Goal: Communication & Community: Answer question/provide support

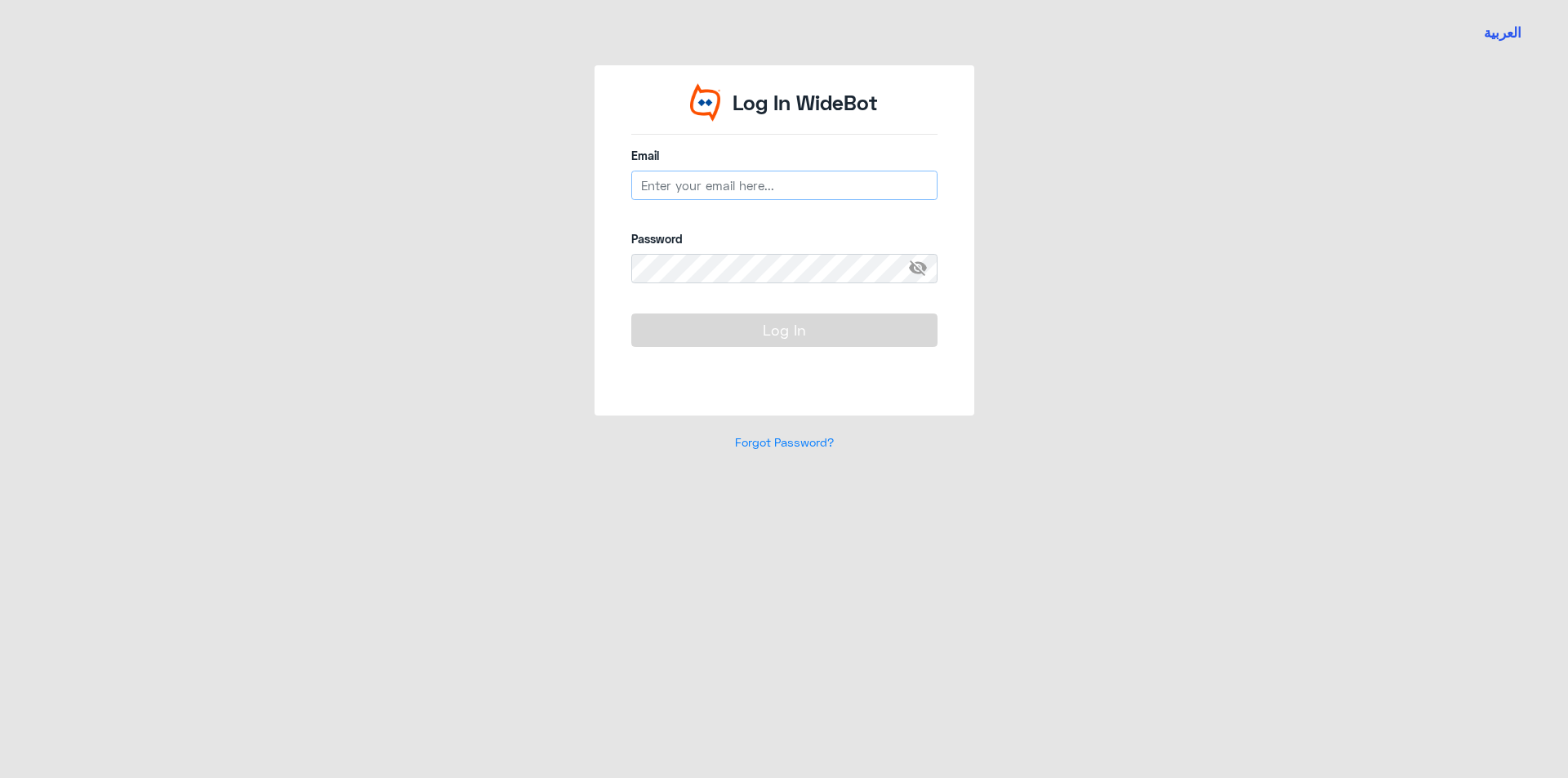
type input "[EMAIL_ADDRESS][DOMAIN_NAME]"
click at [722, 322] on button "Log In" at bounding box center [784, 330] width 307 height 33
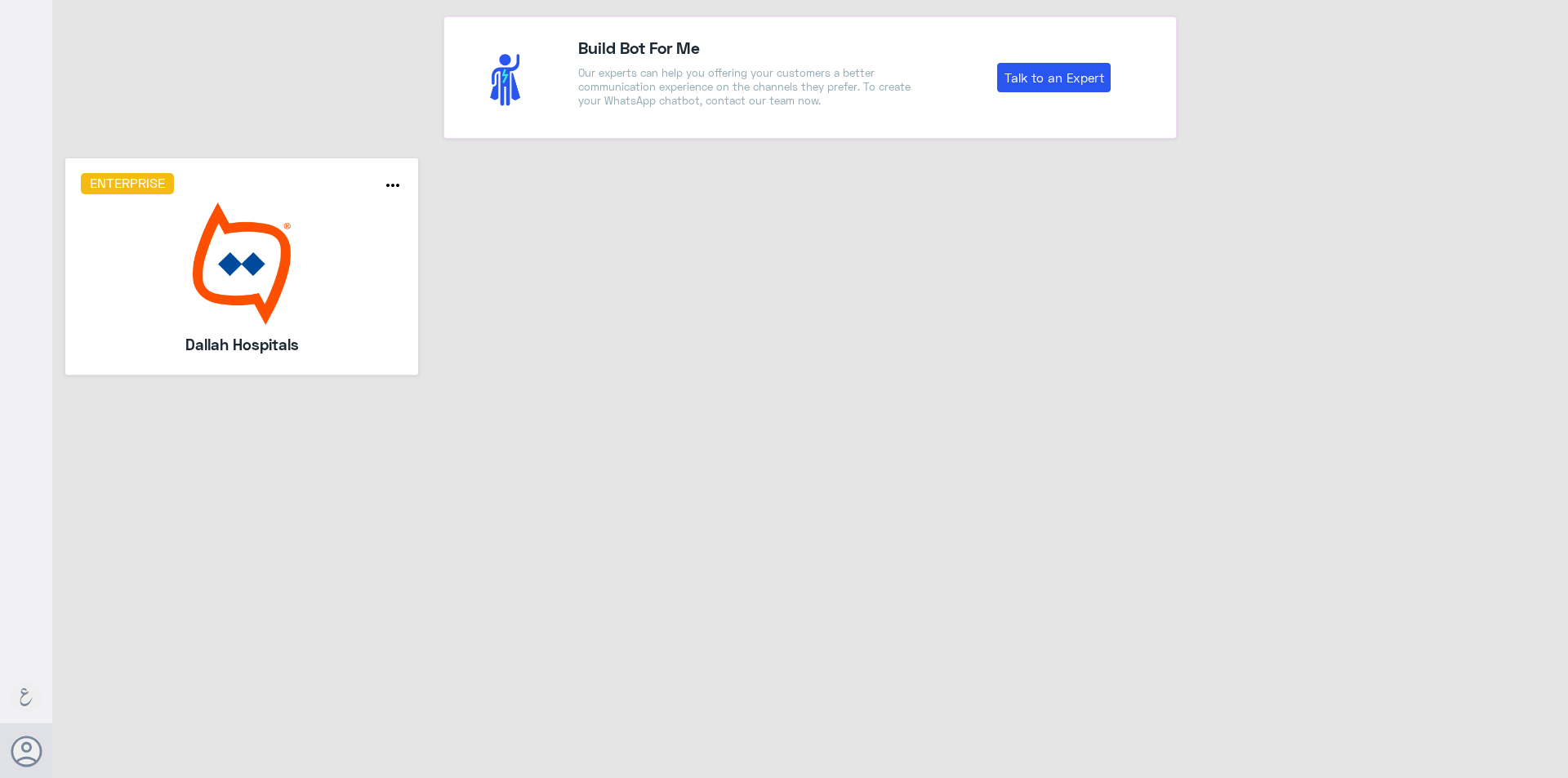
click at [267, 230] on img at bounding box center [242, 264] width 323 height 123
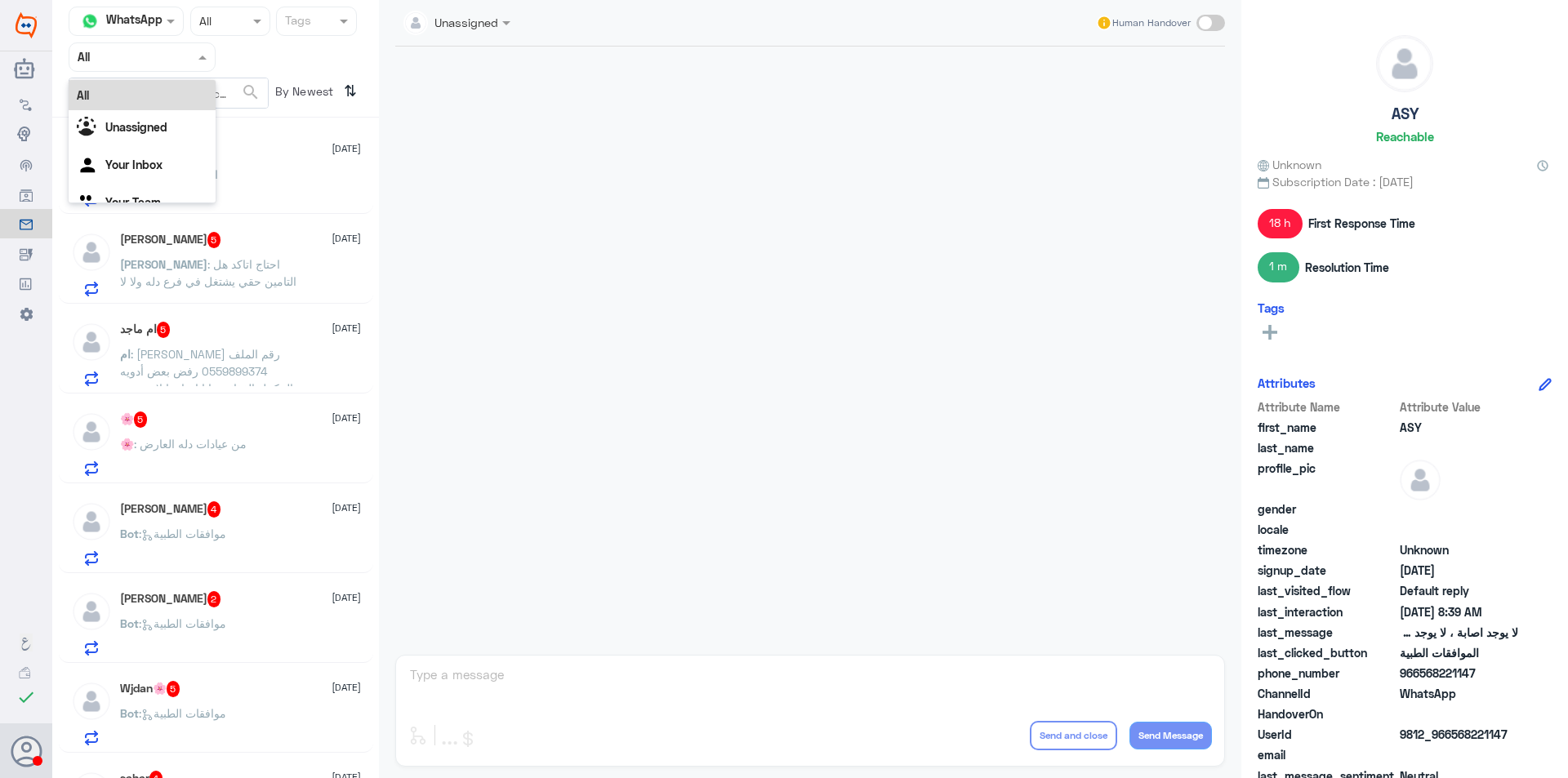
click at [173, 58] on div at bounding box center [142, 57] width 145 height 19
click at [138, 159] on Inbox "Your Inbox" at bounding box center [134, 165] width 58 height 14
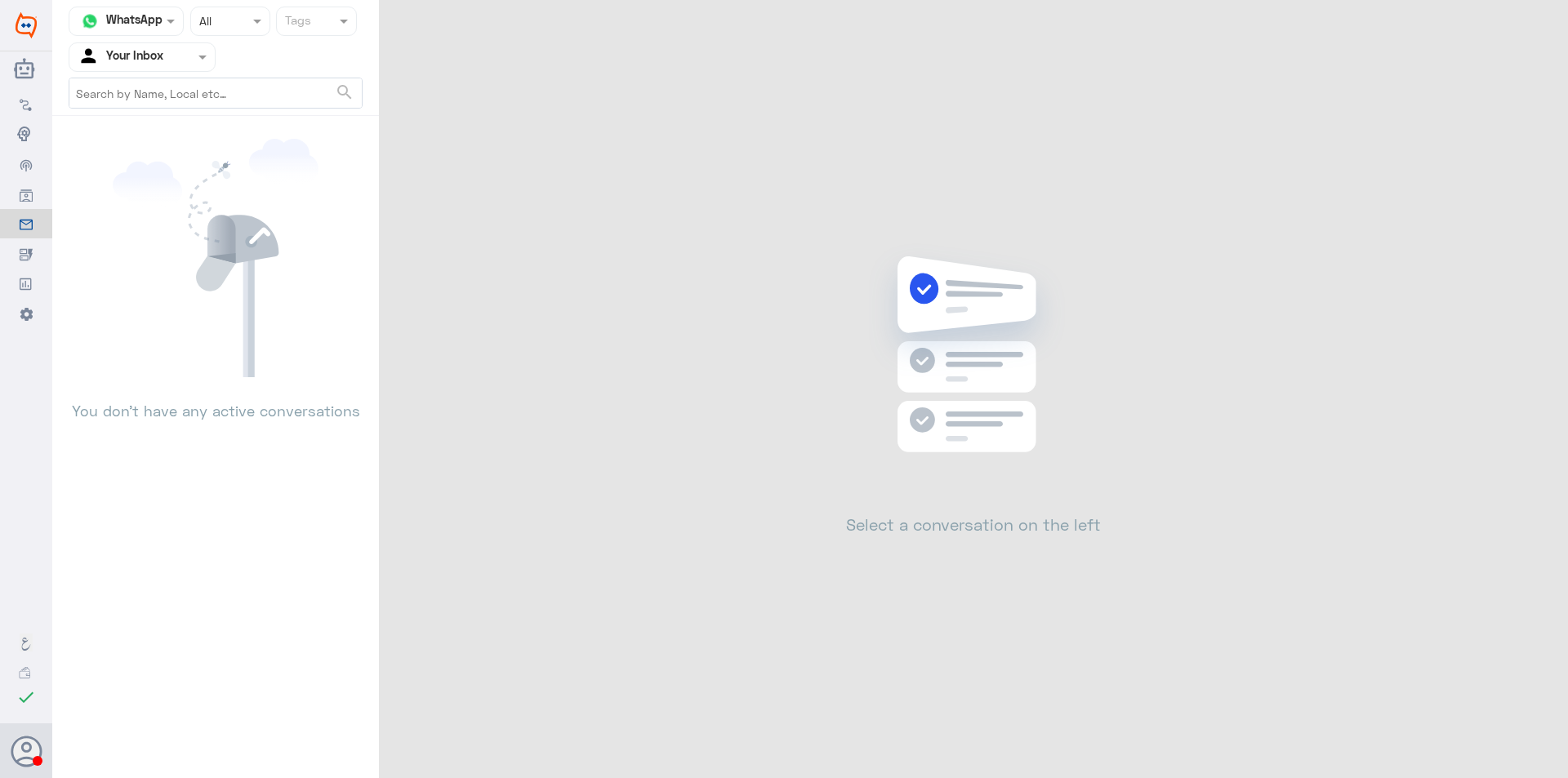
click at [143, 57] on input "text" at bounding box center [122, 57] width 90 height 19
click at [131, 177] on Team "Your Team" at bounding box center [133, 182] width 56 height 14
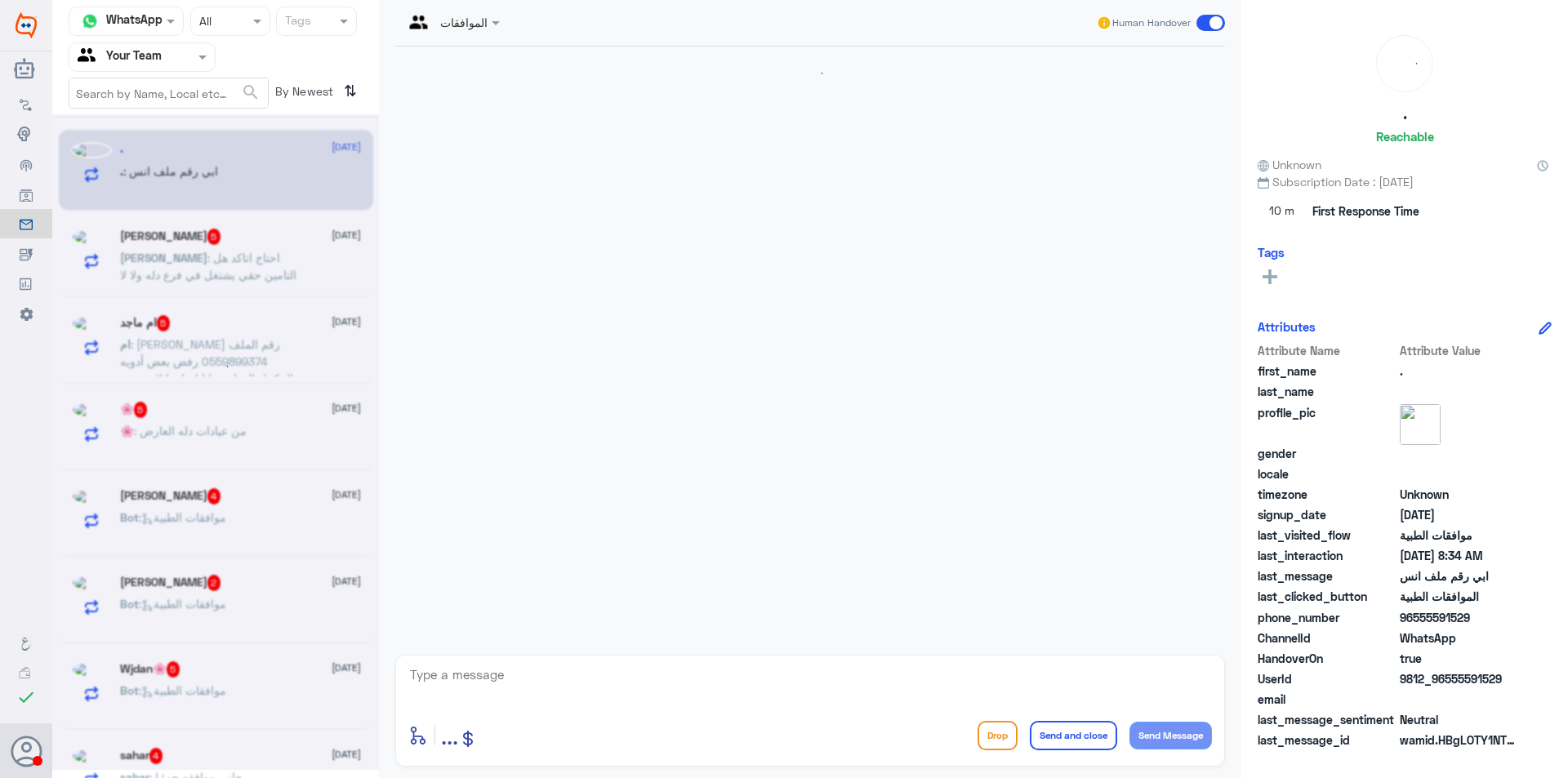
scroll to position [552, 0]
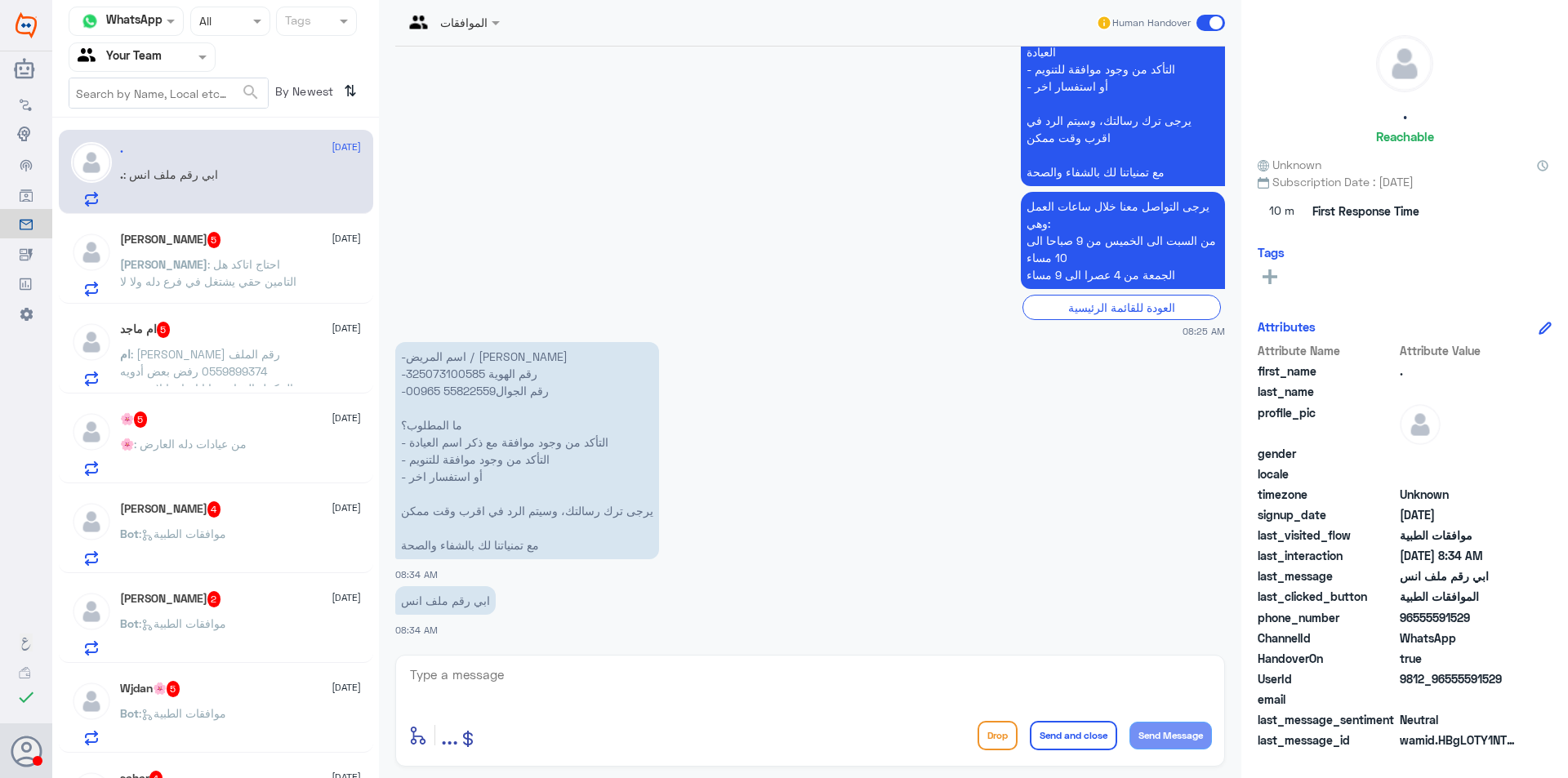
click at [461, 389] on p "-اسم المريض / [PERSON_NAME] -رقم الهوية 325073100585 -رقم الجوال55822559 00965 …" at bounding box center [526, 451] width 264 height 217
drag, startPoint x: 443, startPoint y: 393, endPoint x: 497, endPoint y: 394, distance: 54.0
click at [497, 394] on p "-اسم المريض / [PERSON_NAME] -رقم الهوية 325073100585 -رقم الجوال55822559 00965 …" at bounding box center [526, 451] width 264 height 217
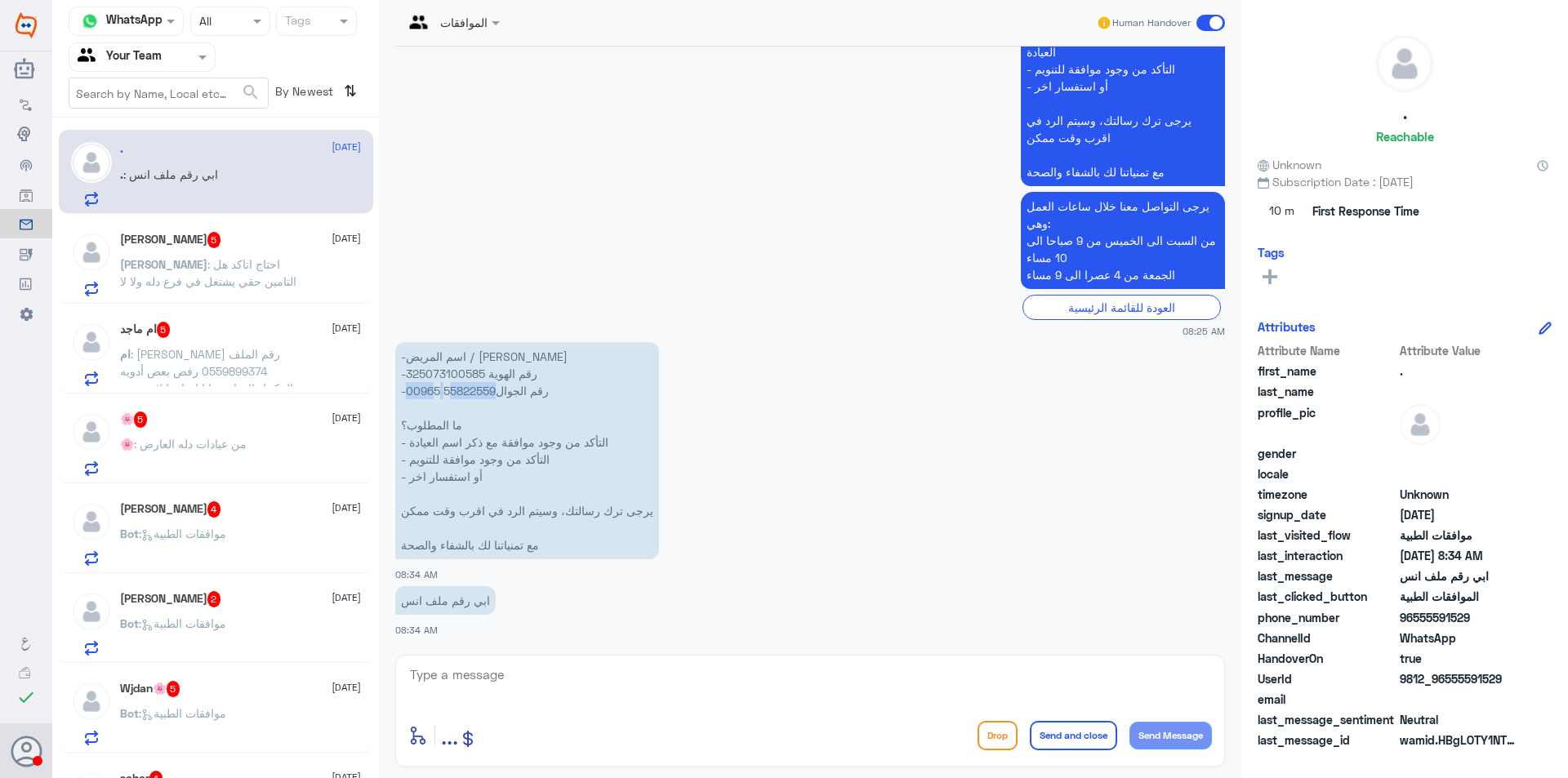
click at [450, 392] on p "-اسم المريض / [PERSON_NAME] -رقم الهوية 325073100585 -رقم الجوال55822559 00965 …" at bounding box center [526, 451] width 264 height 217
click at [438, 389] on p "-اسم المريض / [PERSON_NAME] -رقم الهوية 325073100585 -رقم الجوال55822559 00965 …" at bounding box center [526, 451] width 264 height 217
click at [443, 389] on p "-اسم المريض / [PERSON_NAME] -رقم الهوية 325073100585 -رقم الجوال55822559 00965 …" at bounding box center [526, 451] width 264 height 217
copy p "55822559 00965"
click at [441, 368] on p "-اسم المريض / [PERSON_NAME] -رقم الهوية 325073100585 -رقم الجوال55822559 00965 …" at bounding box center [526, 451] width 264 height 217
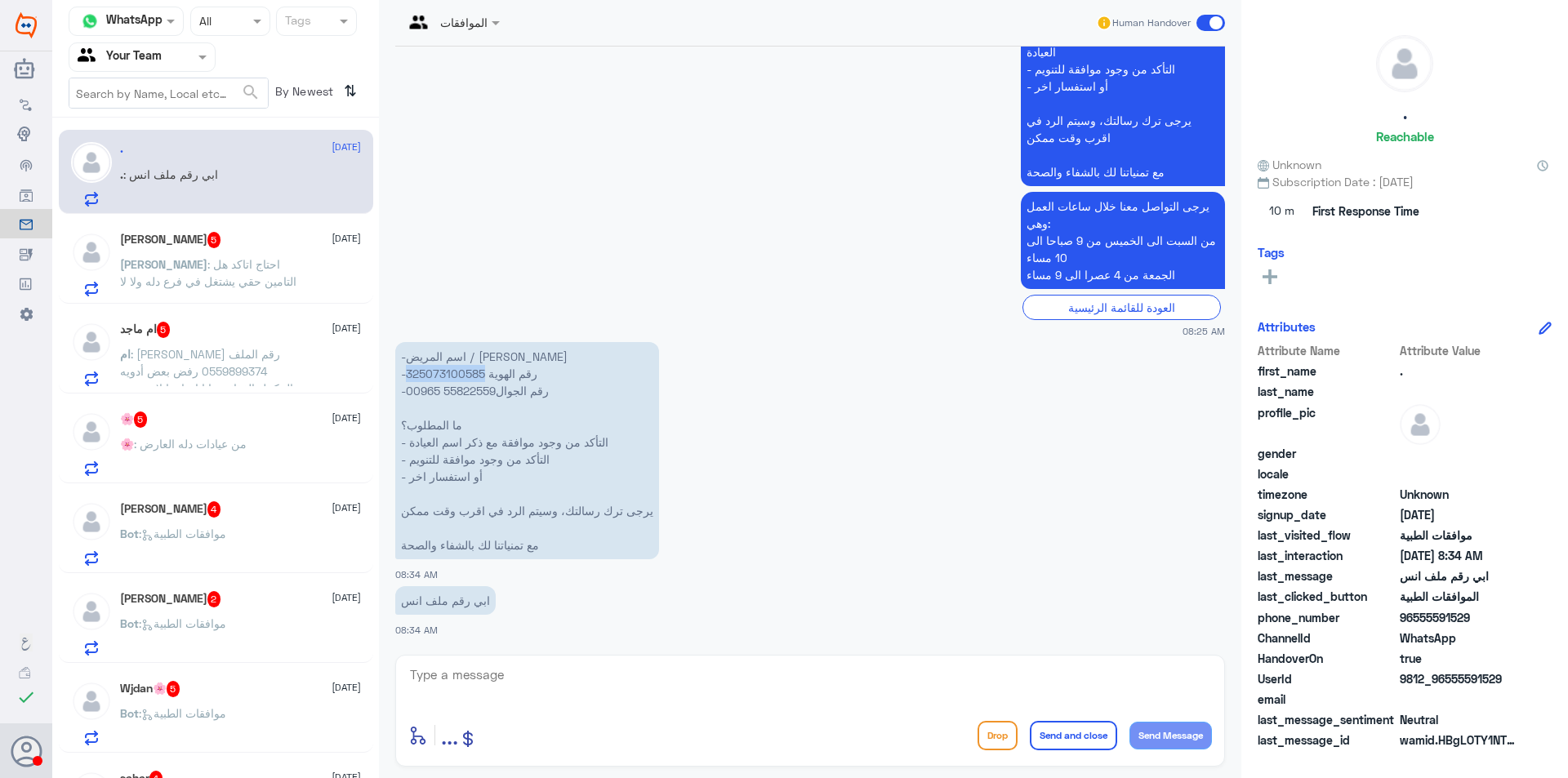
click at [441, 368] on p "-اسم المريض / [PERSON_NAME] -رقم الهوية 325073100585 -رقم الجوال55822559 00965 …" at bounding box center [526, 451] width 264 height 217
copy p "325073100585"
click at [491, 668] on textarea at bounding box center [811, 684] width 804 height 40
type textarea "l"
type textarea "من فضلك زودني برقم الهويه"
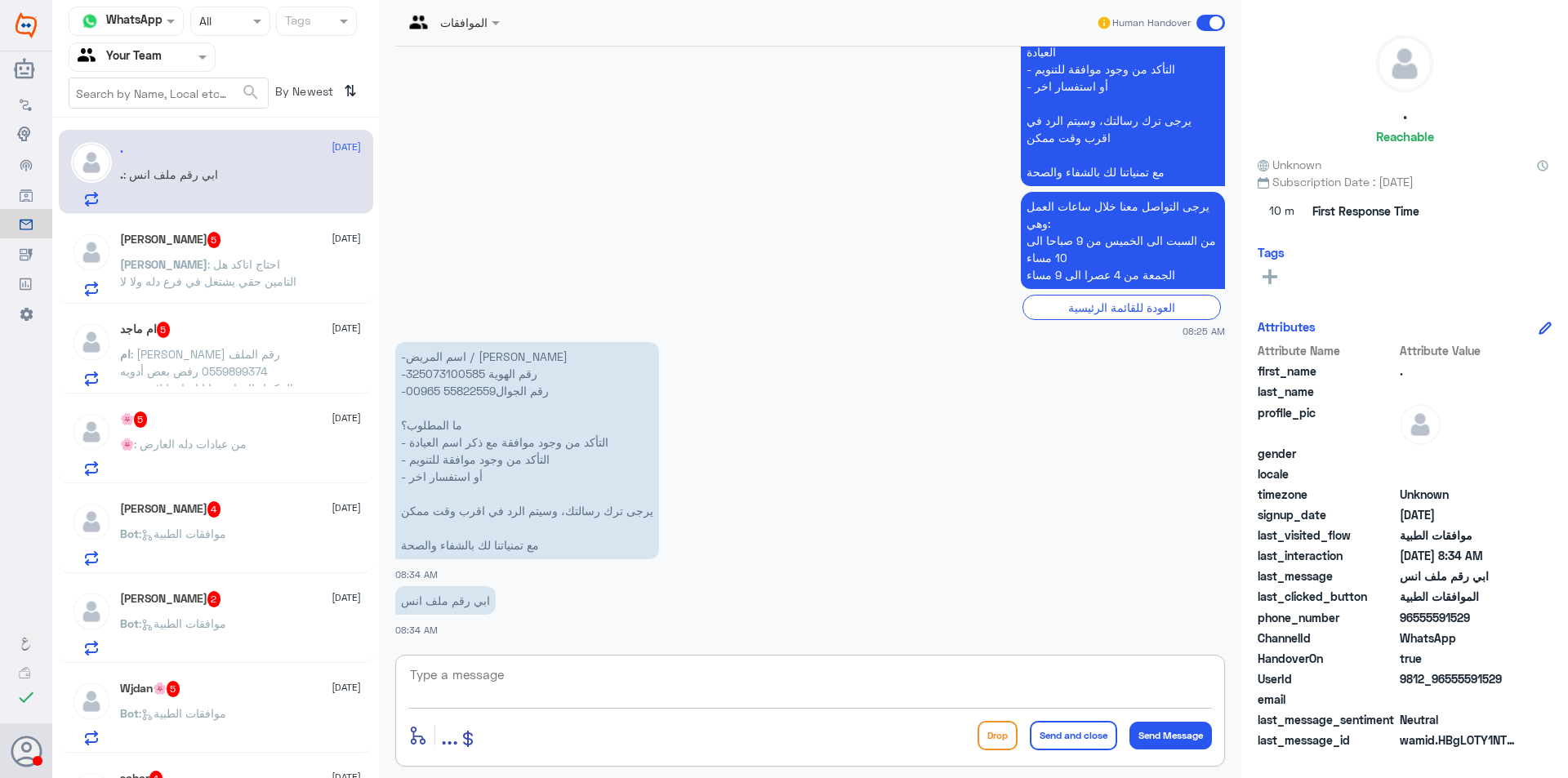
scroll to position [605, 0]
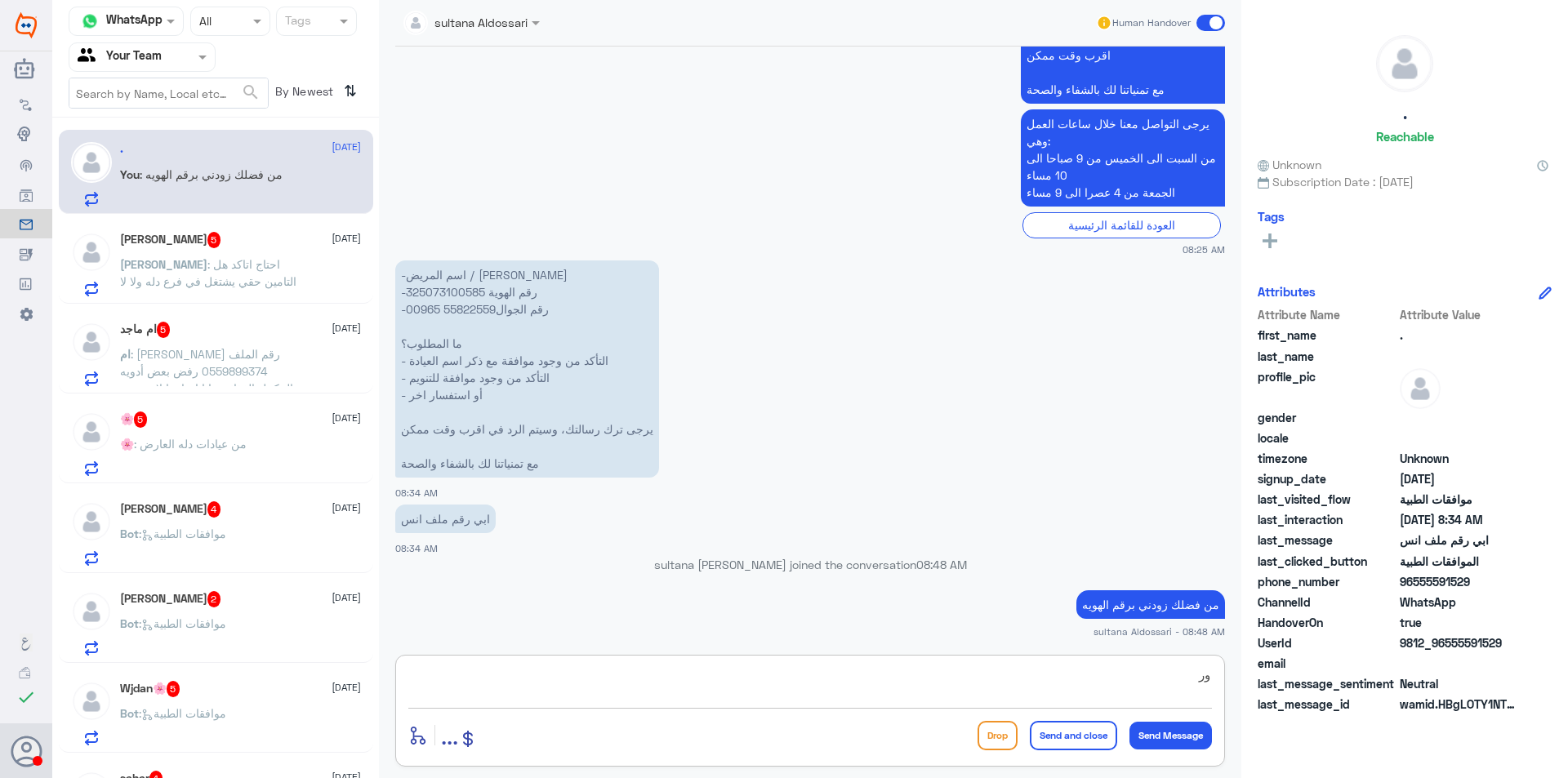
type textarea "و"
type textarea "او رقم الجوال الصحيح"
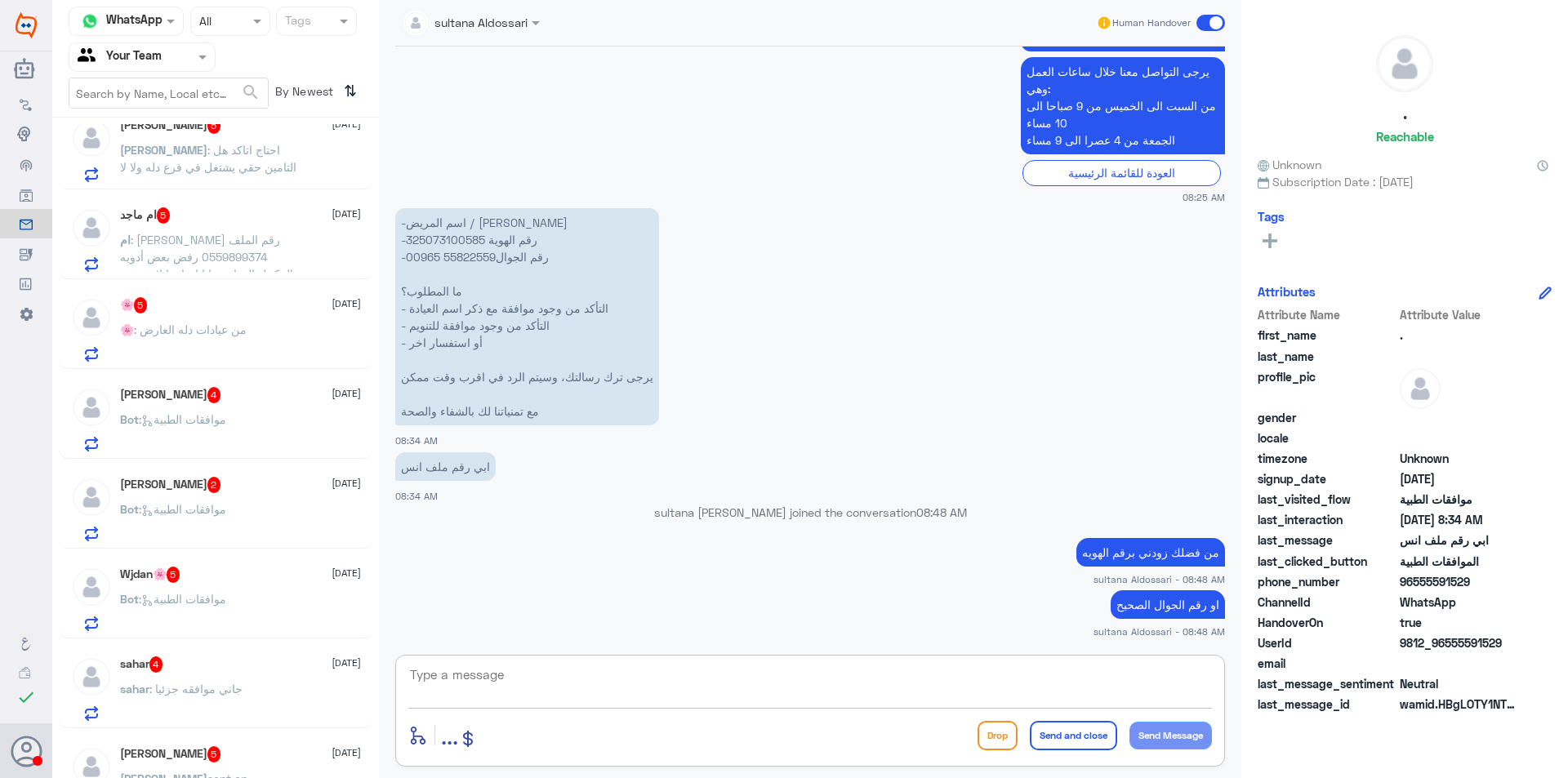
scroll to position [0, 0]
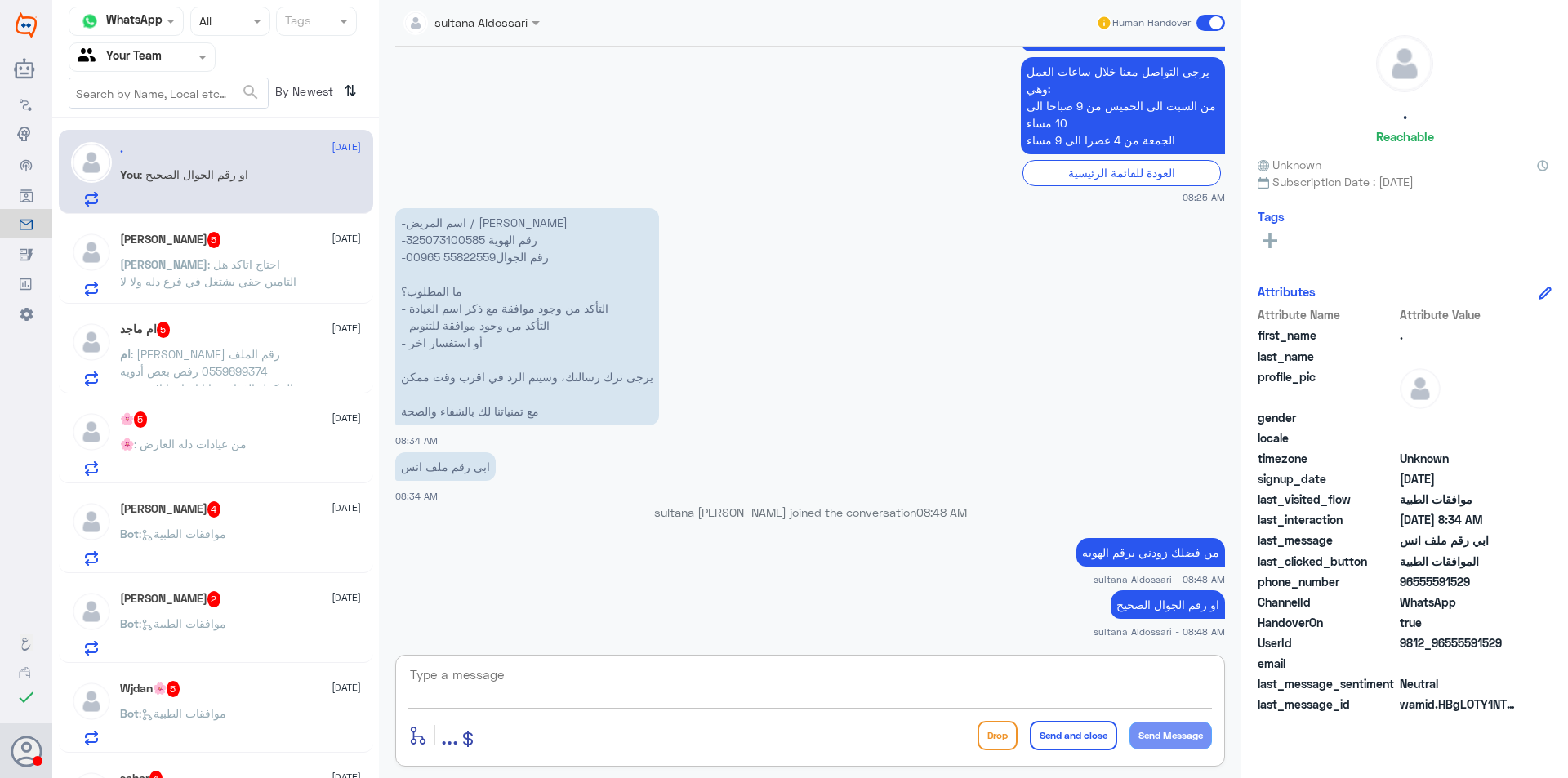
click at [236, 262] on span ": احتاج اتاكد هل التامين حقي يشتغل في فرع دله ولا لا" at bounding box center [208, 273] width 176 height 31
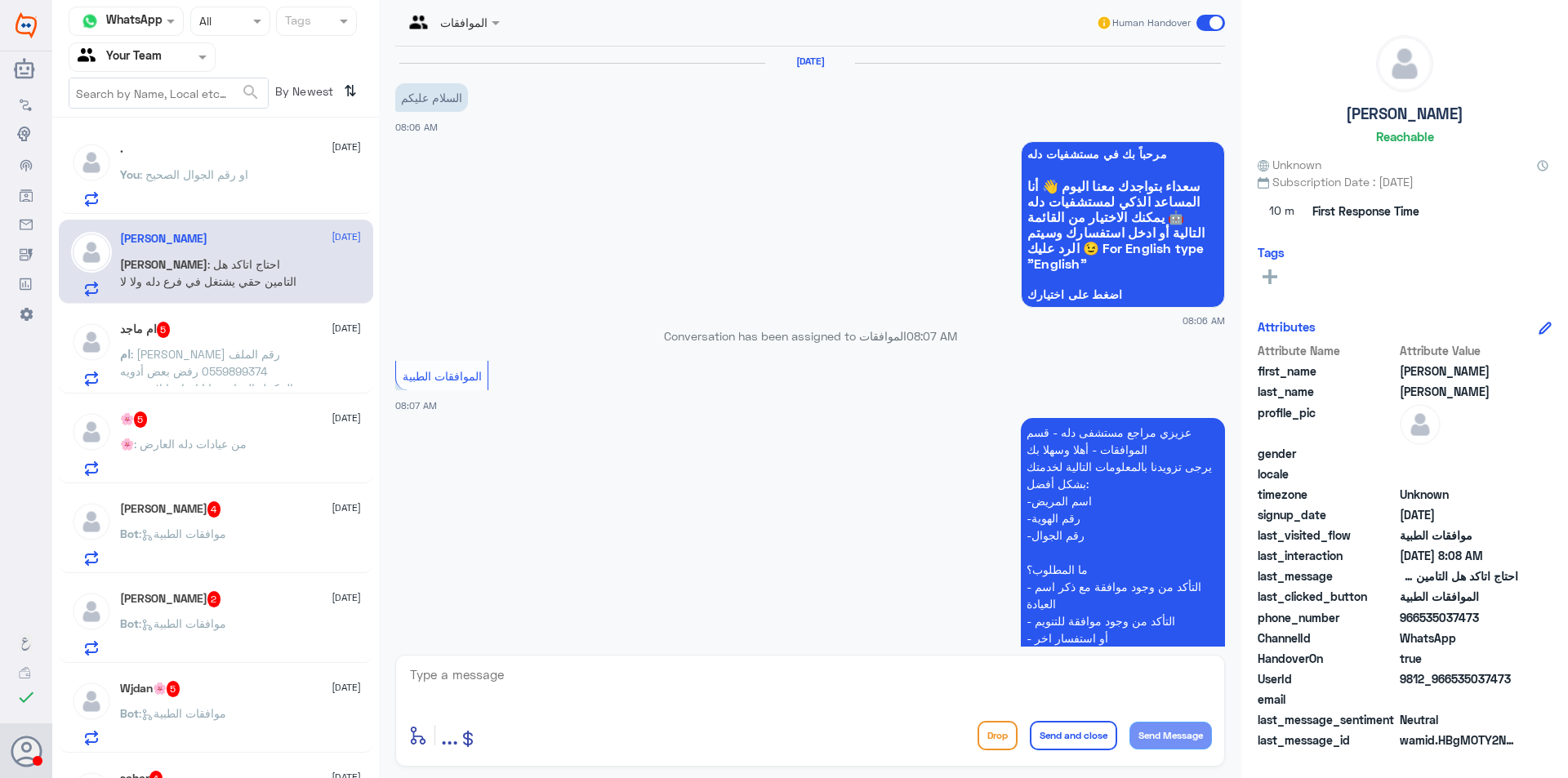
scroll to position [453, 0]
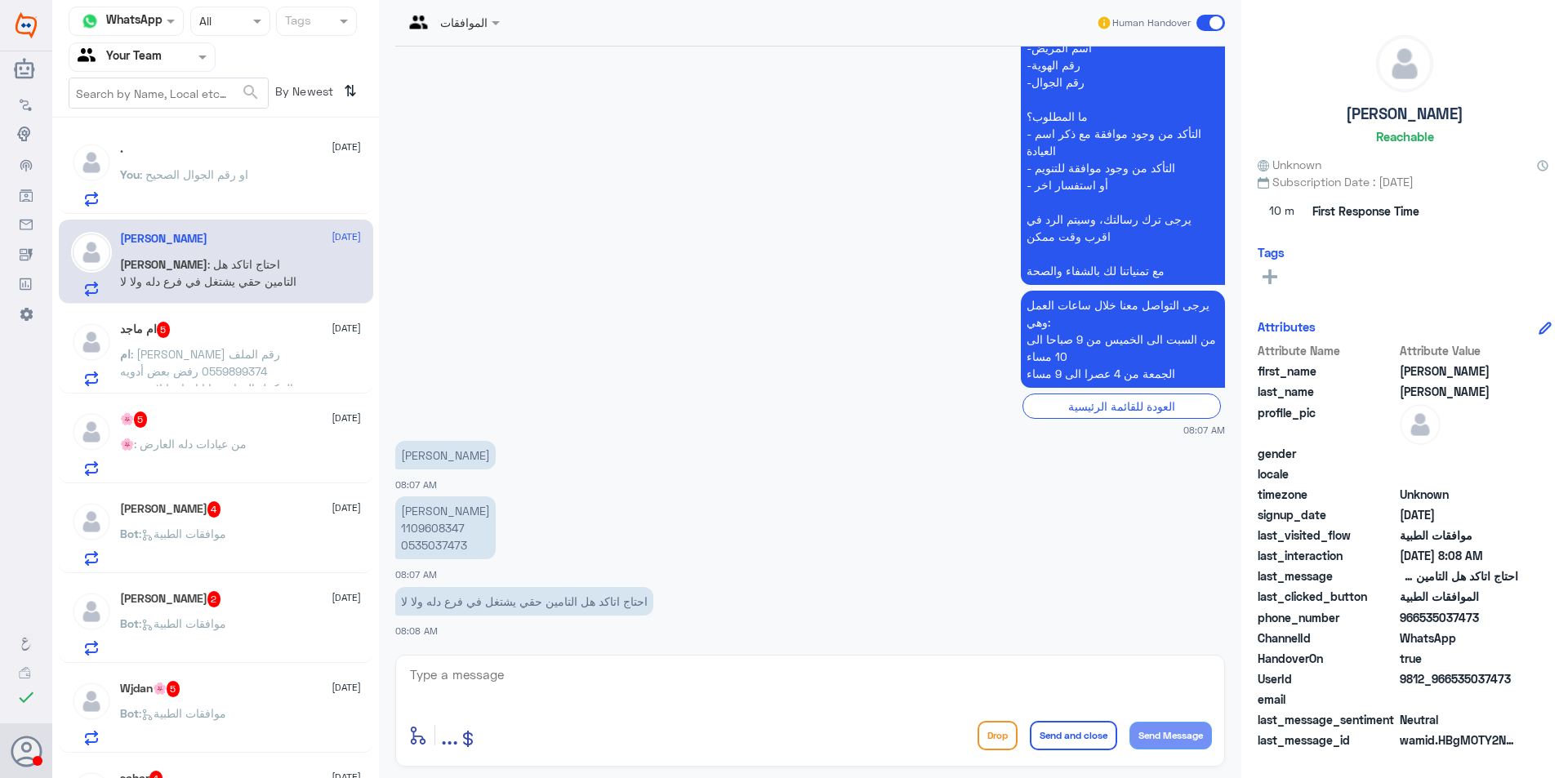
click at [416, 527] on p "[PERSON_NAME] 1109608347 0535037473" at bounding box center [445, 527] width 100 height 63
copy p "1109608347"
click at [544, 677] on textarea at bounding box center [811, 684] width 804 height 40
click at [678, 680] on textarea at bounding box center [811, 684] width 804 height 40
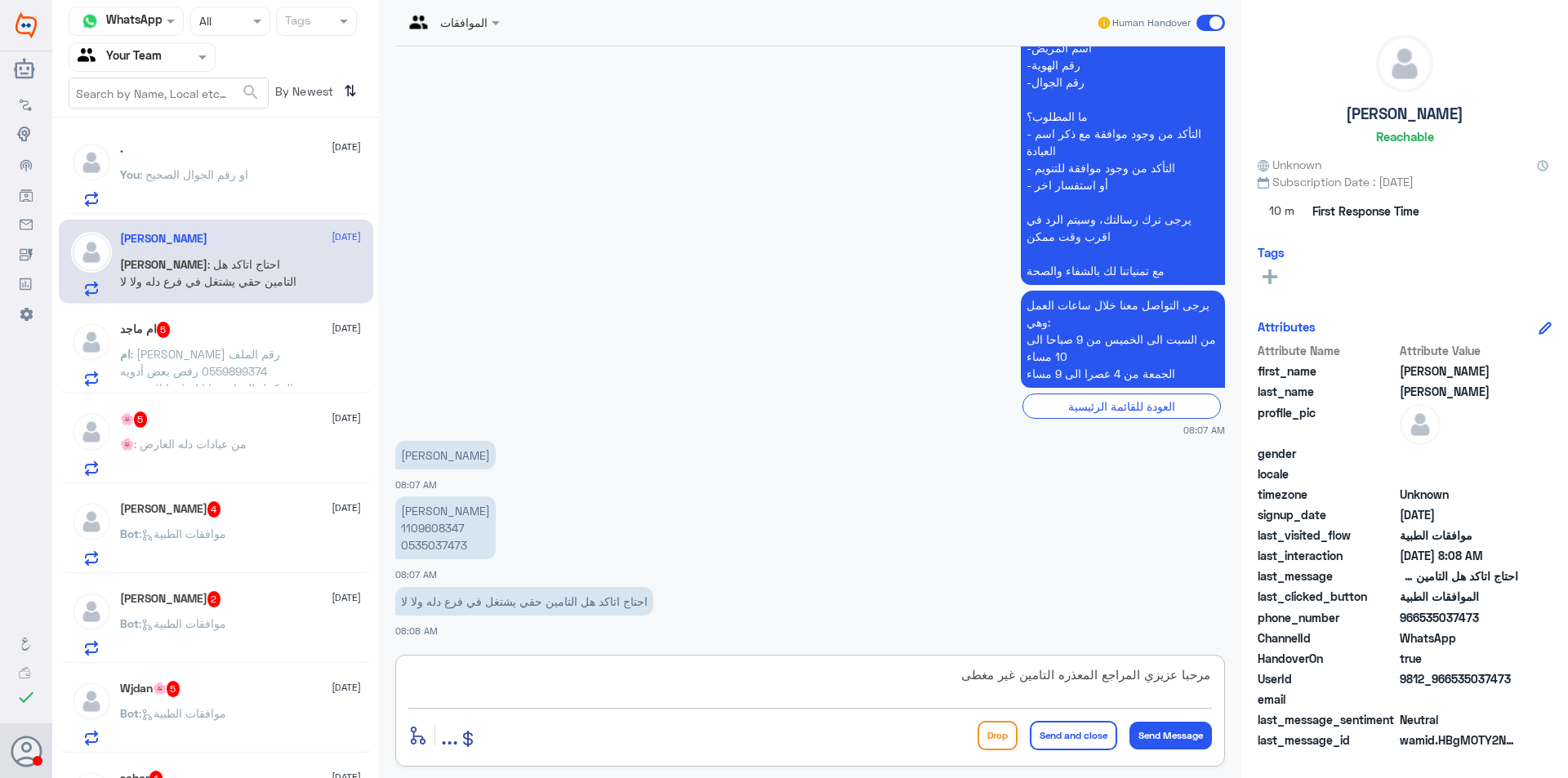
type textarea "مرحبا عزيزي المراجع المعذره التامين غير مغطى"
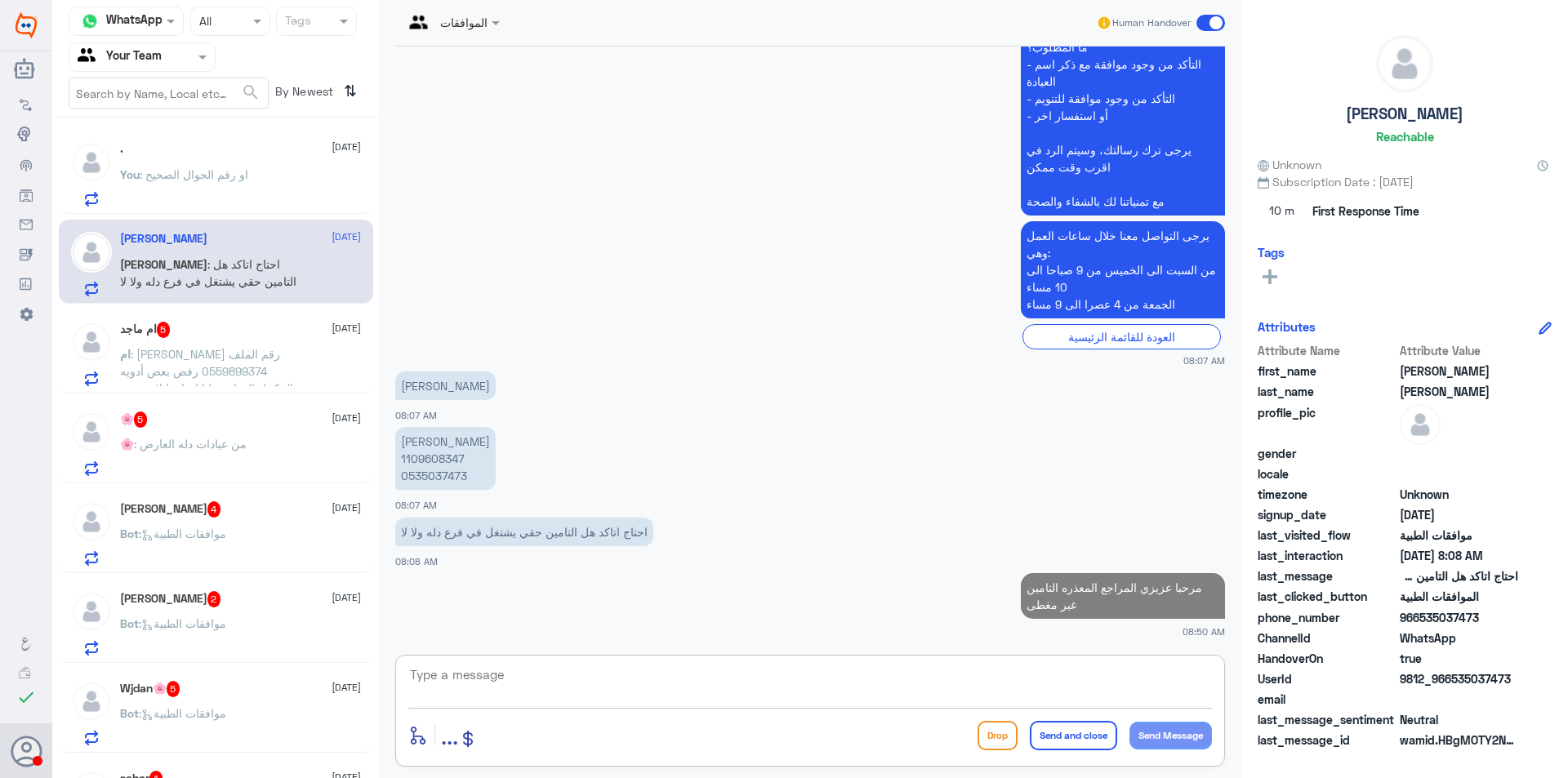
click at [259, 326] on div "ام ماجد 5 [DATE]" at bounding box center [240, 330] width 241 height 16
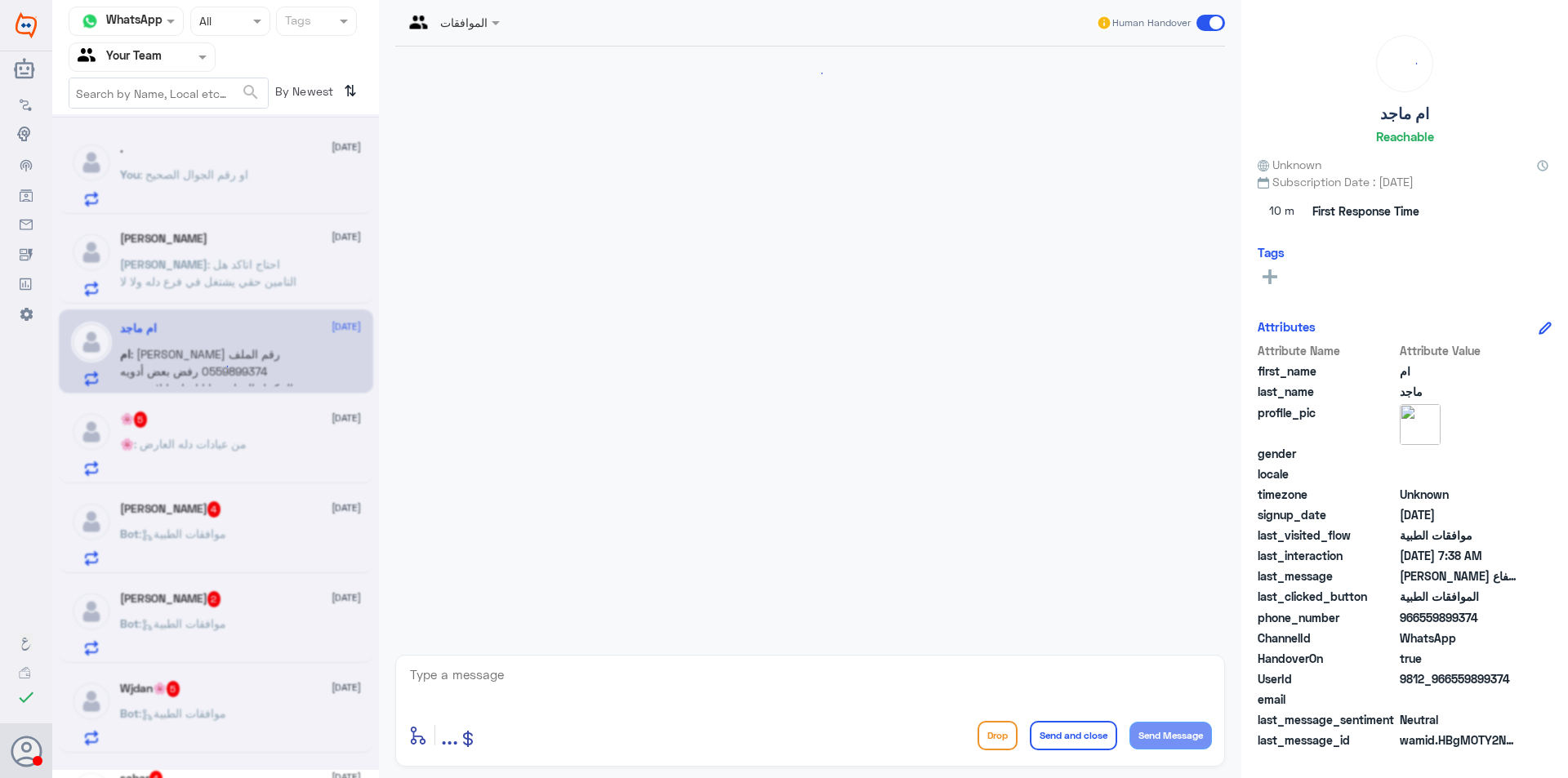
scroll to position [1960, 0]
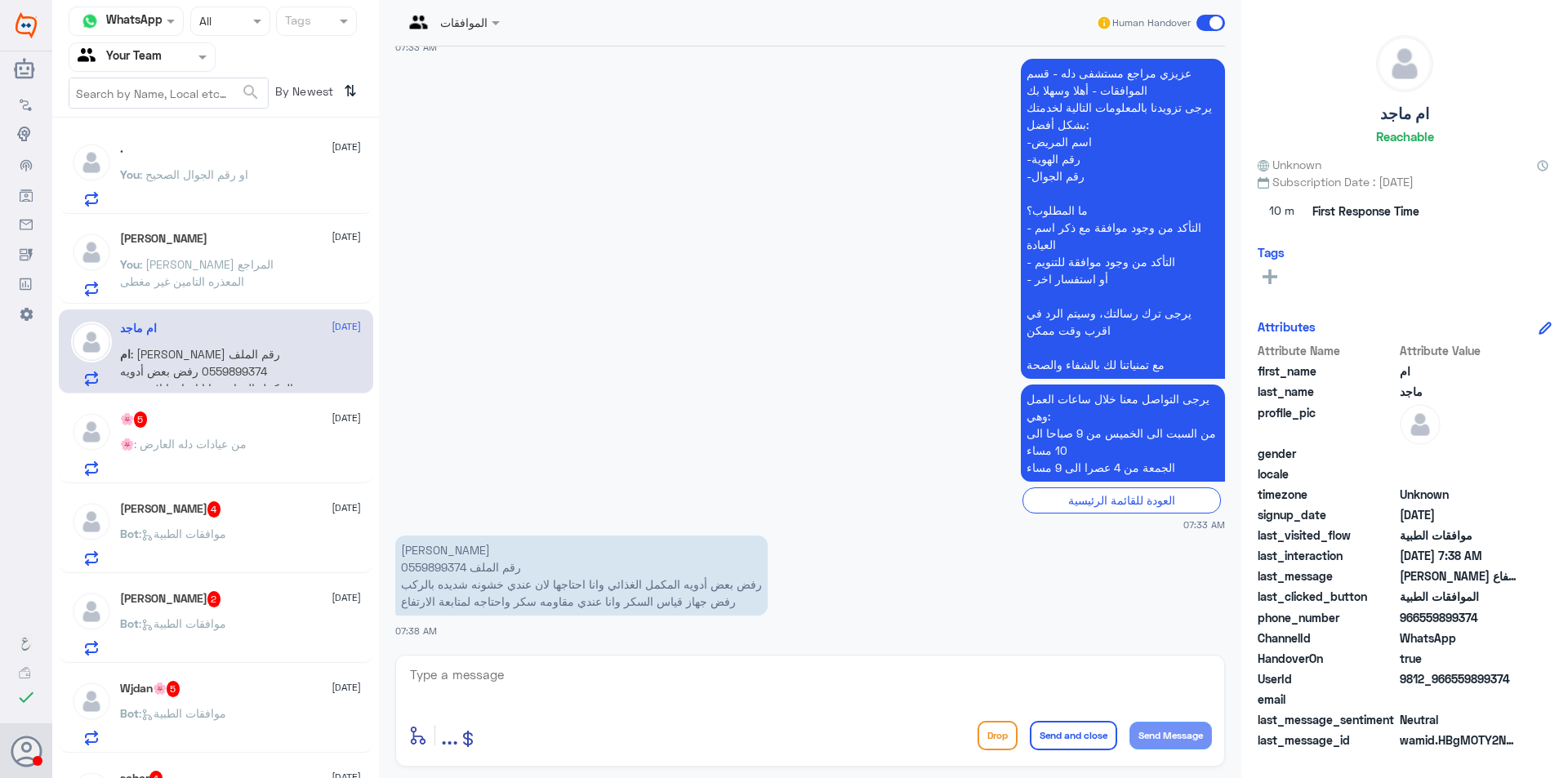
click at [424, 568] on p "[PERSON_NAME] رقم الملف 0559899374 رفض بعض أدويه المكمل الغذائي وانا احتاجها لا…" at bounding box center [581, 575] width 373 height 80
copy p "0559899374"
click at [544, 672] on textarea at bounding box center [811, 684] width 804 height 40
type textarea "j"
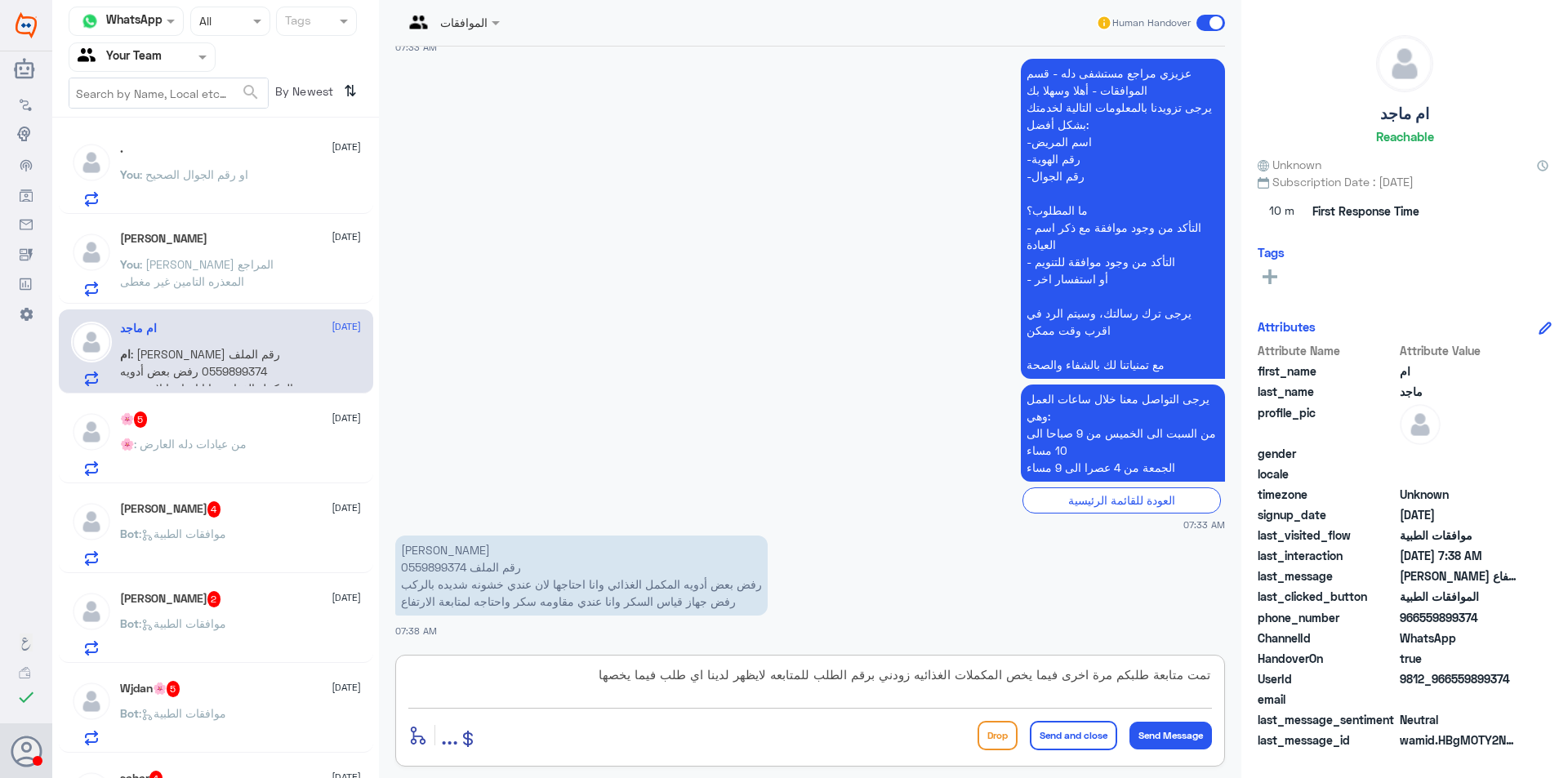
type textarea "تمت متابعة طلبكم مرة اخرى فيما يخص المكملات الغذائيه زودني برقم الطلب للمتابعه …"
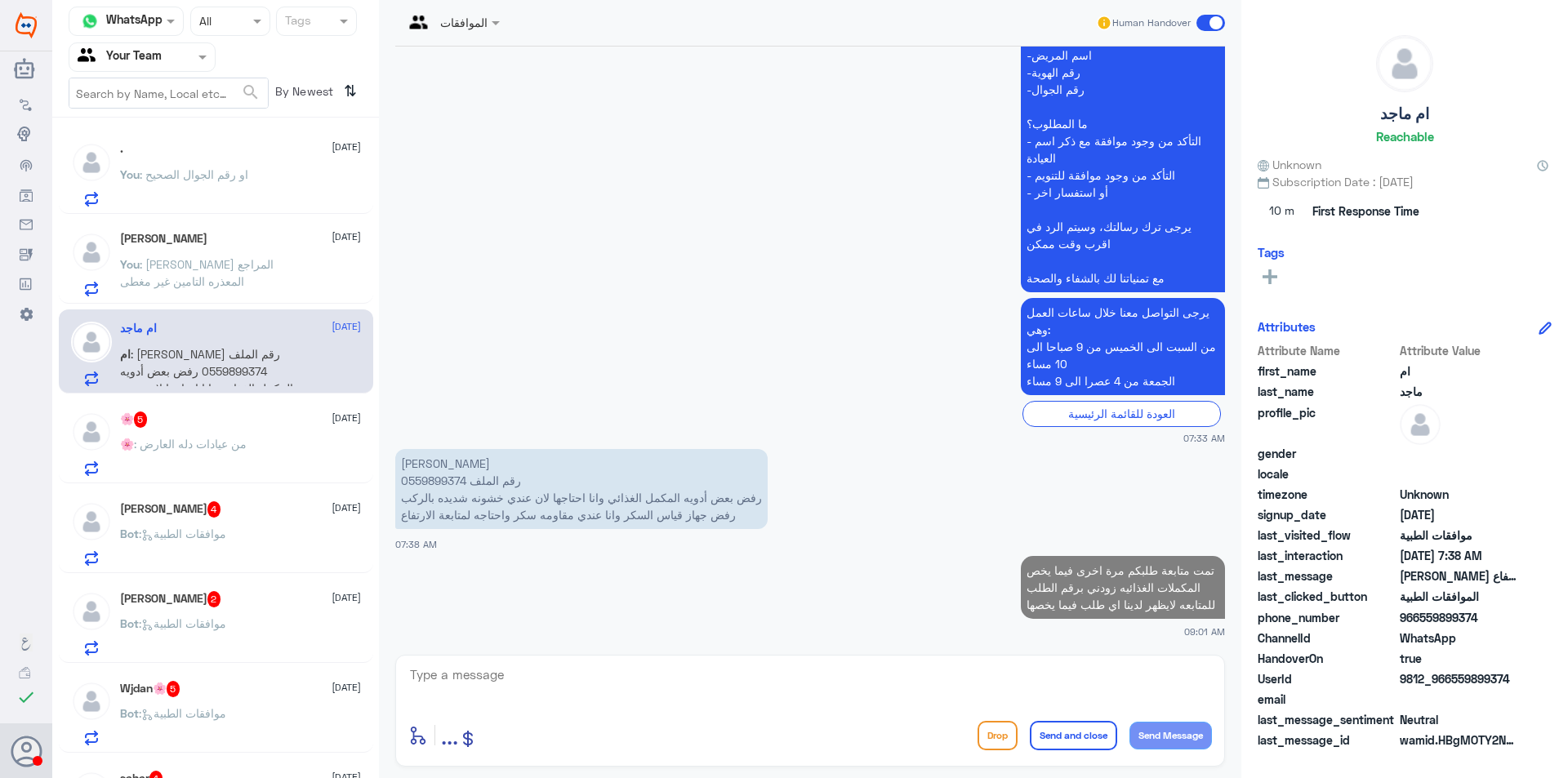
click at [202, 454] on p "🌸 : من عيادات دله العارض" at bounding box center [183, 456] width 126 height 41
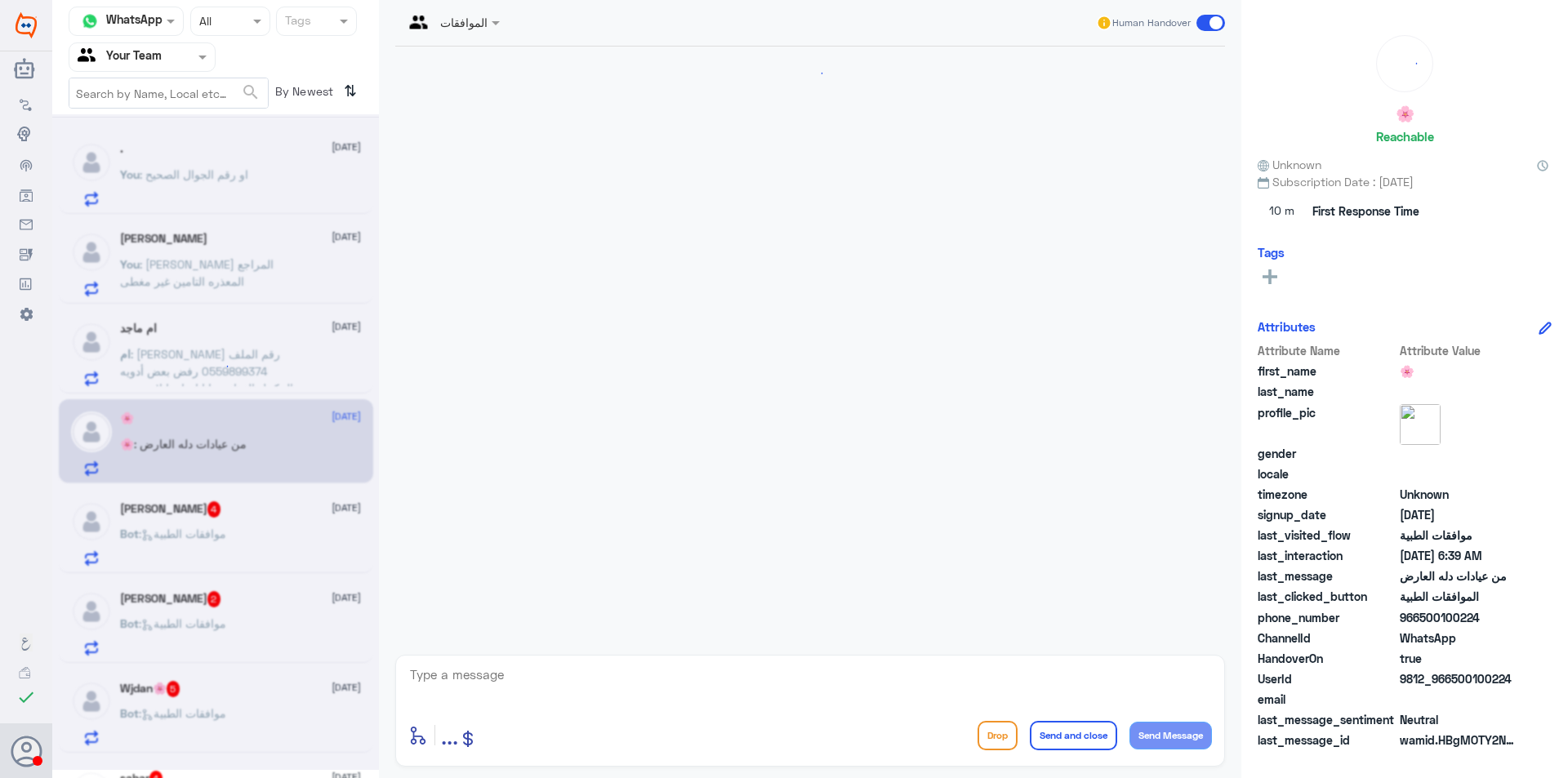
scroll to position [611, 0]
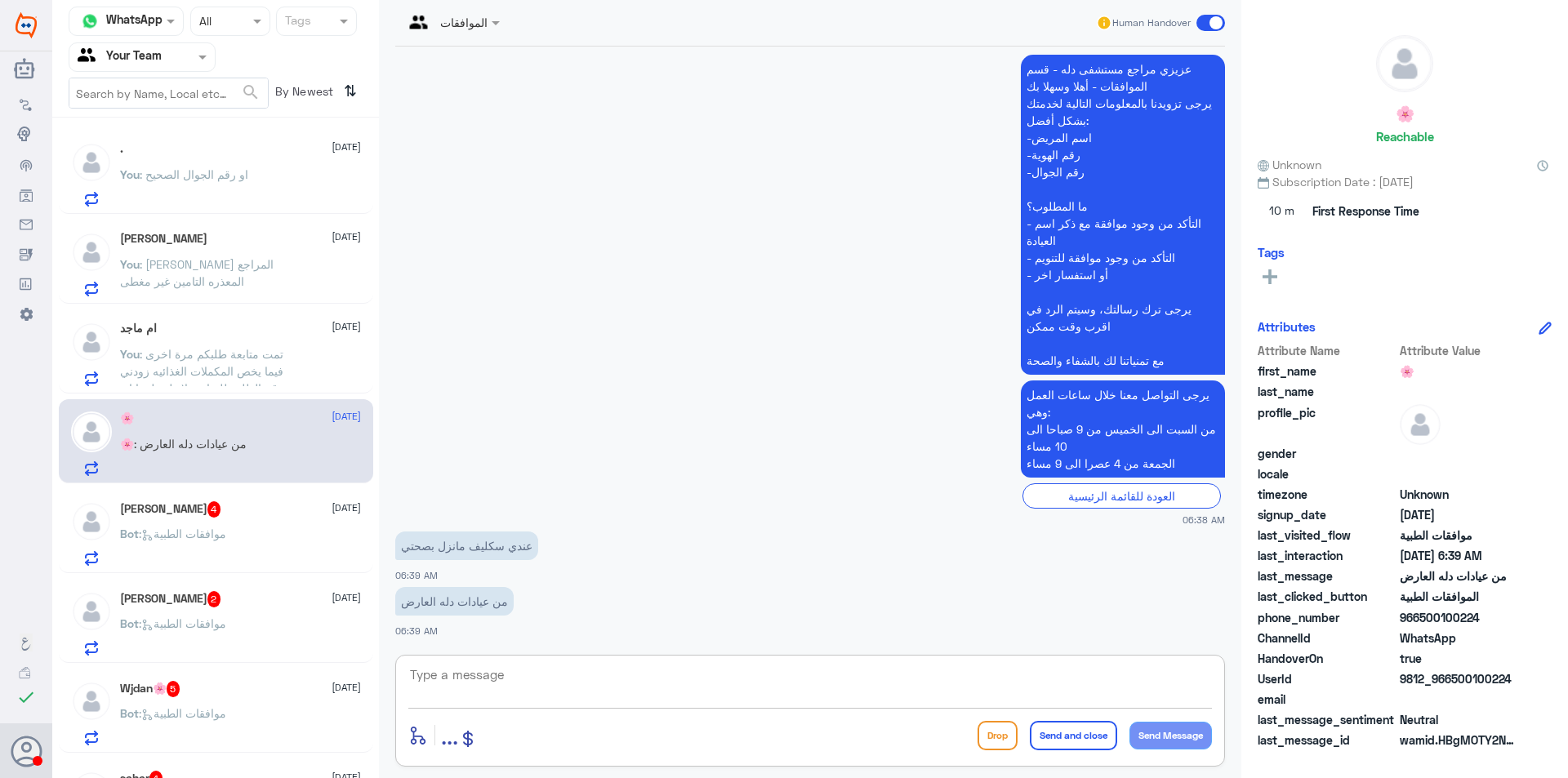
click at [532, 678] on textarea at bounding box center [811, 684] width 804 height 40
type textarea "عزيزي المراجع هنا فقط موافقات الخاصه في دله النخيل 0568520202 يرجى التواصل مع ا…"
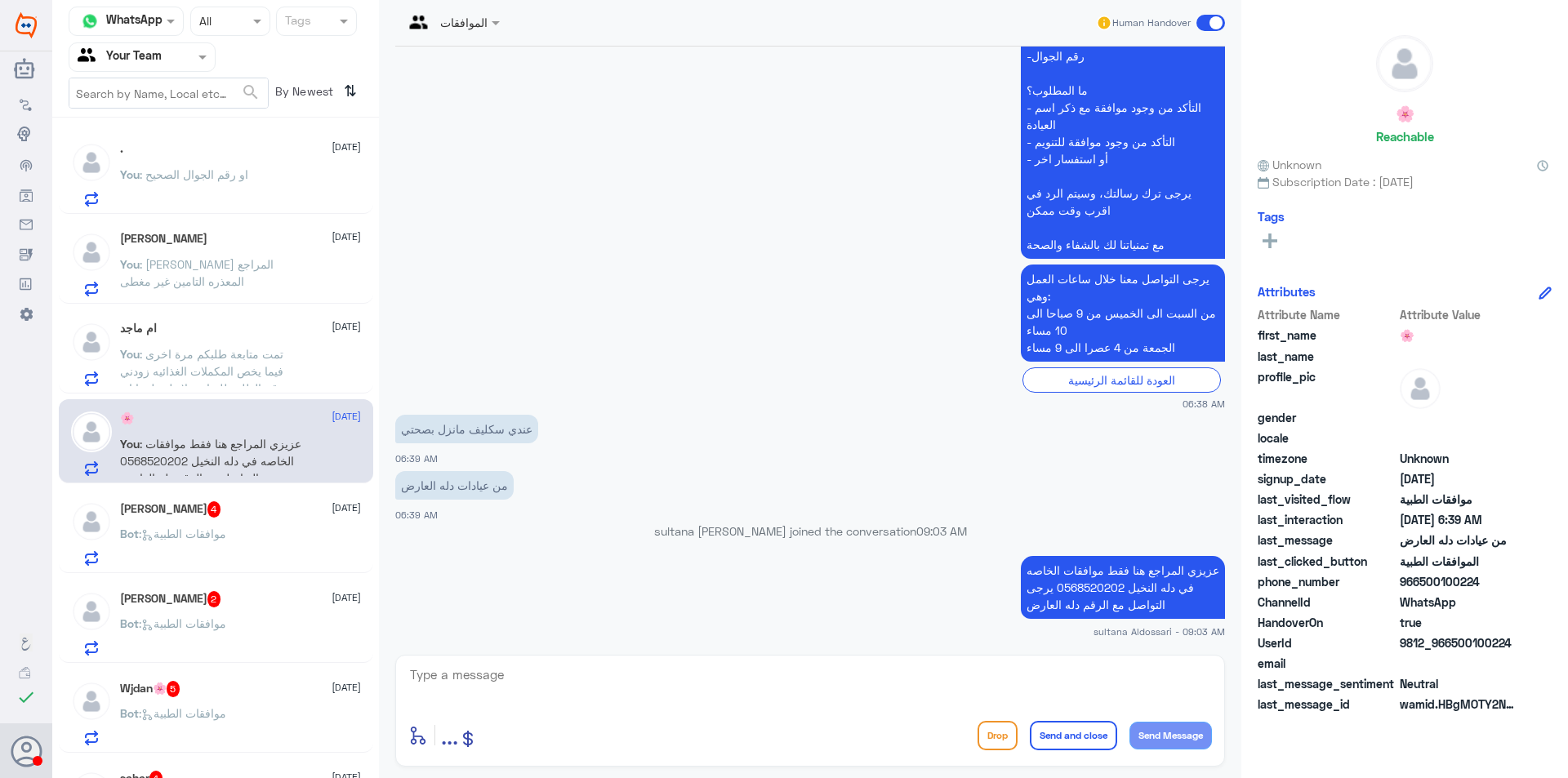
click at [210, 541] on span "Bot : موافقات الطبية" at bounding box center [173, 534] width 106 height 14
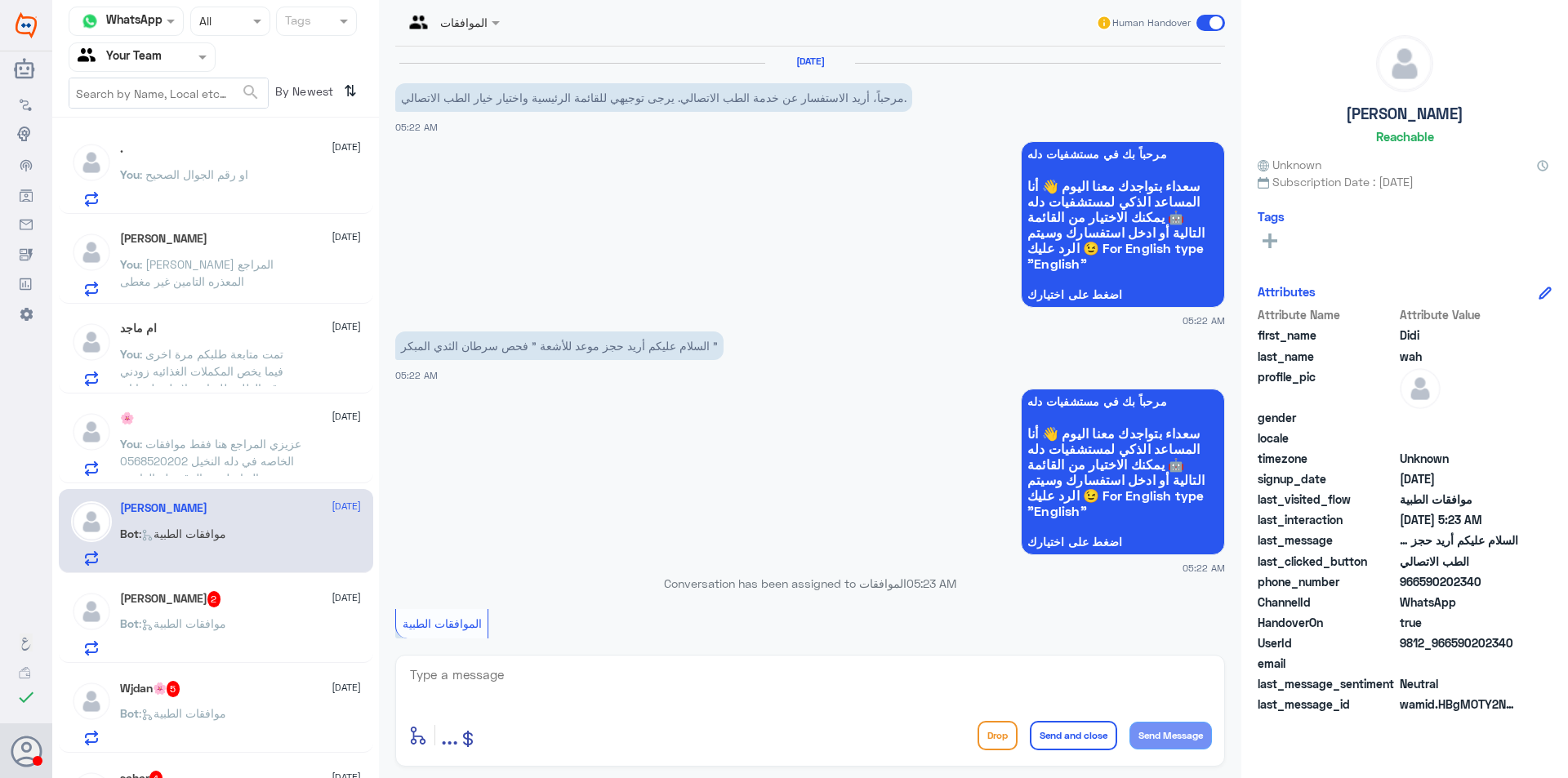
scroll to position [678, 0]
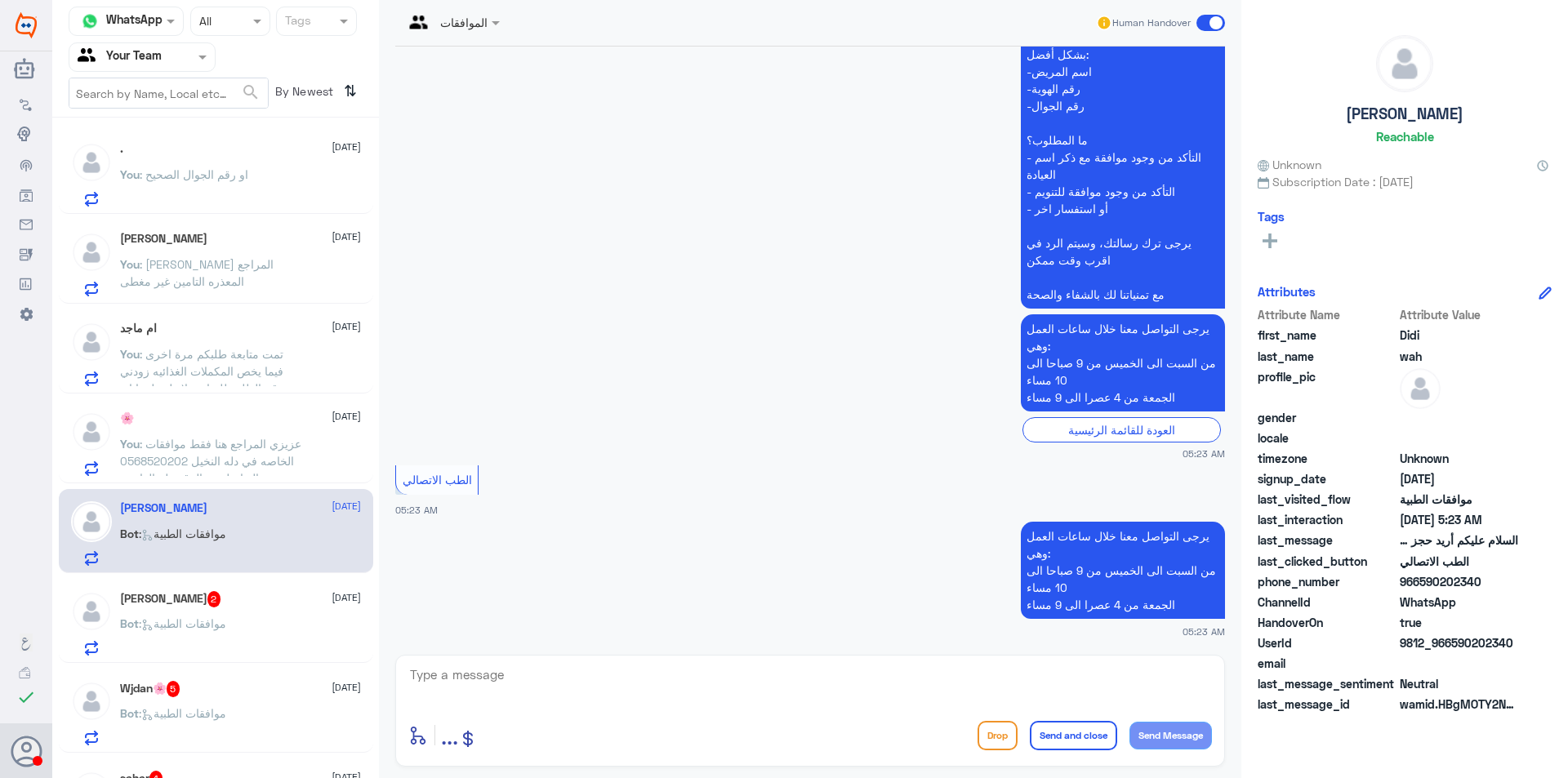
click at [962, 677] on textarea at bounding box center [811, 684] width 804 height 40
click at [781, 683] on textarea at bounding box center [811, 684] width 804 height 40
type textarea "l"
type textarea "مرحبا هنا الموافقات الطبية"
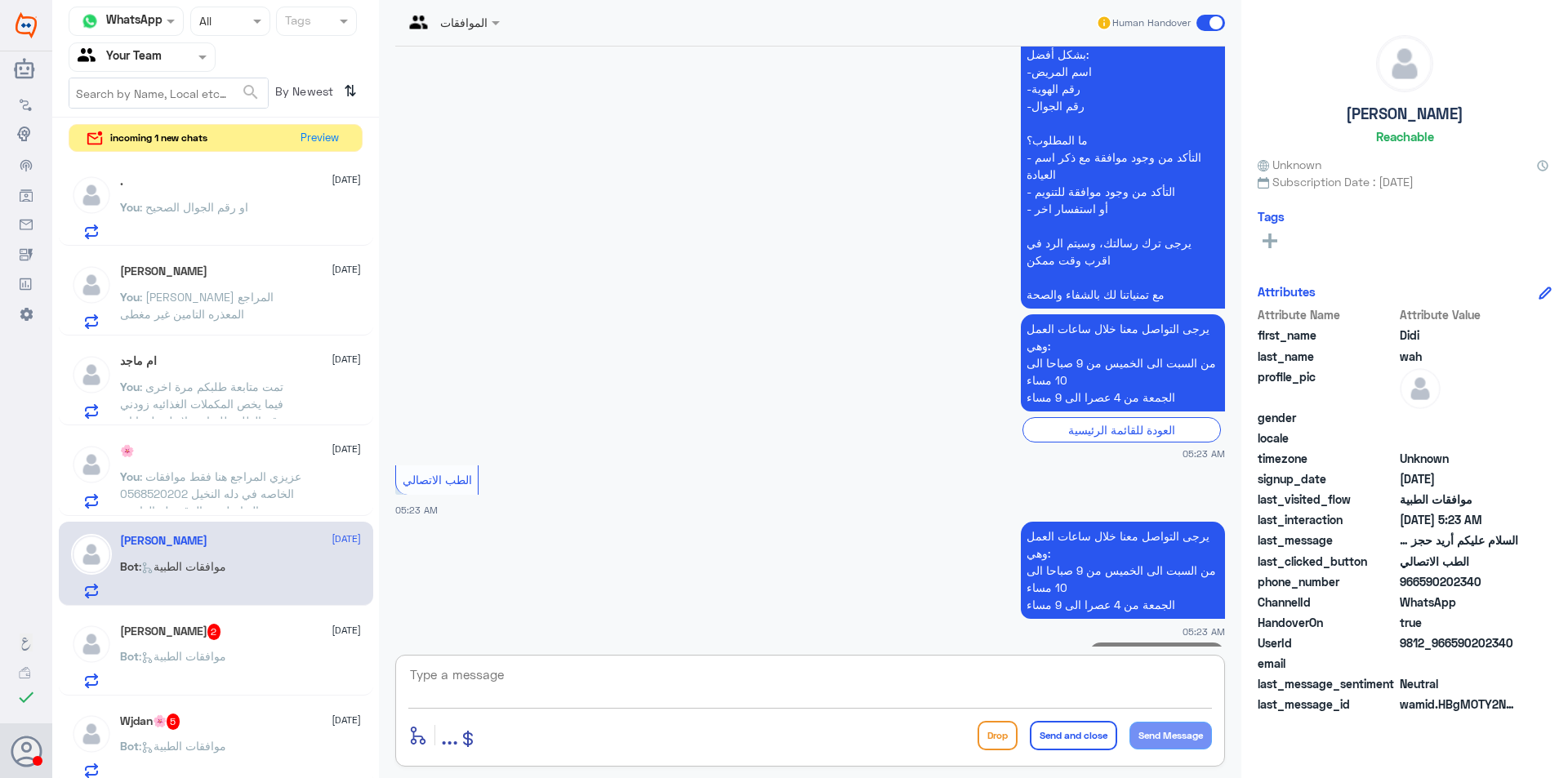
scroll to position [729, 0]
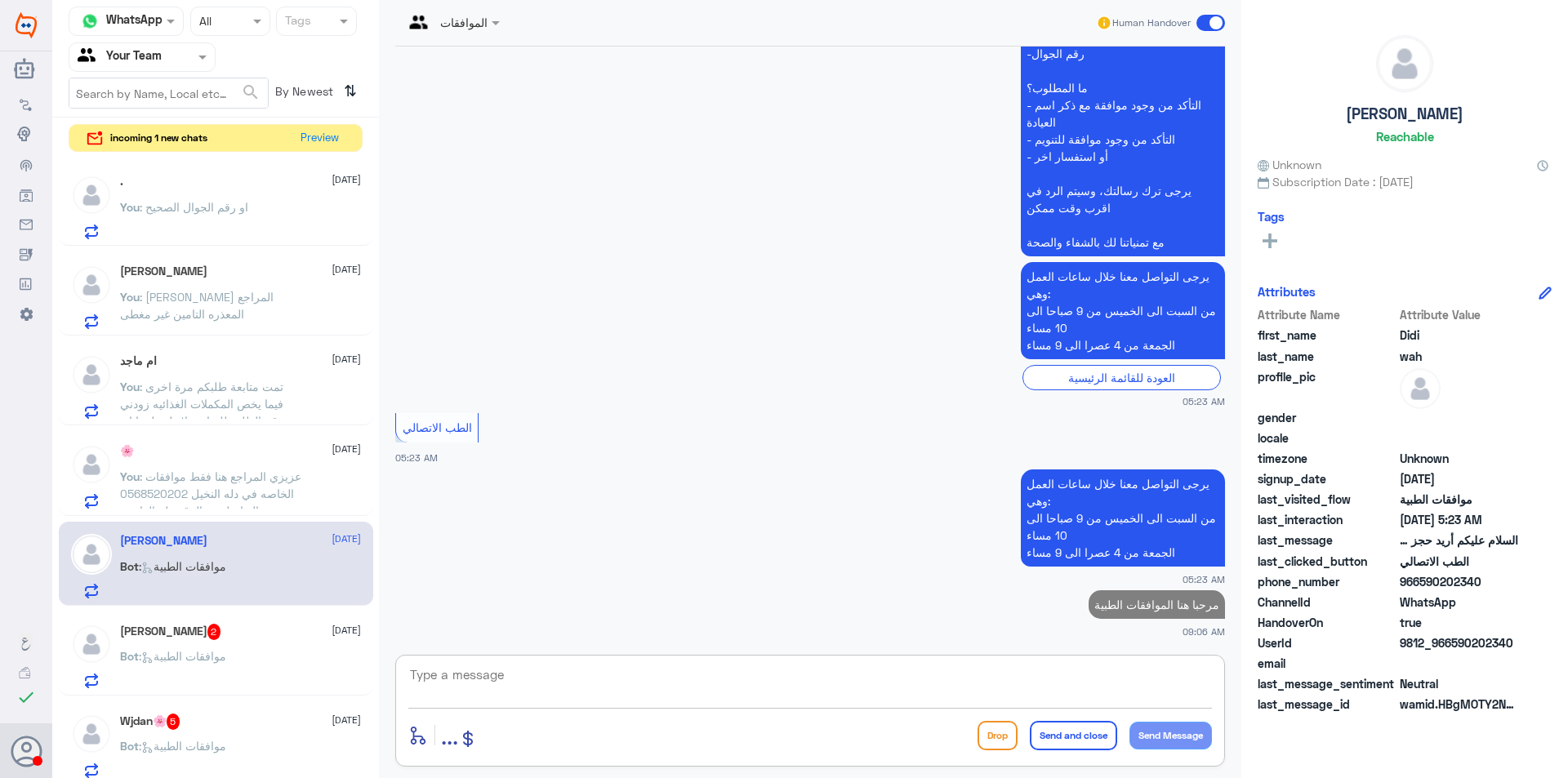
click at [805, 676] on textarea at bounding box center [811, 684] width 804 height 40
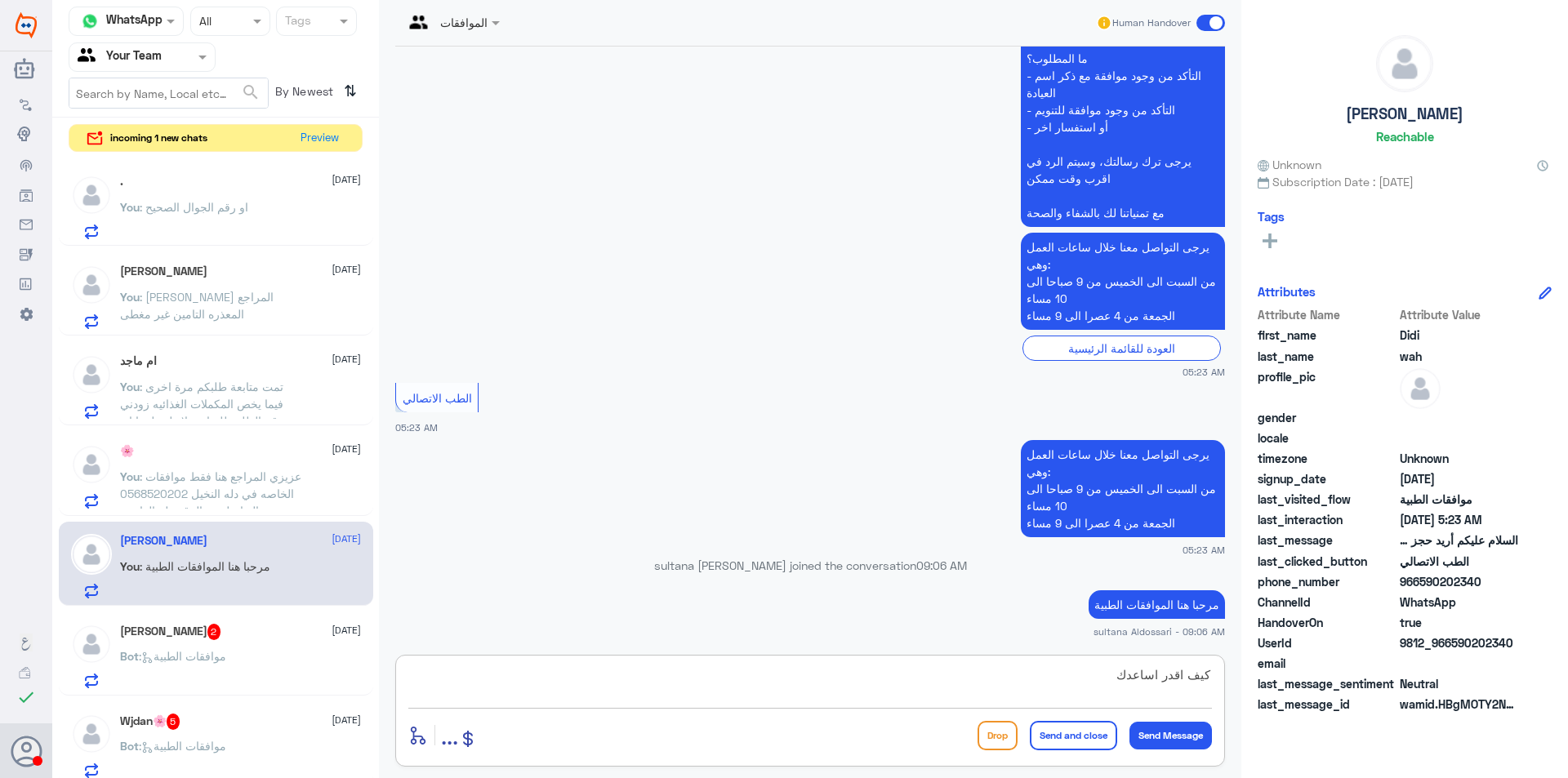
type textarea "كيف اقدر اساعدك"
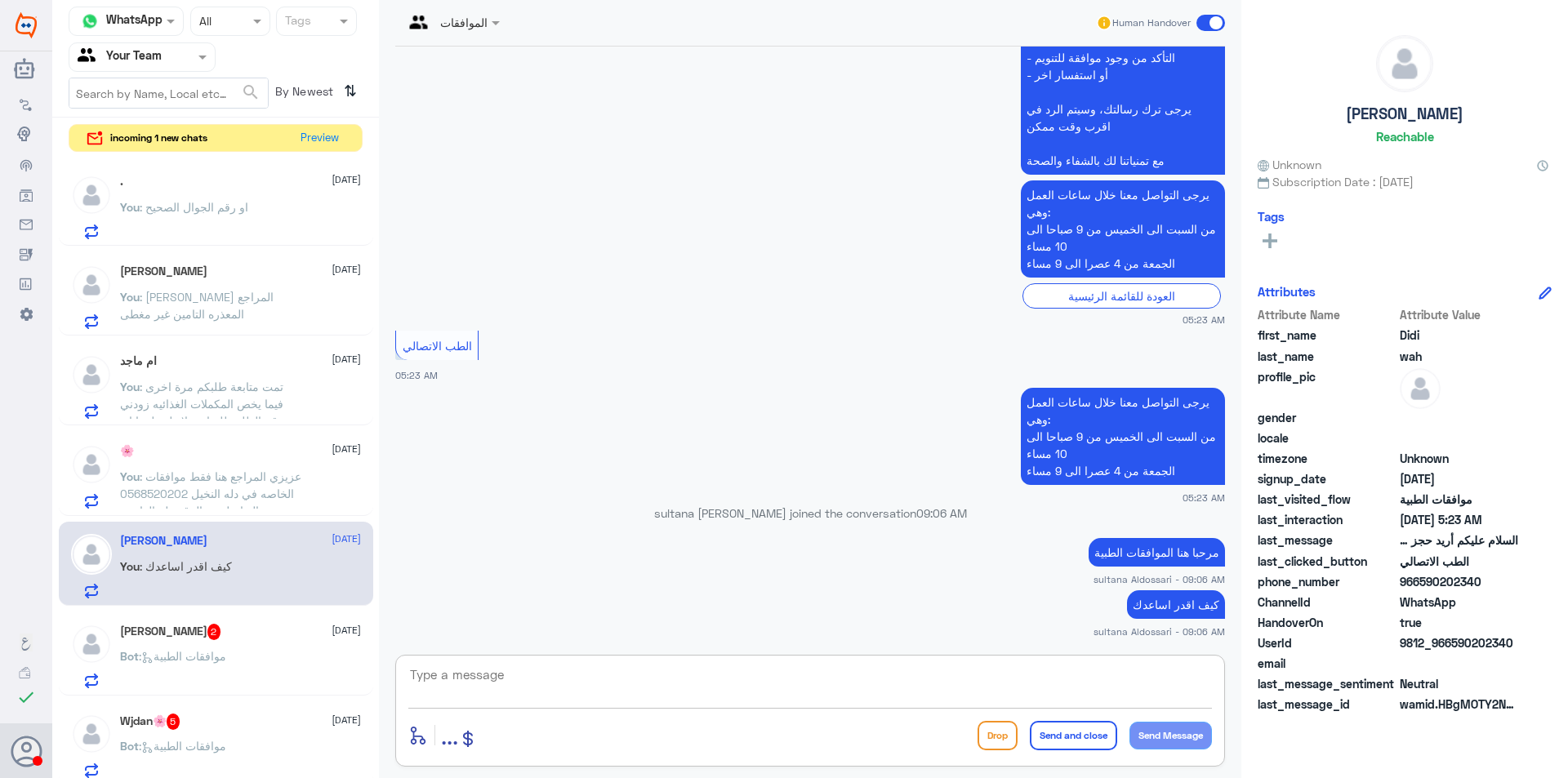
click at [245, 639] on div "[PERSON_NAME] 2 [DATE]" at bounding box center [240, 632] width 241 height 16
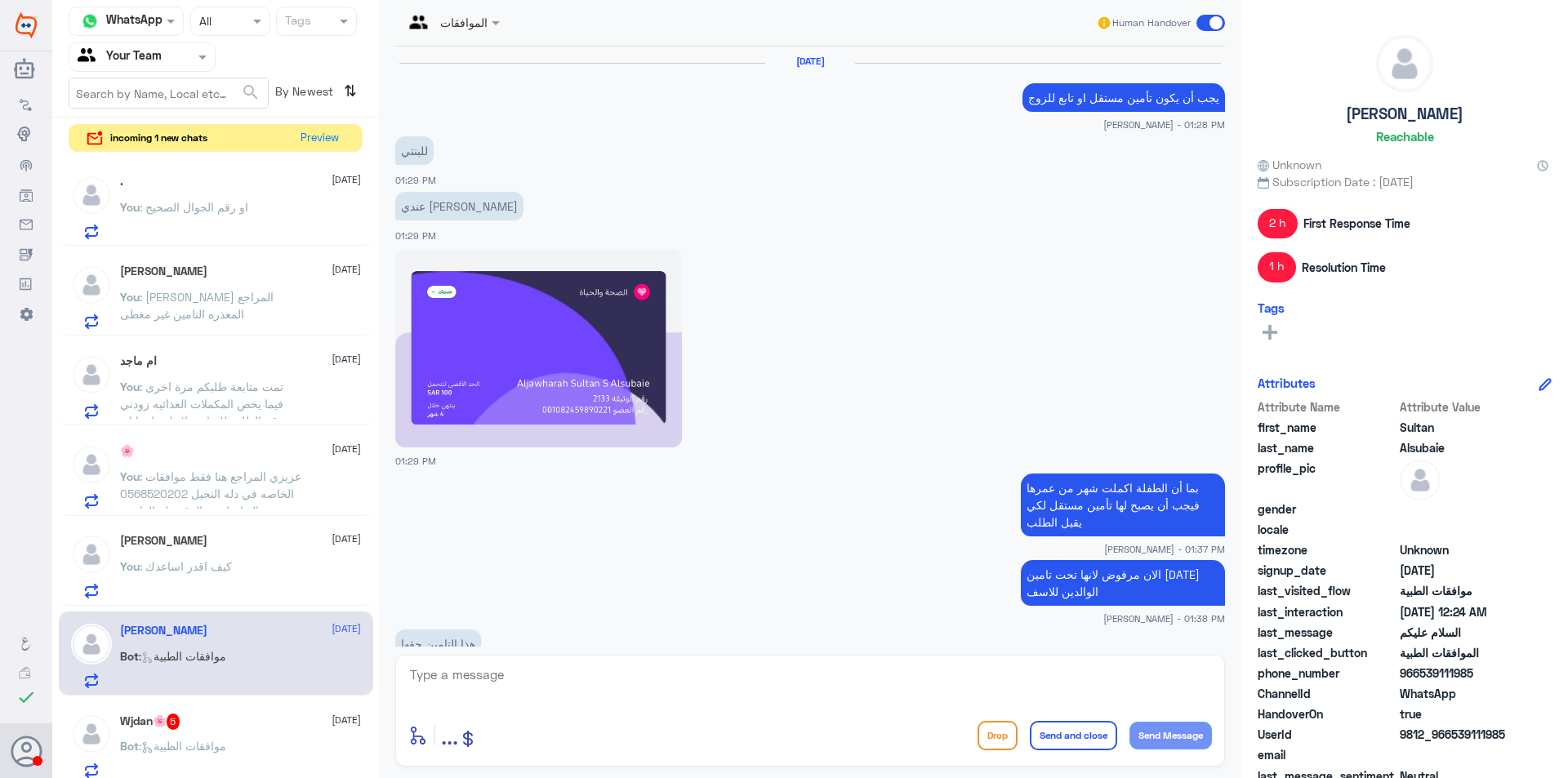
scroll to position [1246, 0]
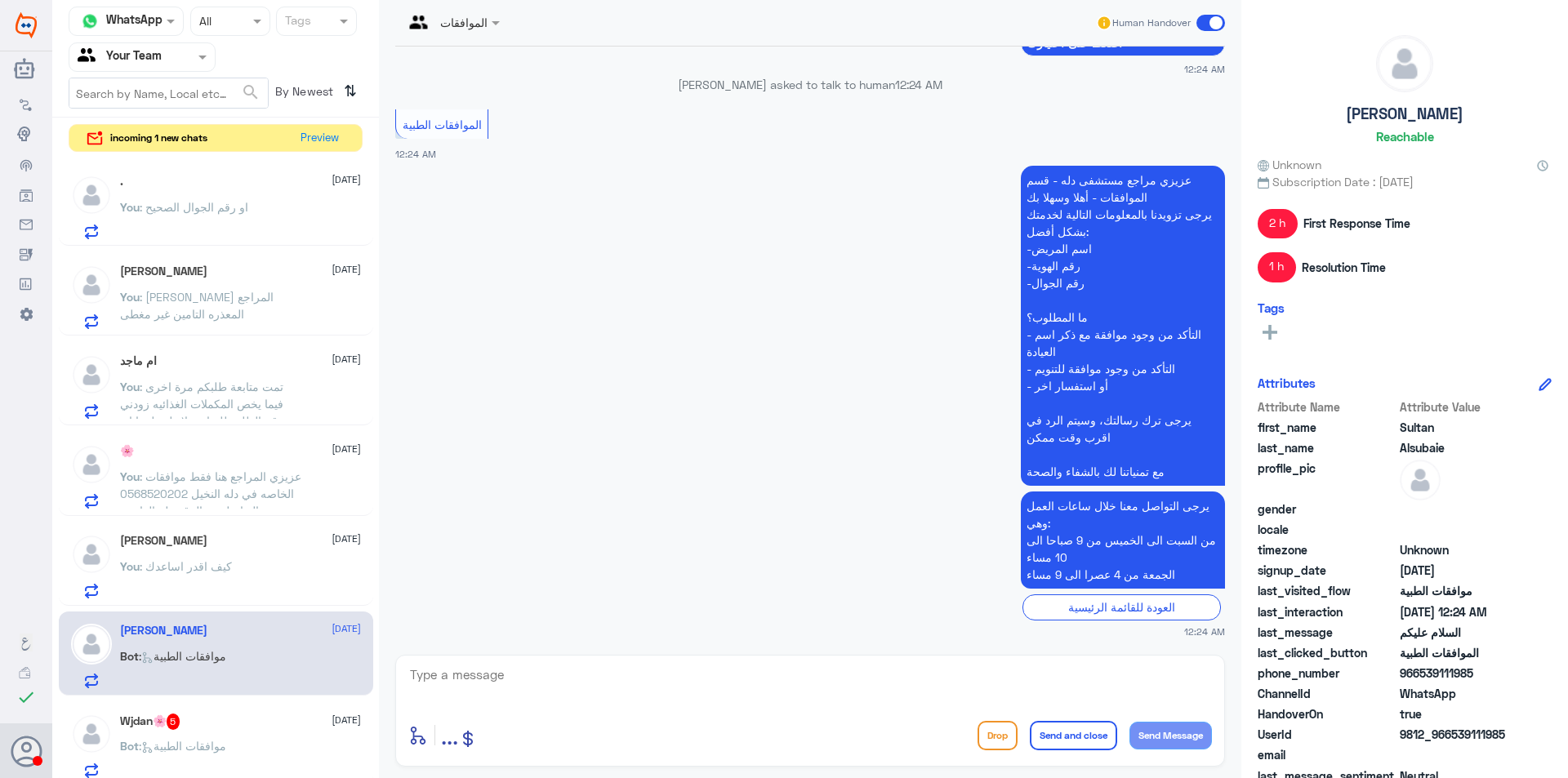
click at [775, 692] on textarea at bounding box center [811, 684] width 804 height 40
type textarea "مرحبا كيف اقدر اساعدك"
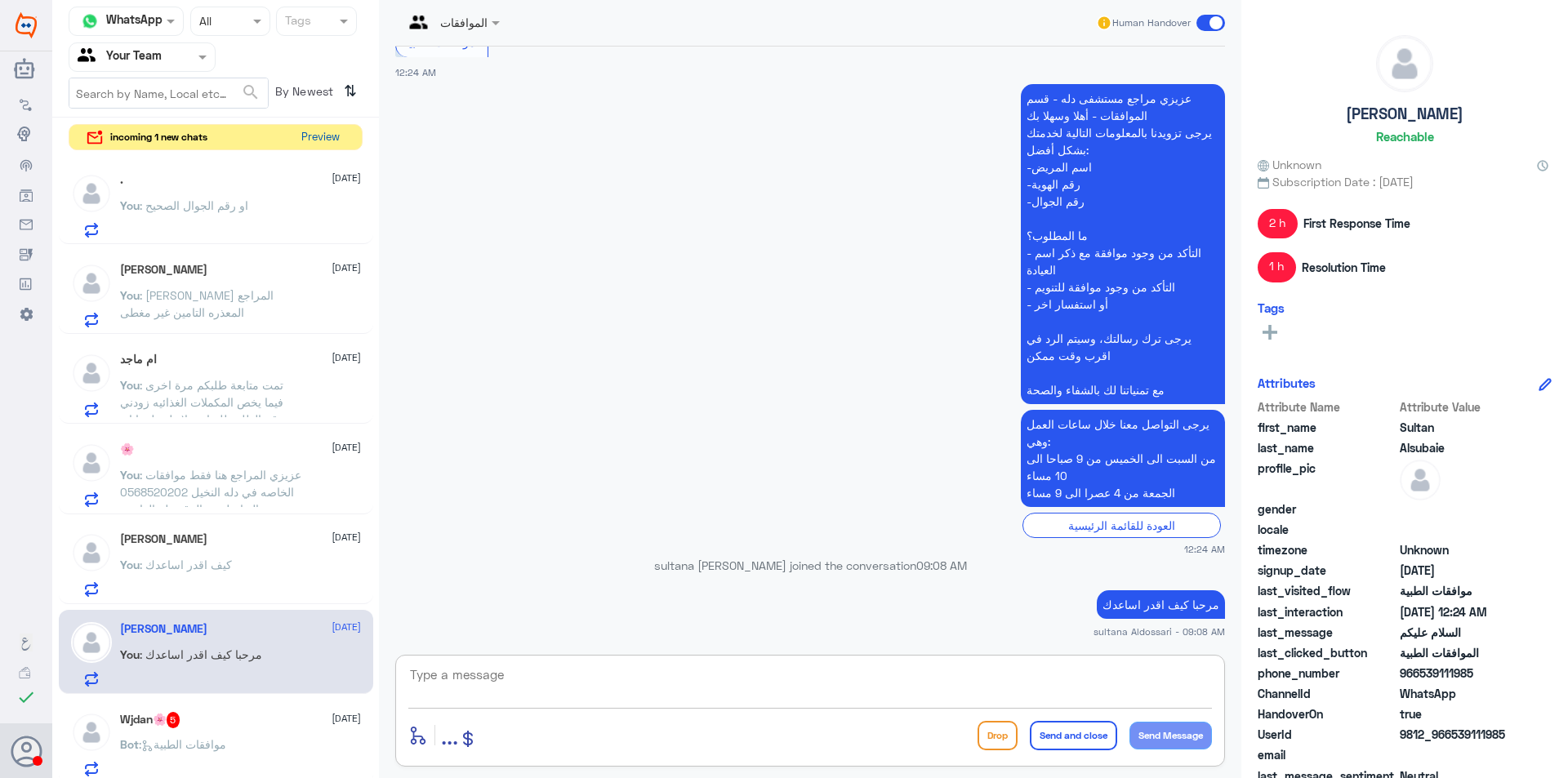
click at [321, 137] on button "Preview" at bounding box center [319, 137] width 51 height 25
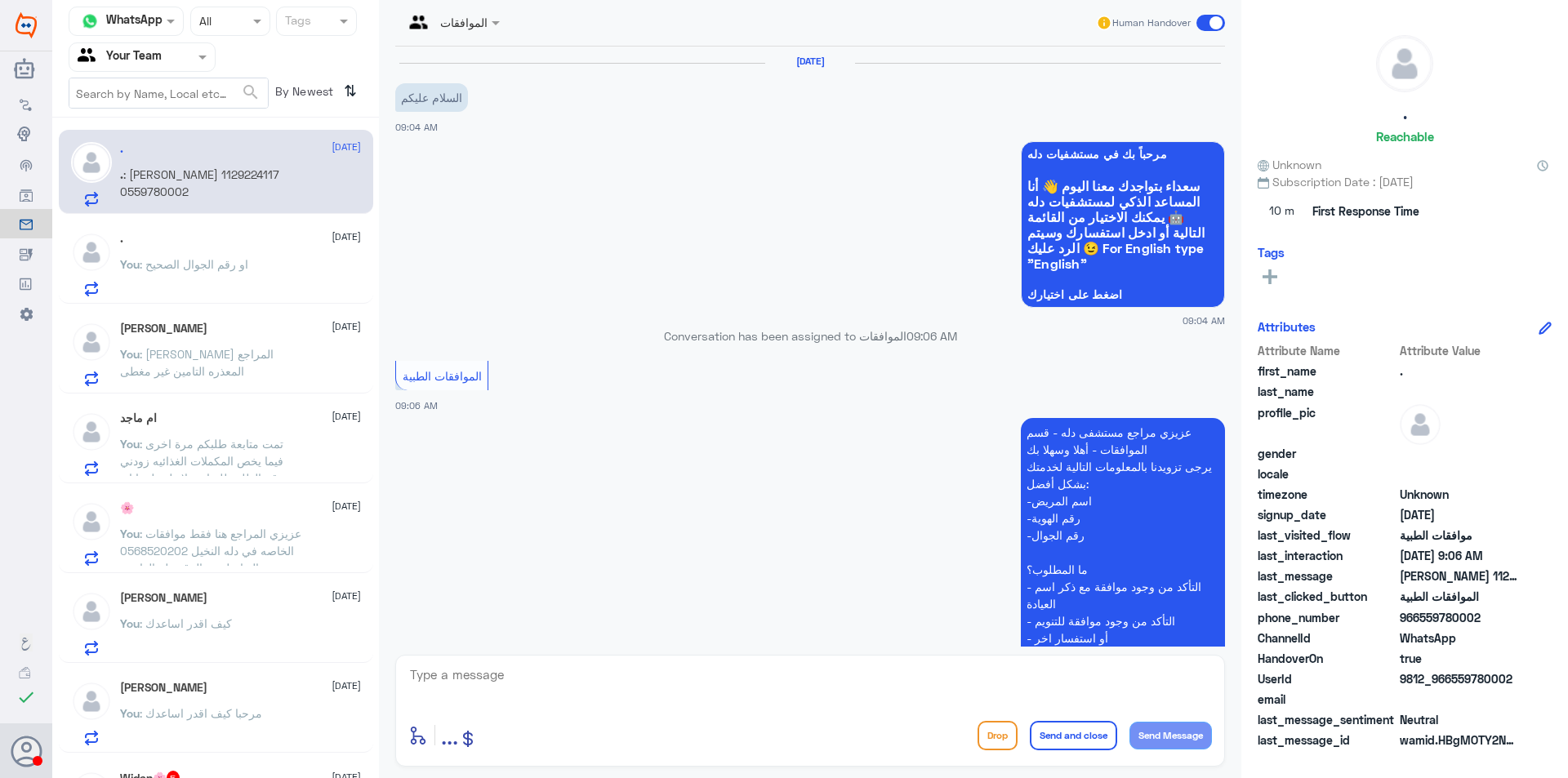
scroll to position [290, 0]
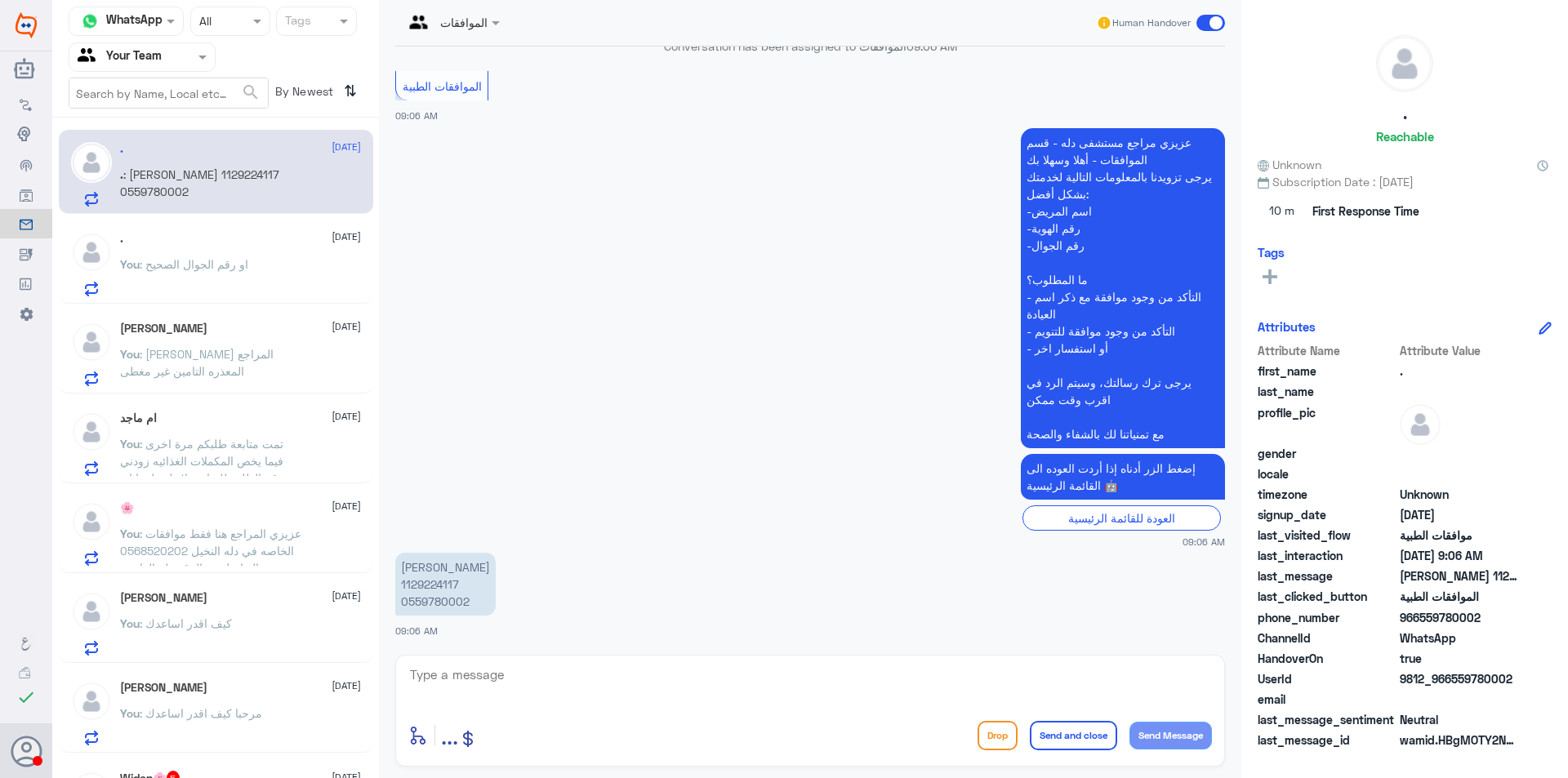
click at [416, 588] on p "[PERSON_NAME] 1129224117 0559780002" at bounding box center [445, 584] width 100 height 63
copy p "1129224117"
click at [647, 692] on textarea at bounding box center [811, 684] width 804 height 40
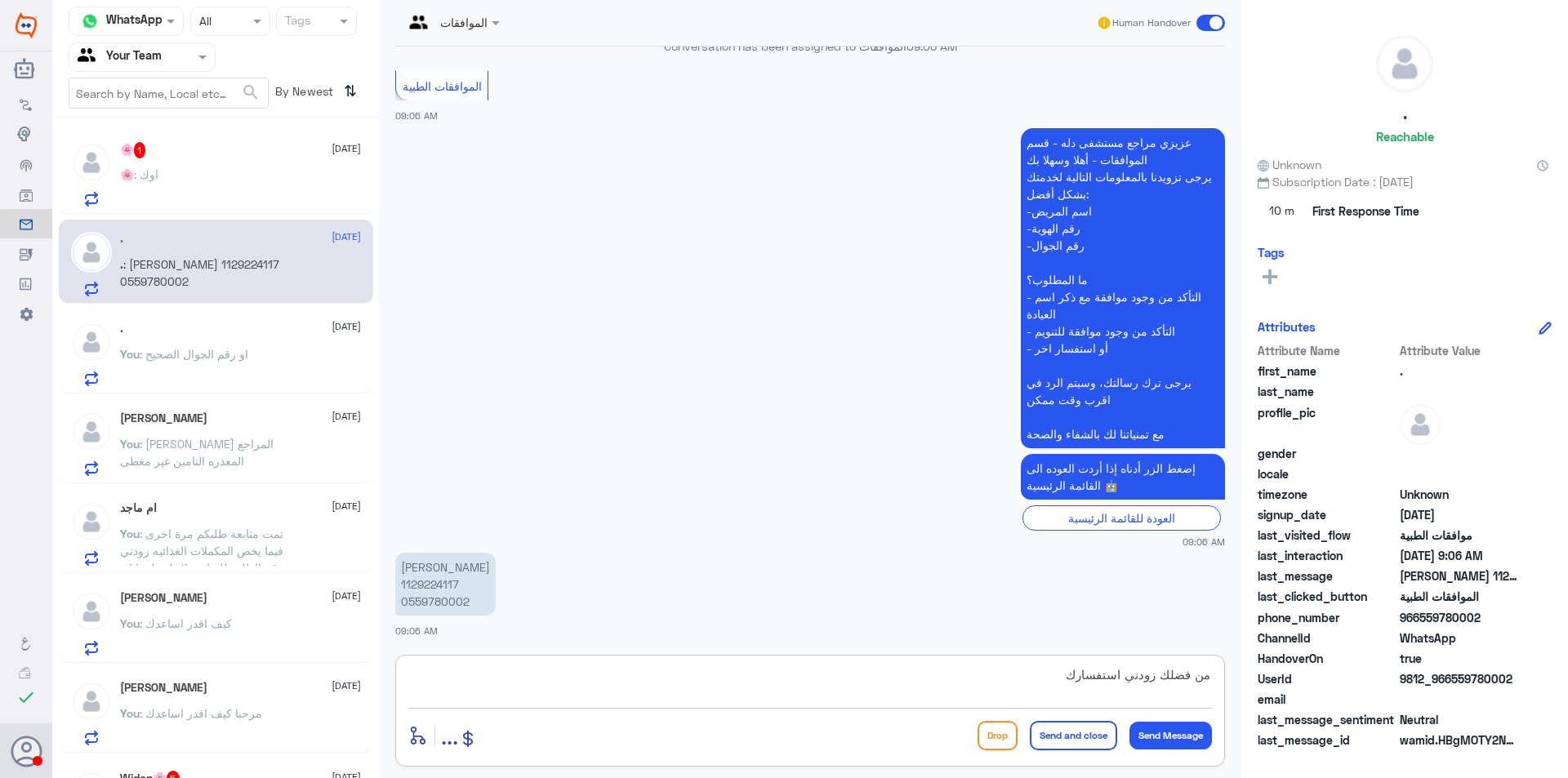
type textarea "من فضلك زودني استفسارك"
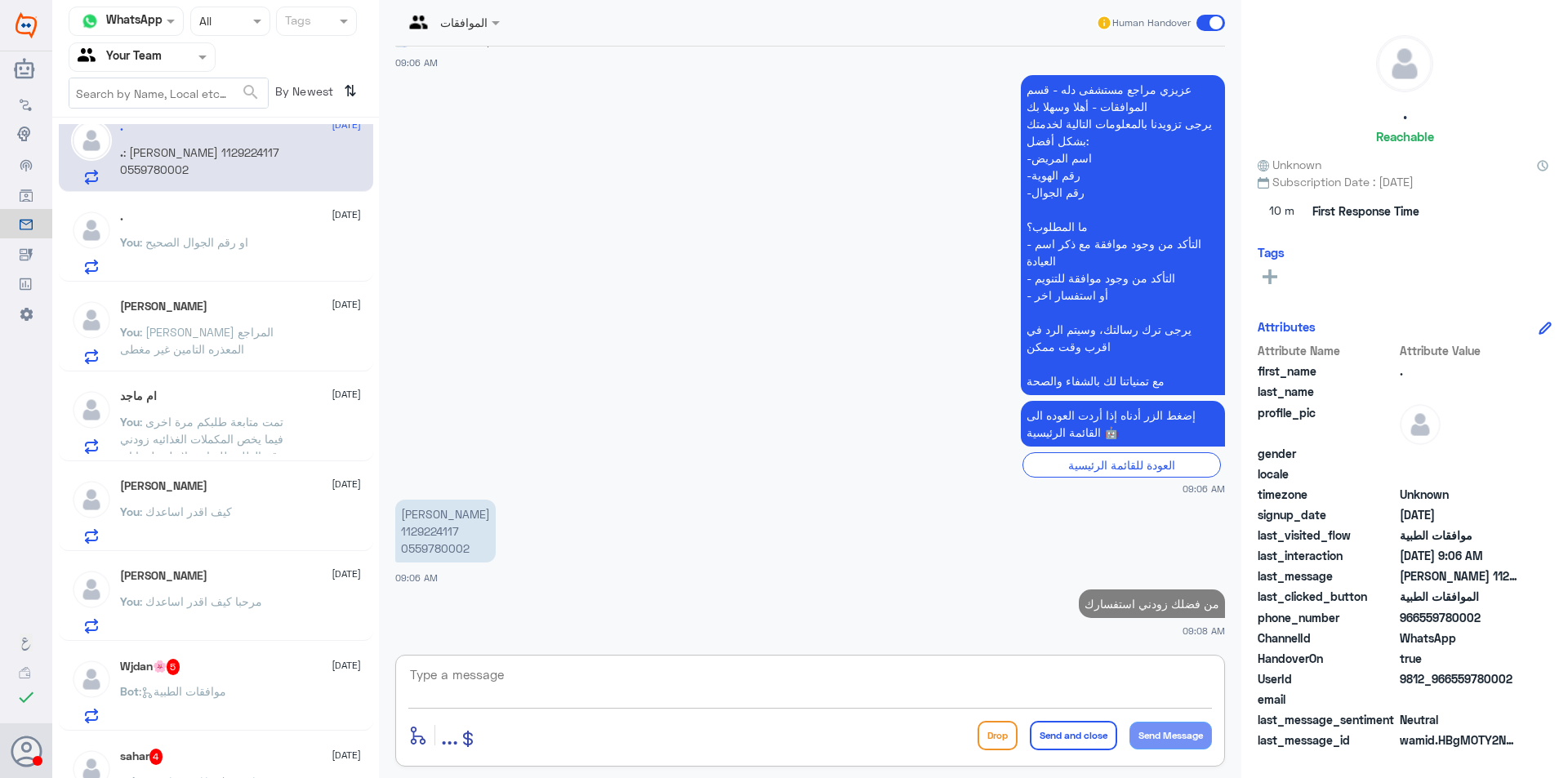
scroll to position [326, 0]
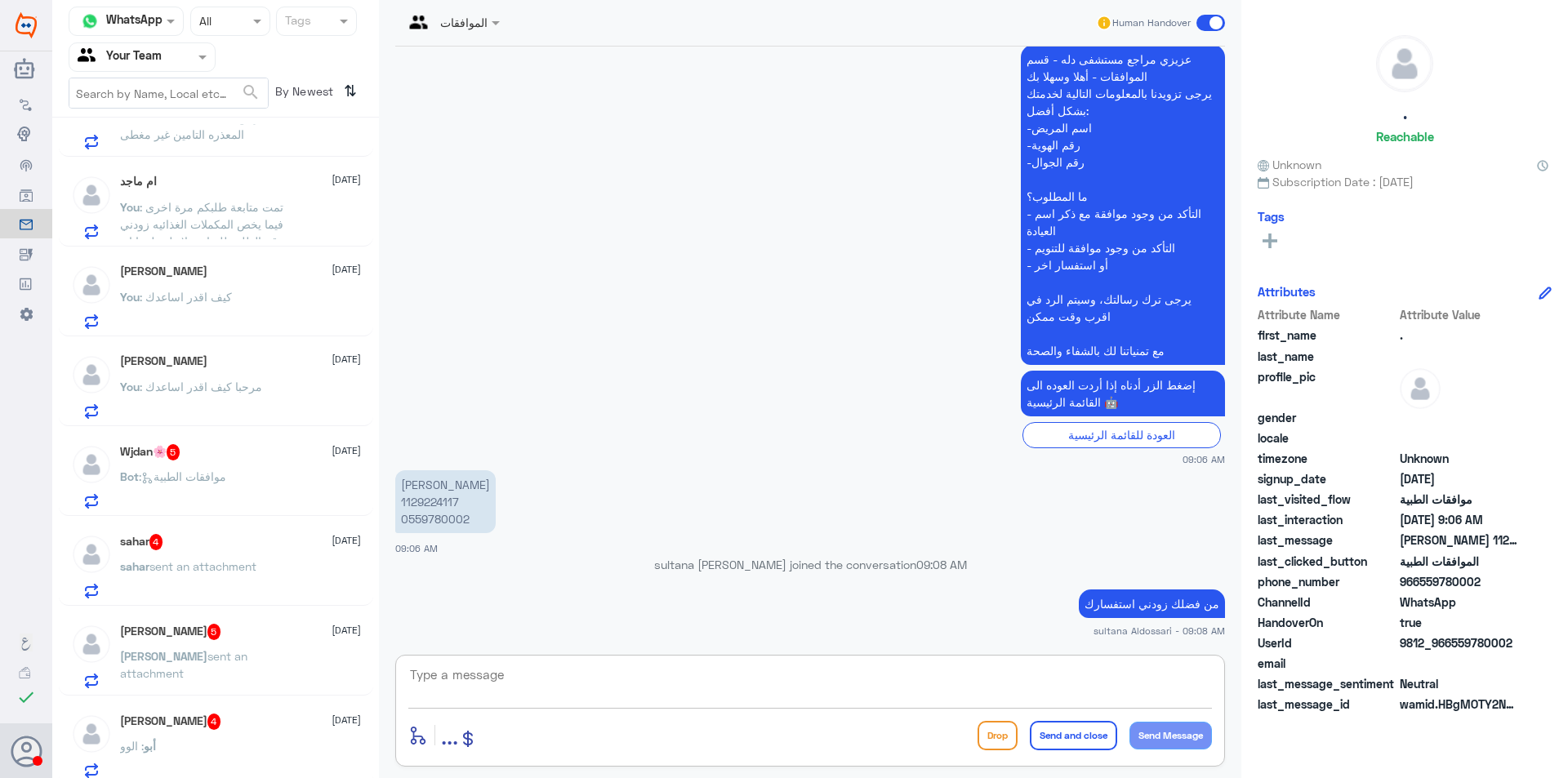
click at [226, 487] on p "Bot : موافقات الطبية" at bounding box center [173, 489] width 106 height 41
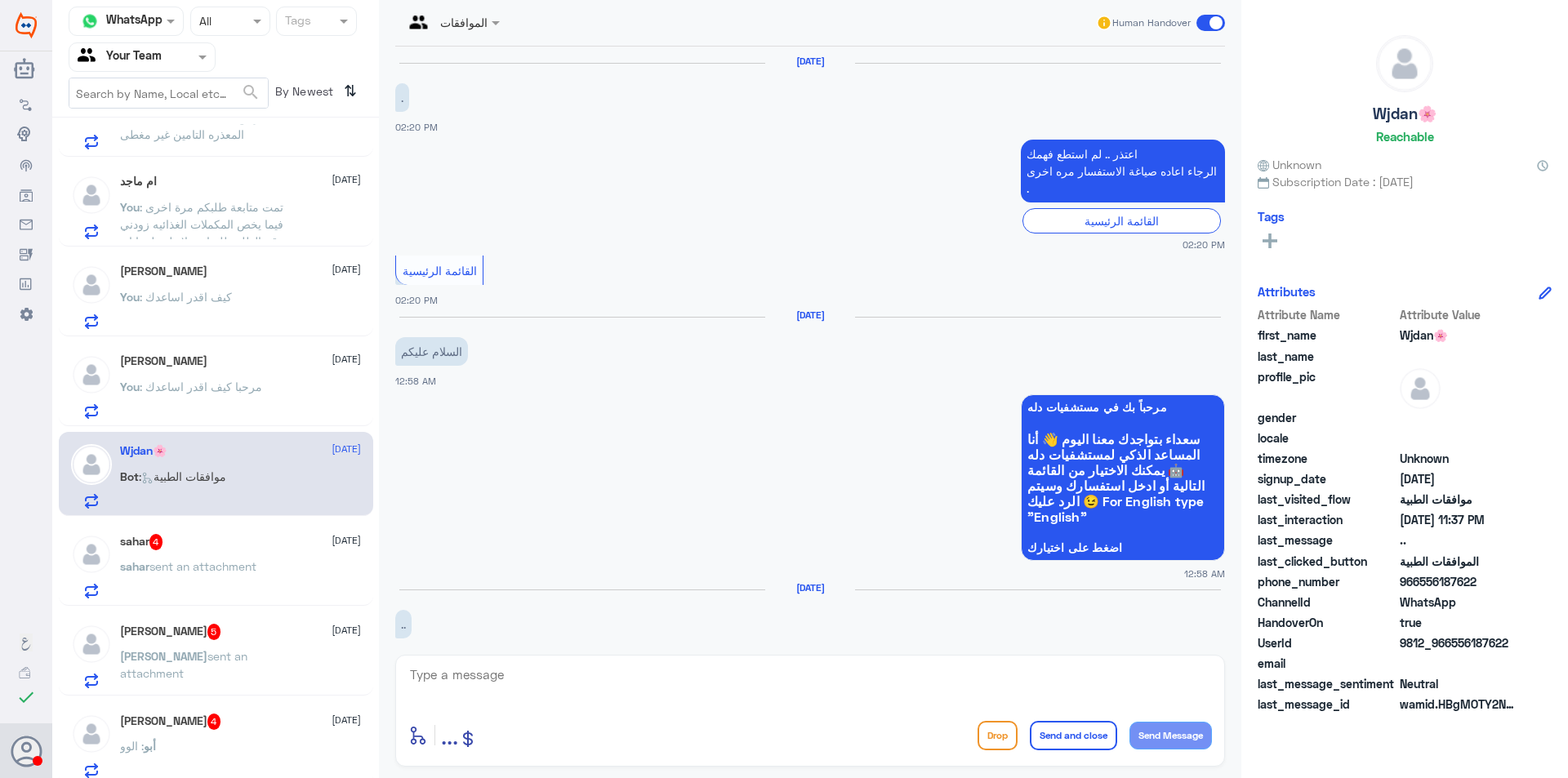
scroll to position [761, 0]
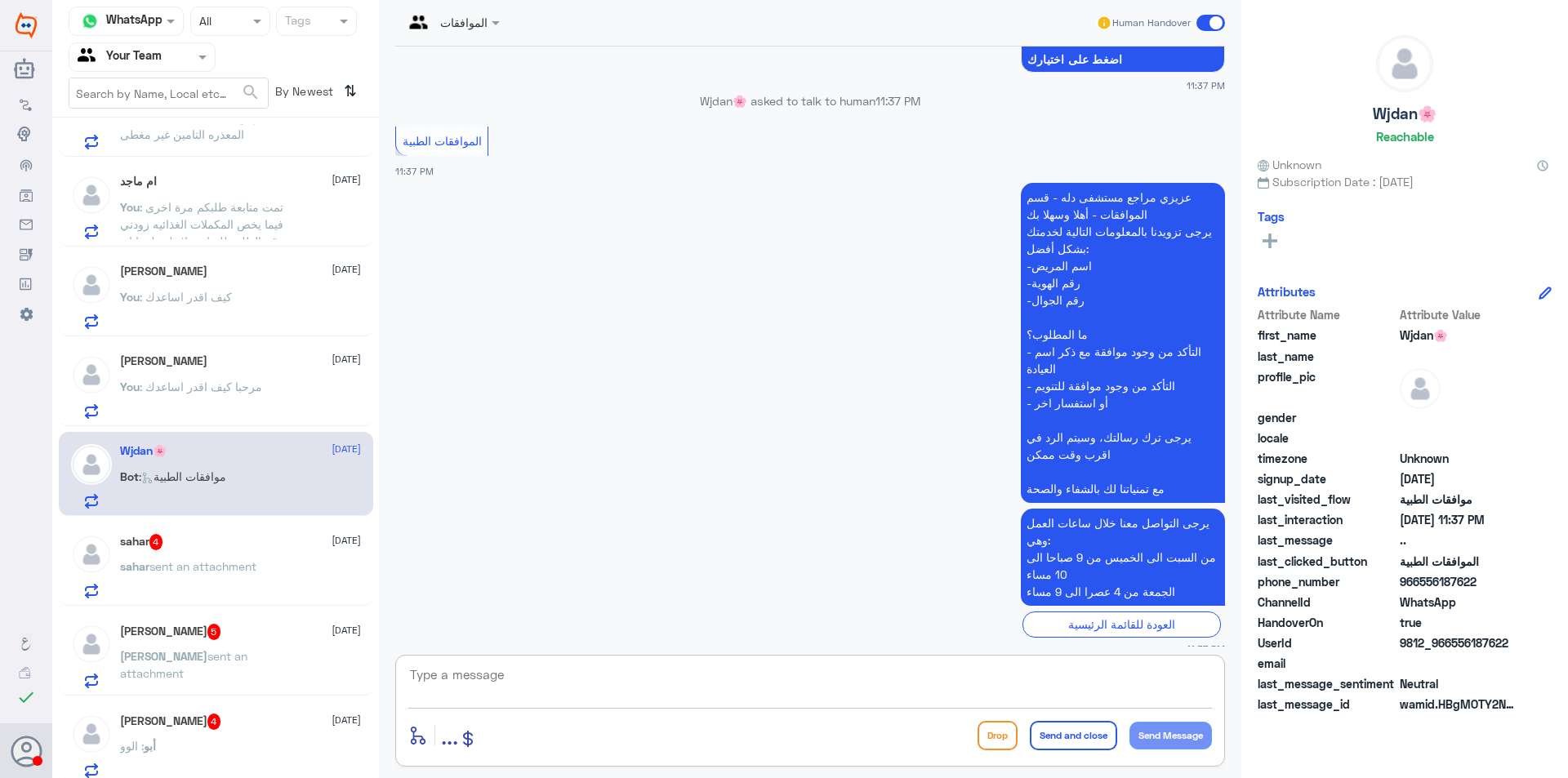
click at [854, 689] on textarea at bounding box center [811, 684] width 804 height 40
type textarea "مرحبا كيف اقدر اساعدك"
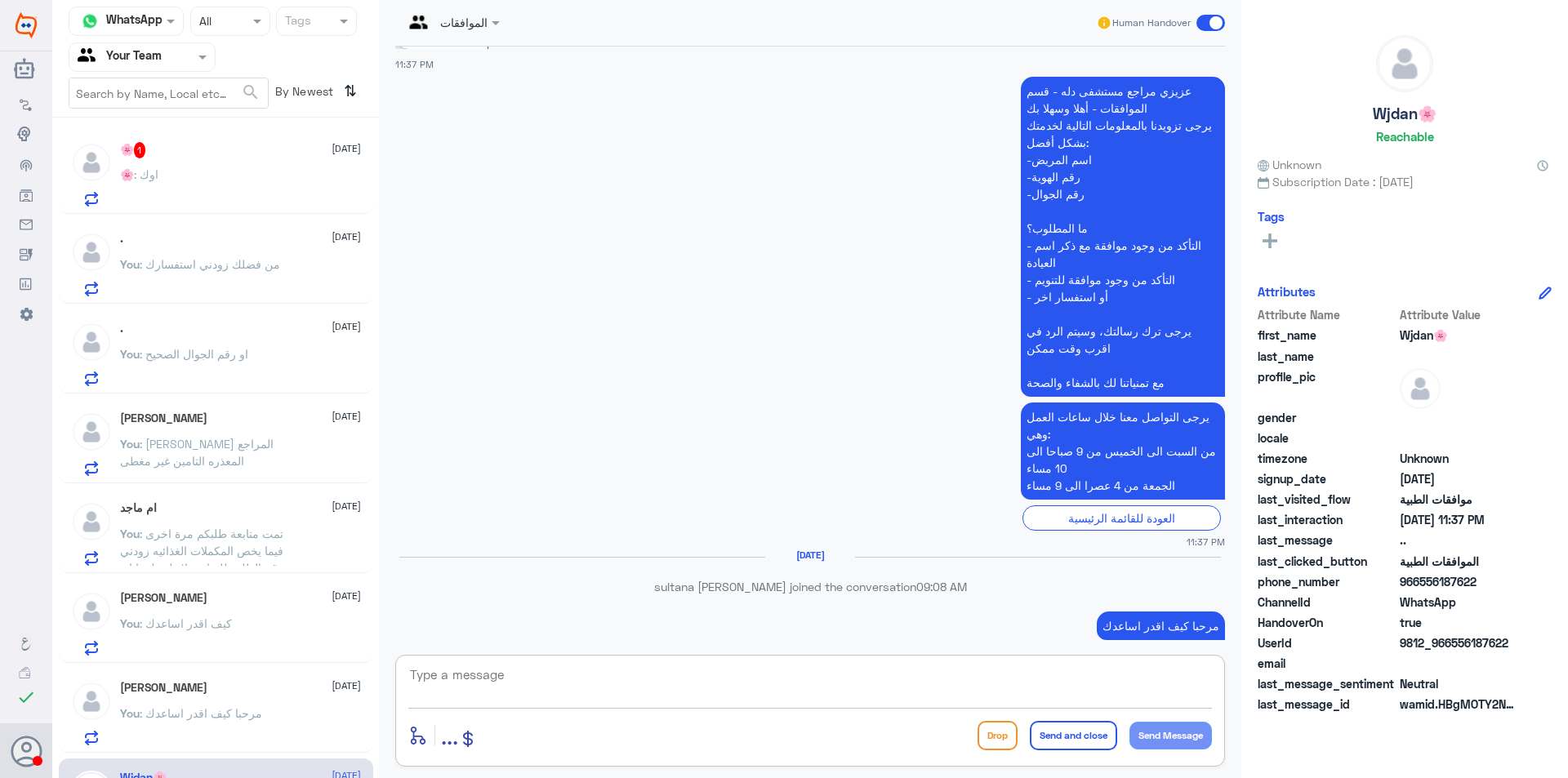
scroll to position [842, 0]
click at [210, 157] on div "🌸 1 [DATE]" at bounding box center [240, 150] width 241 height 16
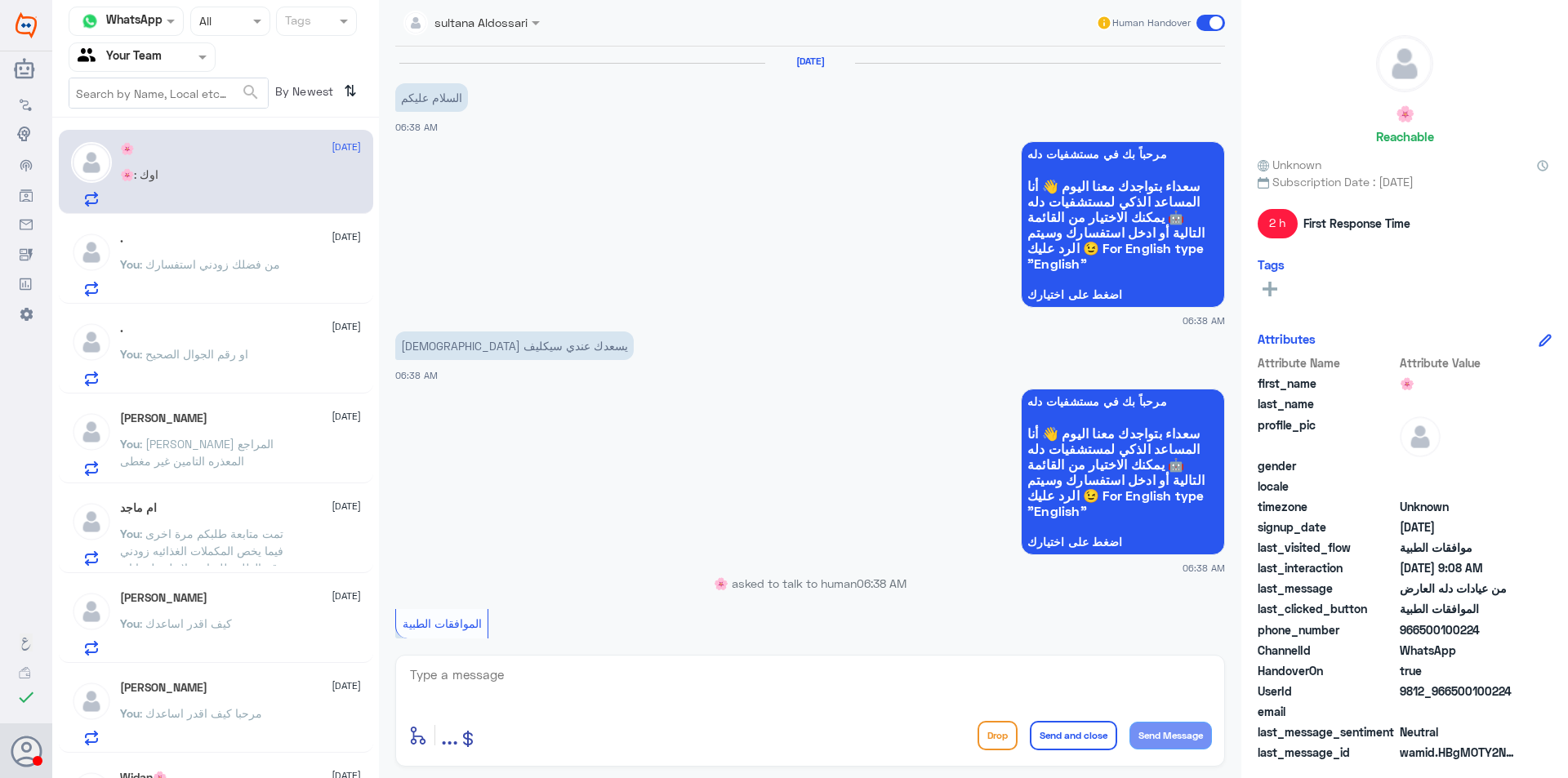
scroll to position [783, 0]
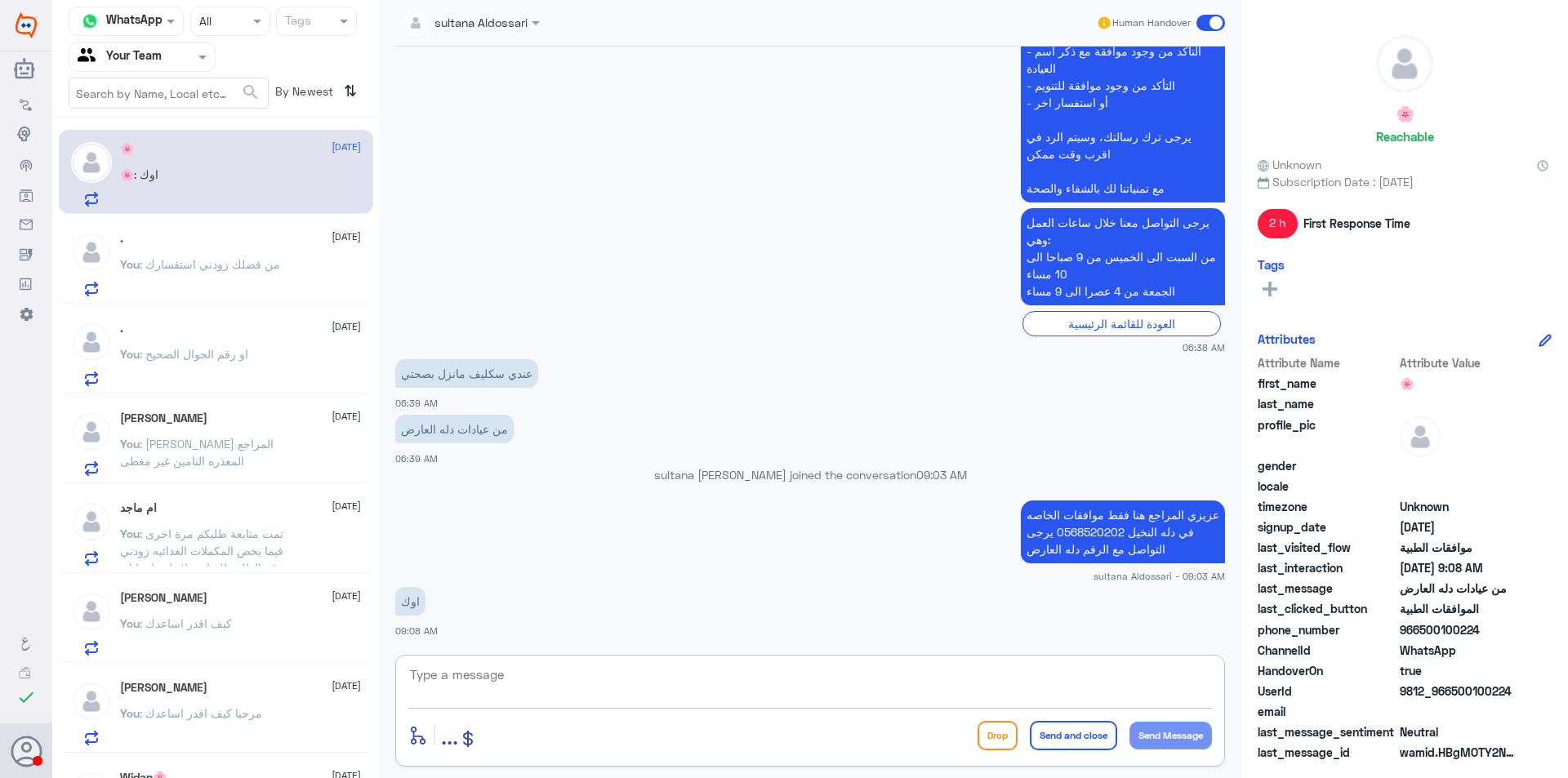
click at [630, 678] on textarea at bounding box center [811, 684] width 804 height 40
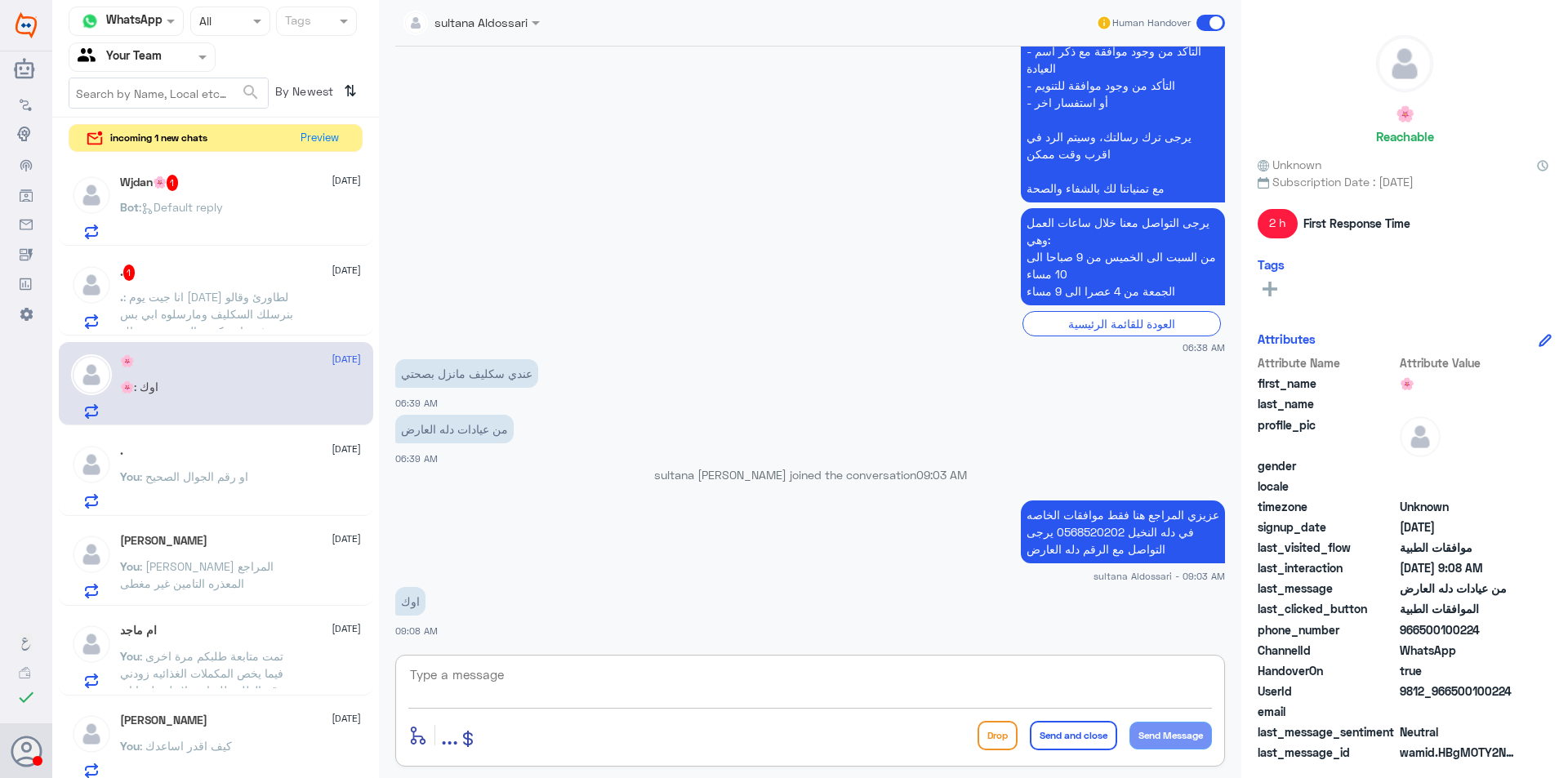
click at [290, 307] on p ". : انا جيت يوم [DATE] لطاورئ وقالو بنرسلك السكليف ومارسلوه ابي بس شي يثبت اني …" at bounding box center [212, 309] width 184 height 41
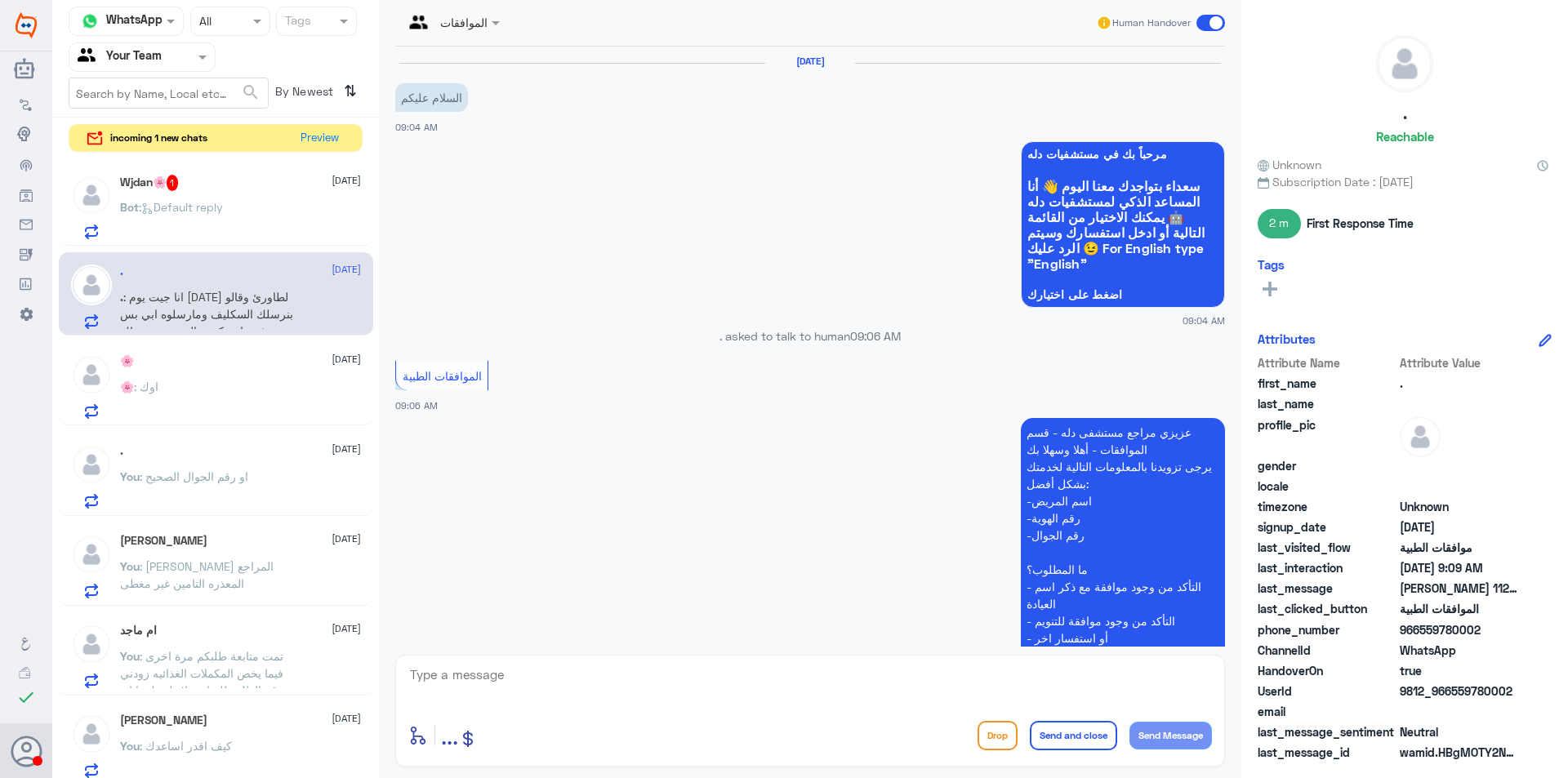
scroll to position [428, 0]
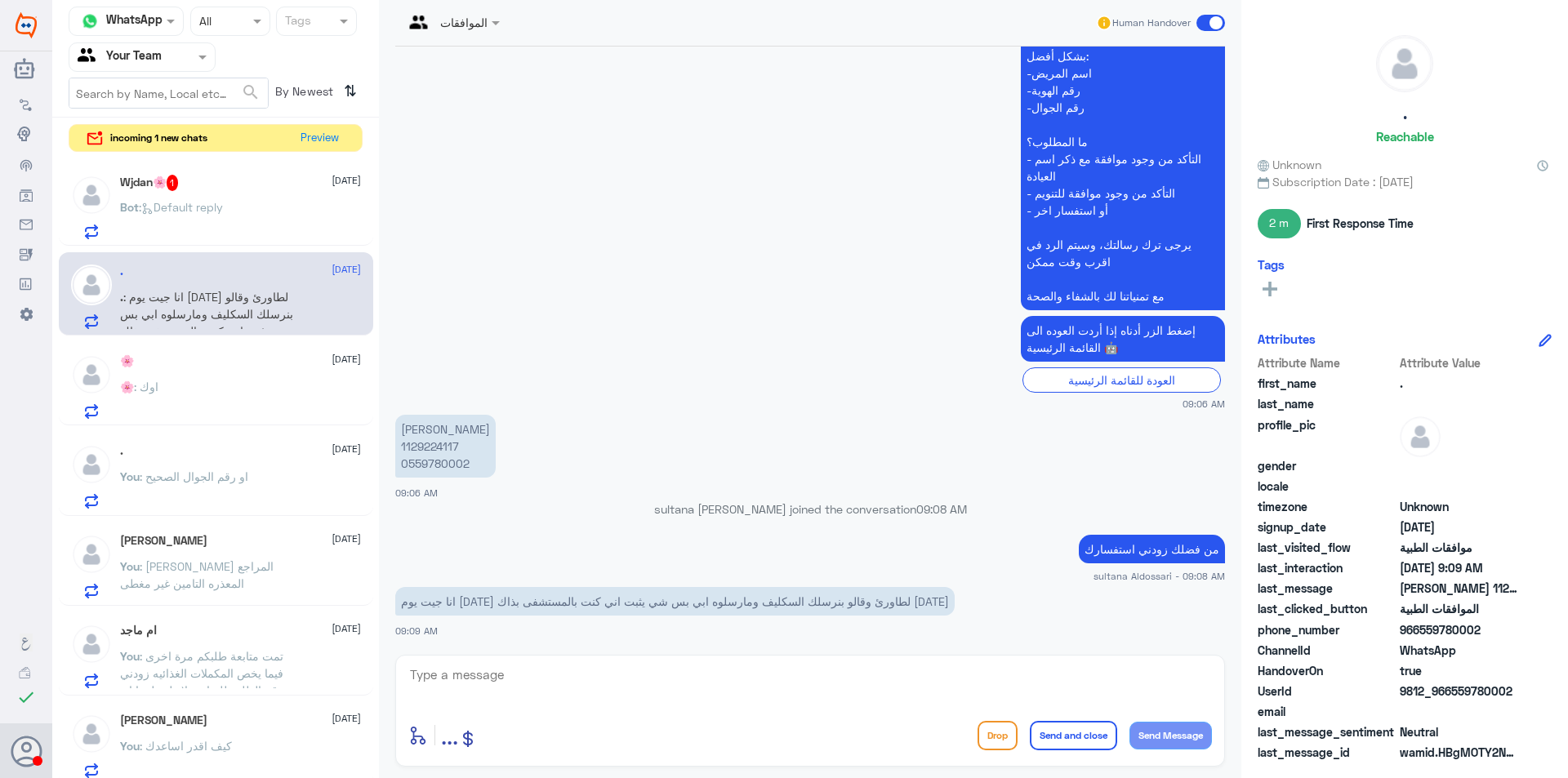
click at [828, 681] on textarea at bounding box center [811, 684] width 804 height 40
type textarea "عزيزي المراجع هنا فقط الموافقات الطبية يرجى التواصل مع خدمة العملاء او التقارير…"
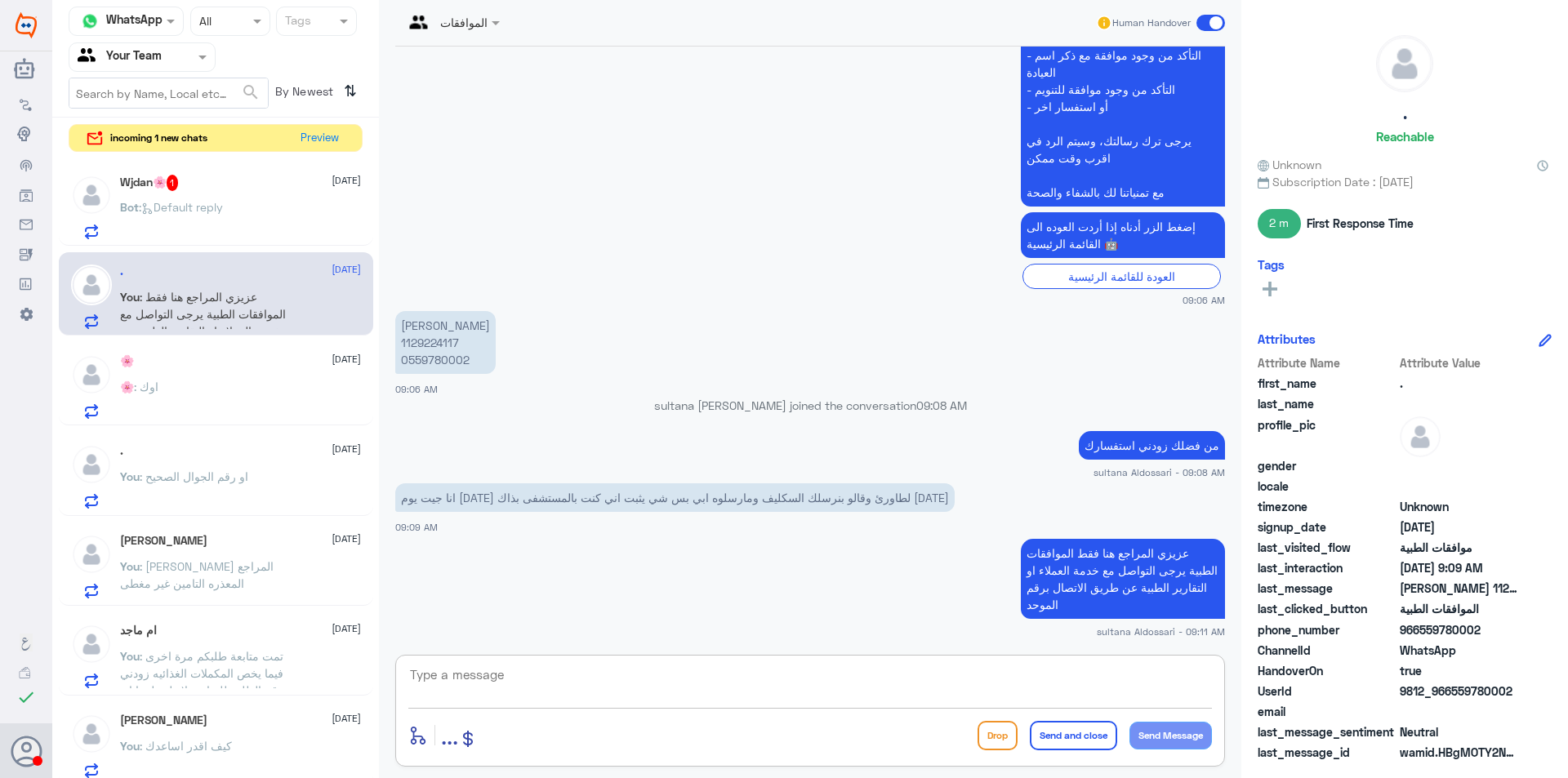
click at [233, 210] on div "Bot : Default reply" at bounding box center [240, 221] width 241 height 37
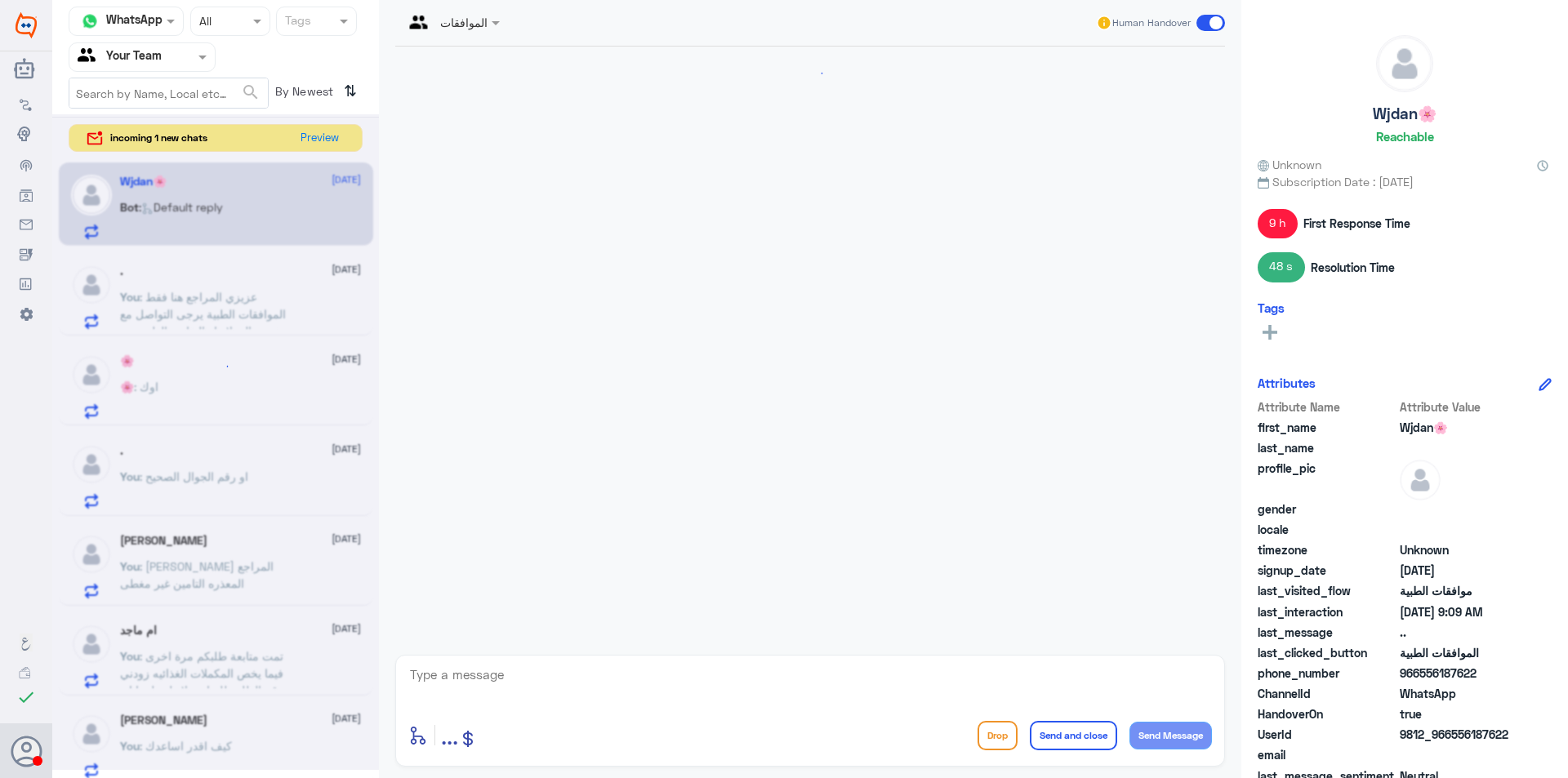
scroll to position [1149, 0]
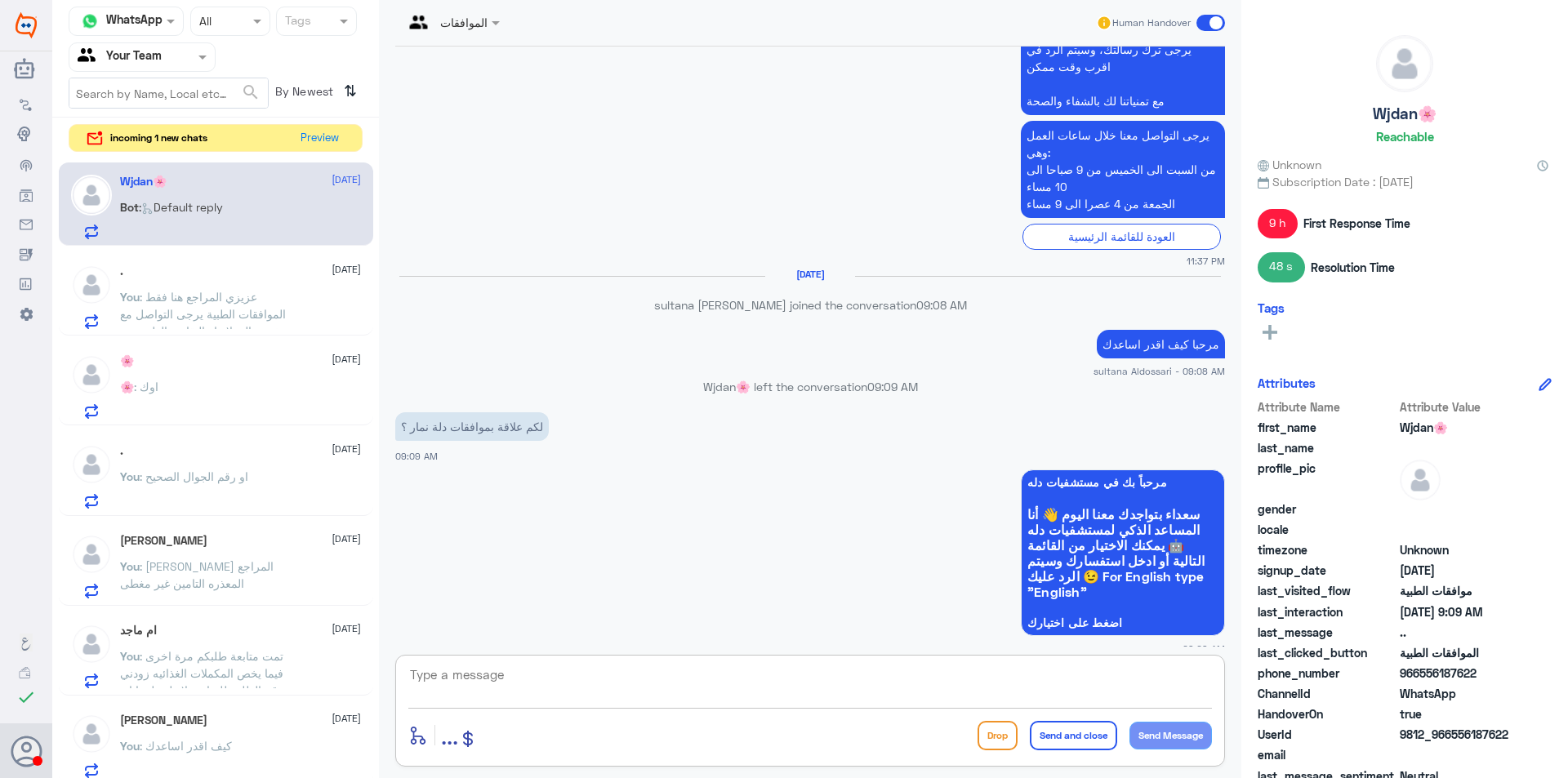
click at [688, 702] on textarea at bounding box center [811, 684] width 804 height 40
type textarea "لامع الاسف هنا فقط دله النخيل"
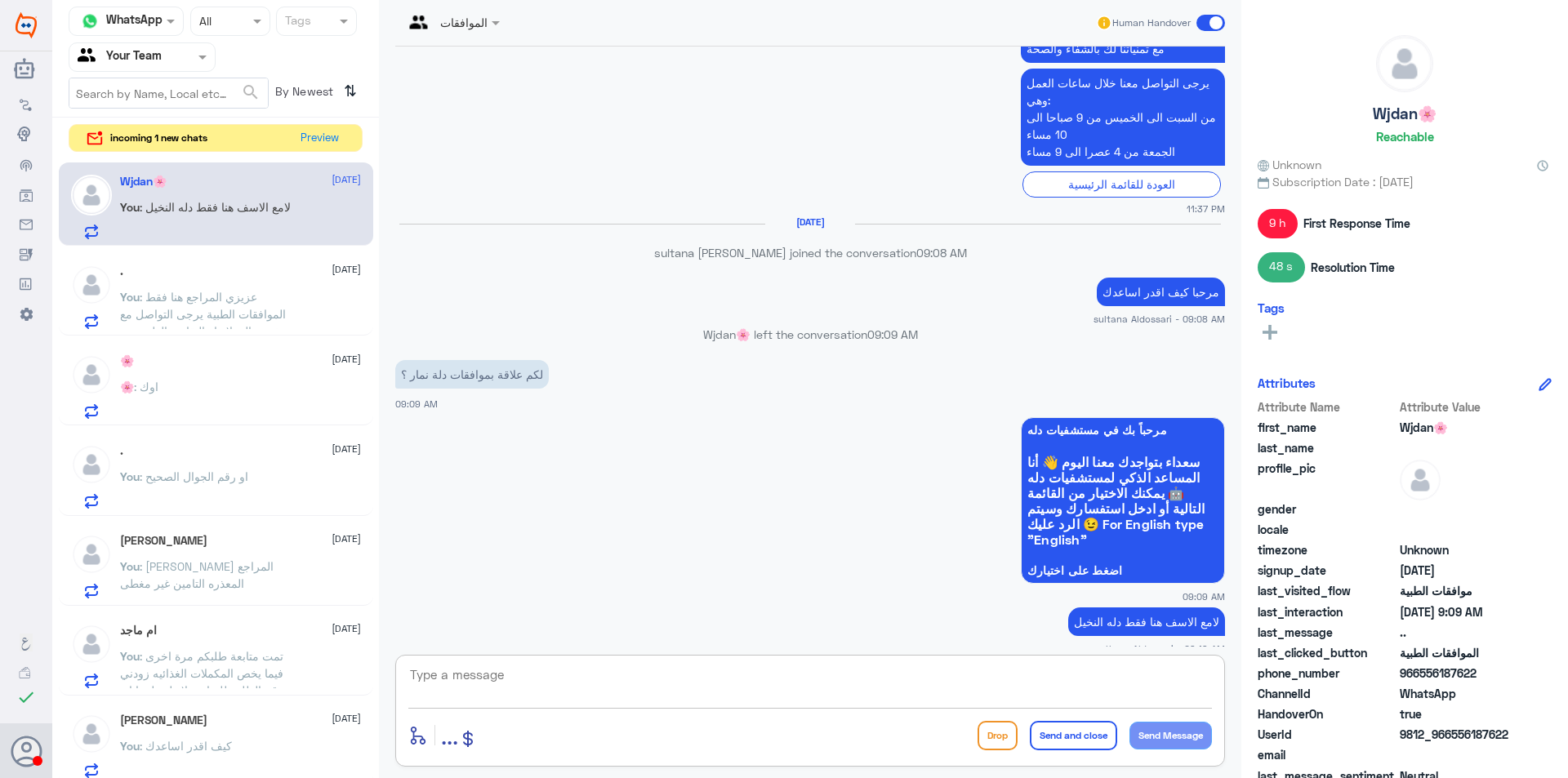
click at [824, 685] on textarea at bounding box center [811, 684] width 804 height 40
click at [319, 143] on button "Preview" at bounding box center [319, 137] width 51 height 25
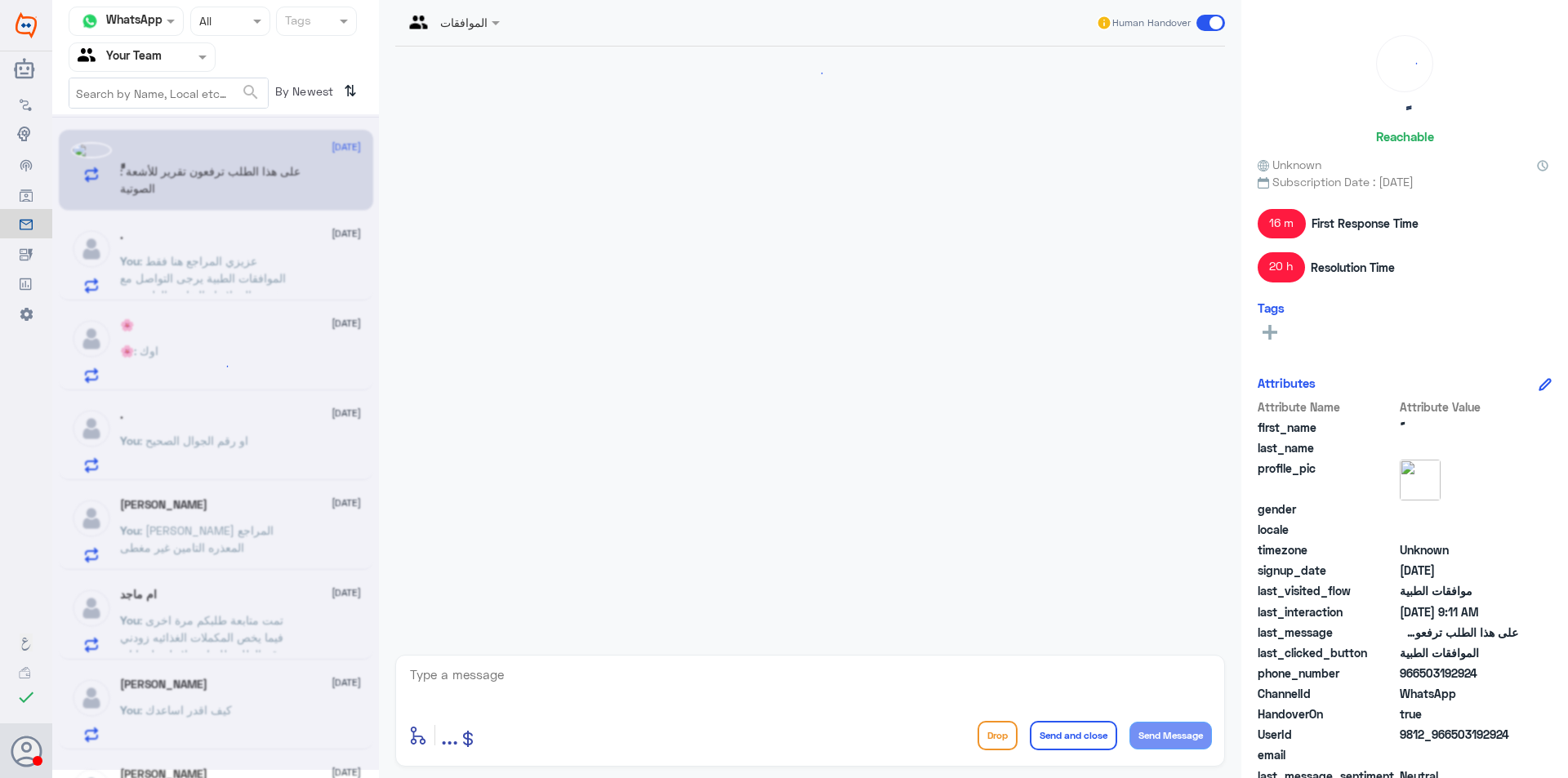
scroll to position [1030, 0]
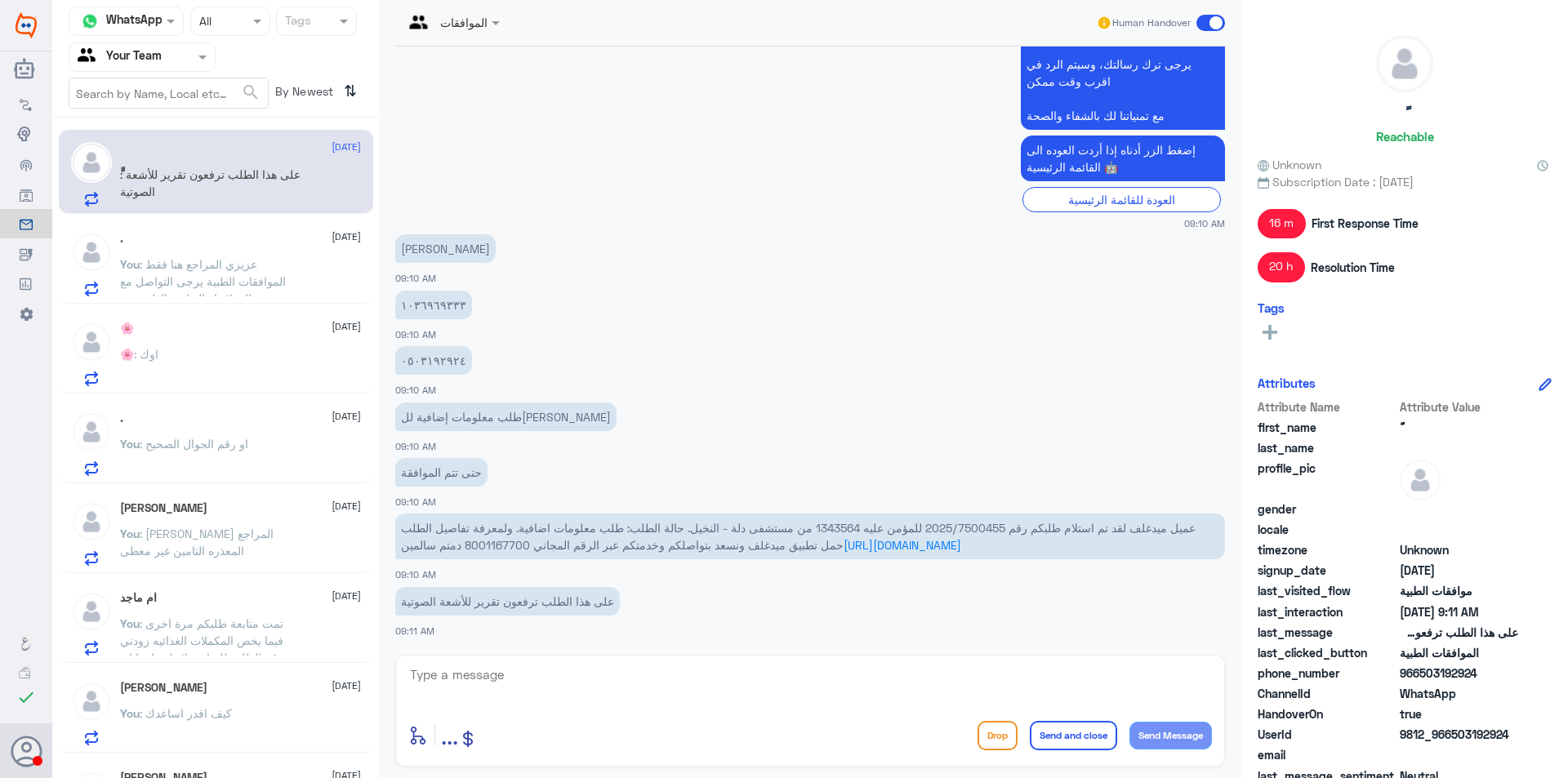
click at [962, 528] on span "عميل ميدغلف لقد تم استلام طلبكم رقم 2025/7500455 للمؤمن عليه 1343564 من مستشفى …" at bounding box center [798, 537] width 794 height 31
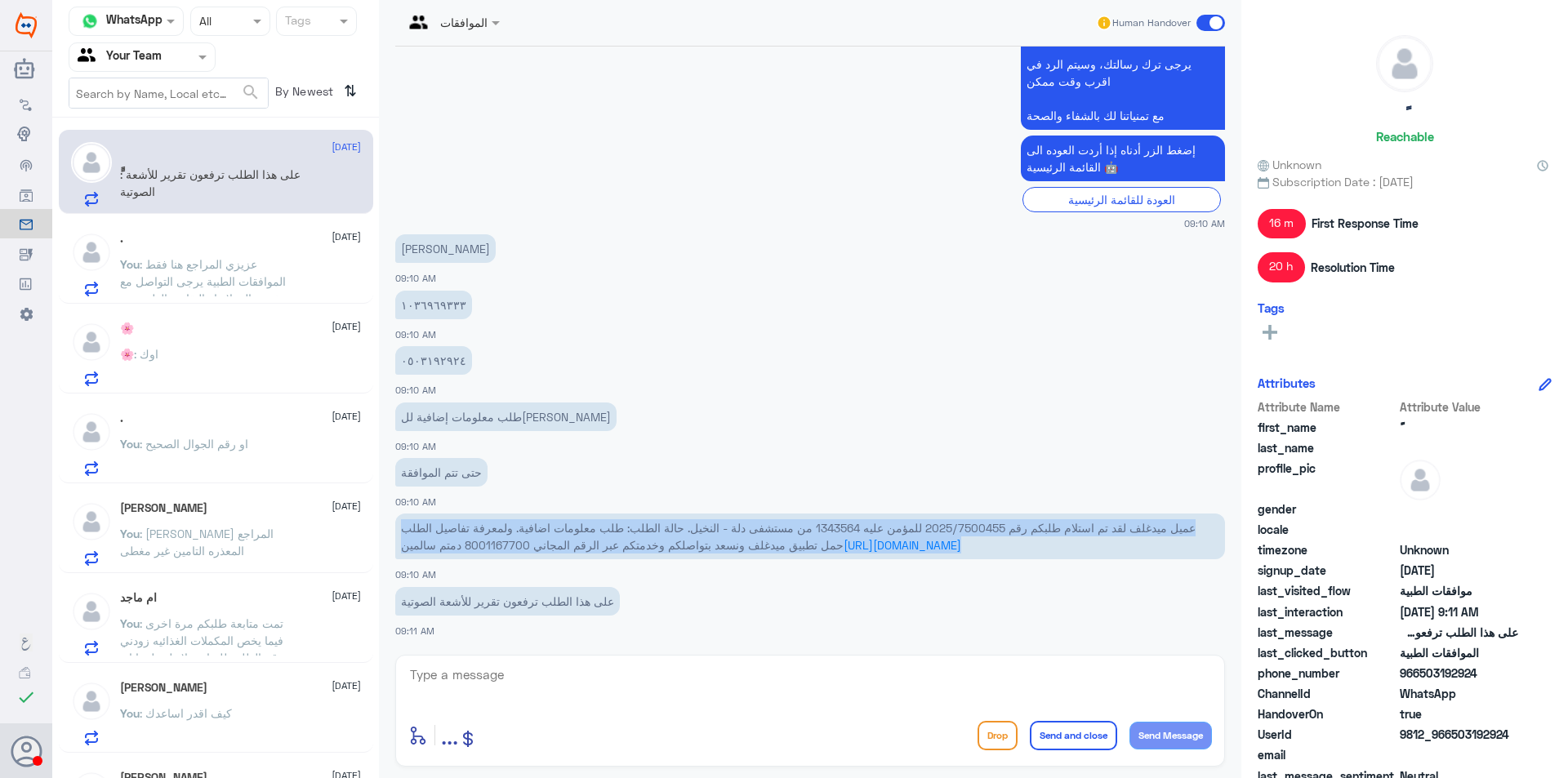
click at [962, 528] on span "عميل ميدغلف لقد تم استلام طلبكم رقم 2025/7500455 للمؤمن عليه 1343564 من مستشفى …" at bounding box center [798, 537] width 794 height 31
click at [954, 528] on span "عميل ميدغلف لقد تم استلام طلبكم رقم 2025/7500455 للمؤمن عليه 1343564 من مستشفى …" at bounding box center [798, 537] width 794 height 31
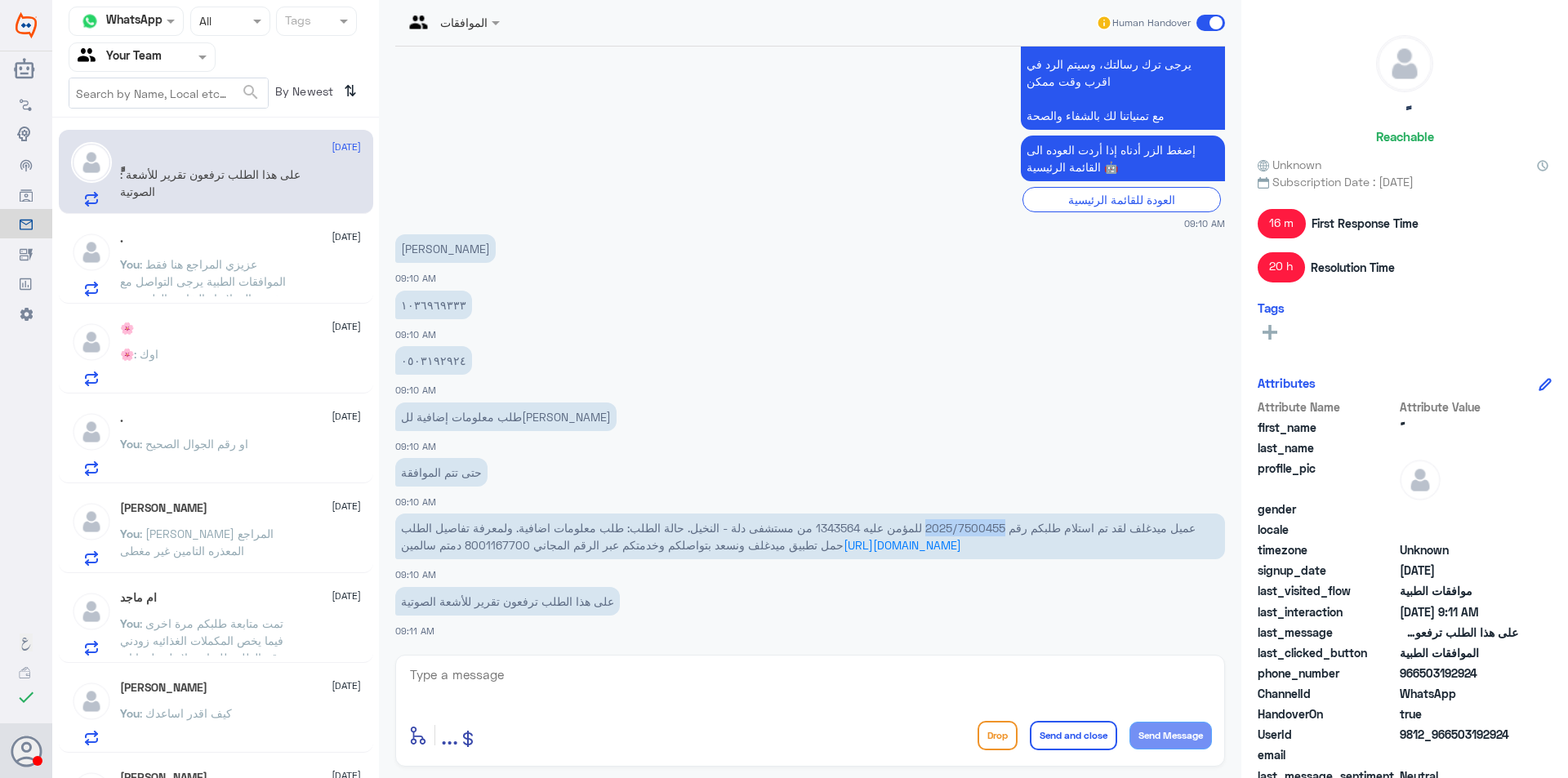
drag, startPoint x: 928, startPoint y: 526, endPoint x: 1006, endPoint y: 527, distance: 78.0
click at [1006, 527] on span "عميل ميدغلف لقد تم استلام طلبكم رقم 2025/7500455 للمؤمن عليه 1343564 من مستشفى …" at bounding box center [798, 537] width 794 height 31
copy span "2025/7500455"
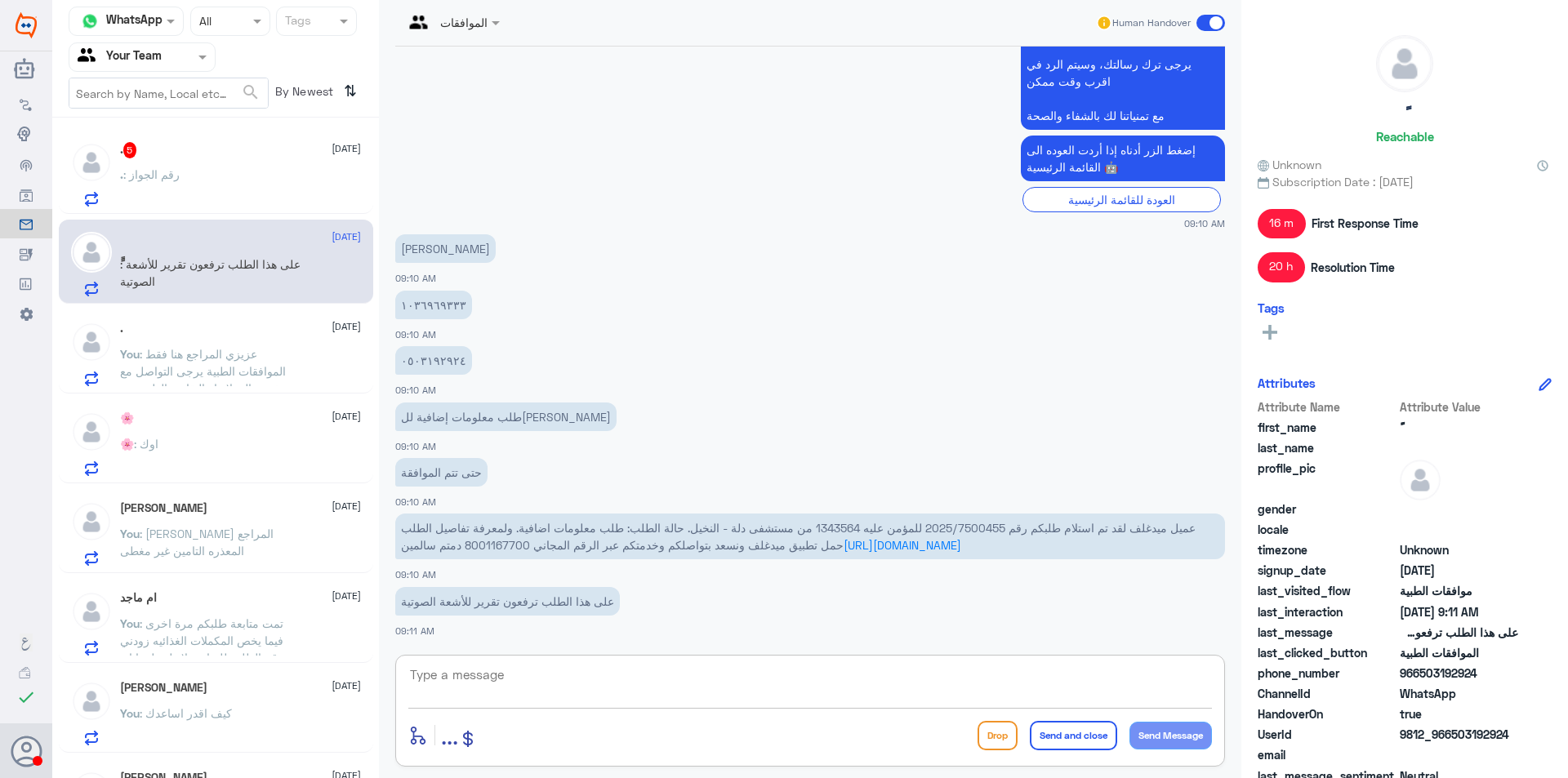
click at [701, 680] on textarea at bounding box center [811, 684] width 804 height 40
type textarea "تمت متابعة طلبك قيد الاجراء لدى التامين"
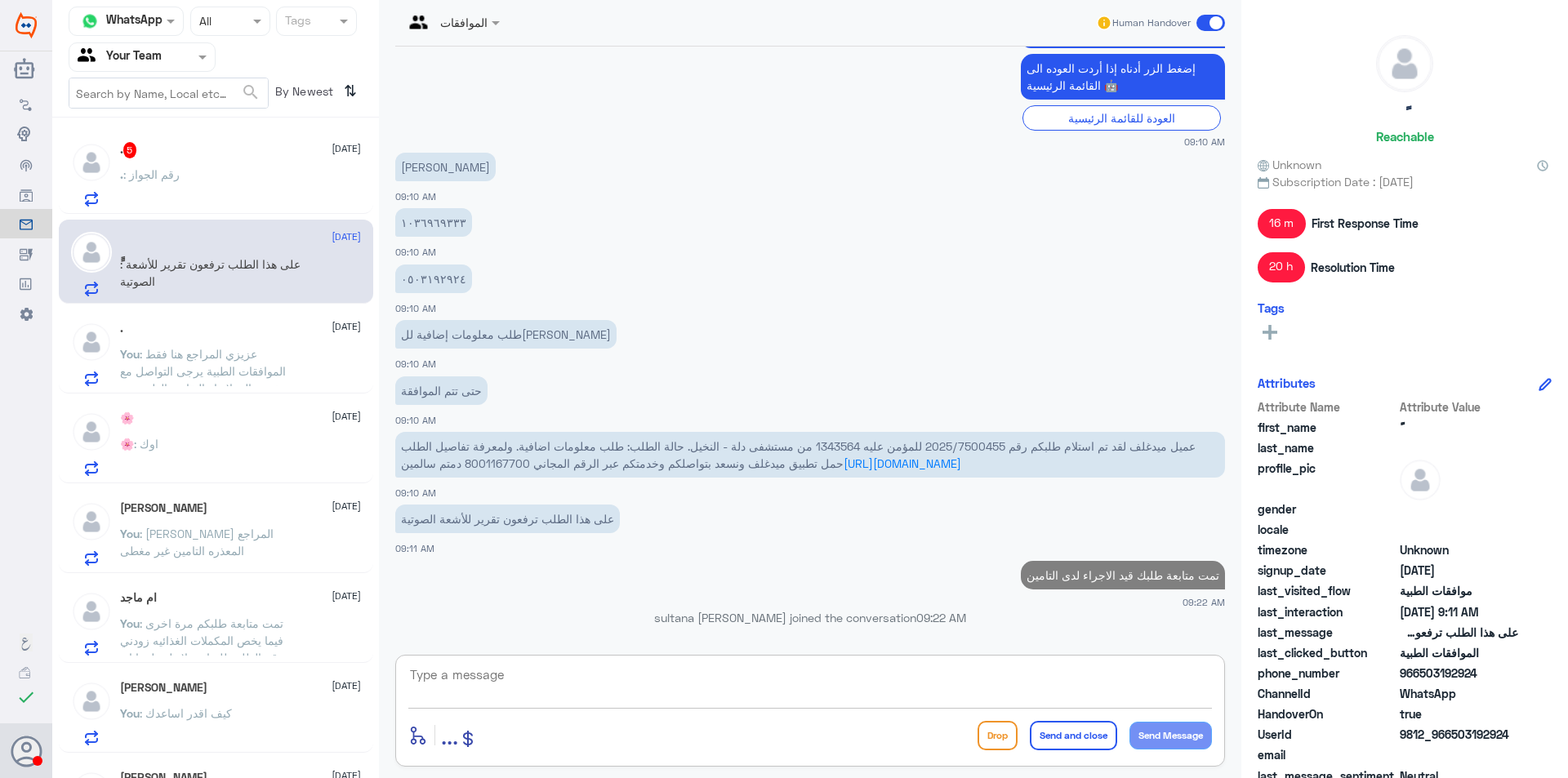
scroll to position [1096, 0]
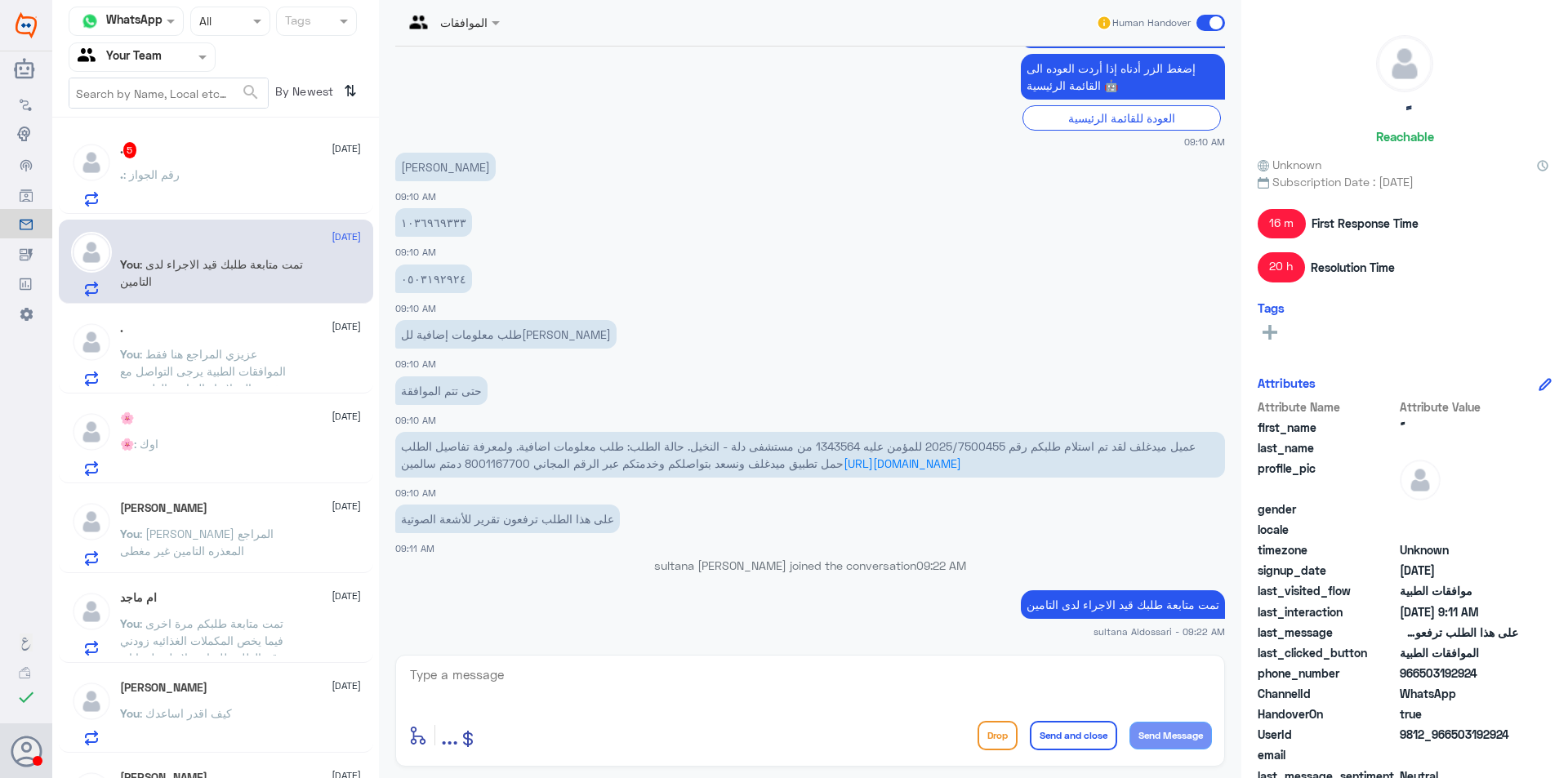
click at [226, 157] on div ". 5 [DATE]" at bounding box center [240, 150] width 241 height 16
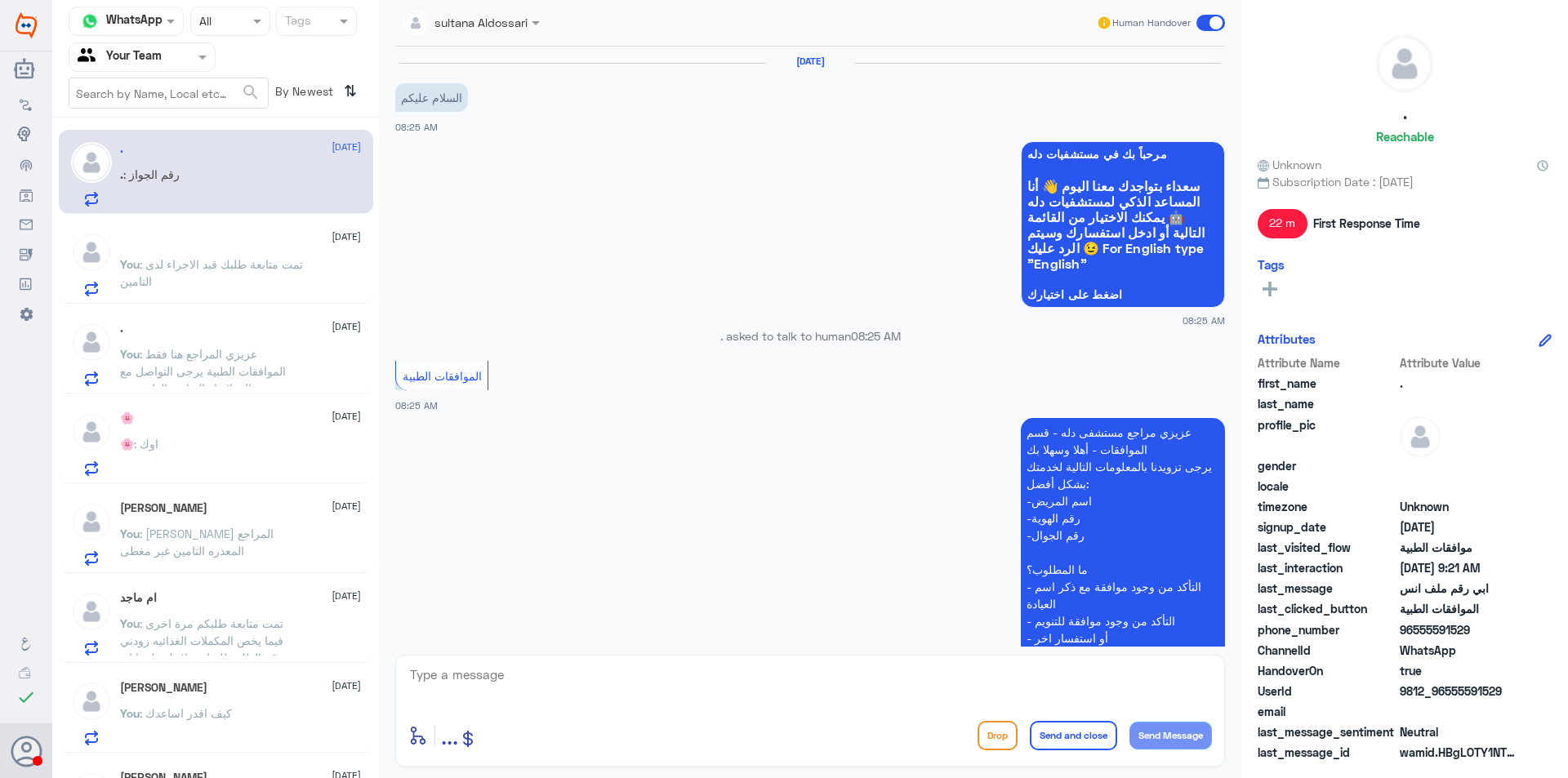
scroll to position [965, 0]
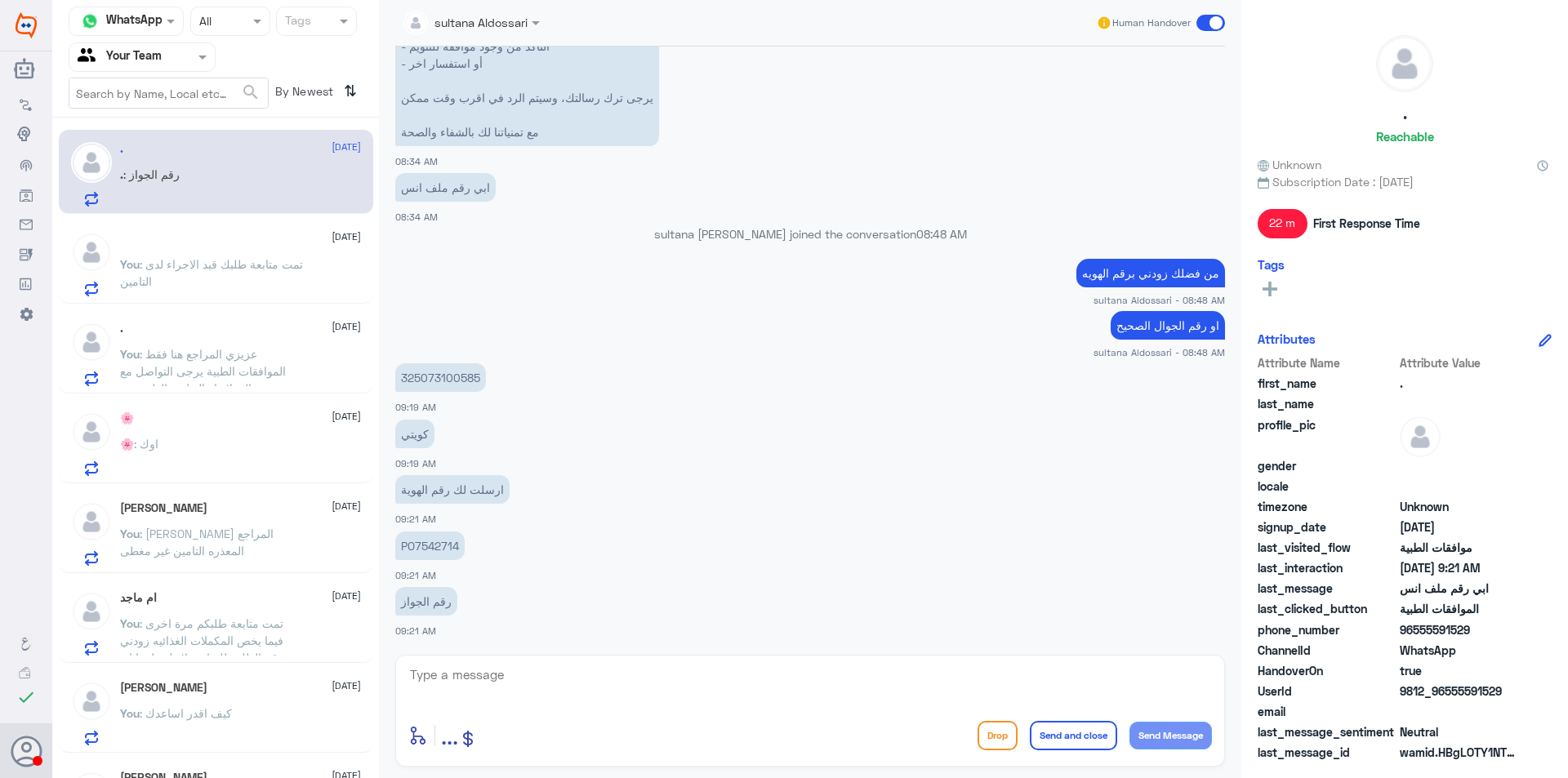
click at [442, 543] on p "PO7542714" at bounding box center [429, 545] width 70 height 28
copy p "PO7542714"
click at [437, 375] on p "325073100585" at bounding box center [441, 377] width 91 height 28
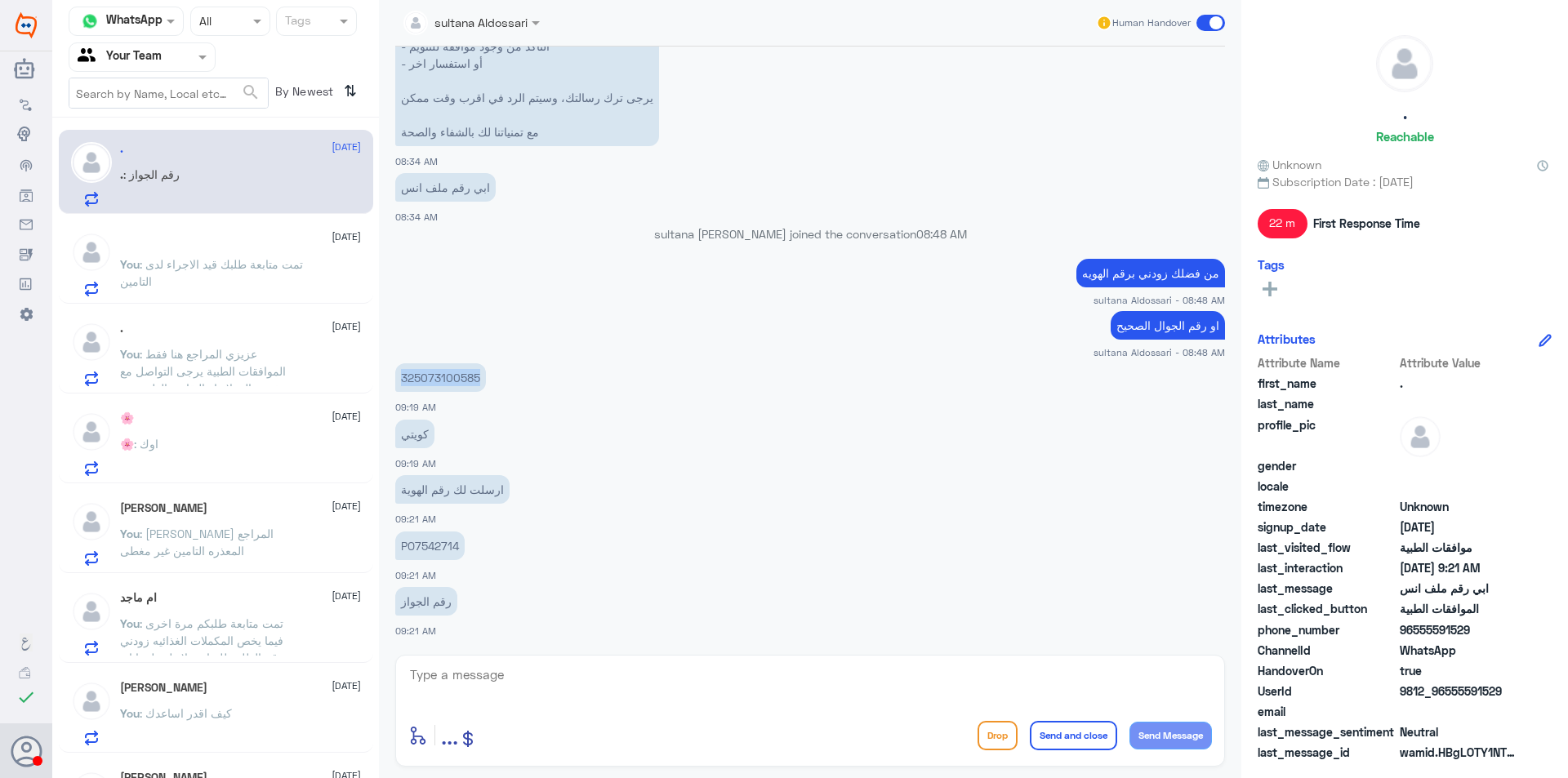
copy p "325073100585"
click at [514, 672] on textarea at bounding box center [811, 684] width 804 height 40
click at [561, 678] on textarea at bounding box center [811, 684] width 804 height 40
click at [727, 687] on textarea "رقم الجوال" at bounding box center [811, 684] width 804 height 40
type textarea "رقم الجوال من فضلك"
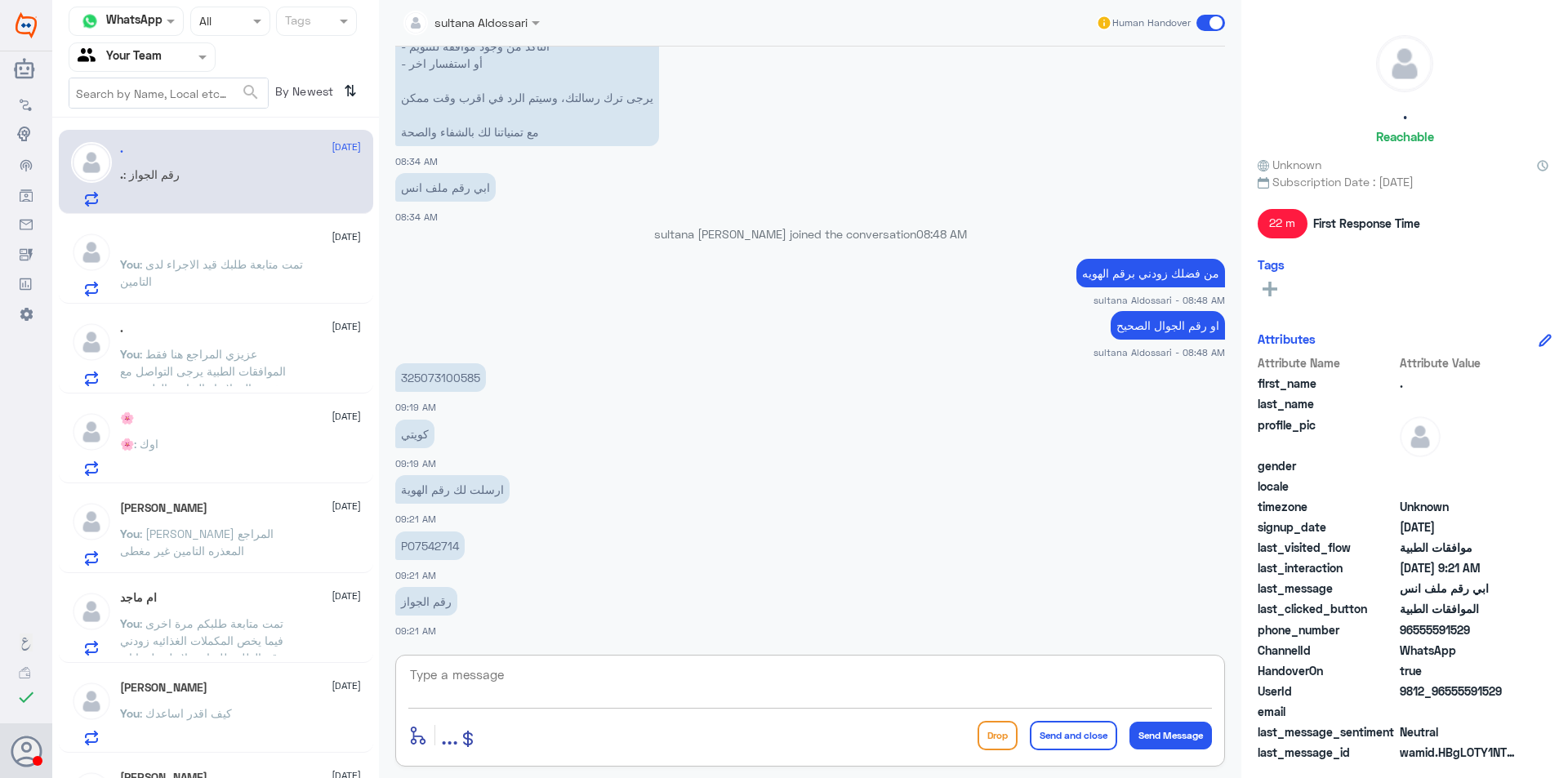
scroll to position [1018, 0]
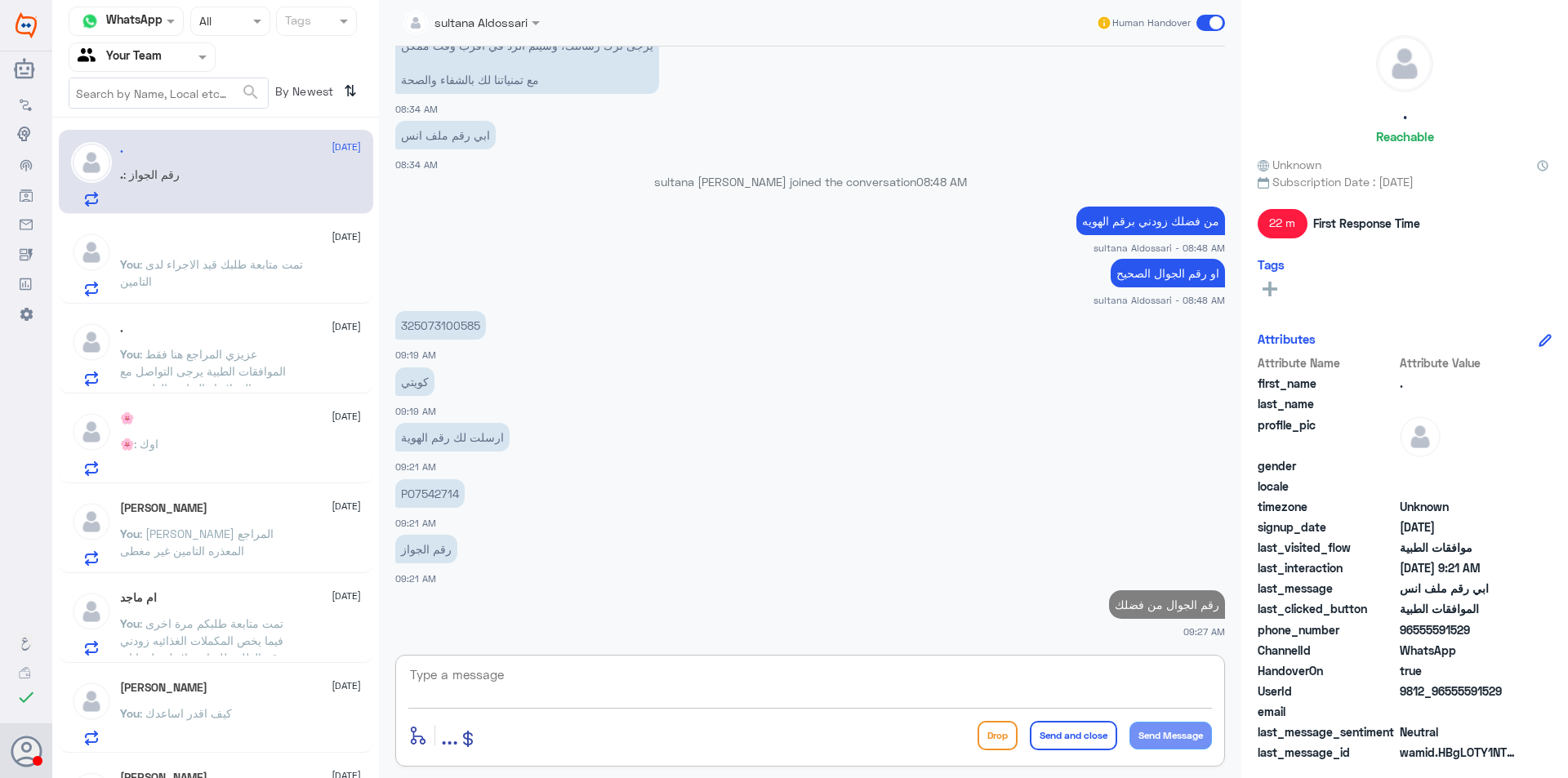
click at [914, 692] on textarea at bounding box center [811, 684] width 804 height 40
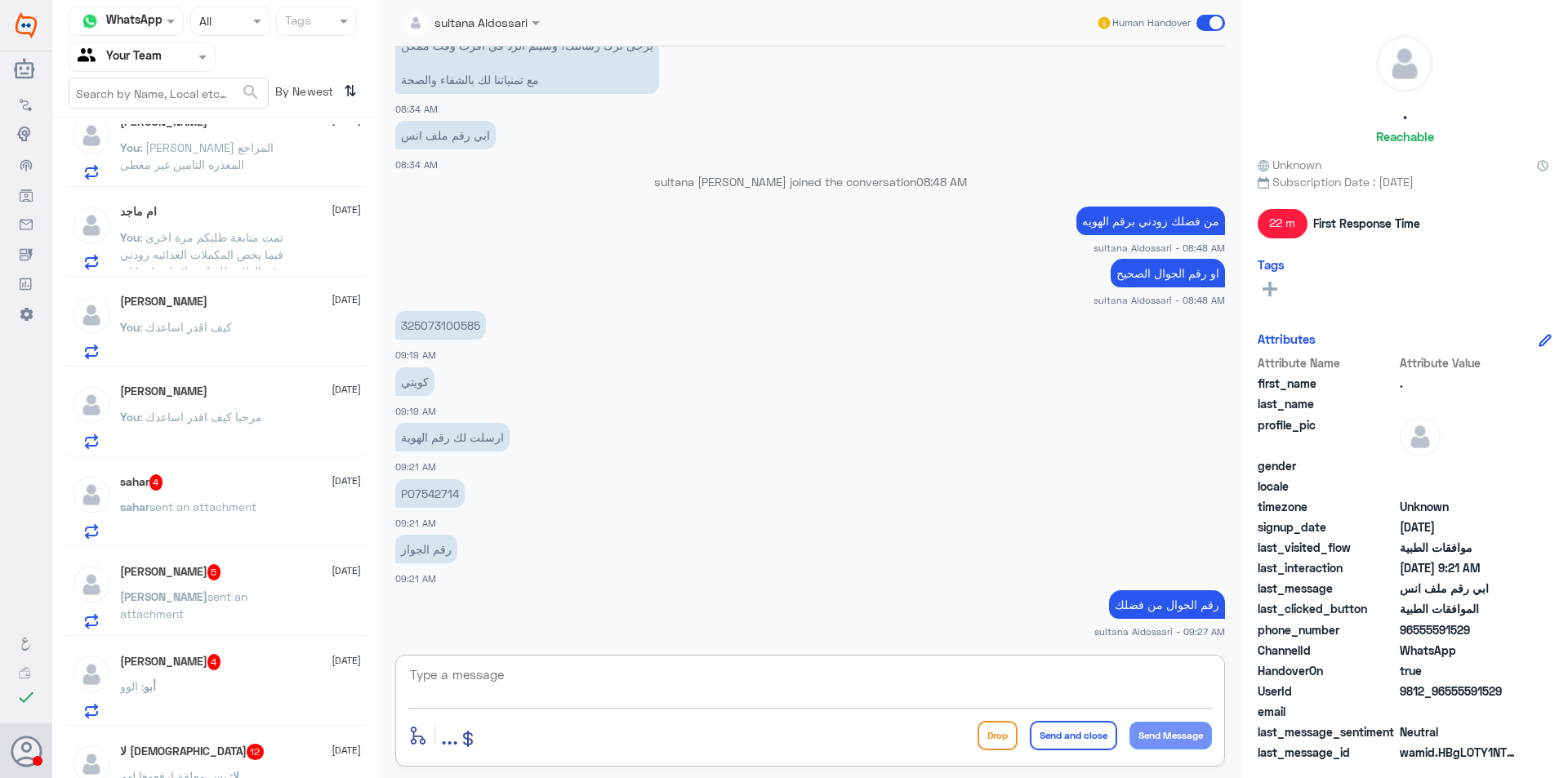
scroll to position [409, 0]
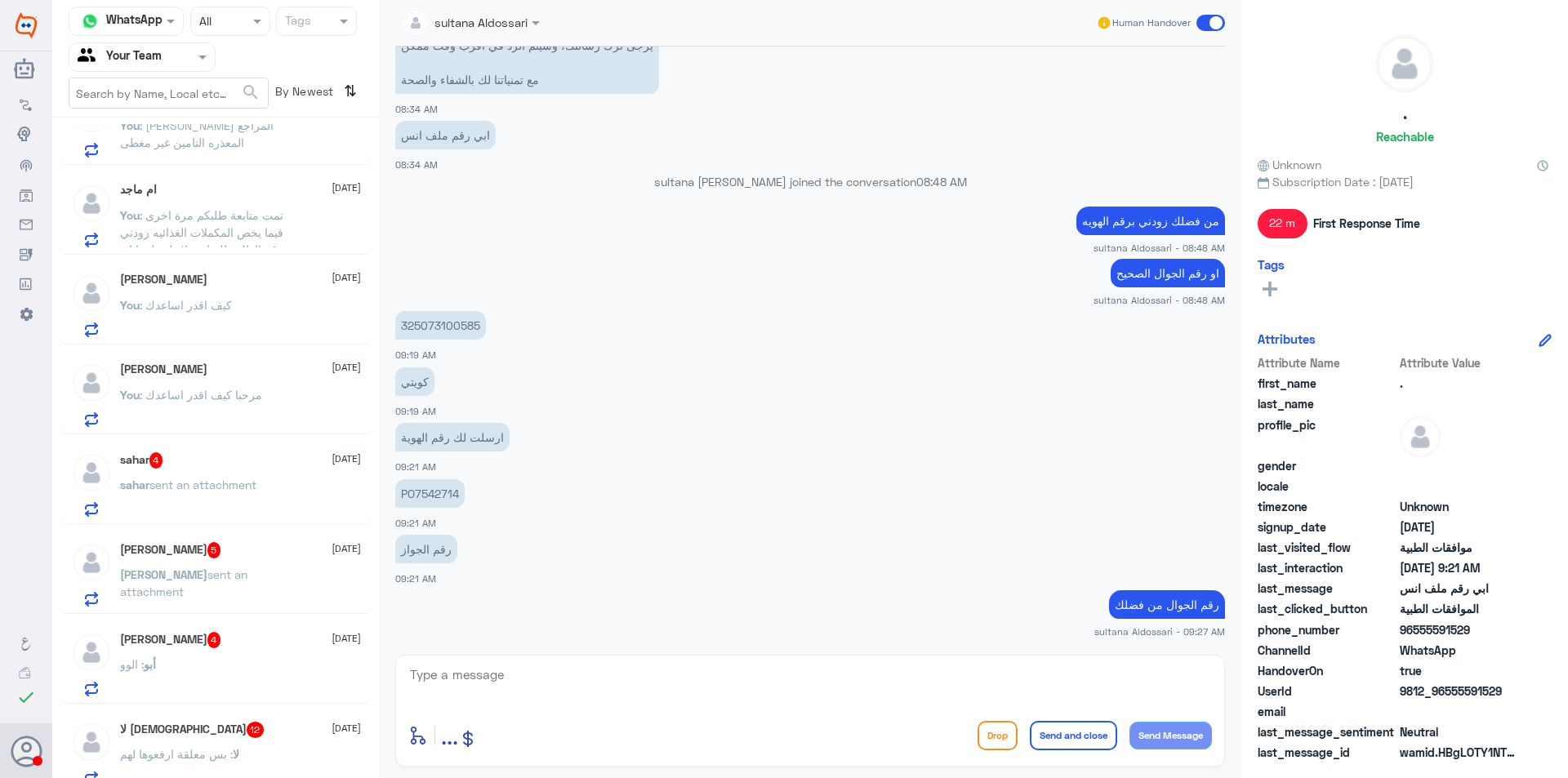
click at [271, 469] on div "sahar 4 [DATE]" at bounding box center [240, 460] width 241 height 16
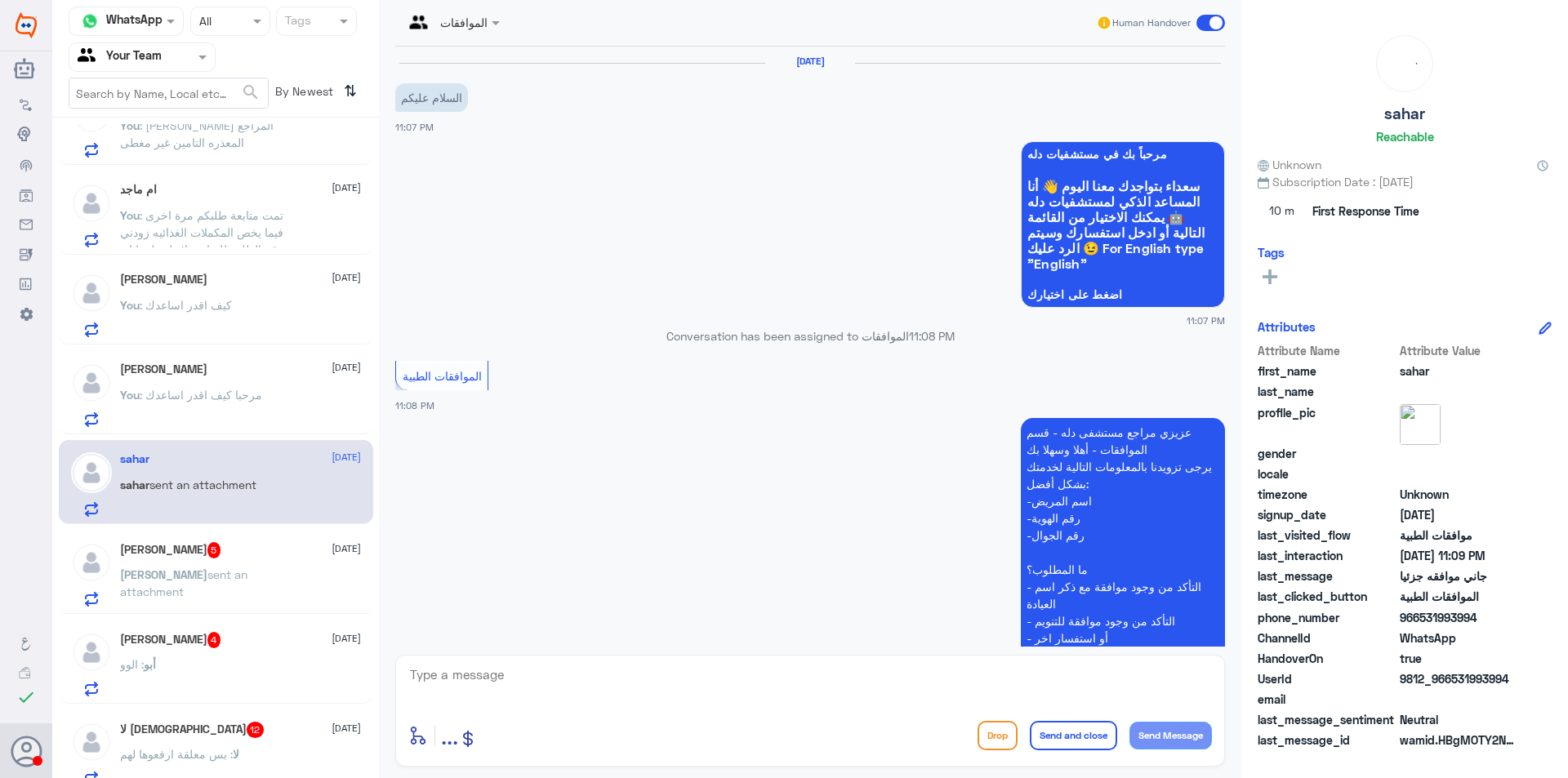
scroll to position [398, 0]
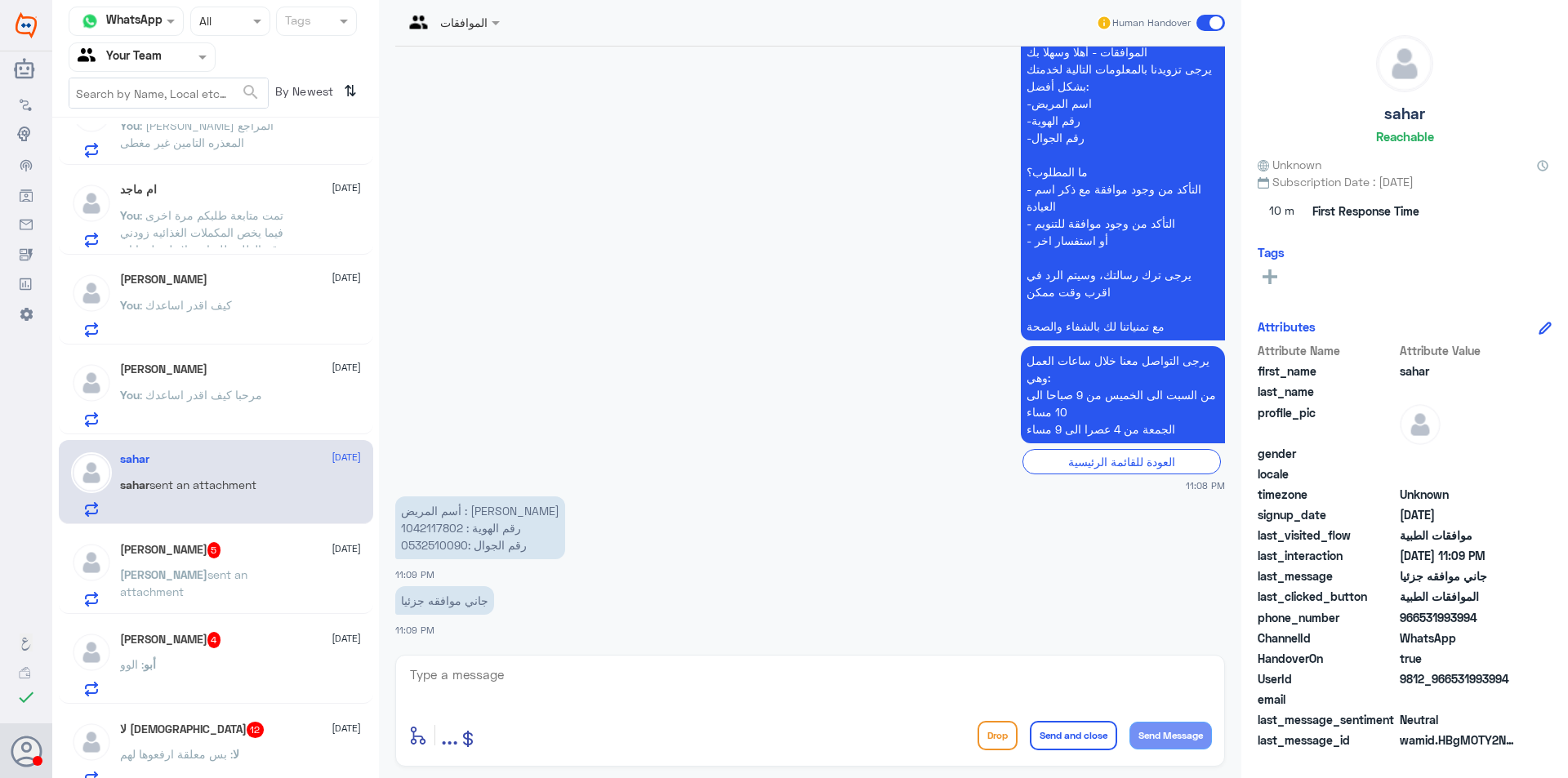
click at [446, 527] on p "أسم المريض : [PERSON_NAME] رقم الهوية : 1042117802 رقم الجوال :0532510090" at bounding box center [480, 527] width 170 height 63
copy p "1042117802"
click at [613, 666] on textarea at bounding box center [811, 684] width 804 height 40
type textarea "من فضلك زودني برقم الطلب"
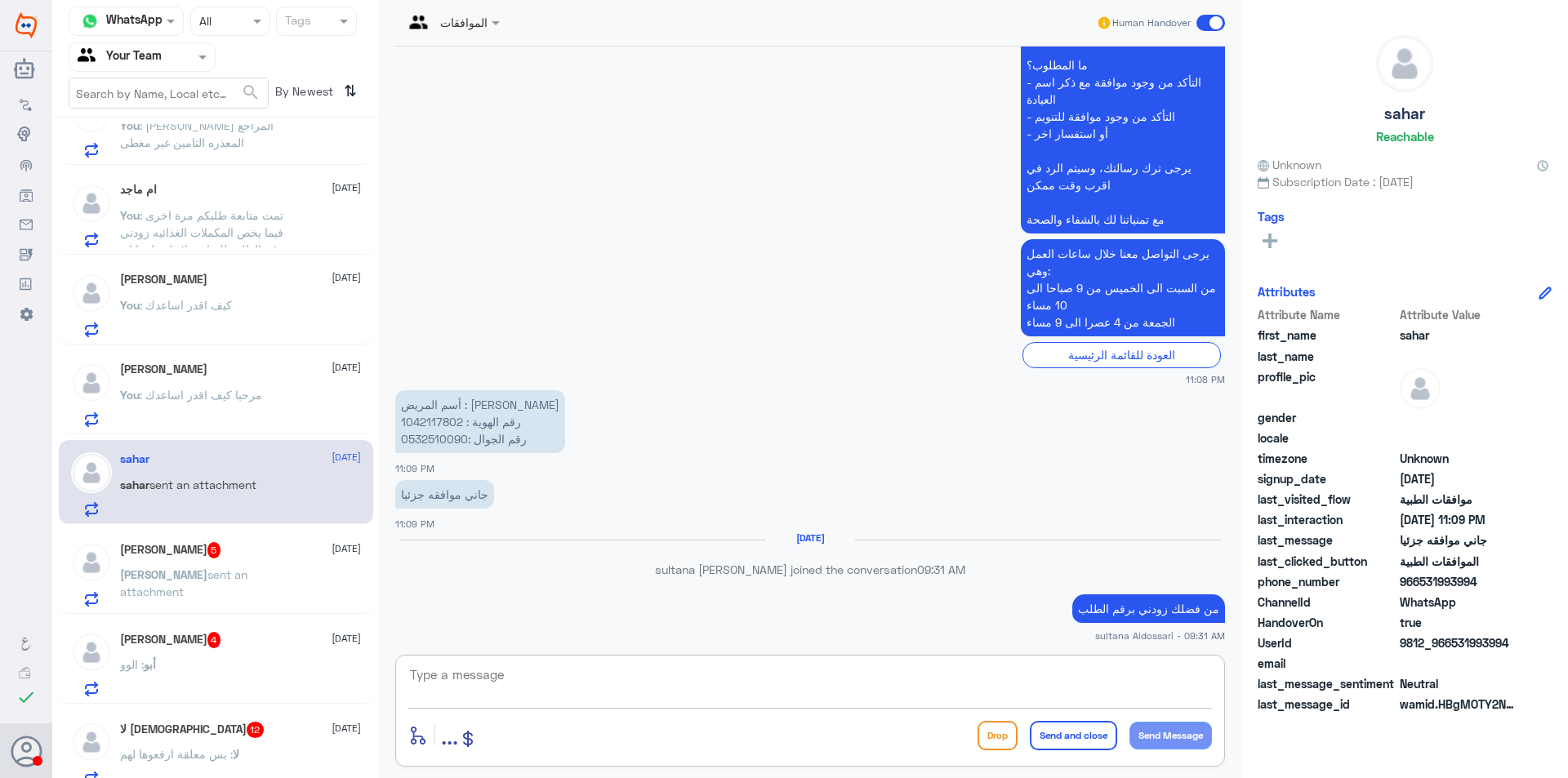
scroll to position [478, 0]
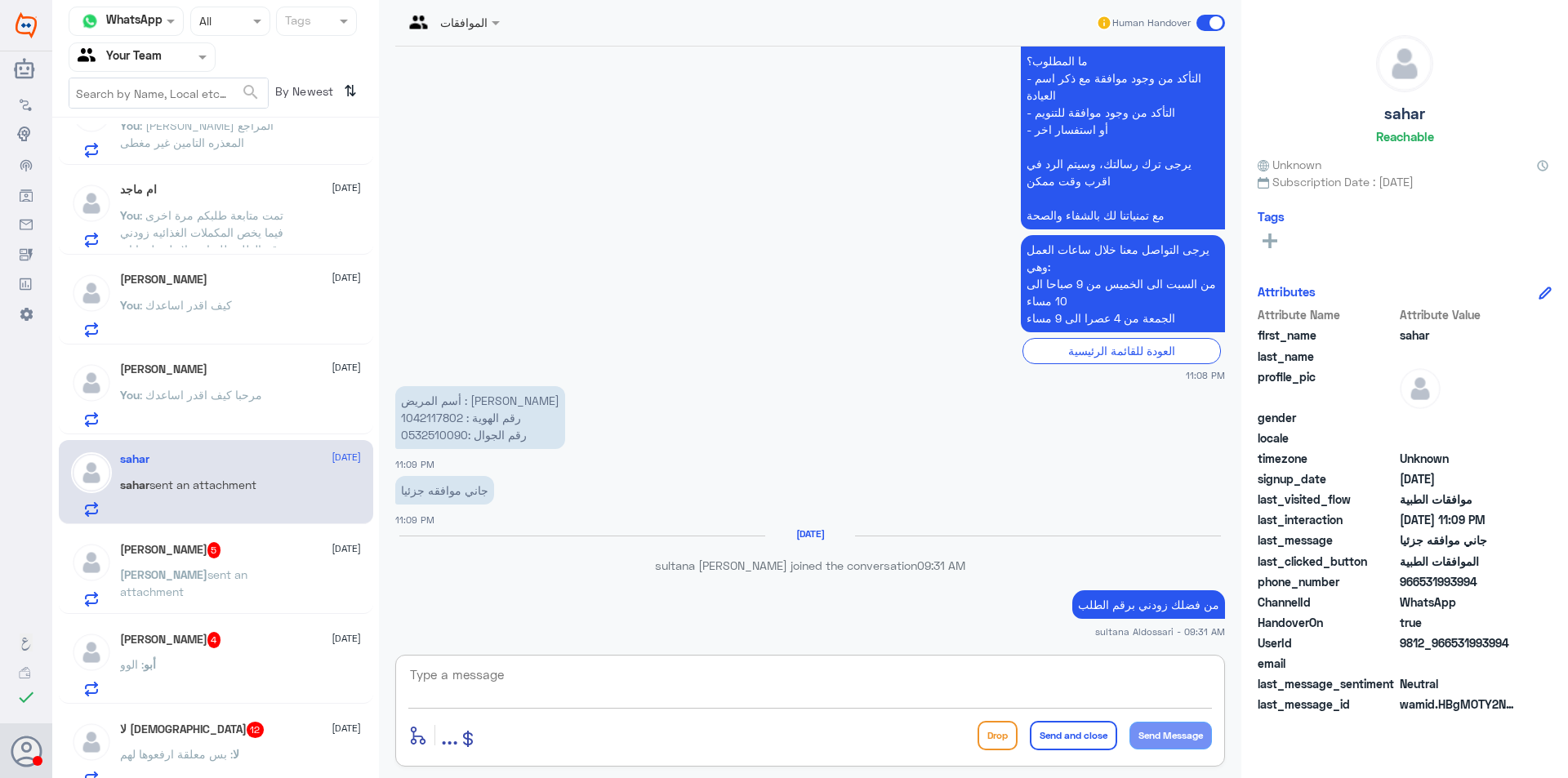
click at [222, 574] on span "sent an attachment" at bounding box center [184, 583] width 127 height 31
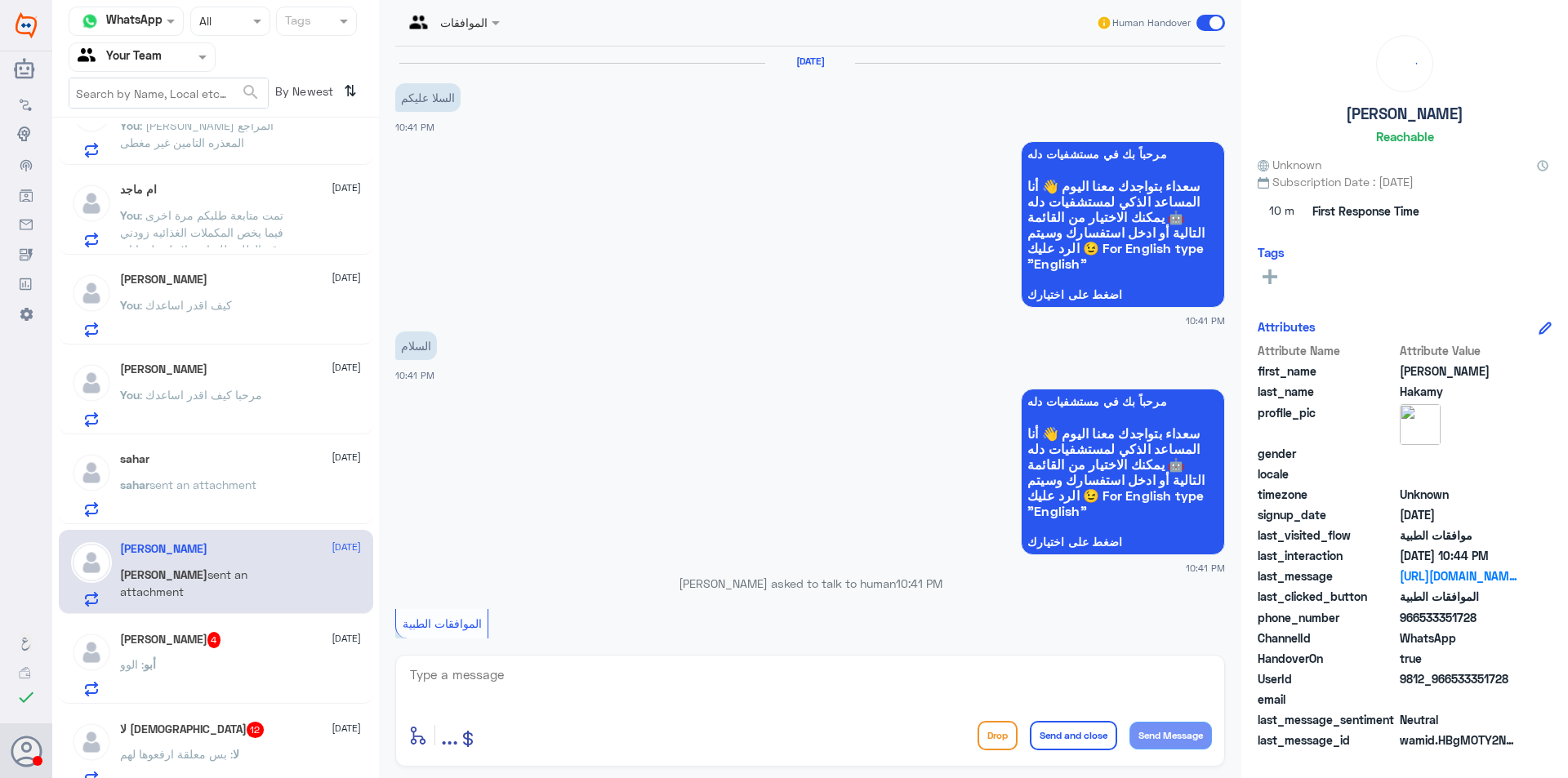
scroll to position [639, 0]
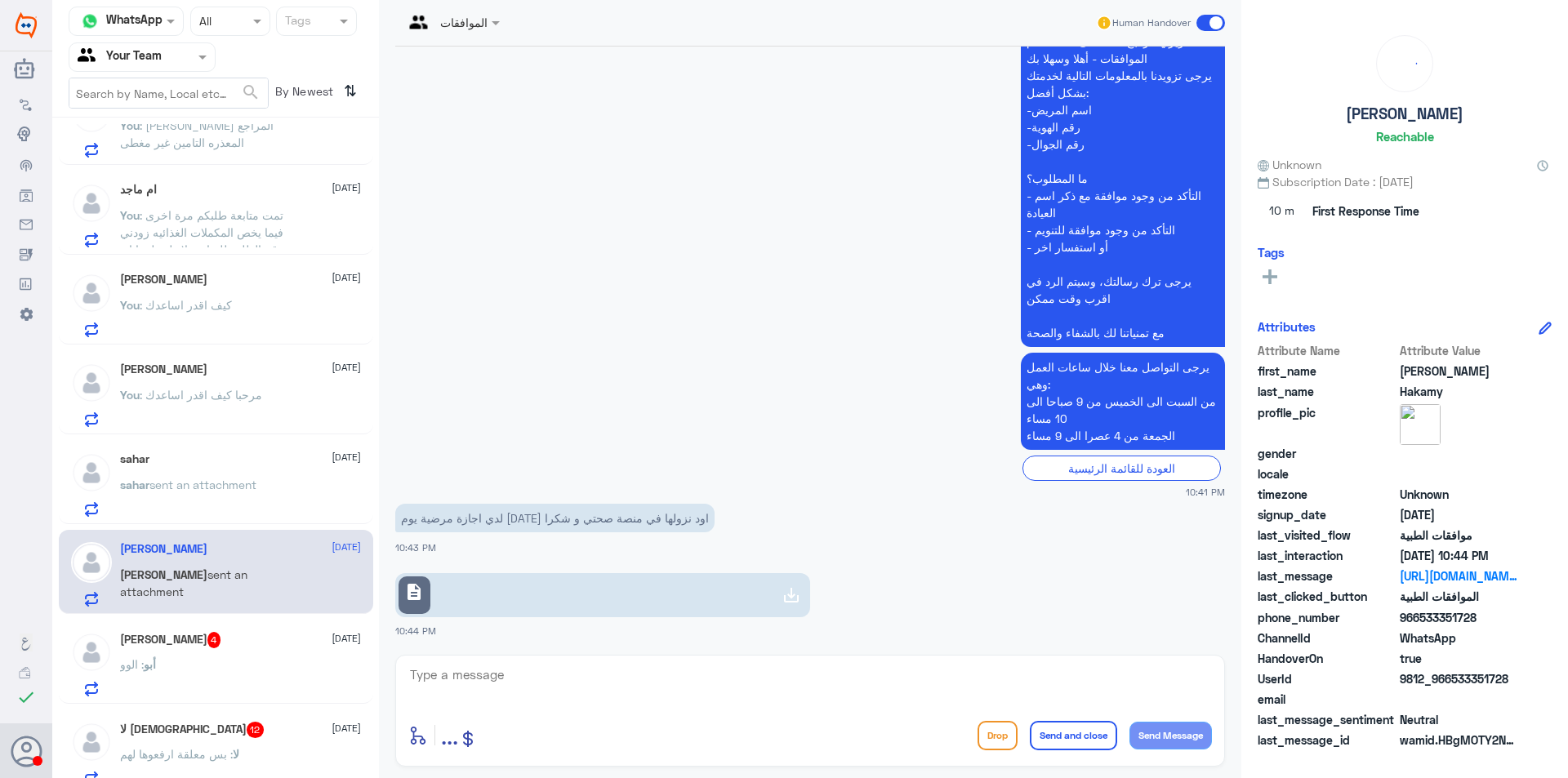
click at [788, 597] on use at bounding box center [791, 595] width 20 height 20
click at [739, 672] on textarea at bounding box center [811, 684] width 804 height 40
type textarea "عزيزي المراجع هنا الموافقات الطبيه يرجى التواصل مع الرقم الموحد تحويلكم الى قسم…"
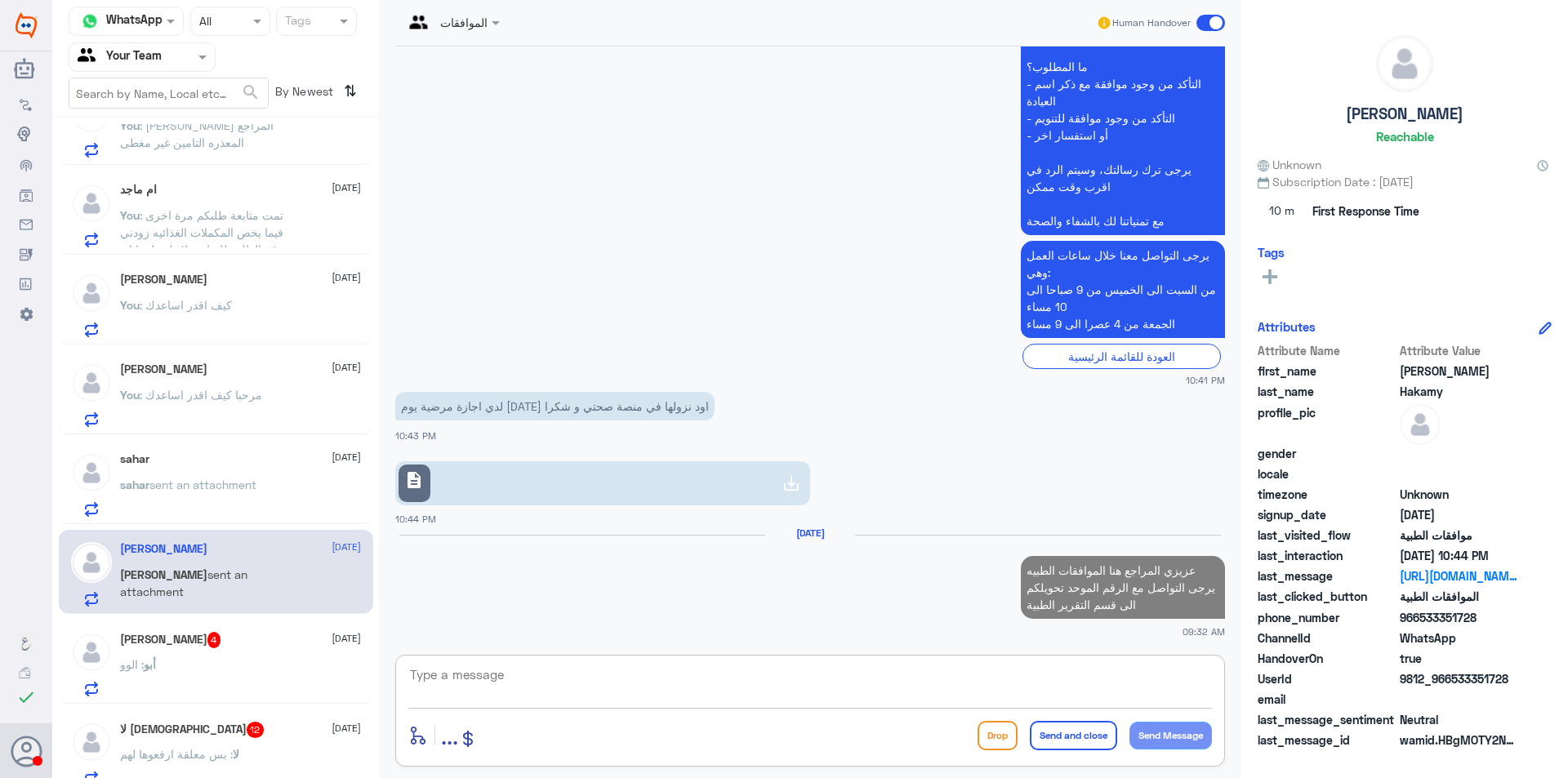
scroll to position [755, 0]
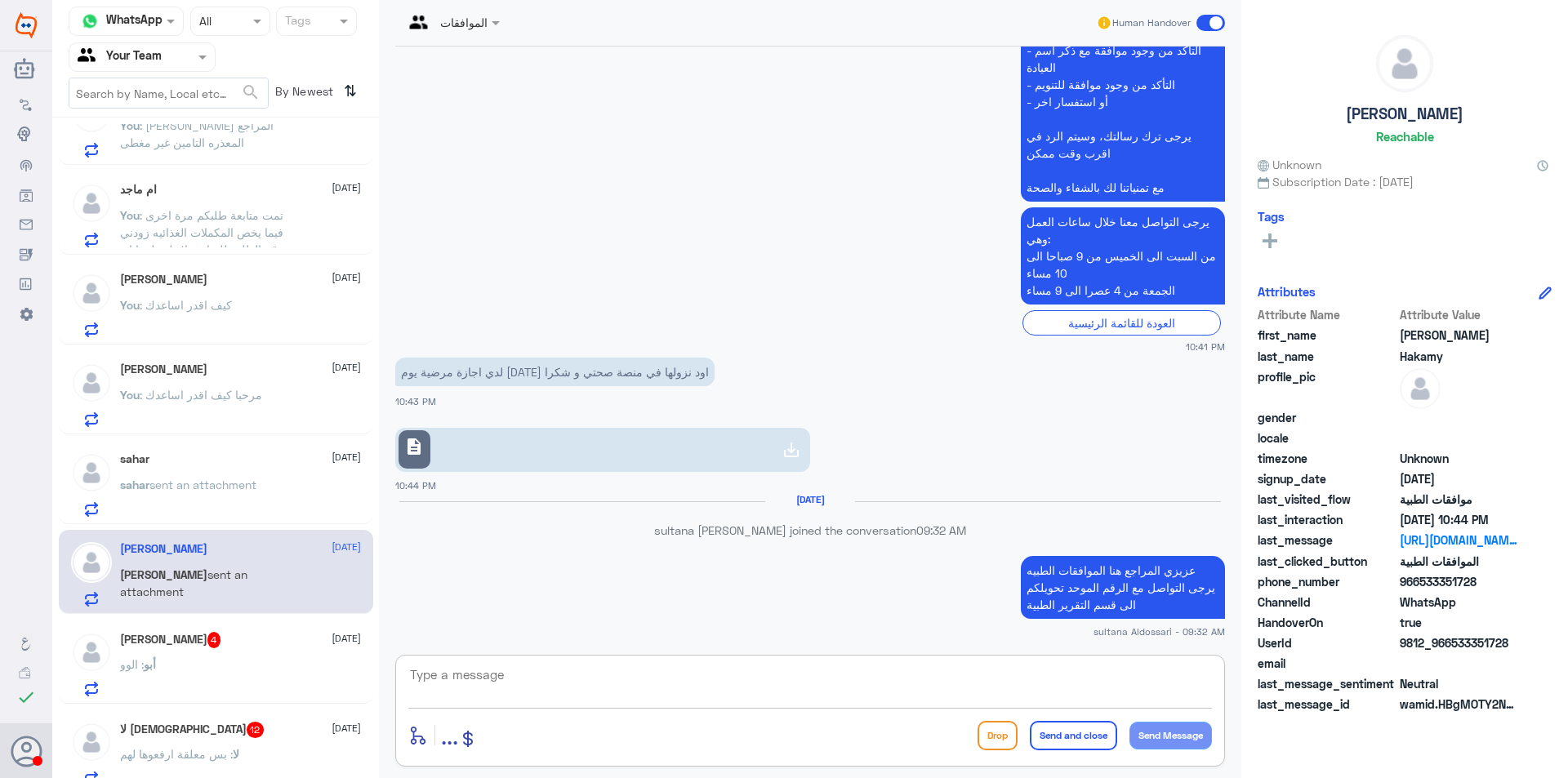
click at [242, 653] on div "[PERSON_NAME] 4 [DATE] أبو : الوو" at bounding box center [240, 664] width 241 height 64
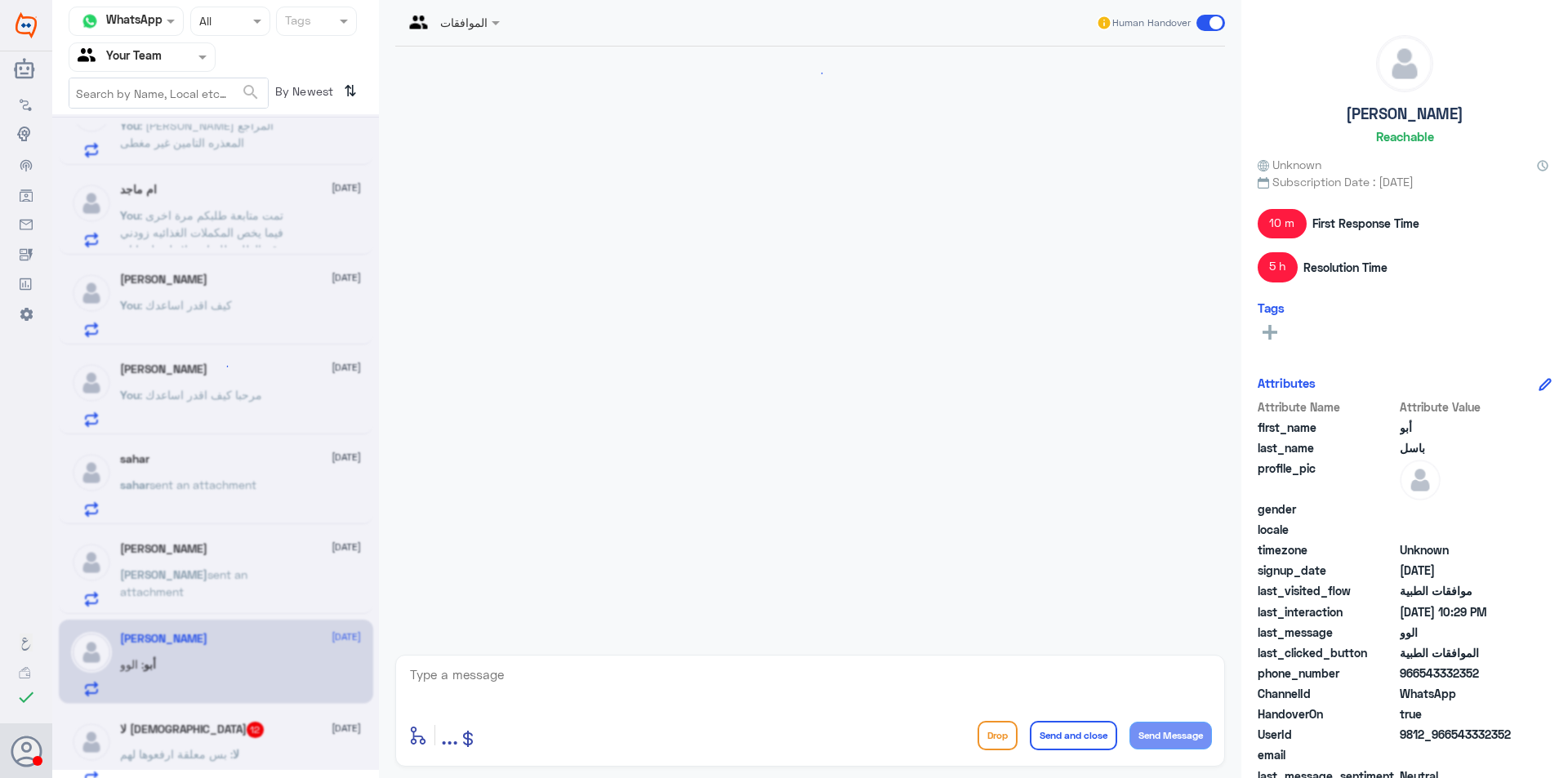
scroll to position [1166, 0]
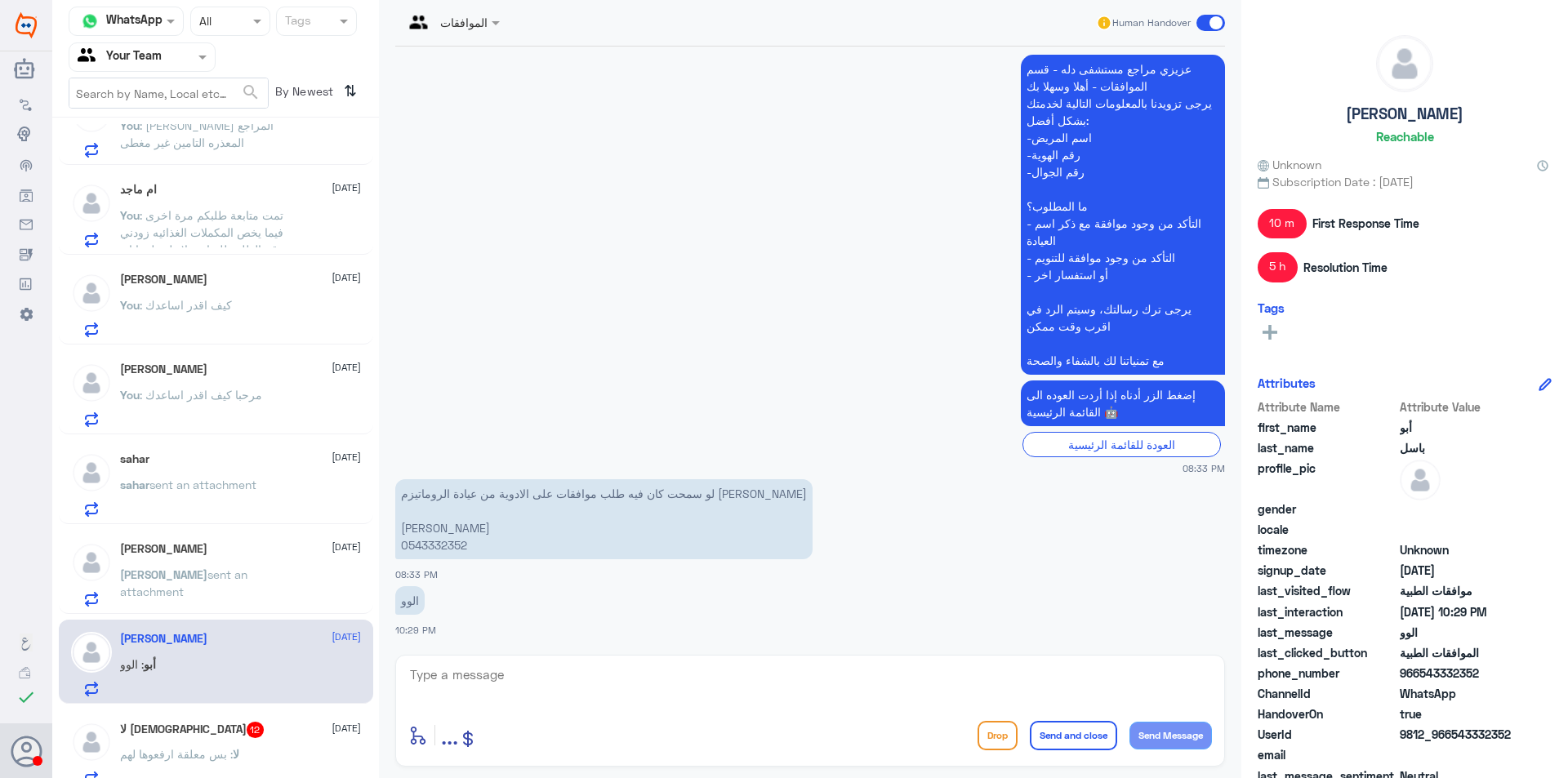
click at [439, 550] on p "لو سمحت كان فيه طلب موافقات على الادوية من عيادة الروماتيزم [PERSON_NAME] [PERS…" at bounding box center [604, 519] width 417 height 80
copy p "0543332352"
click at [846, 680] on textarea at bounding box center [811, 684] width 804 height 40
type textarea "j"
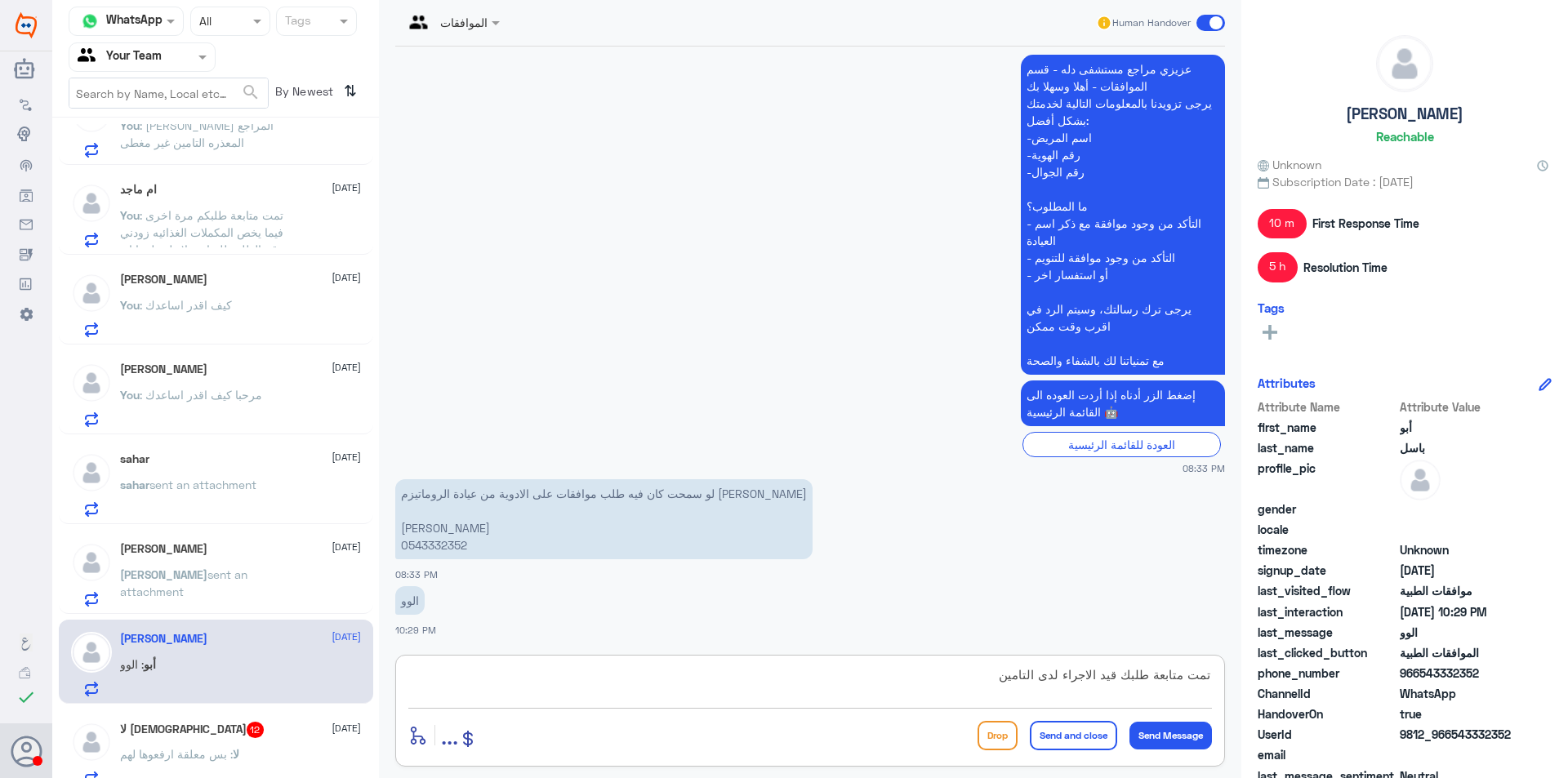
type textarea "تمت متابعة طلبك قيد الاجراء لدى التامين"
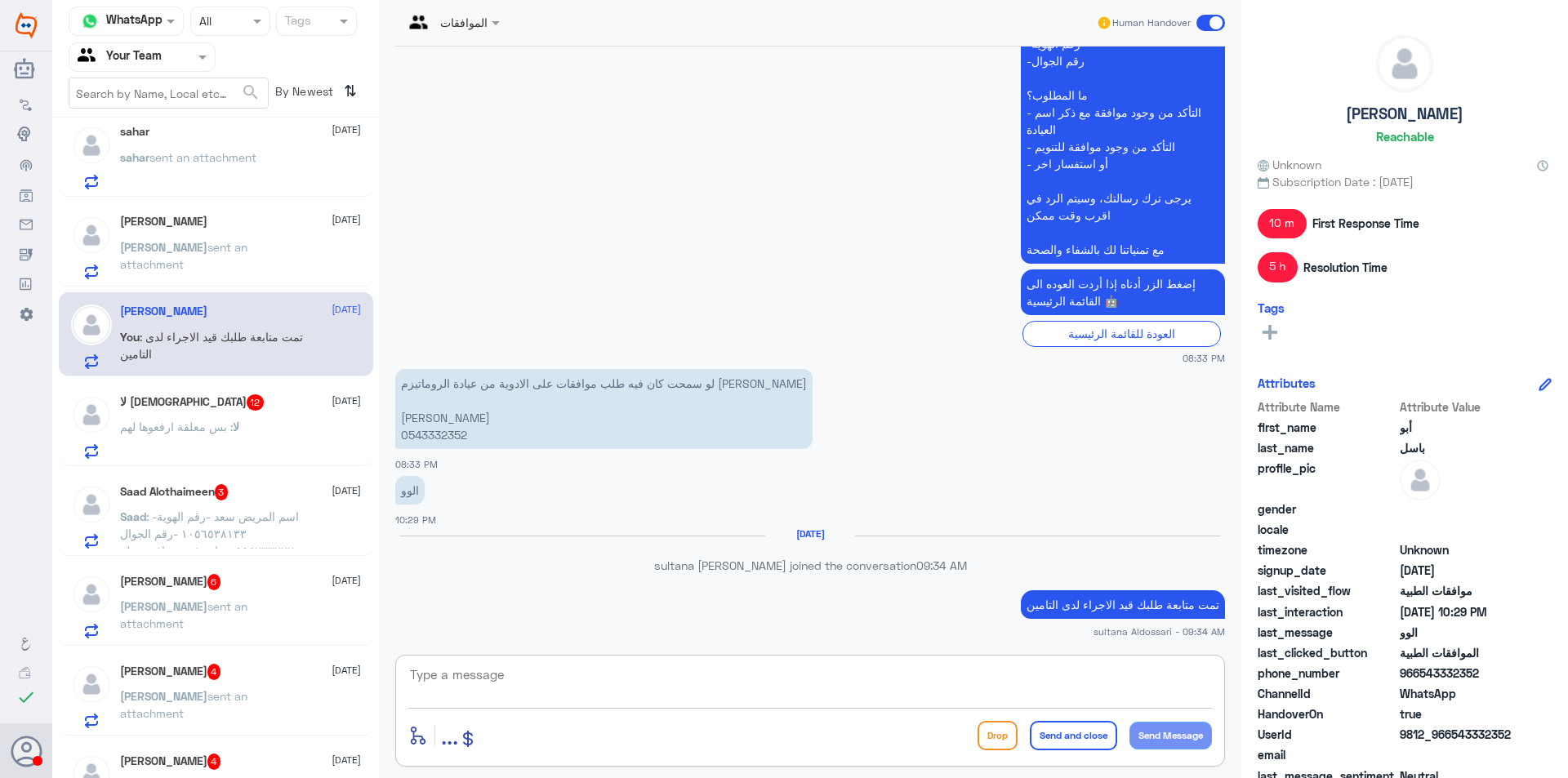
scroll to position [735, 0]
click at [269, 430] on div "لا : بس معلقة ارفعوها لهم" at bounding box center [240, 441] width 241 height 37
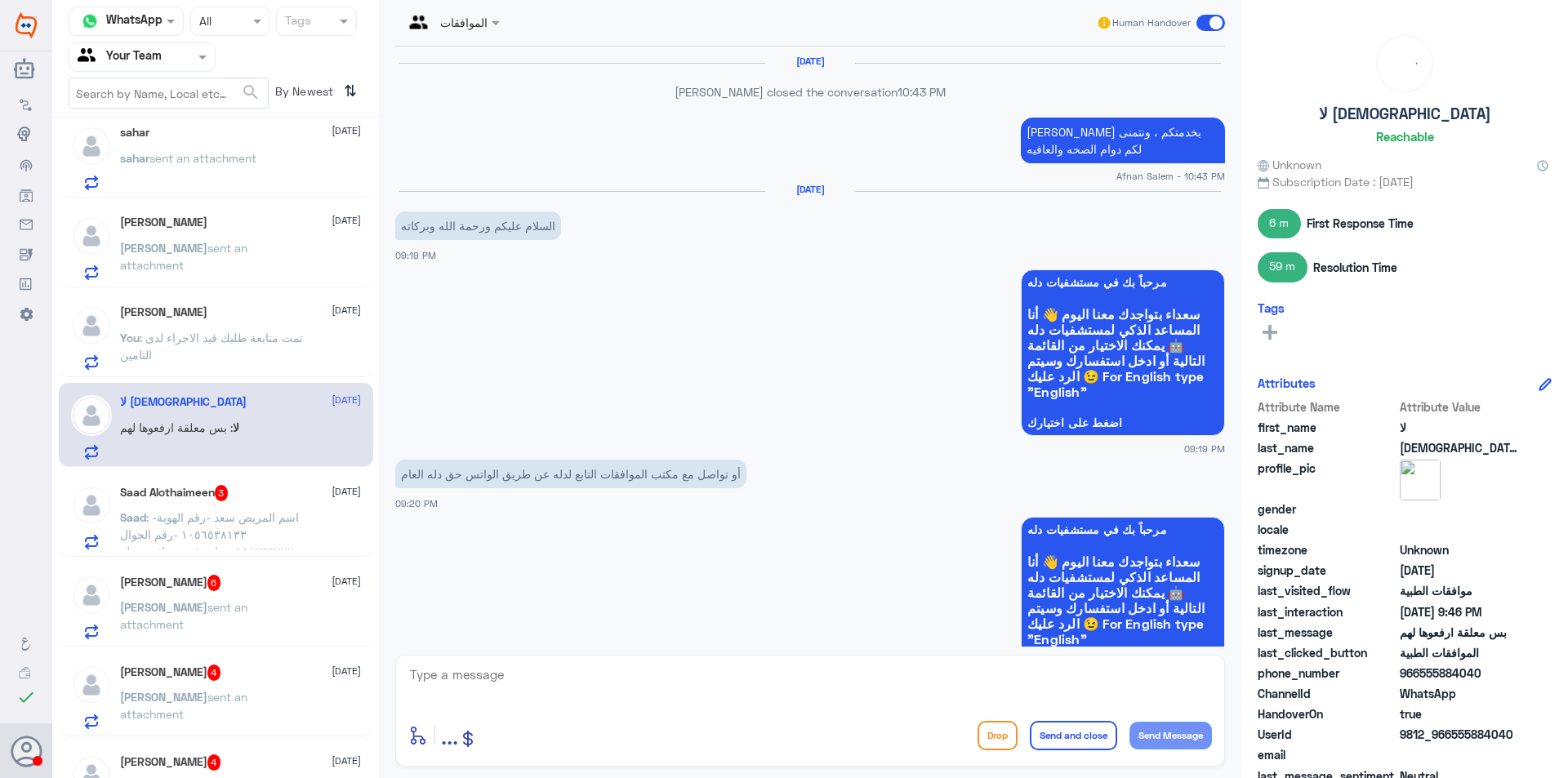
scroll to position [1680, 0]
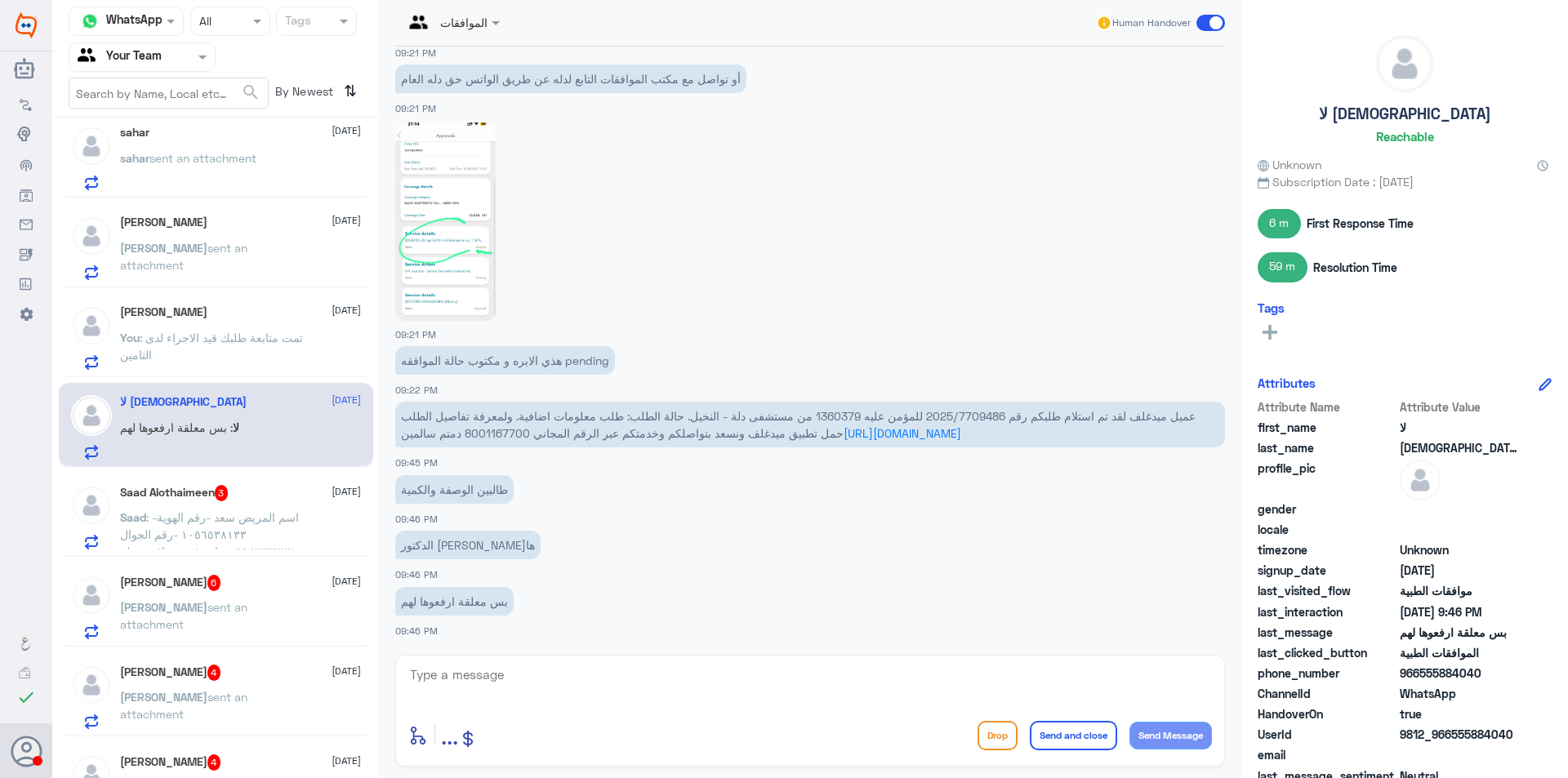
click at [942, 420] on span "عميل ميدغلف لقد تم استلام طلبكم رقم 2025/7709486 للمؤمن عليه 1360379 من مستشفى …" at bounding box center [798, 425] width 794 height 31
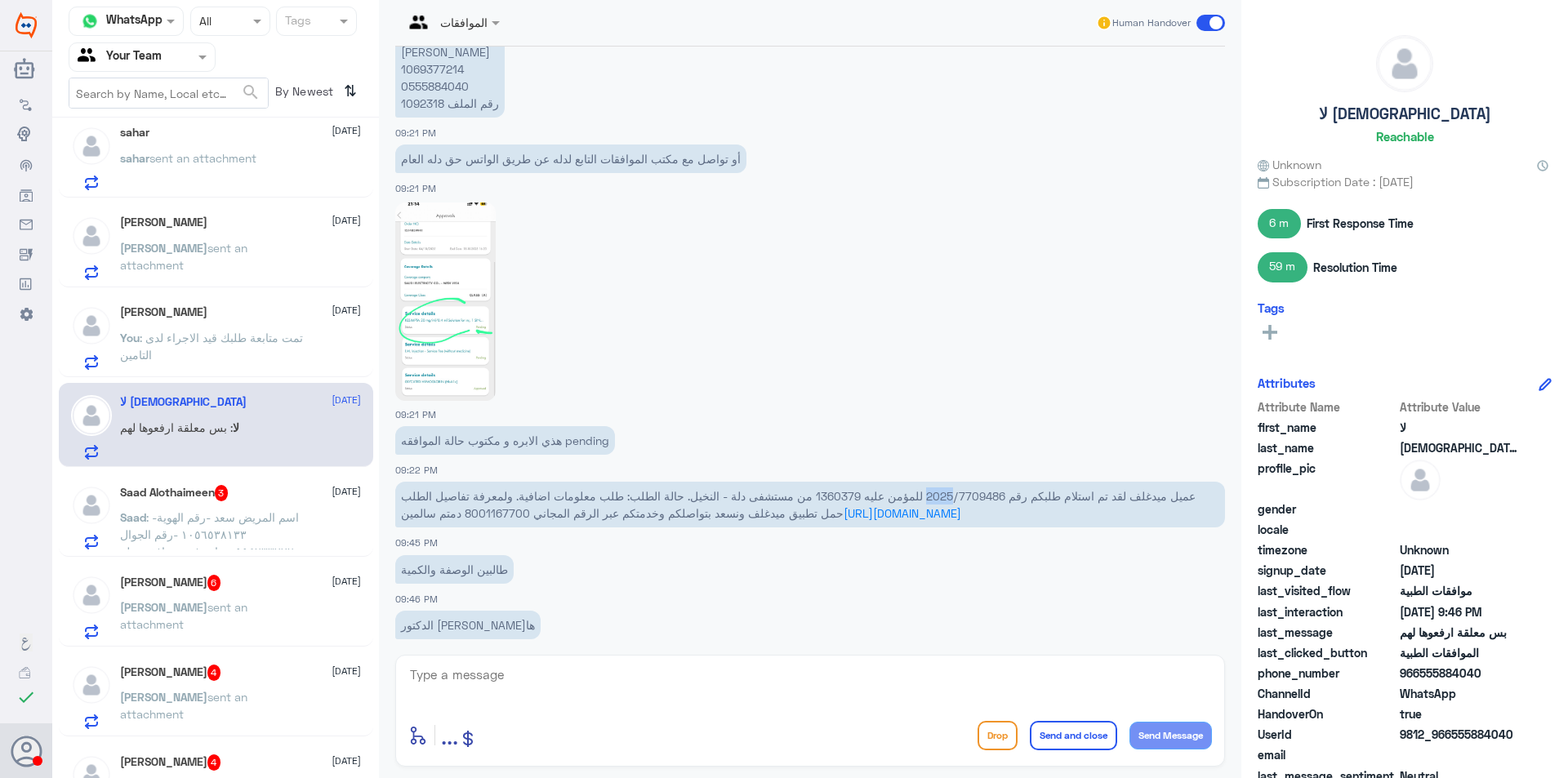
scroll to position [1352, 0]
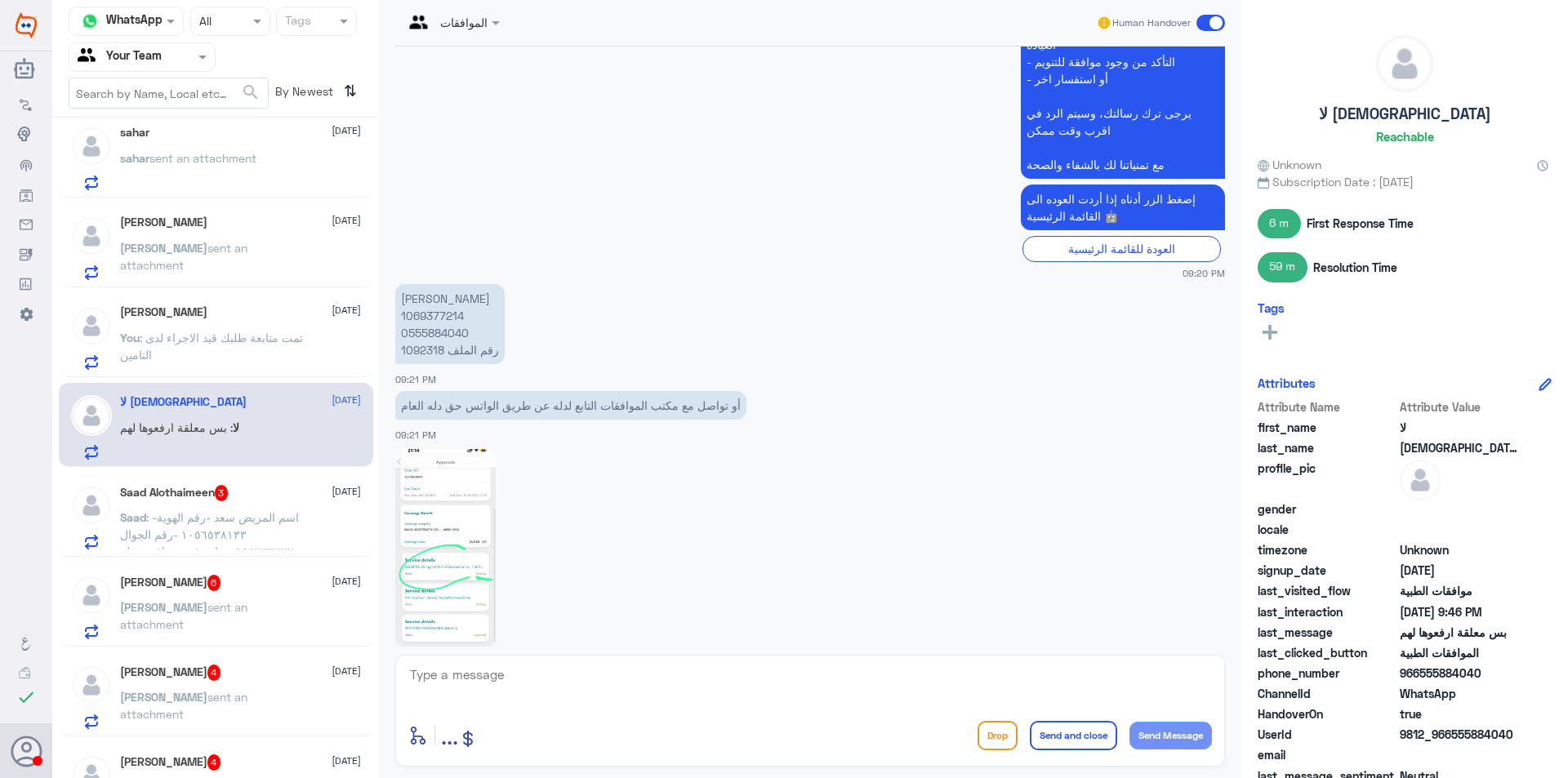
click at [429, 317] on p "[PERSON_NAME] 1069377214 0555884040 رقم الملف 1092318" at bounding box center [449, 324] width 109 height 80
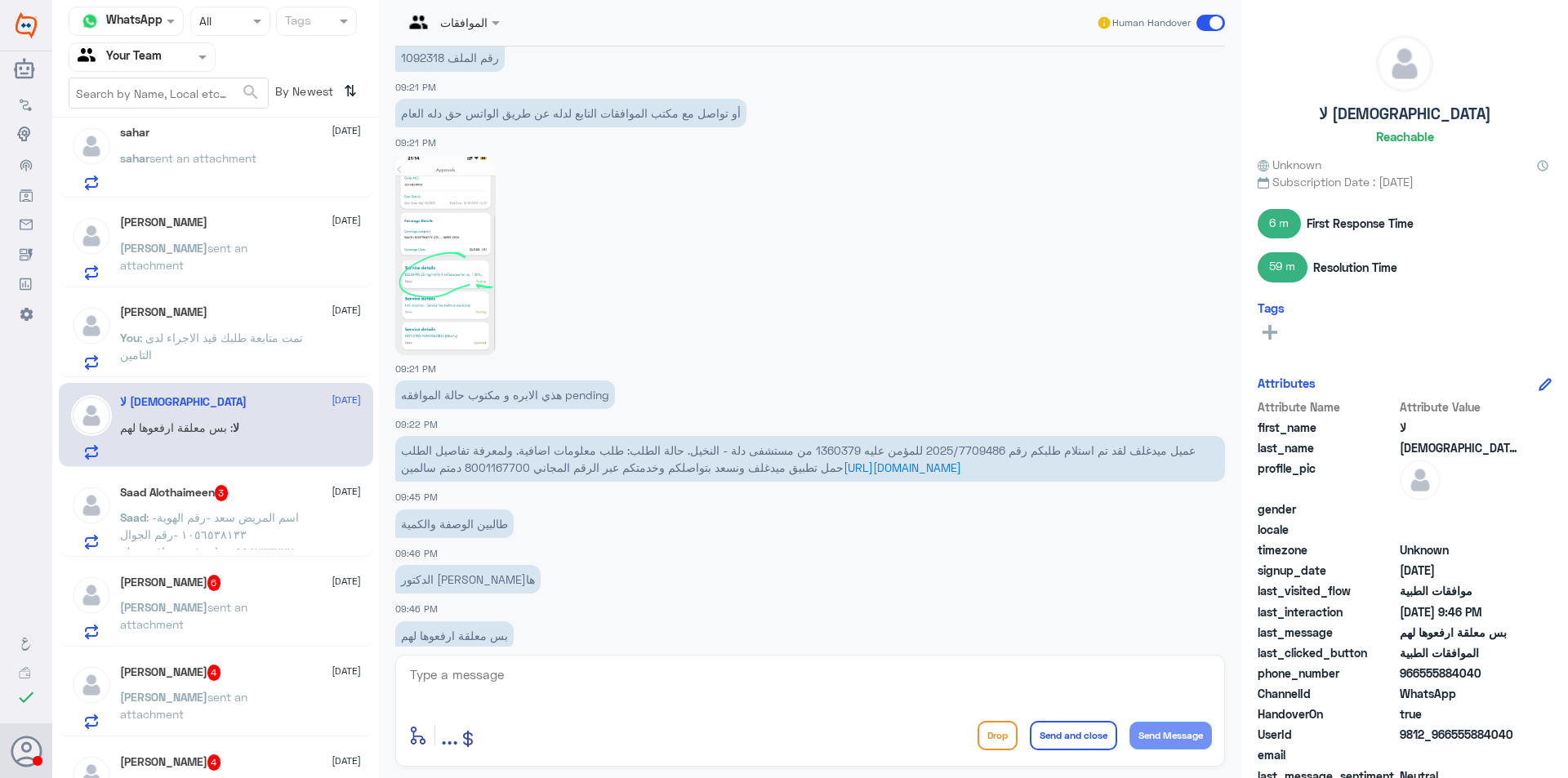
scroll to position [1680, 0]
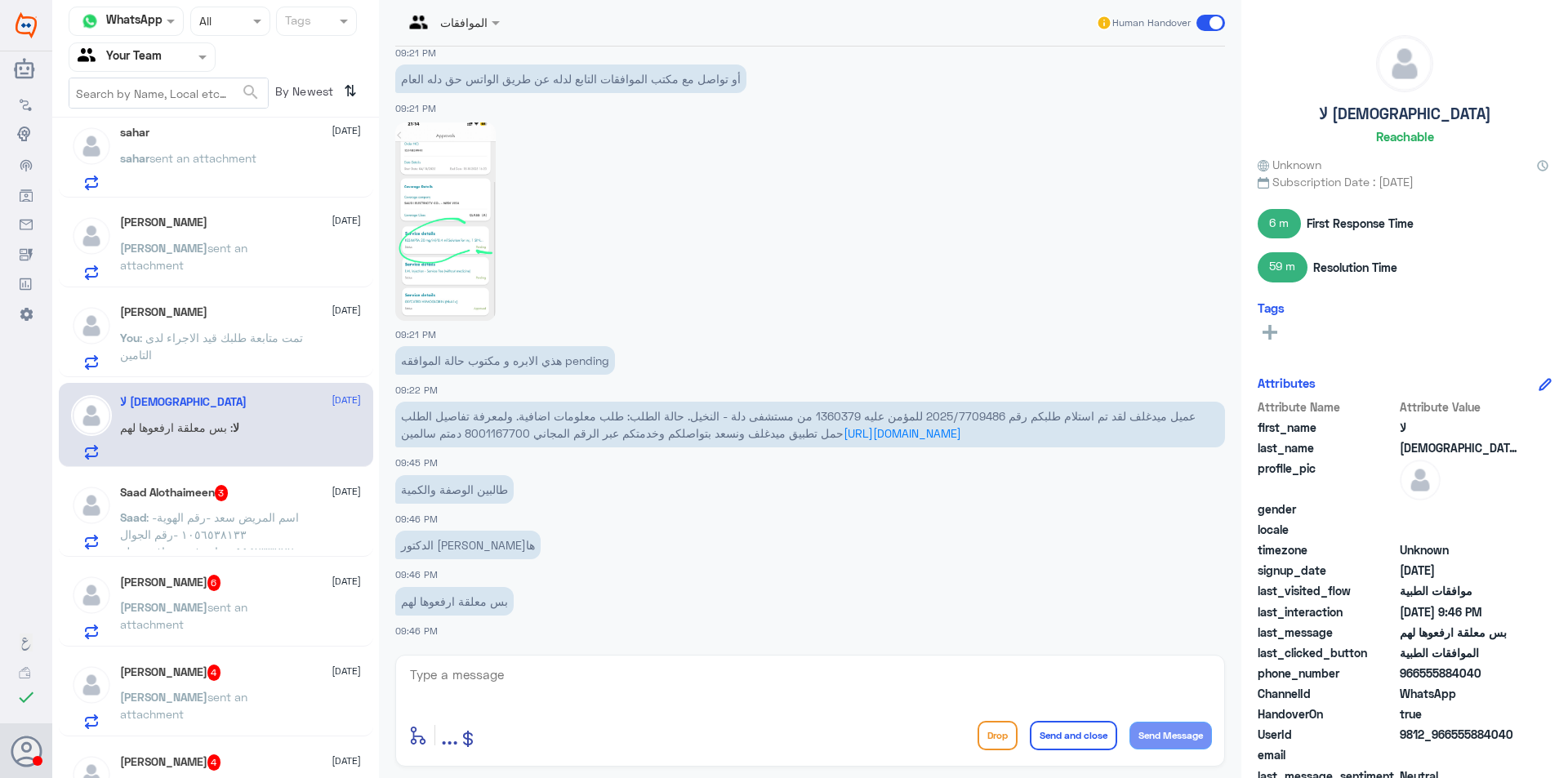
click at [449, 222] on img at bounding box center [445, 222] width 100 height 198
click at [701, 689] on textarea at bounding box center [811, 684] width 804 height 40
type textarea "تمت متابعة طلبكم قيد الاجراء لدى التامين"
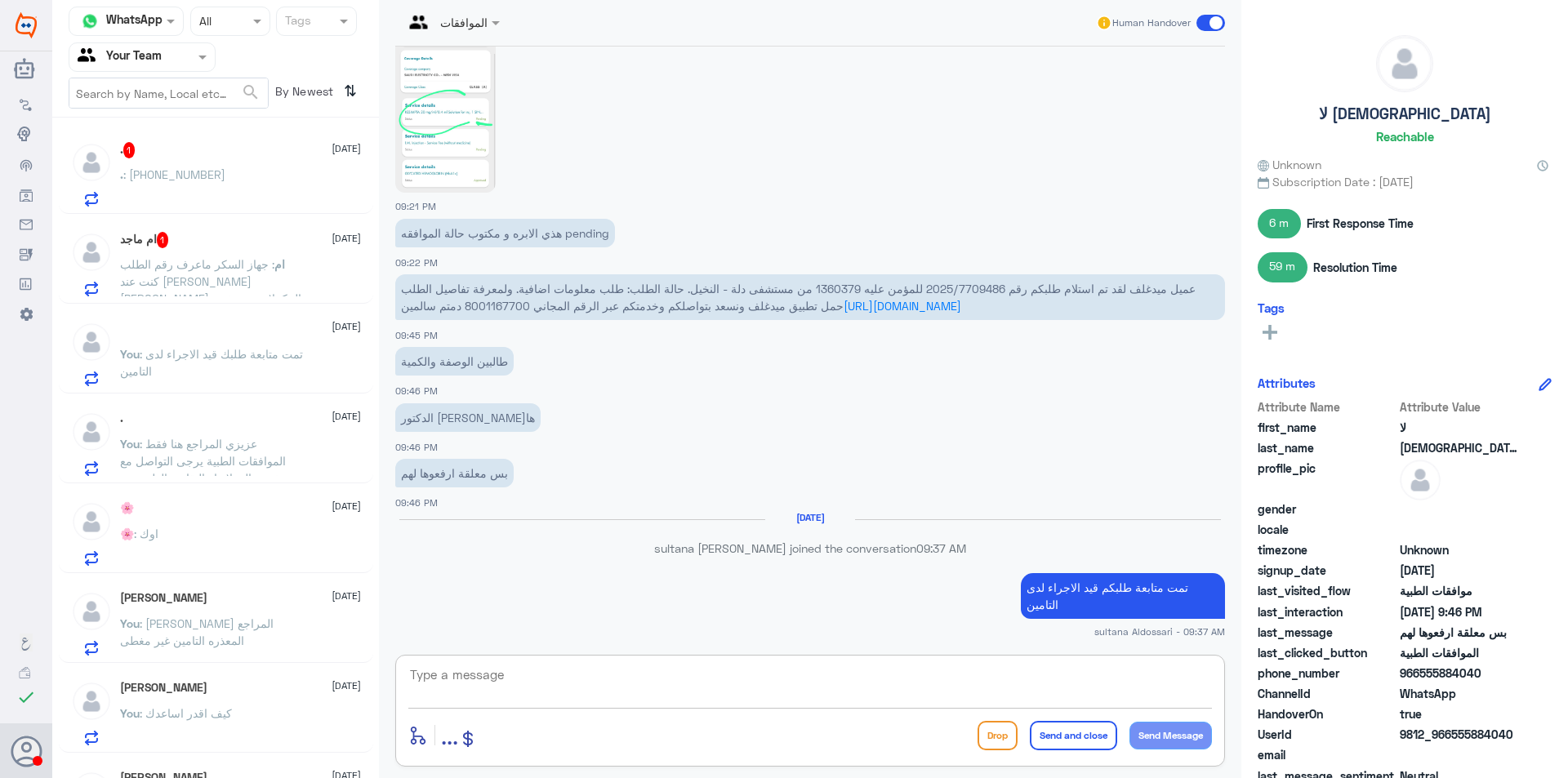
scroll to position [1773, 0]
click at [274, 264] on span ": جهاز السكر ماعرف رقم الطلب كنت عند [PERSON_NAME] [PERSON_NAME] المكملات عند ن…" at bounding box center [210, 290] width 181 height 65
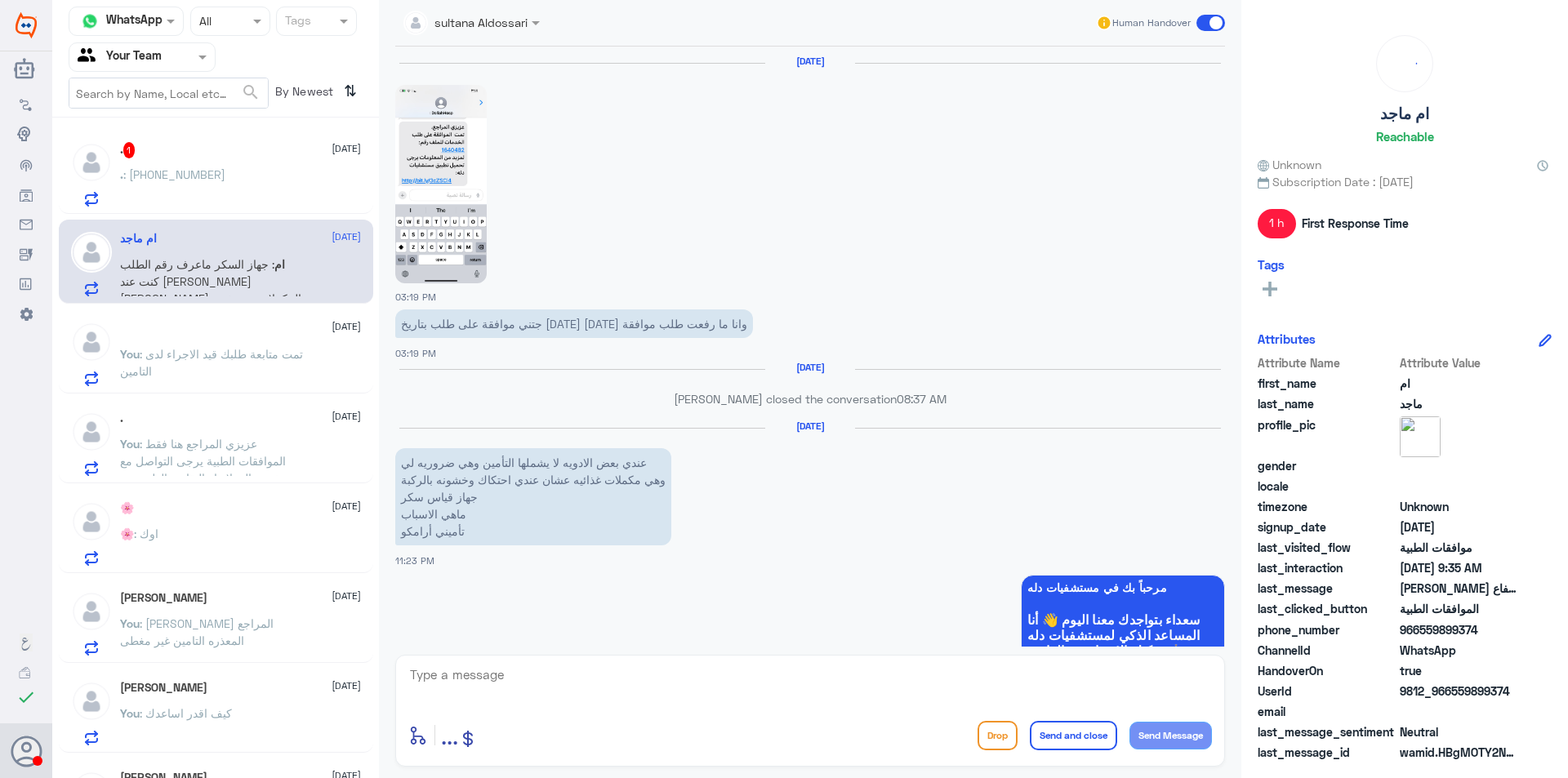
scroll to position [1612, 0]
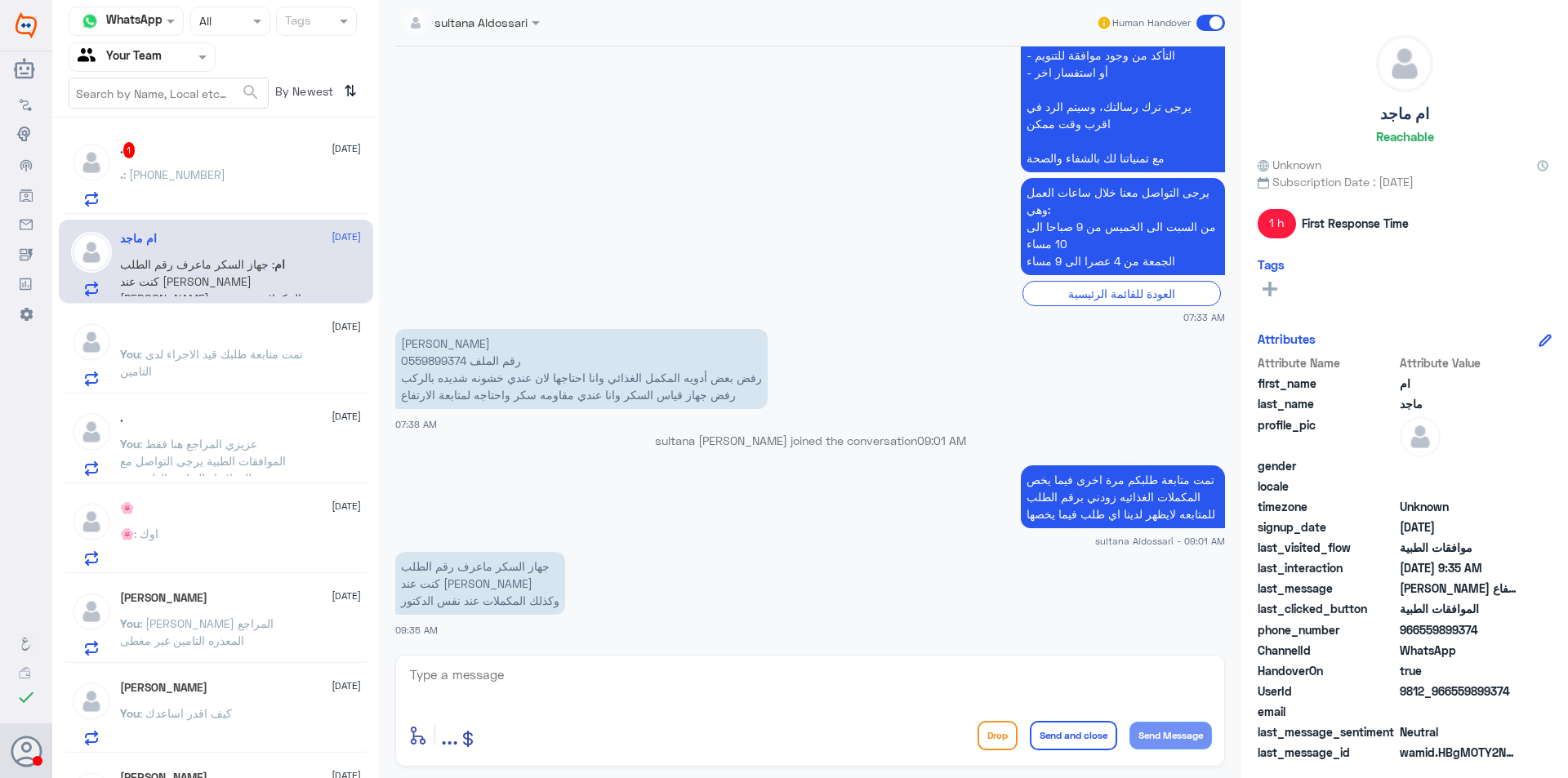
click at [222, 185] on div ". : [PHONE_NUMBER]" at bounding box center [240, 188] width 241 height 37
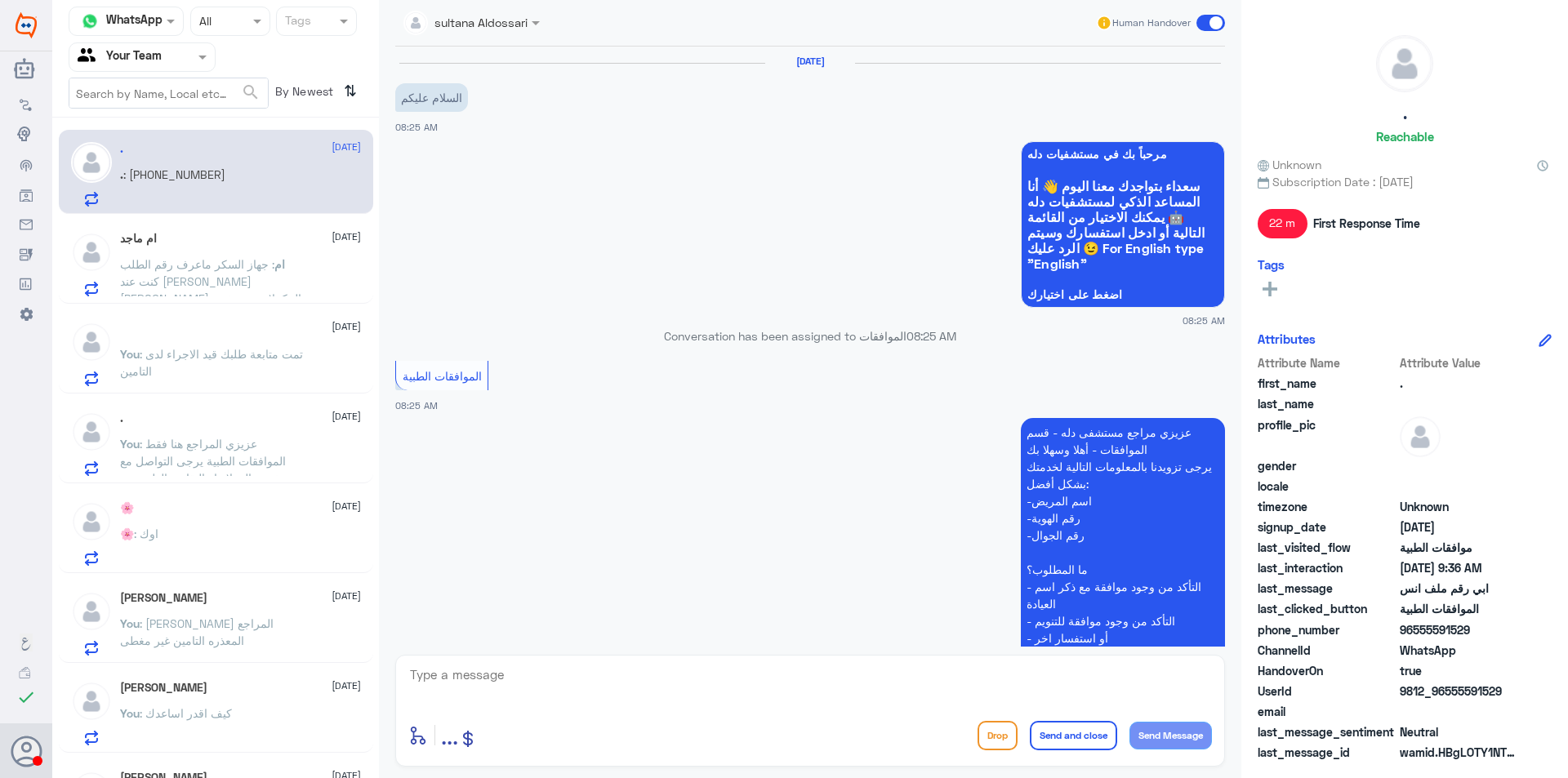
scroll to position [1074, 0]
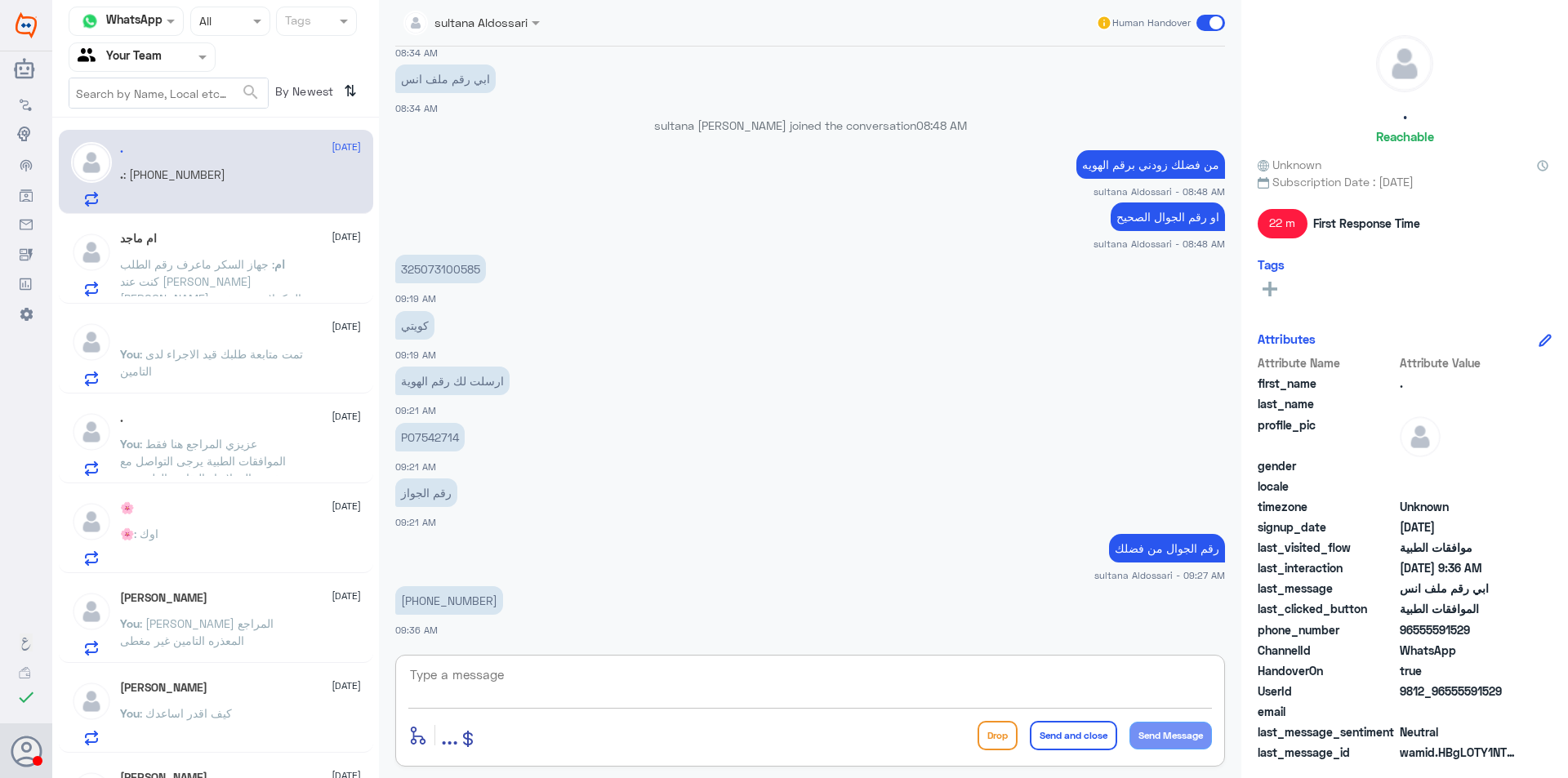
click at [475, 693] on textarea at bounding box center [811, 684] width 804 height 40
drag, startPoint x: 510, startPoint y: 672, endPoint x: 311, endPoint y: 659, distance: 199.4
click at [312, 659] on div "Channel WhatsApp Status × All Tags Agent Filter Your Team search By Newest ⇅ . …" at bounding box center [810, 392] width 1516 height 783
click at [511, 664] on textarea "055822559" at bounding box center [811, 684] width 804 height 40
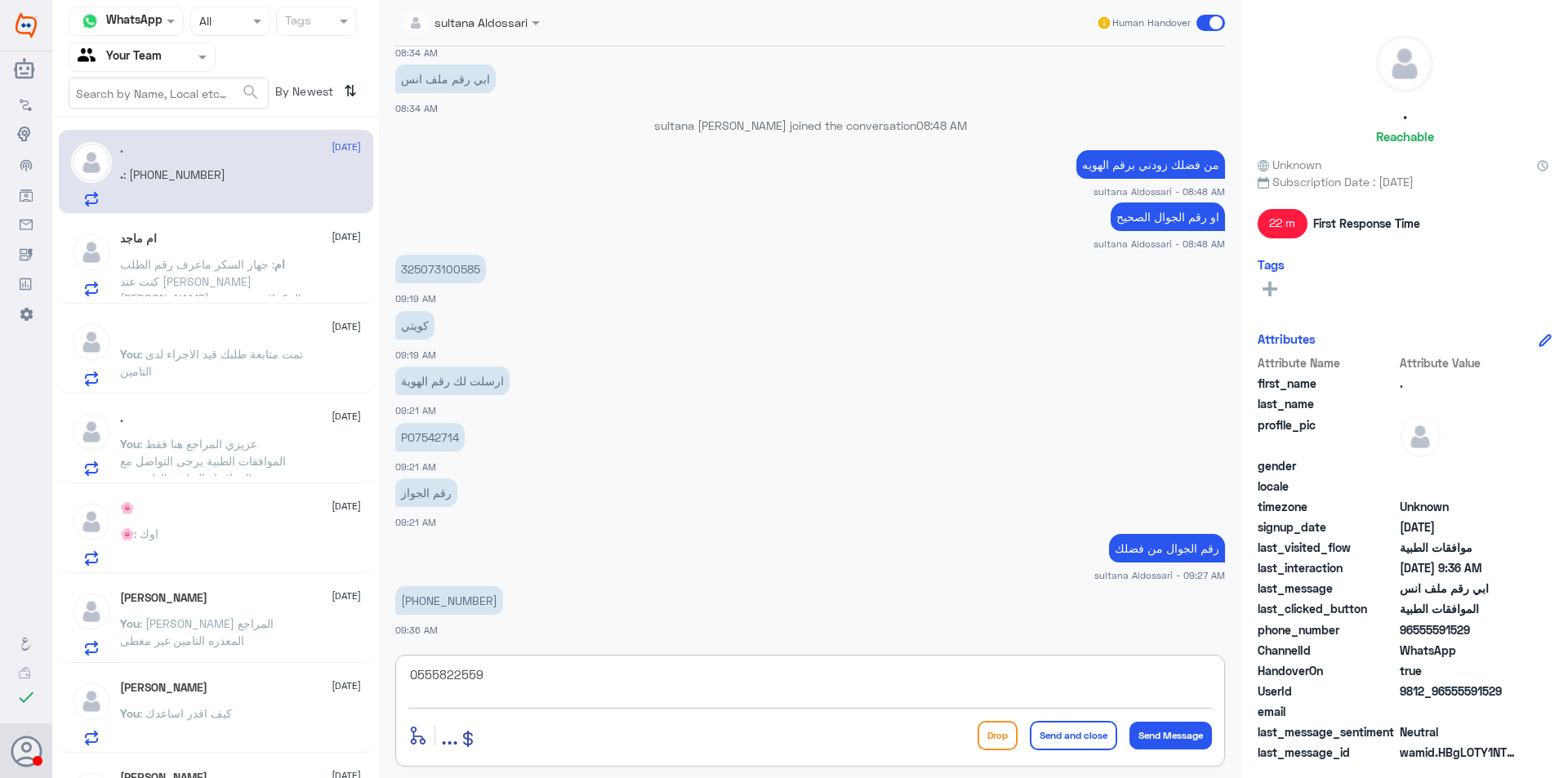
drag, startPoint x: 510, startPoint y: 664, endPoint x: 375, endPoint y: 655, distance: 135.3
click at [375, 655] on div "Channel WhatsApp Status × All Tags Agent Filter Your Team search By Newest ⇅ . …" at bounding box center [810, 392] width 1516 height 783
type textarea "0555822559"
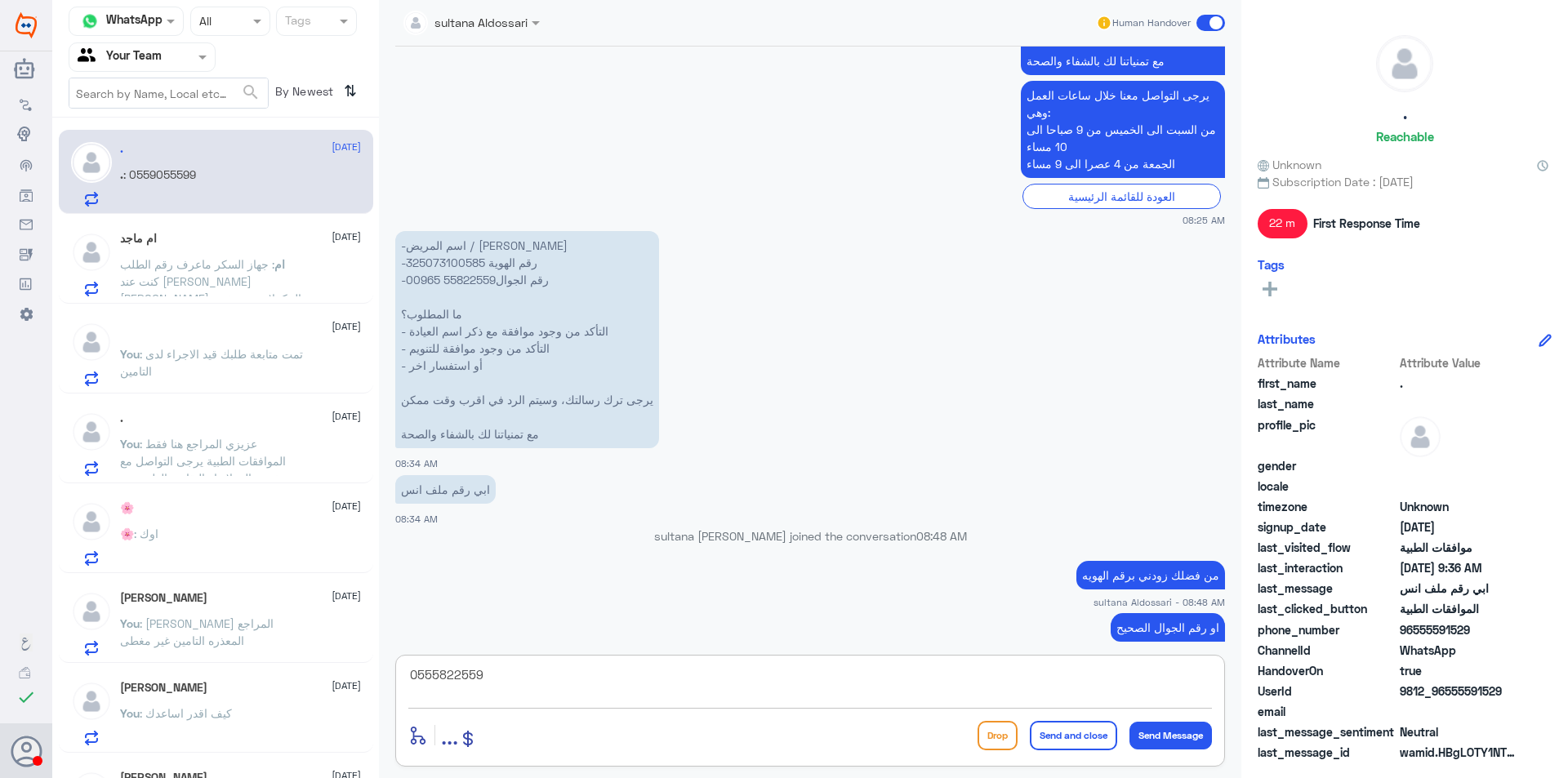
scroll to position [978, 0]
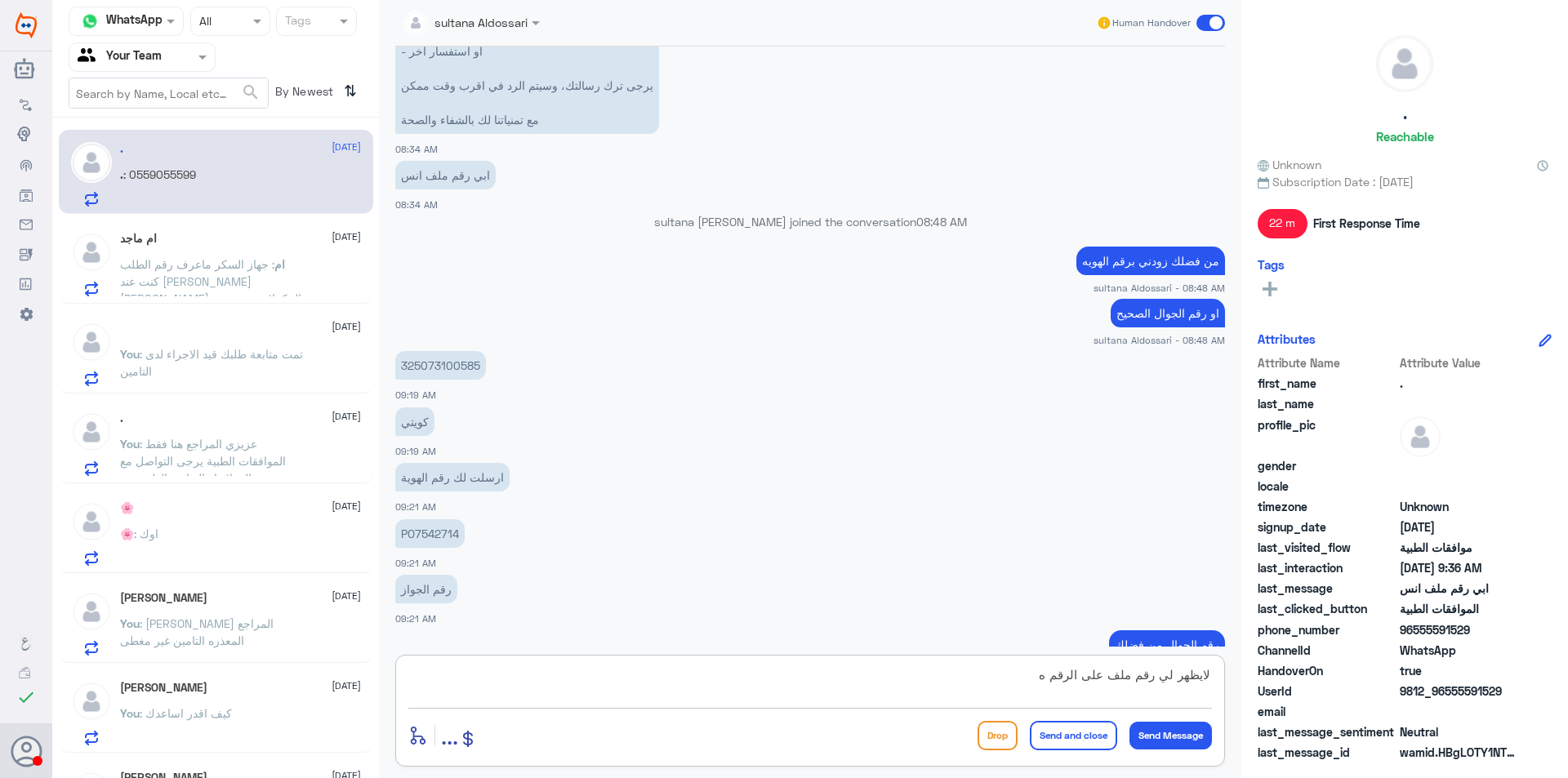
type textarea "لايظهر لي رقم ملف على الرقم"
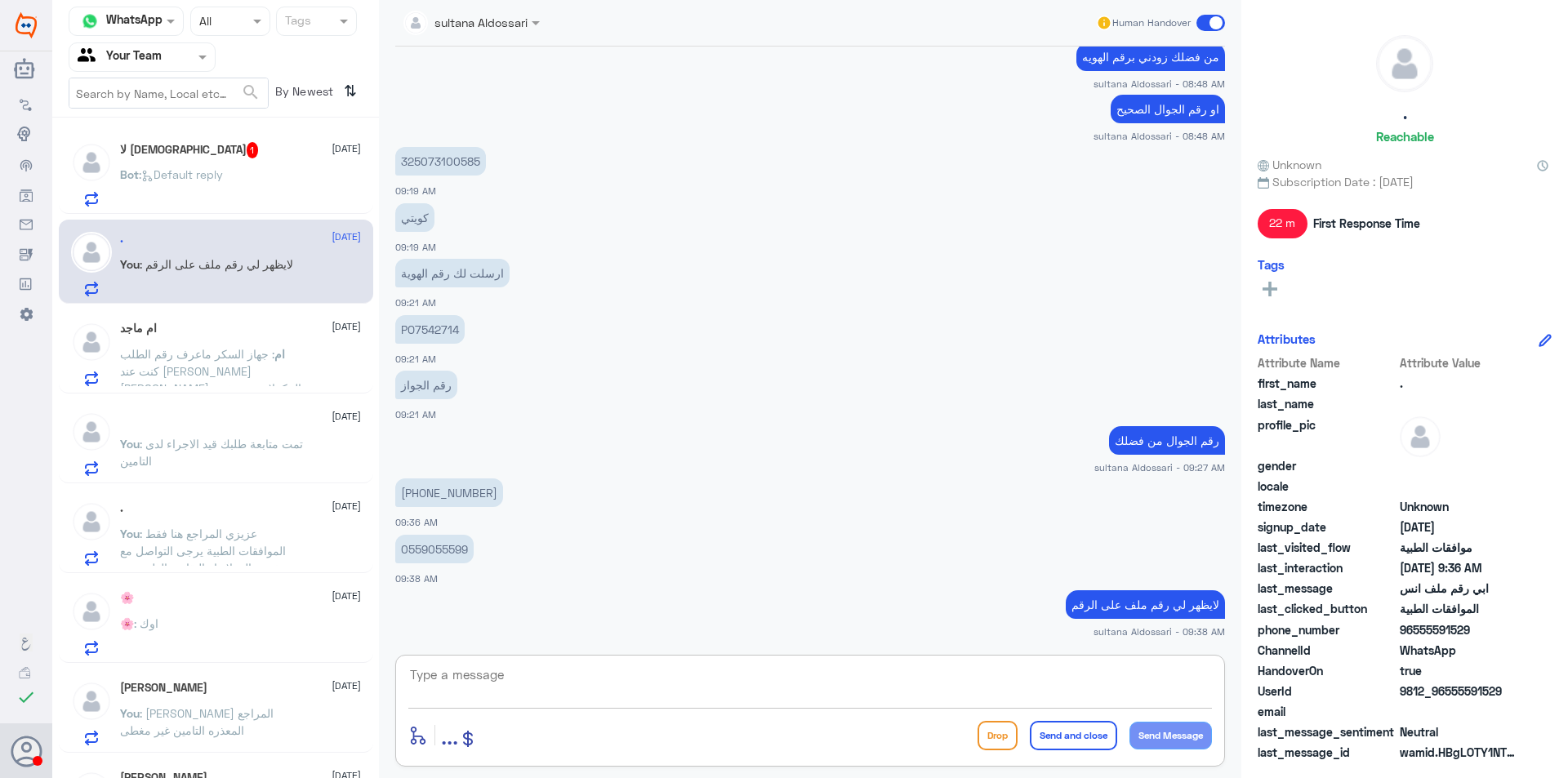
click at [208, 171] on span ": Default reply" at bounding box center [181, 174] width 84 height 14
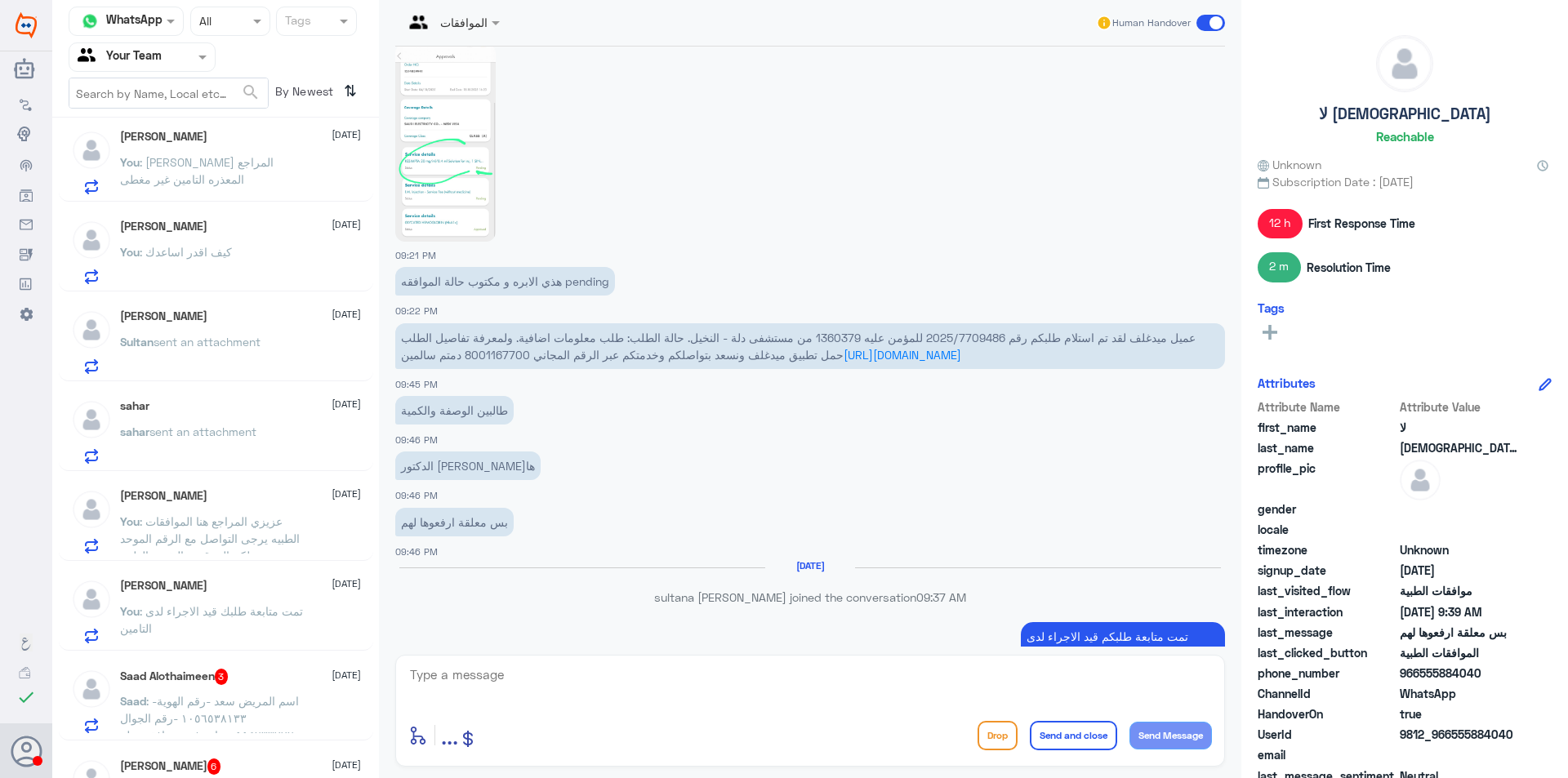
scroll to position [817, 0]
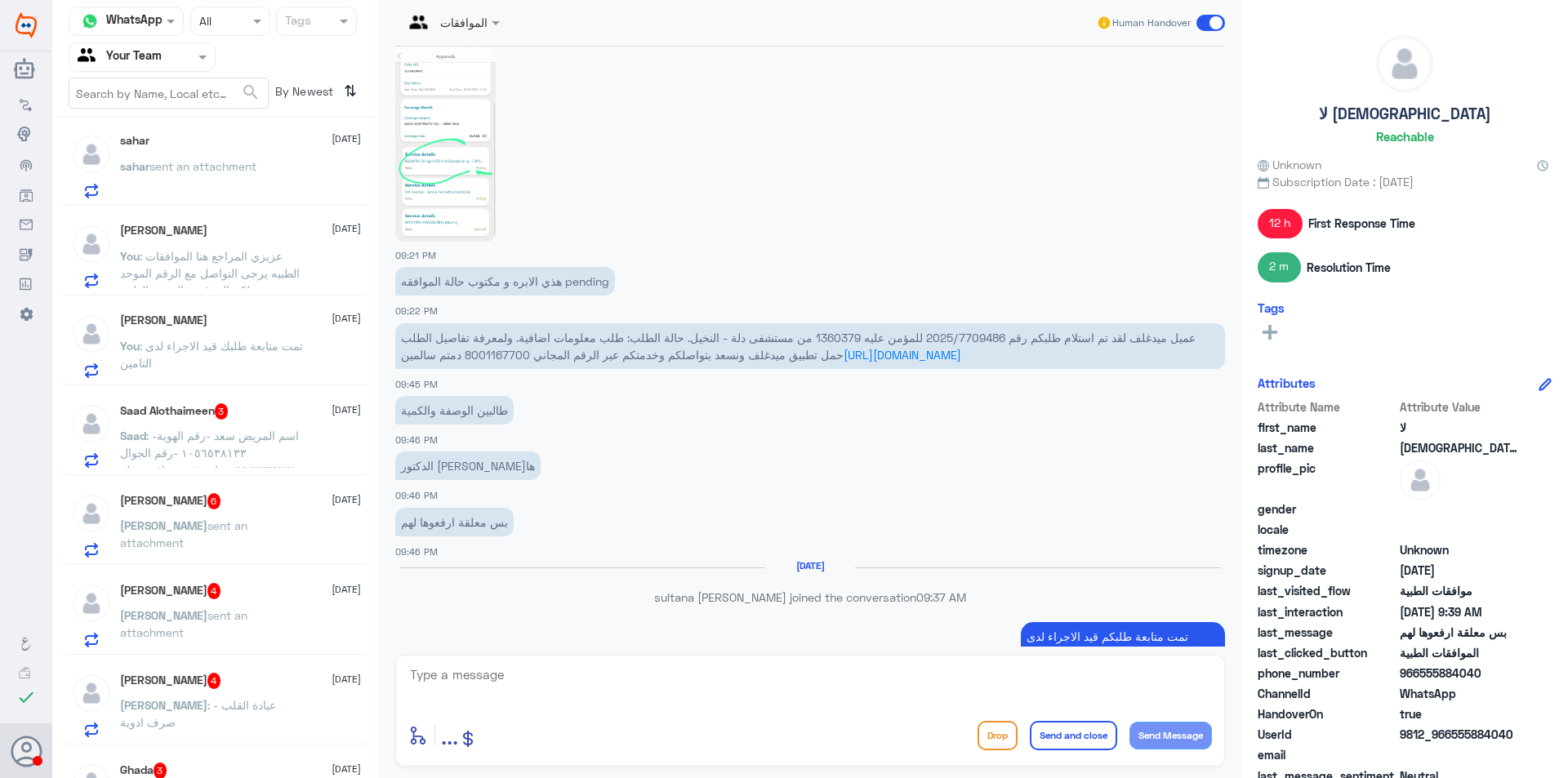
click at [252, 437] on span ": -اسم المريض سعد -رقم الهوية ١٠٥٦٥٣٨١٣٣ -رقم الجوال ٠٥٥٤٢٣٣٧٧٢ جاء رفض موافقه …" at bounding box center [210, 461] width 179 height 65
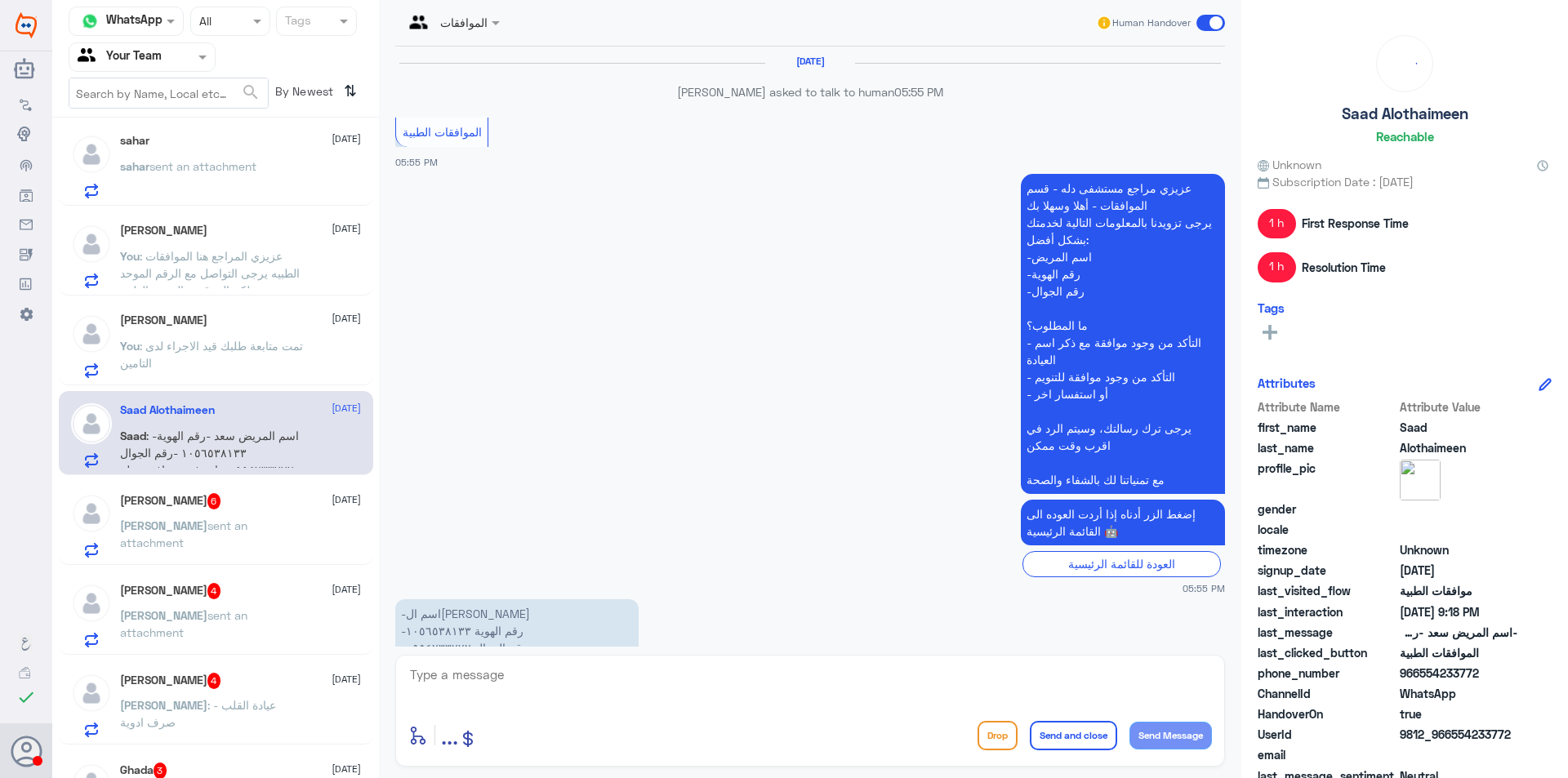
scroll to position [1458, 0]
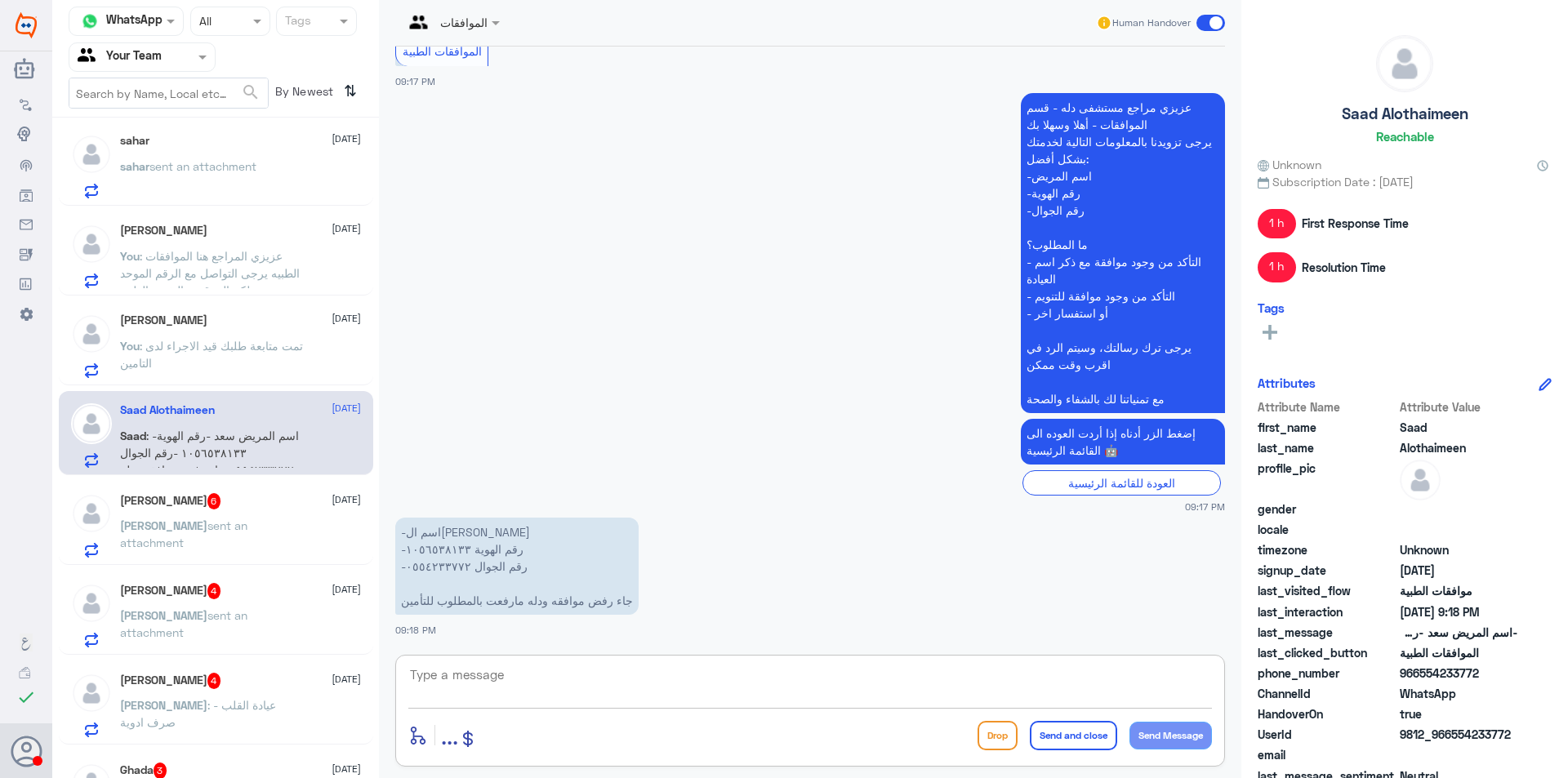
click at [452, 672] on textarea at bounding box center [811, 684] width 804 height 40
drag, startPoint x: 501, startPoint y: 675, endPoint x: 338, endPoint y: 659, distance: 163.8
click at [343, 661] on div "Channel WhatsApp Status × All Tags Agent Filter Your Team search By Newest ⇅ لا…" at bounding box center [810, 392] width 1516 height 783
click at [562, 679] on textarea "1056538133" at bounding box center [811, 684] width 804 height 40
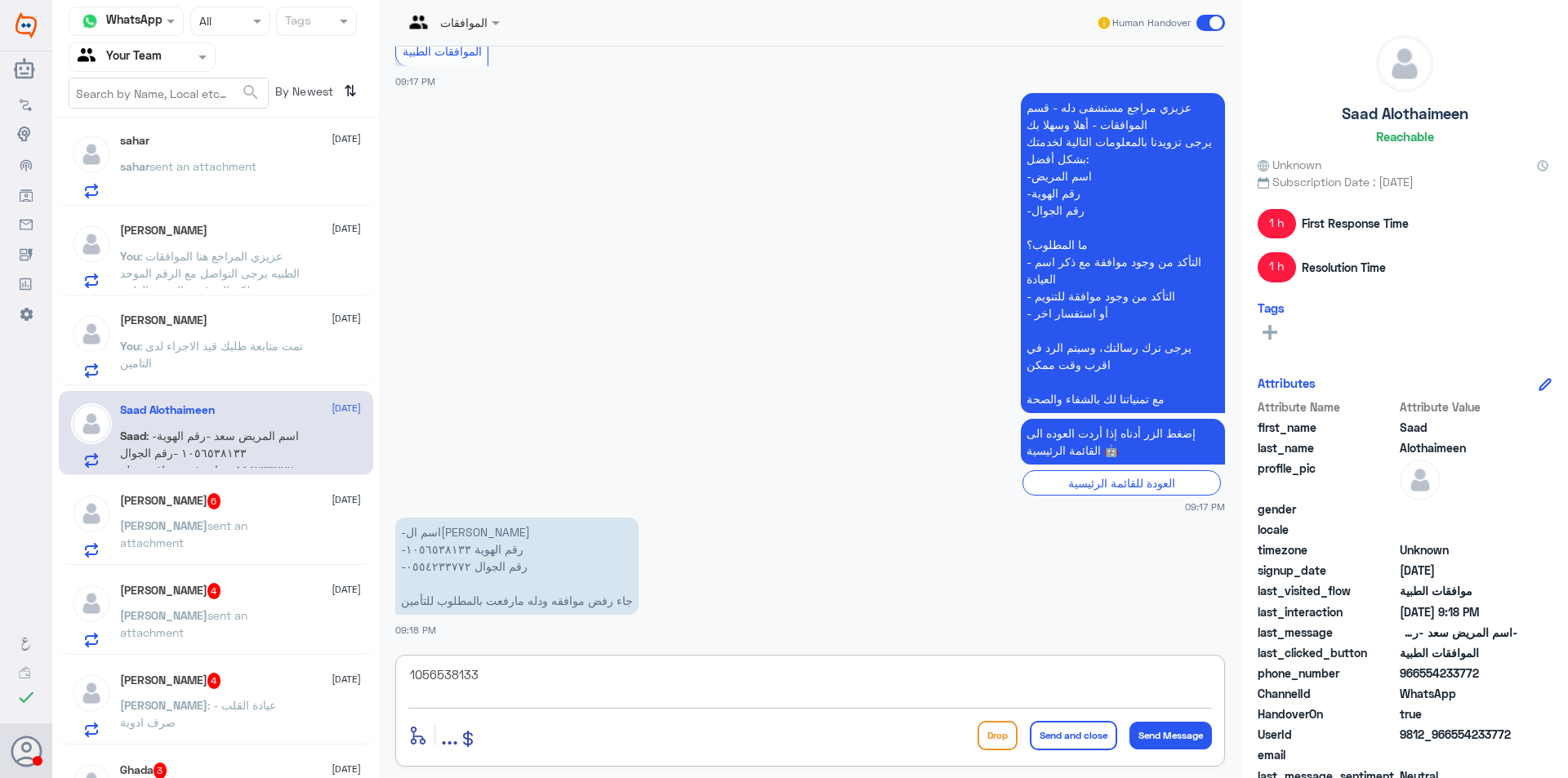
click at [562, 679] on textarea "1056538133" at bounding box center [811, 684] width 804 height 40
paste textarea "يرجى توضيح كيف/أين حدثت الصدمة؟ - هل كان ذلك أثناء العمل؟ الذهاب أو العودة من ع…"
type textarea "يرجى توضيح كيف/أين حدثت الصدمة؟ - هل كان ذلك أثناء العمل؟ الذهاب أو العودة من ع…"
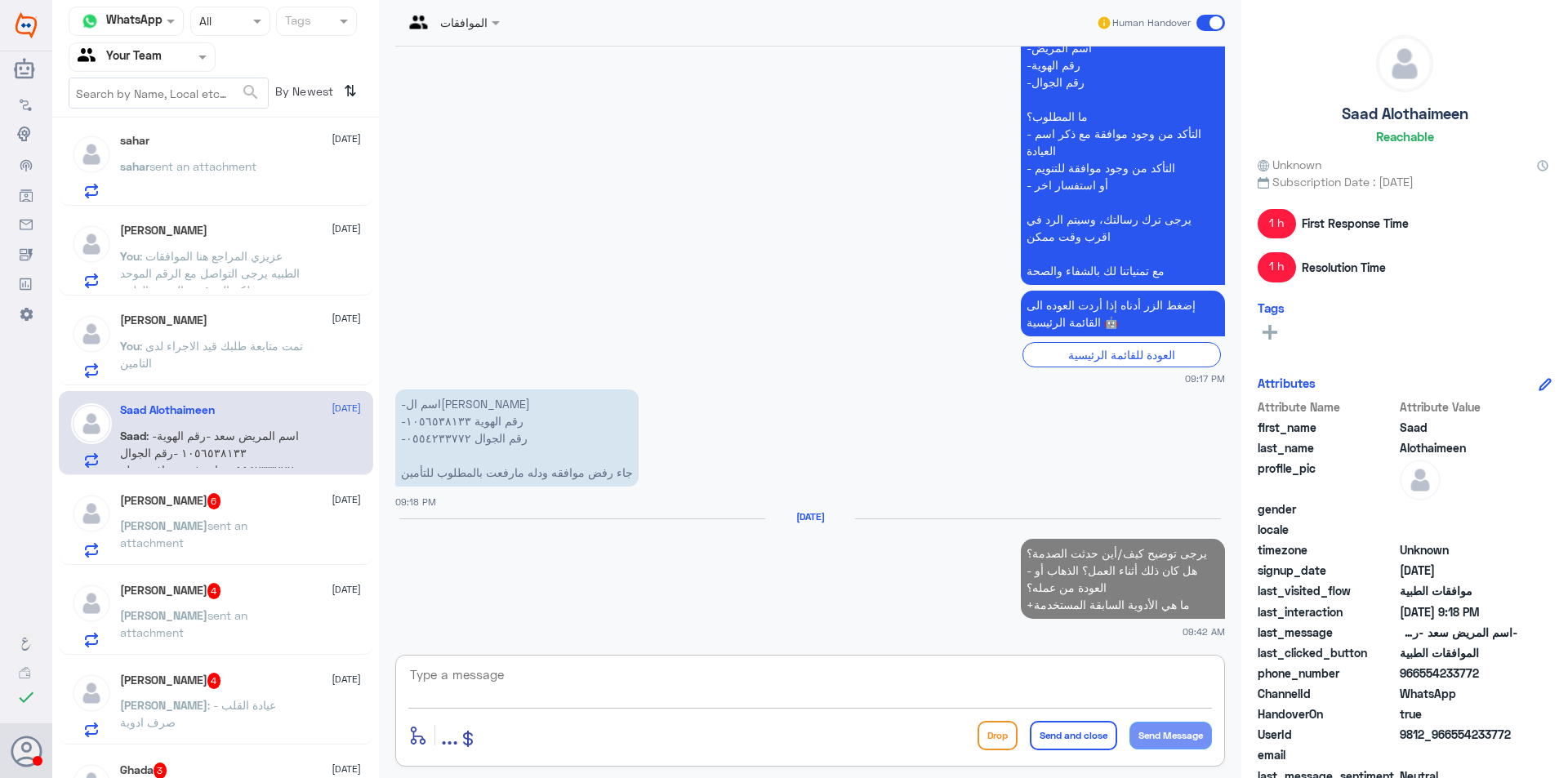
click at [1000, 682] on textarea at bounding box center [811, 684] width 804 height 40
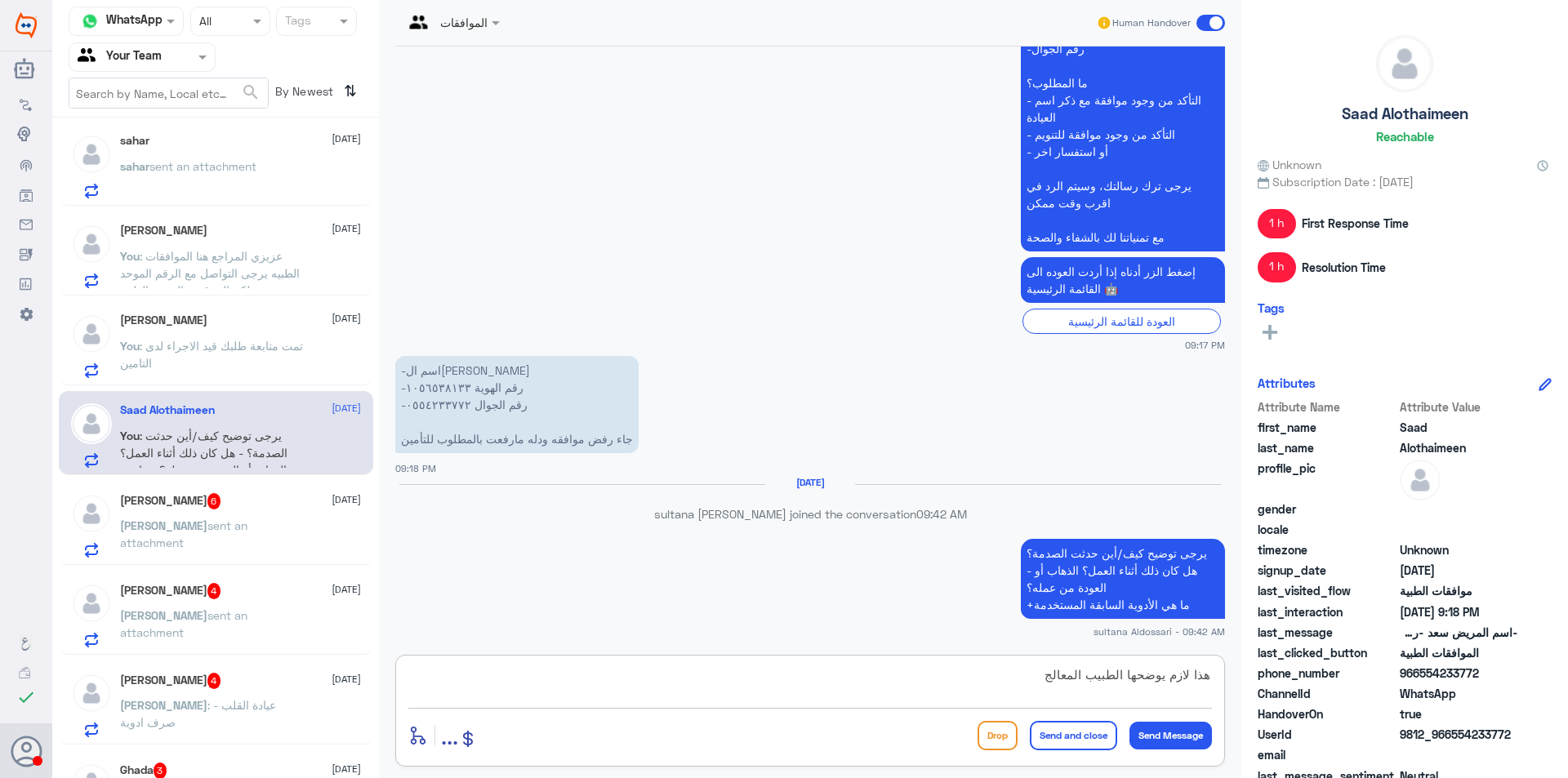
type textarea "هذا لازم يوضحها الطبيب المعالج"
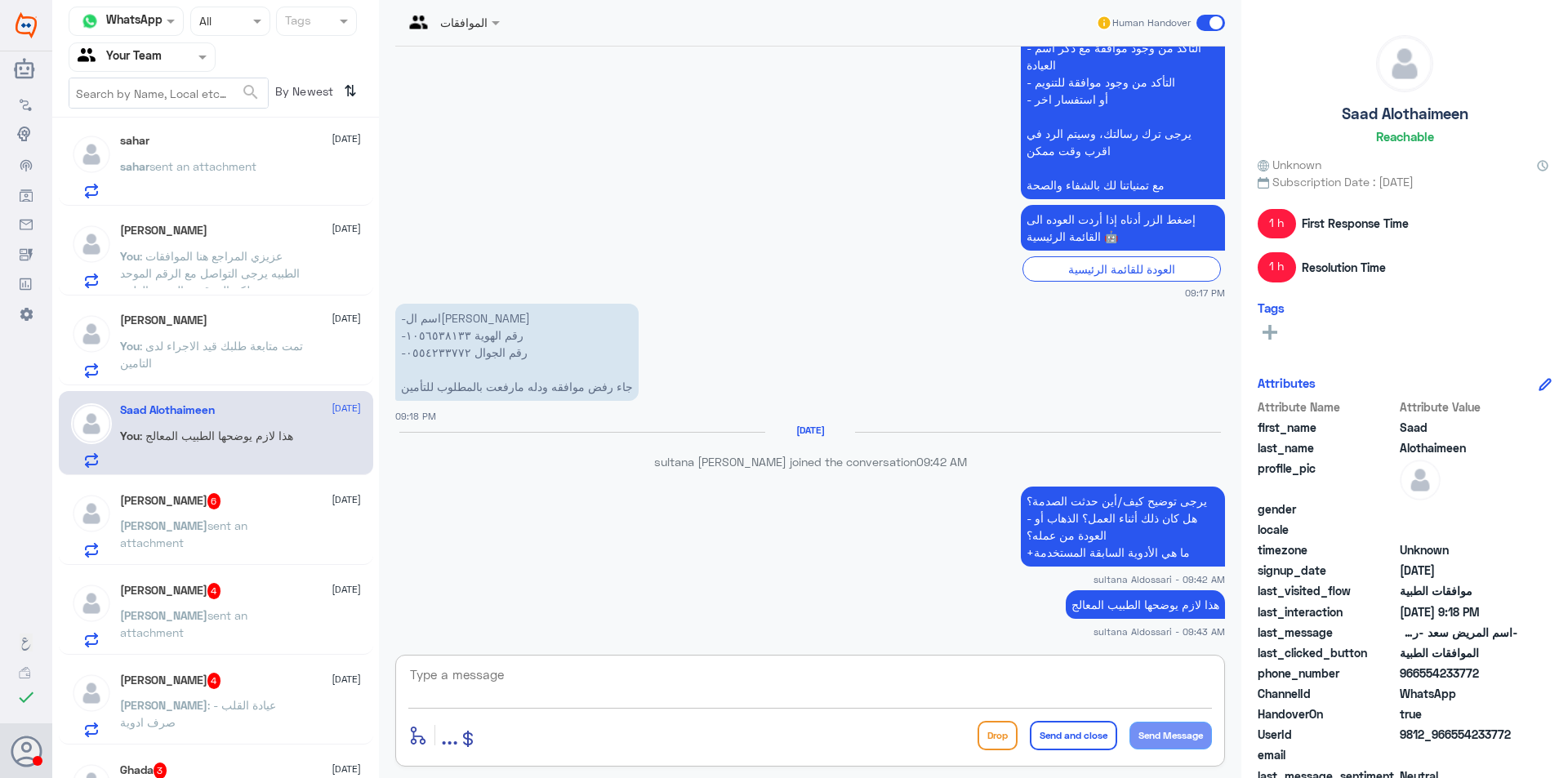
click at [777, 688] on textarea at bounding box center [811, 684] width 804 height 40
type textarea "هل تم عمل اشة رنين"
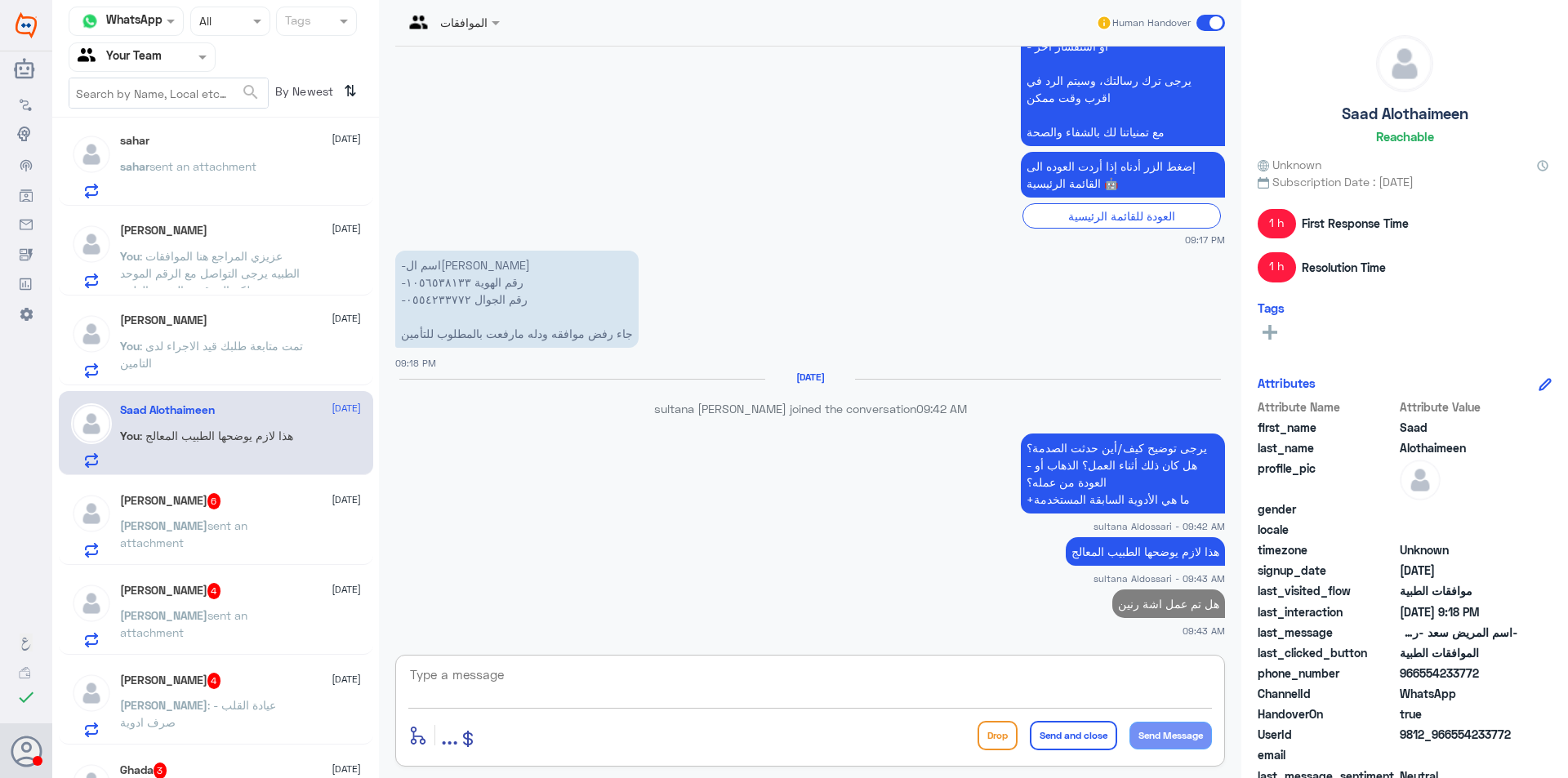
click at [383, 774] on div "الموافقات Human Handover [DATE] الموافقات الطبية 05:55 PM [PERSON_NAME] مراجع م…" at bounding box center [810, 392] width 862 height 783
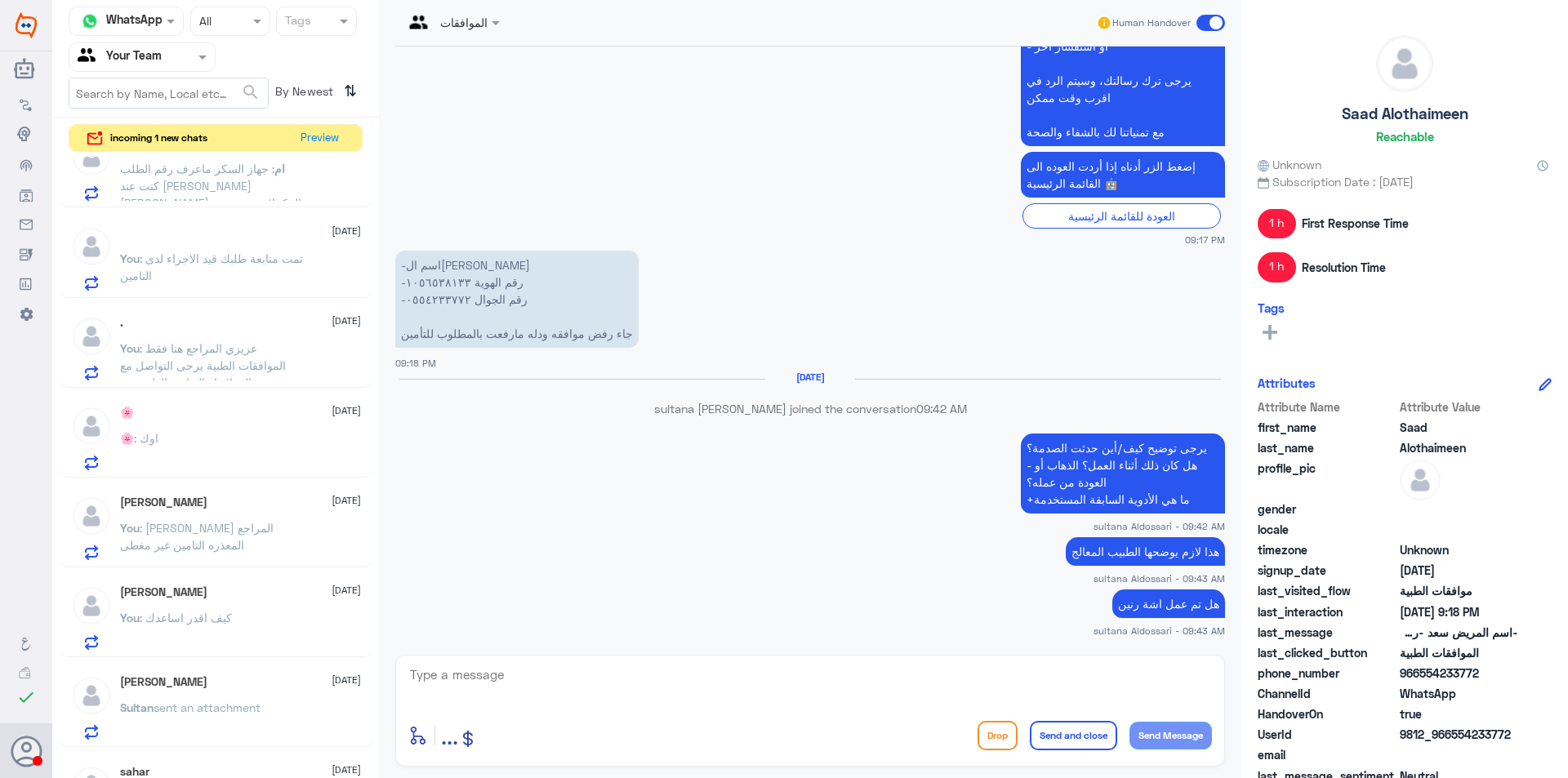
scroll to position [0, 0]
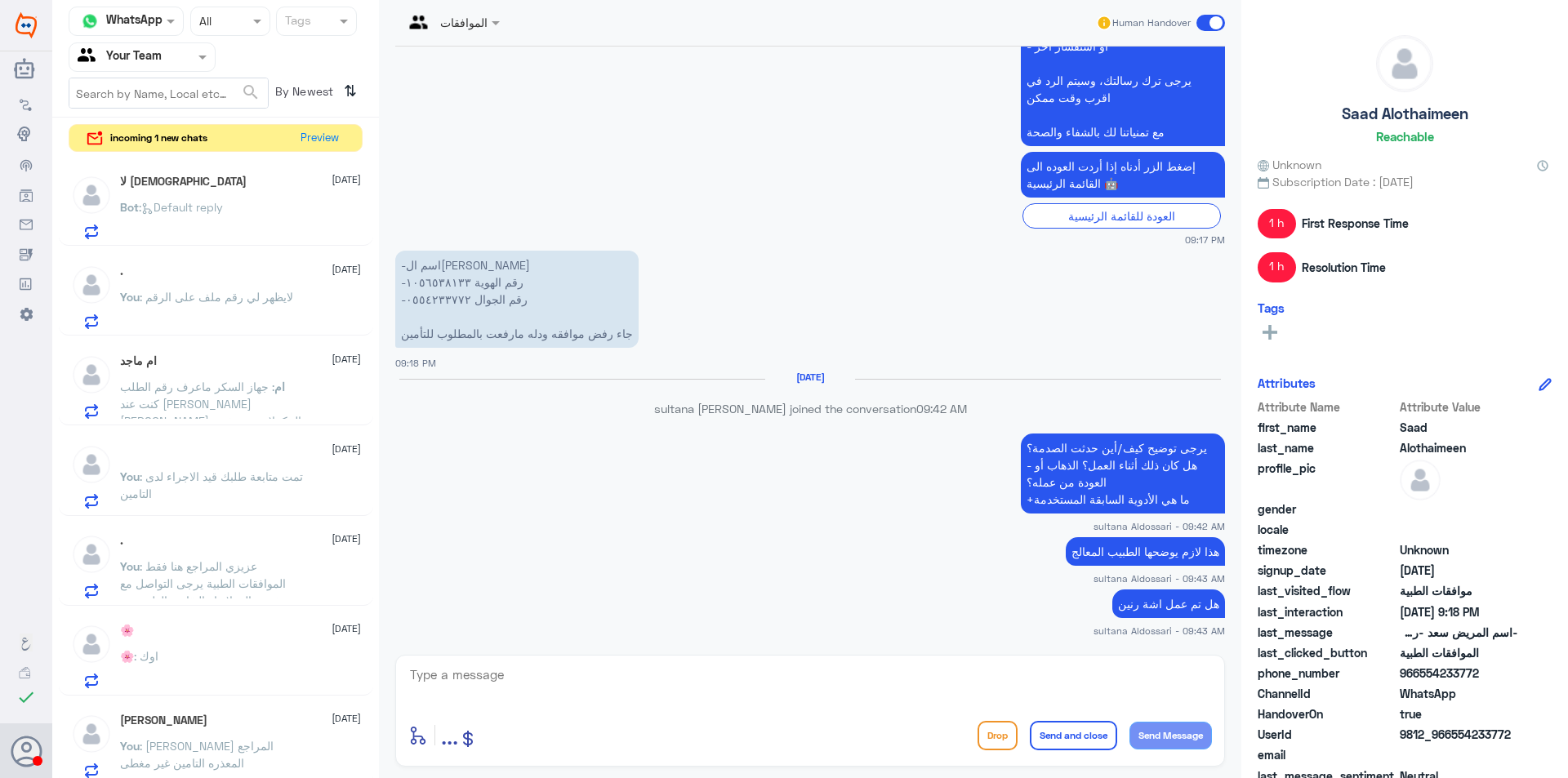
click at [219, 209] on span ": Default reply" at bounding box center [181, 207] width 84 height 14
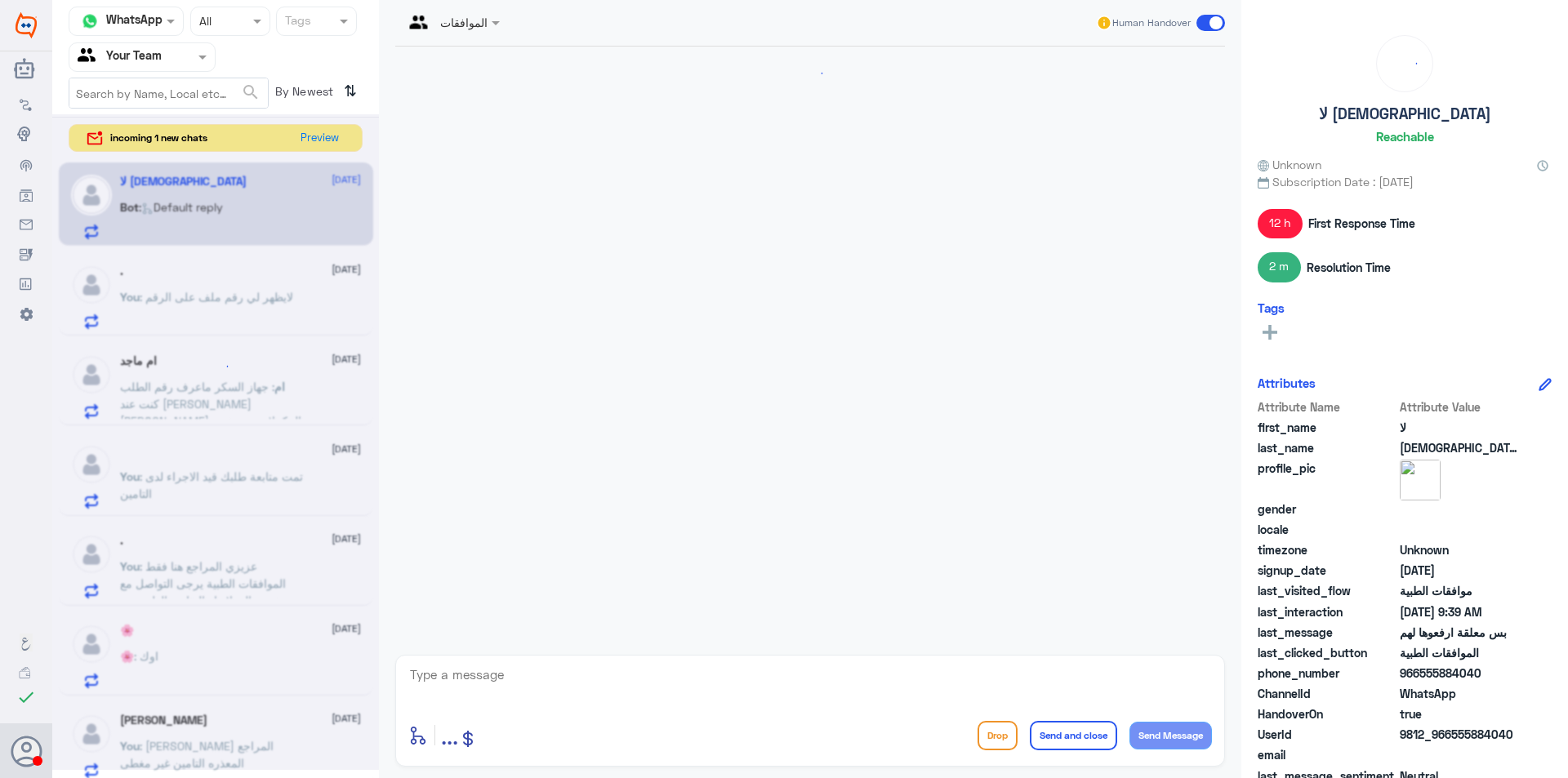
scroll to position [1653, 0]
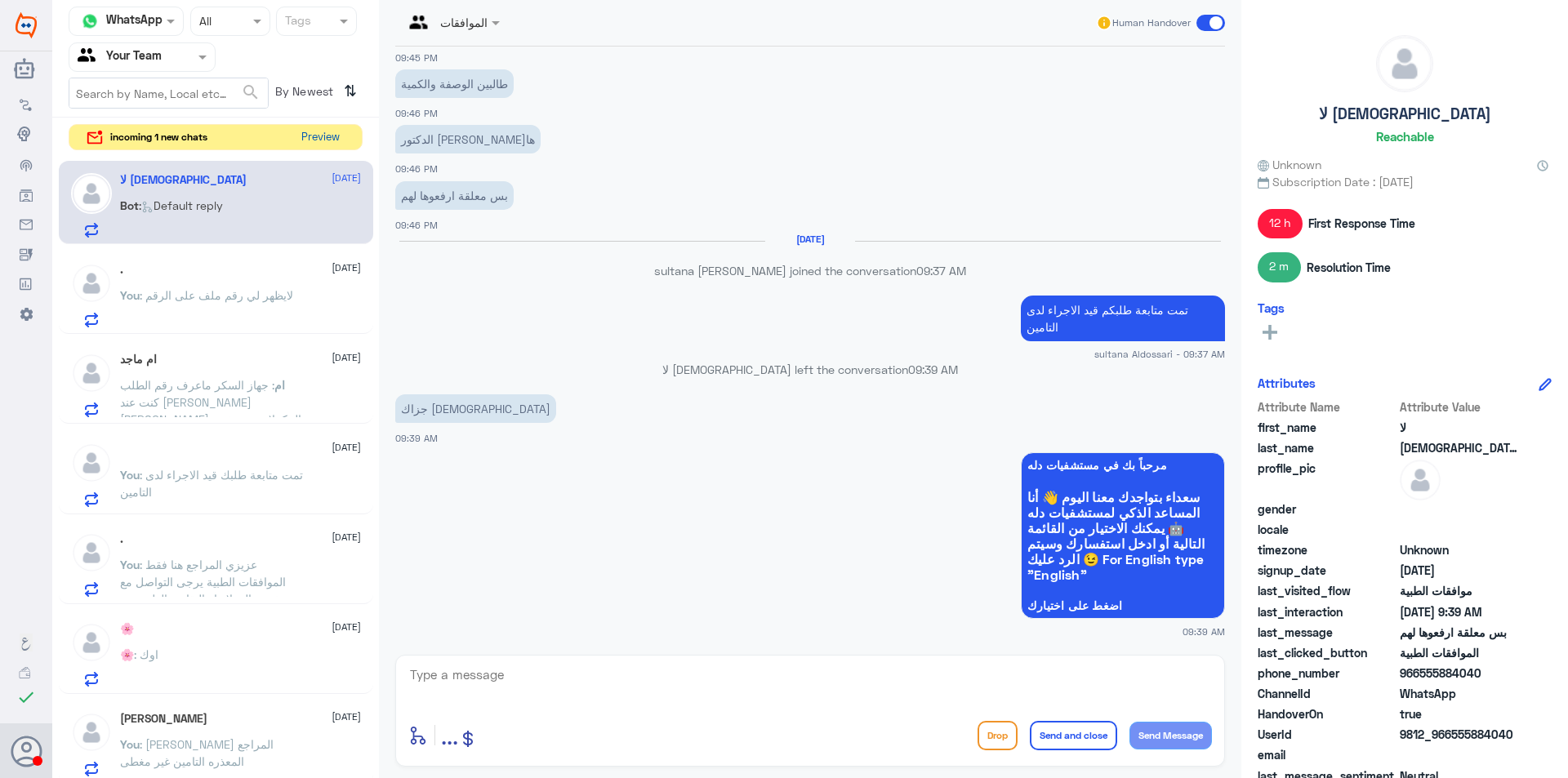
click at [311, 138] on button "Preview" at bounding box center [319, 137] width 51 height 25
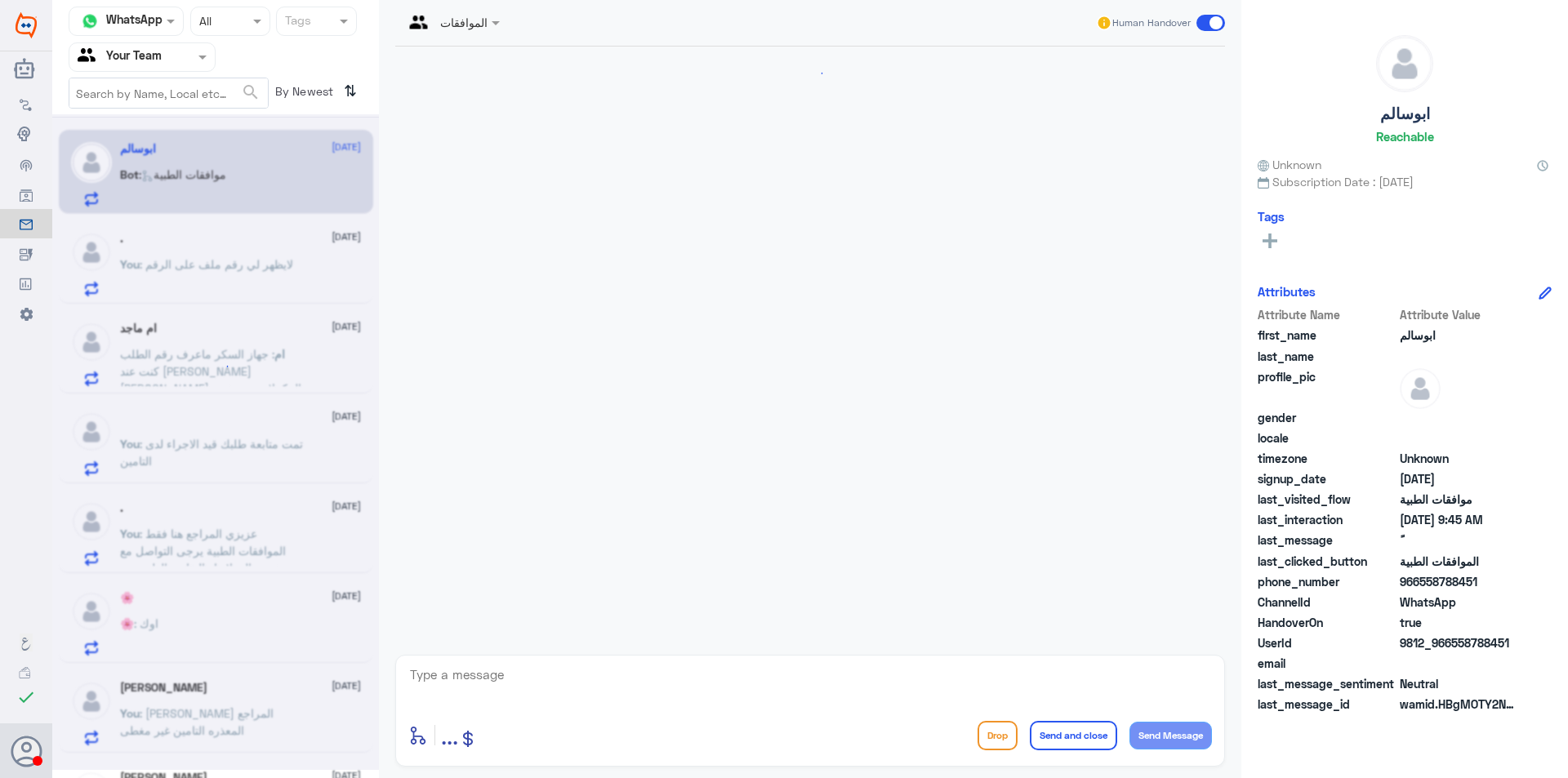
scroll to position [1492, 0]
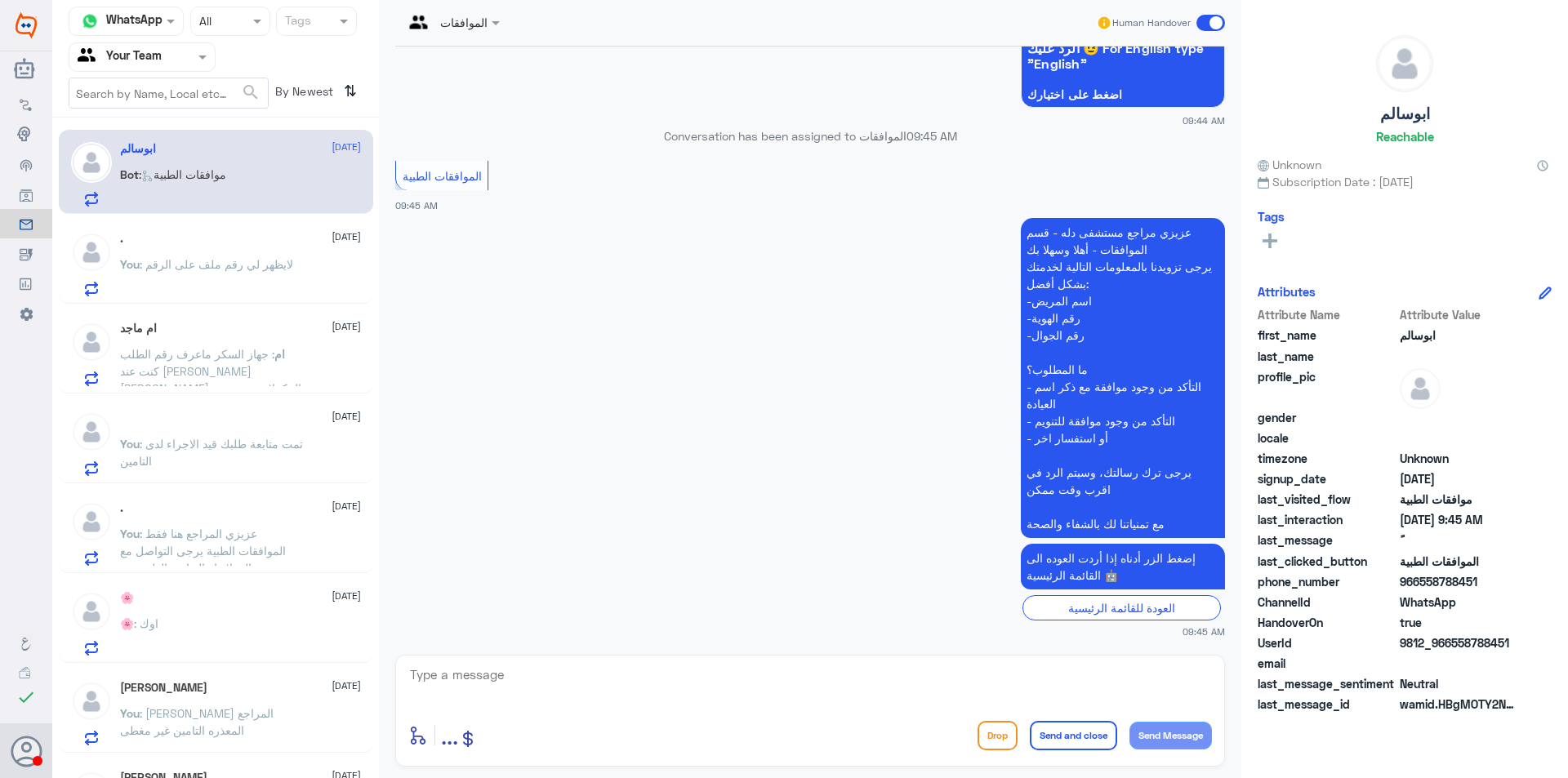
click at [699, 696] on textarea at bounding box center [811, 684] width 804 height 40
type textarea "مرحبا كيف اقدر اساعدك"
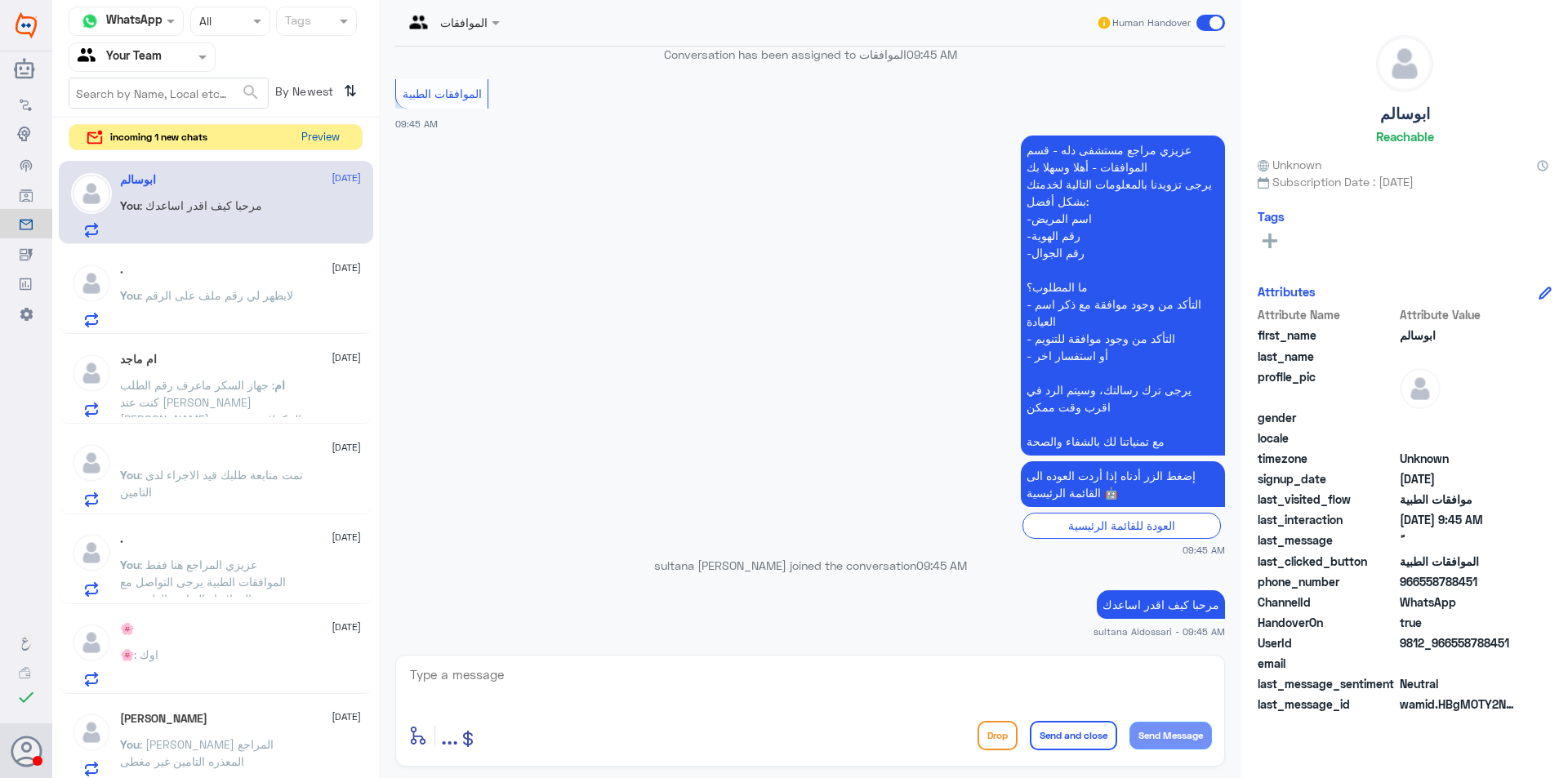
click at [313, 128] on button "Preview" at bounding box center [319, 137] width 51 height 25
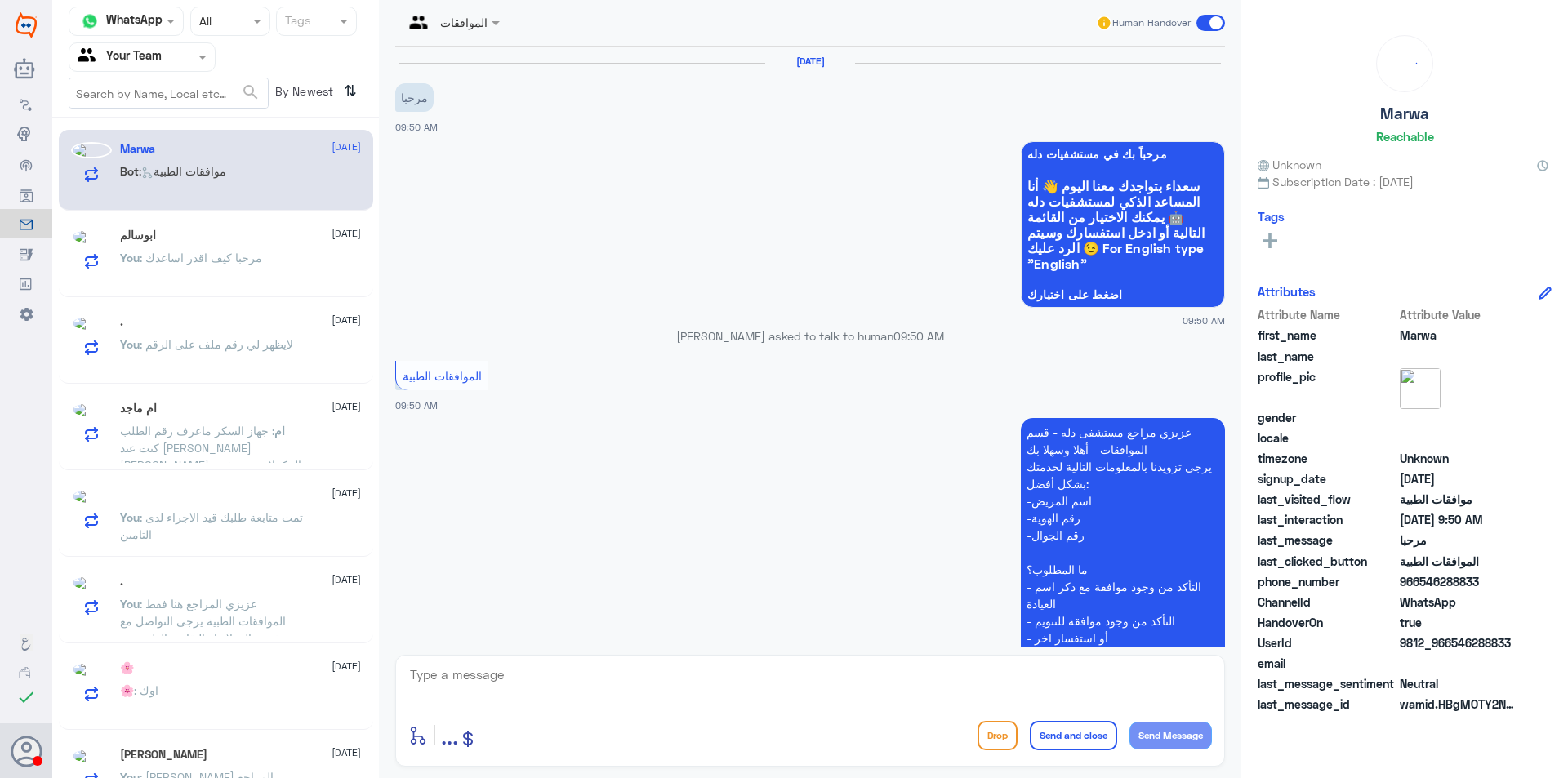
scroll to position [200, 0]
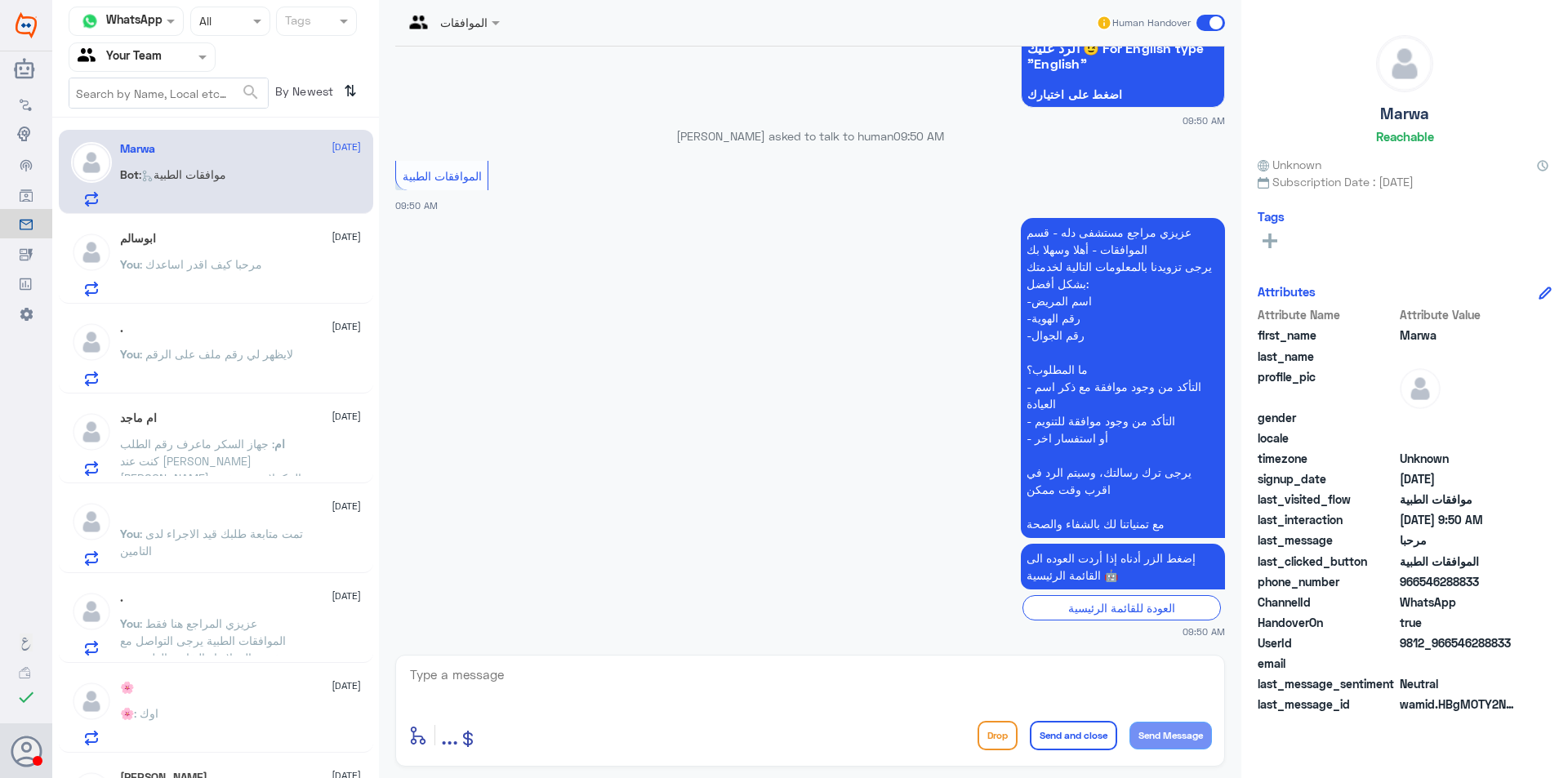
click at [691, 690] on textarea at bounding box center [811, 684] width 804 height 40
type textarea "مرحبا كيف اقدر اساعدك"
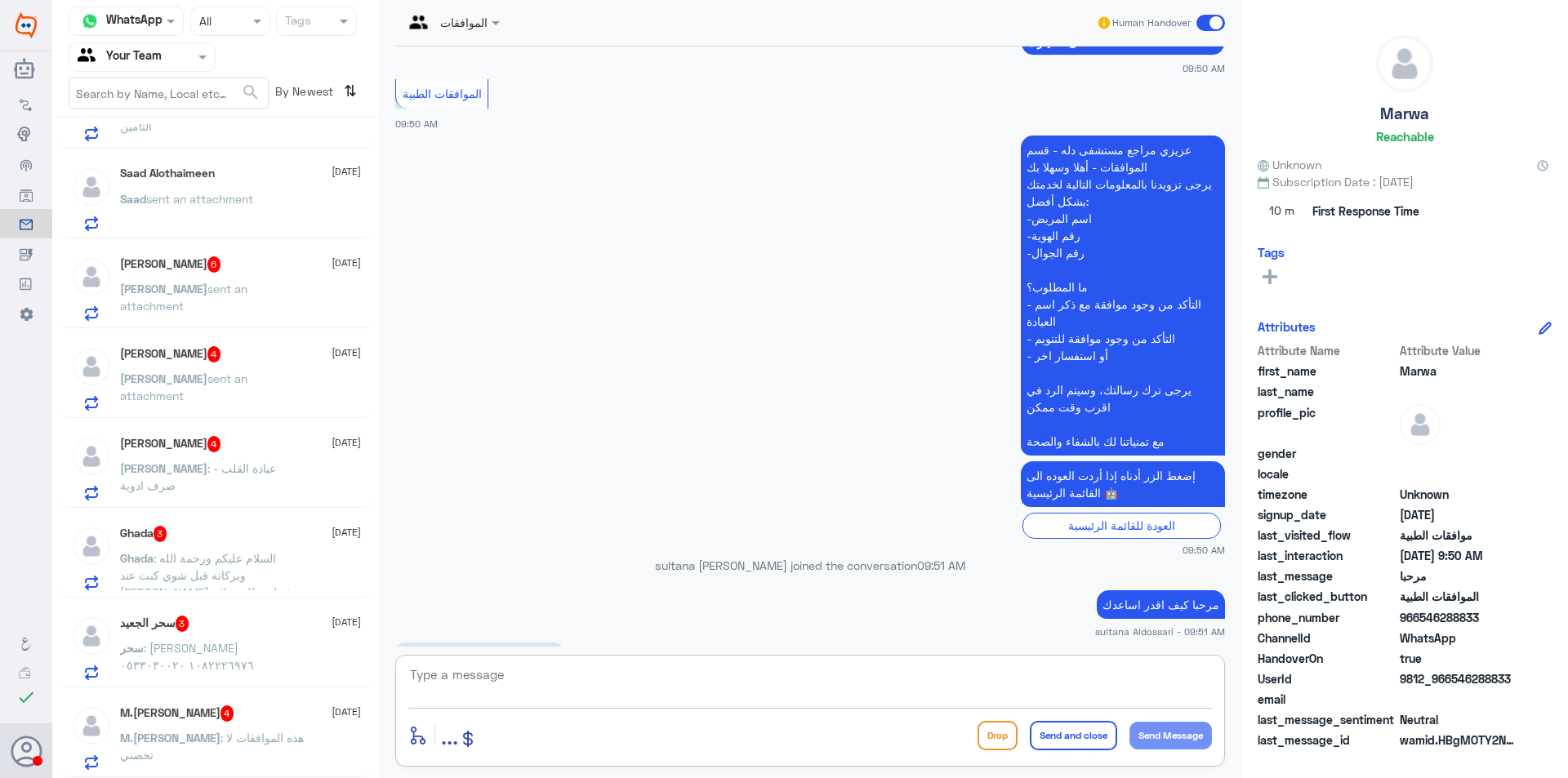
scroll to position [360, 0]
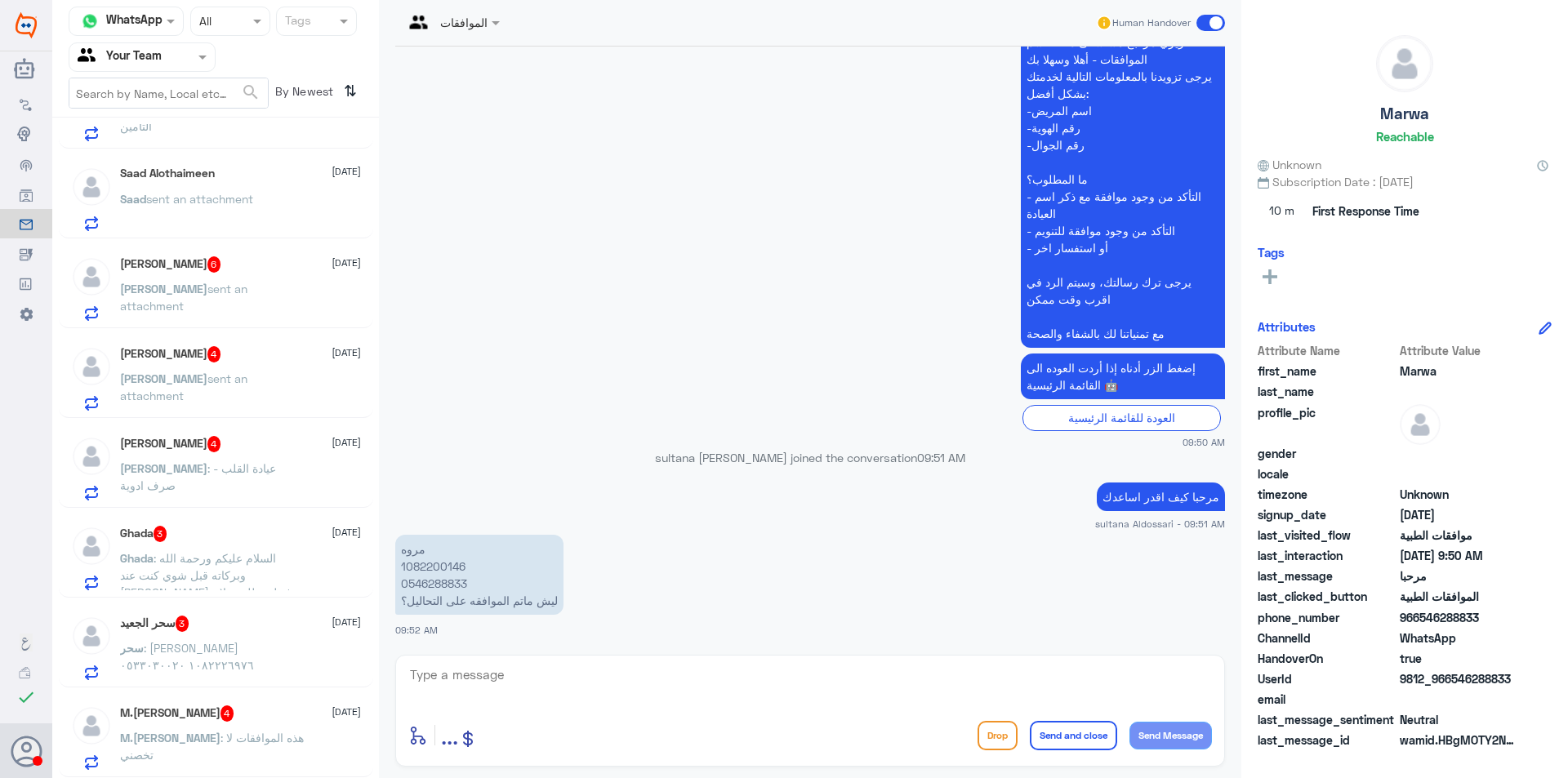
click at [431, 568] on p "مروه 1082200146 0546288833 ليش ماتم الموافقه على التحاليل؟" at bounding box center [479, 574] width 168 height 80
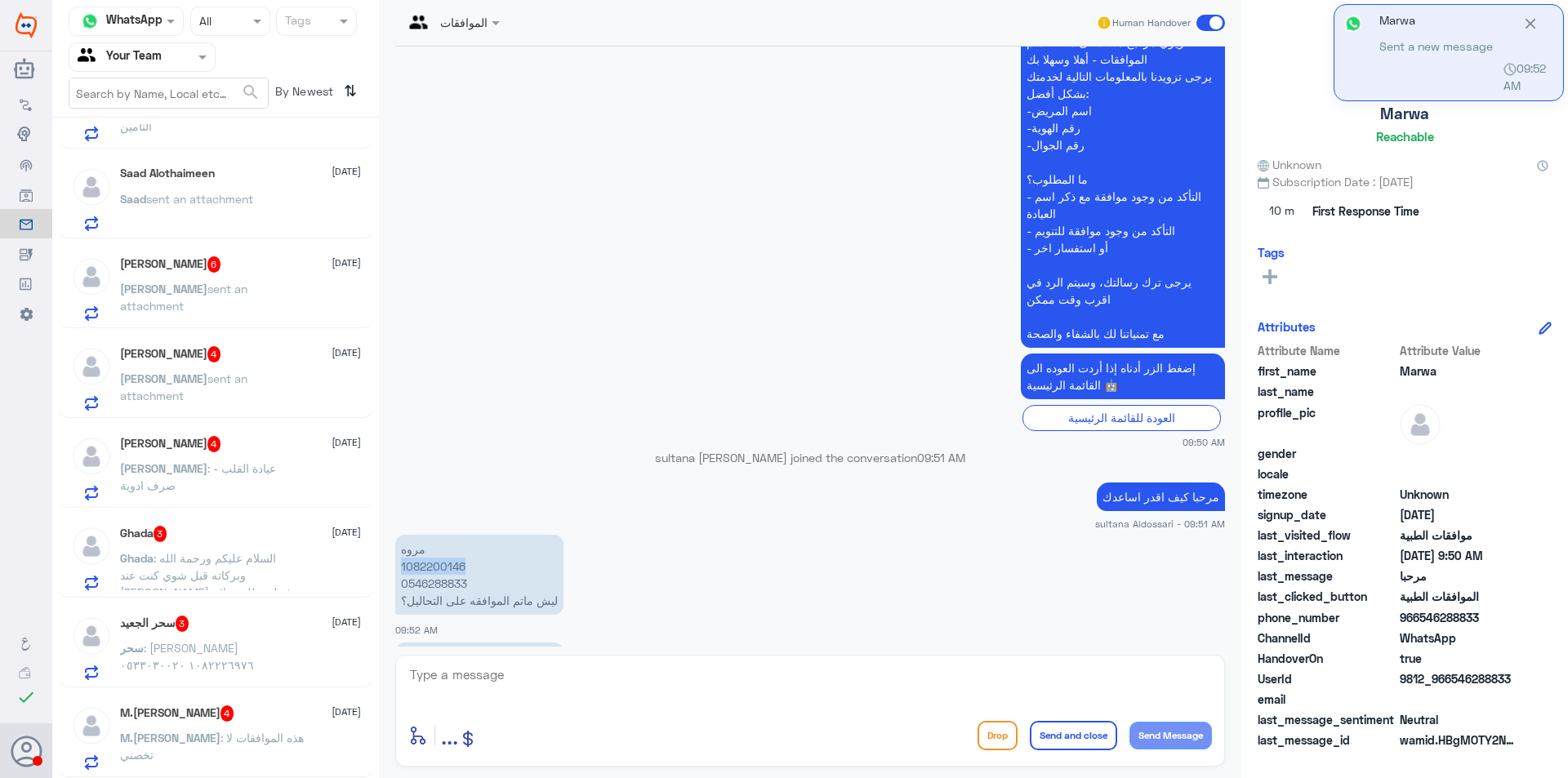
scroll to position [416, 0]
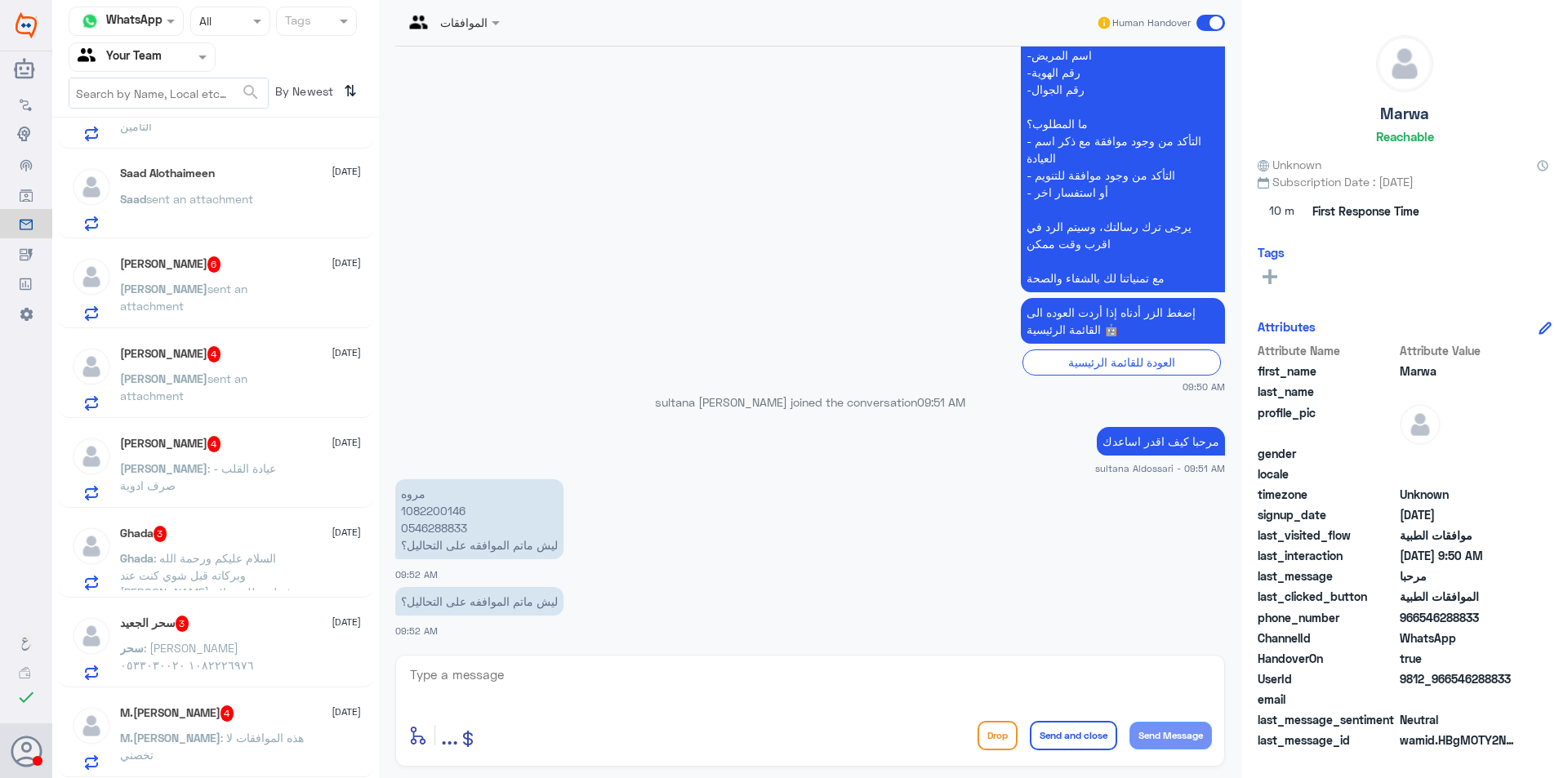
click at [576, 675] on textarea at bounding box center [811, 684] width 804 height 40
type textarea "لنتهاء وثيقة التامين الاول لابد من تحديث الوثيقه الجديدة في النظام سيتم اعادة ا…"
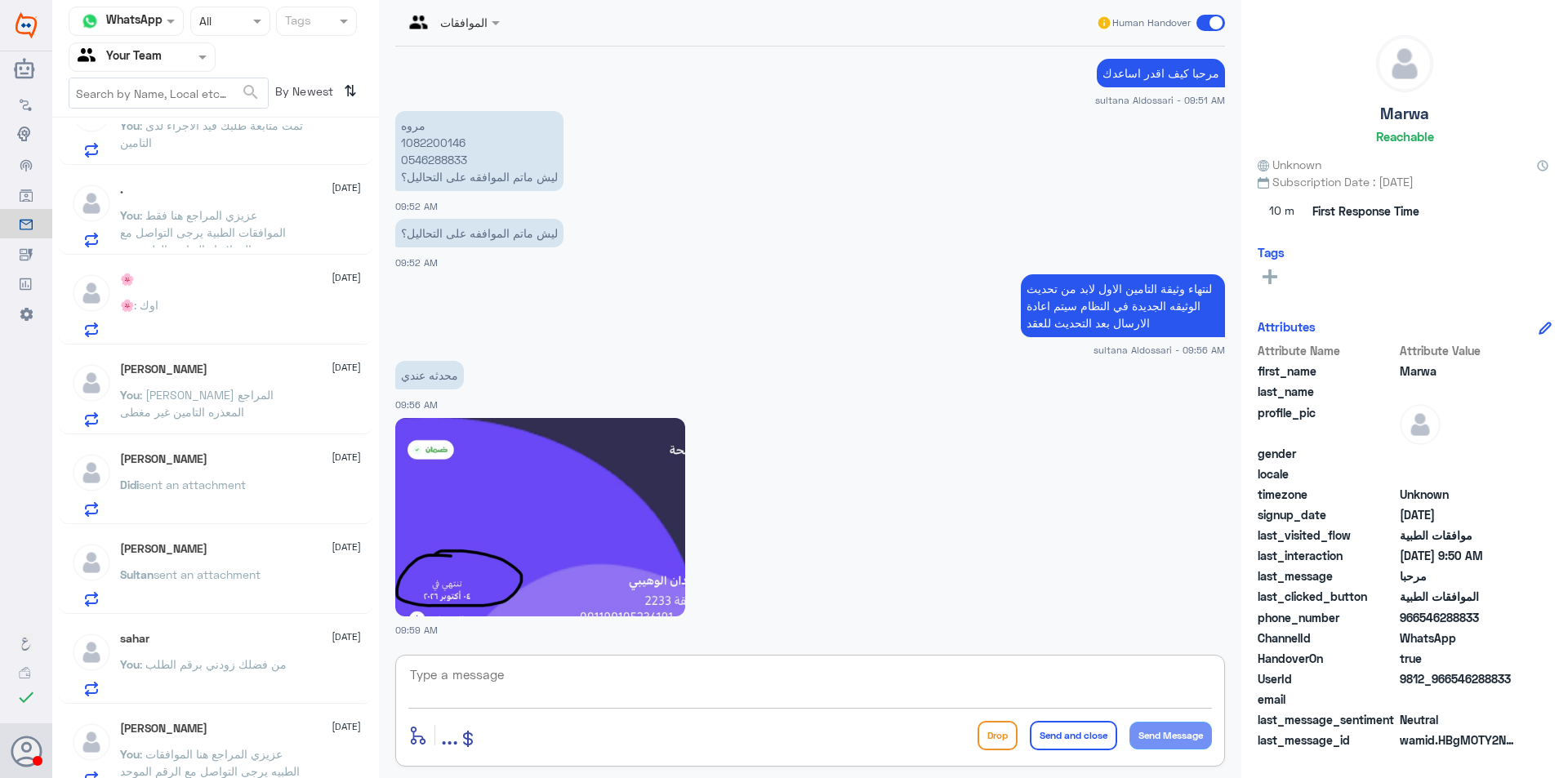
scroll to position [0, 0]
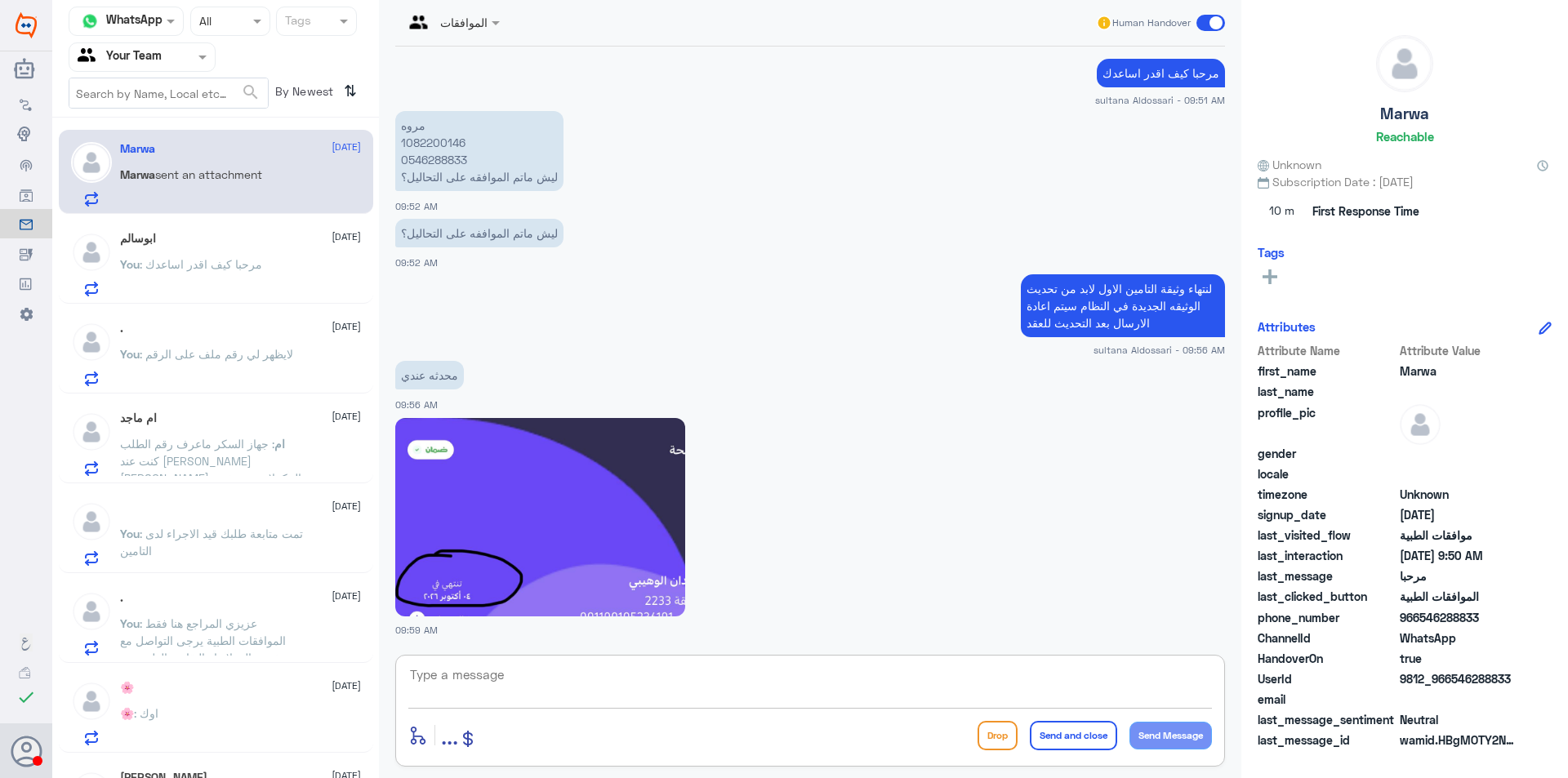
click at [768, 687] on textarea at bounding box center [811, 684] width 804 height 40
type textarea "نعم محدثه لديكم لاكن في النظام في دله موجوده الوثيقه القديمه سيتم تحديثها واعاد…"
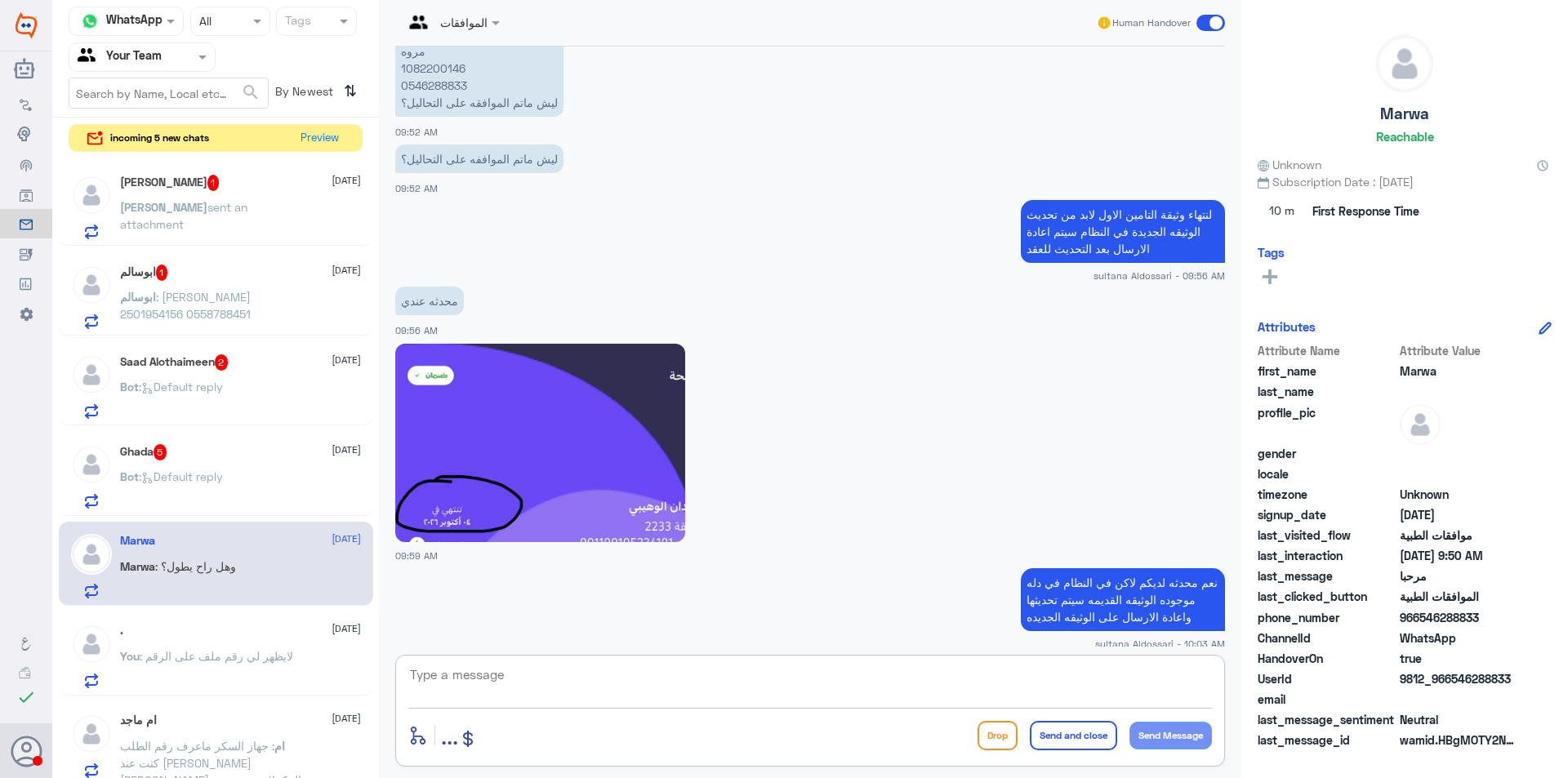
scroll to position [673, 0]
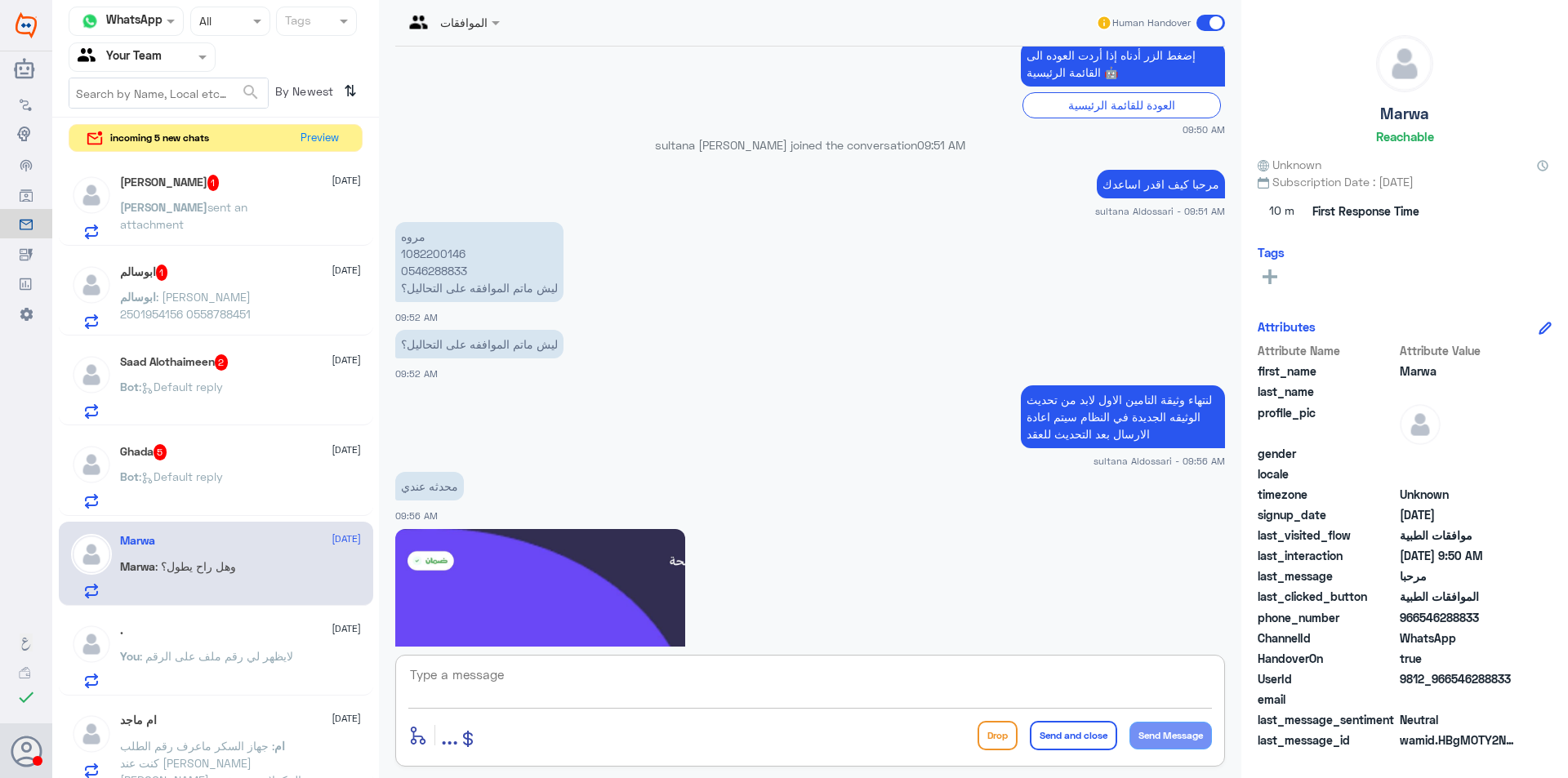
click at [416, 252] on p "مروه 1082200146 0546288833 ليش ماتم الموافقه على التحاليل؟" at bounding box center [479, 262] width 168 height 80
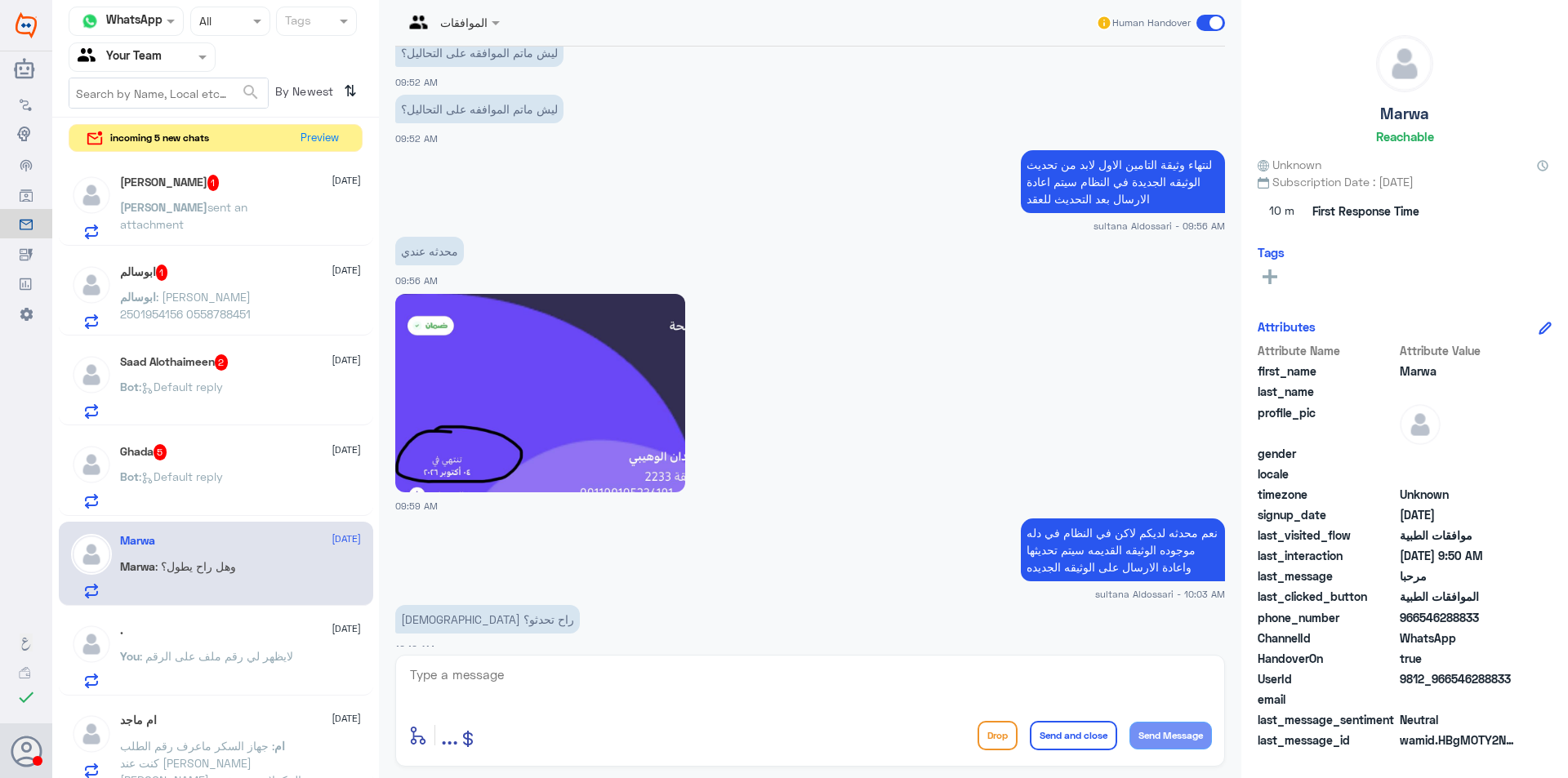
scroll to position [1000, 0]
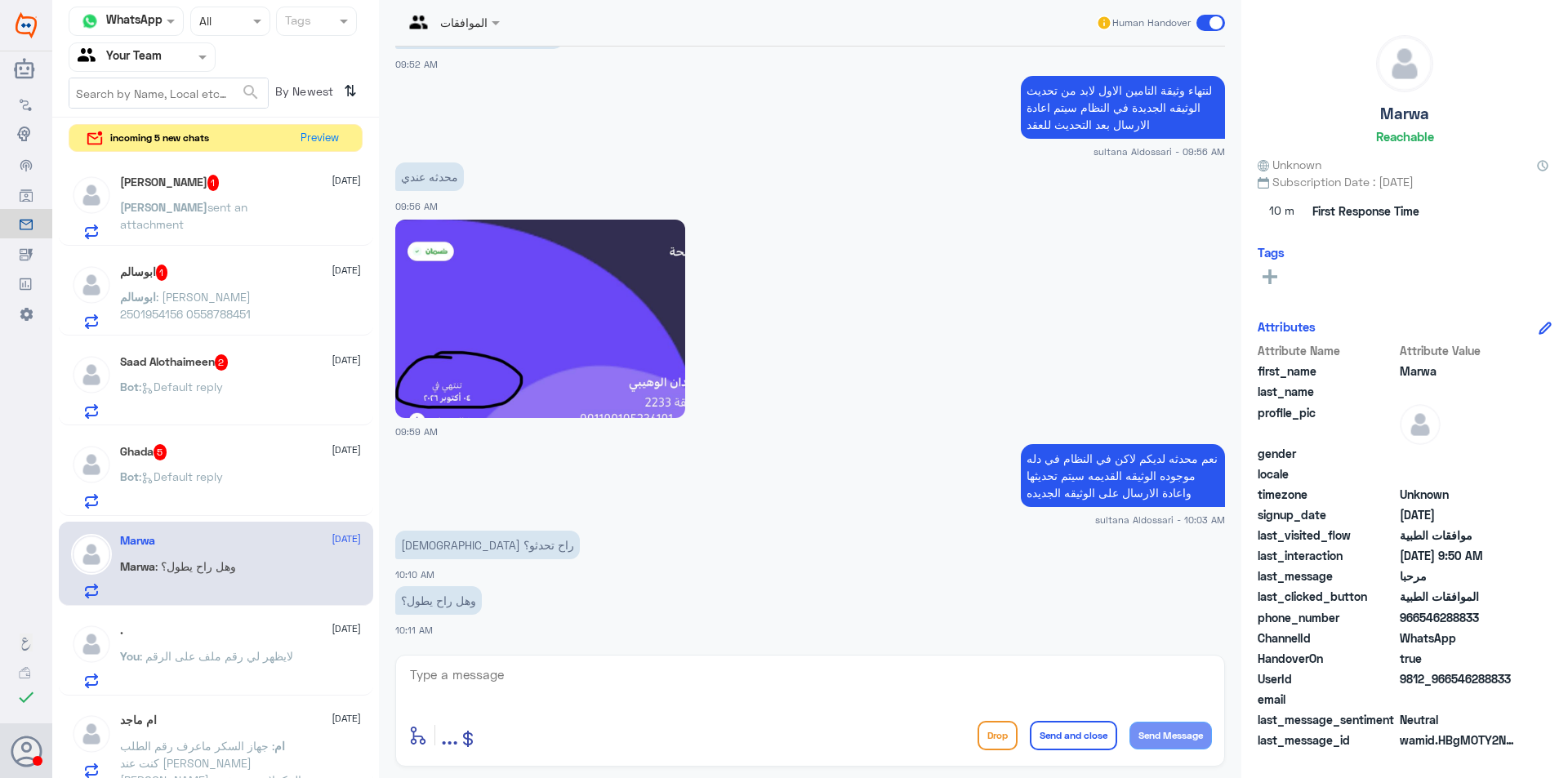
click at [618, 290] on img at bounding box center [540, 319] width 290 height 198
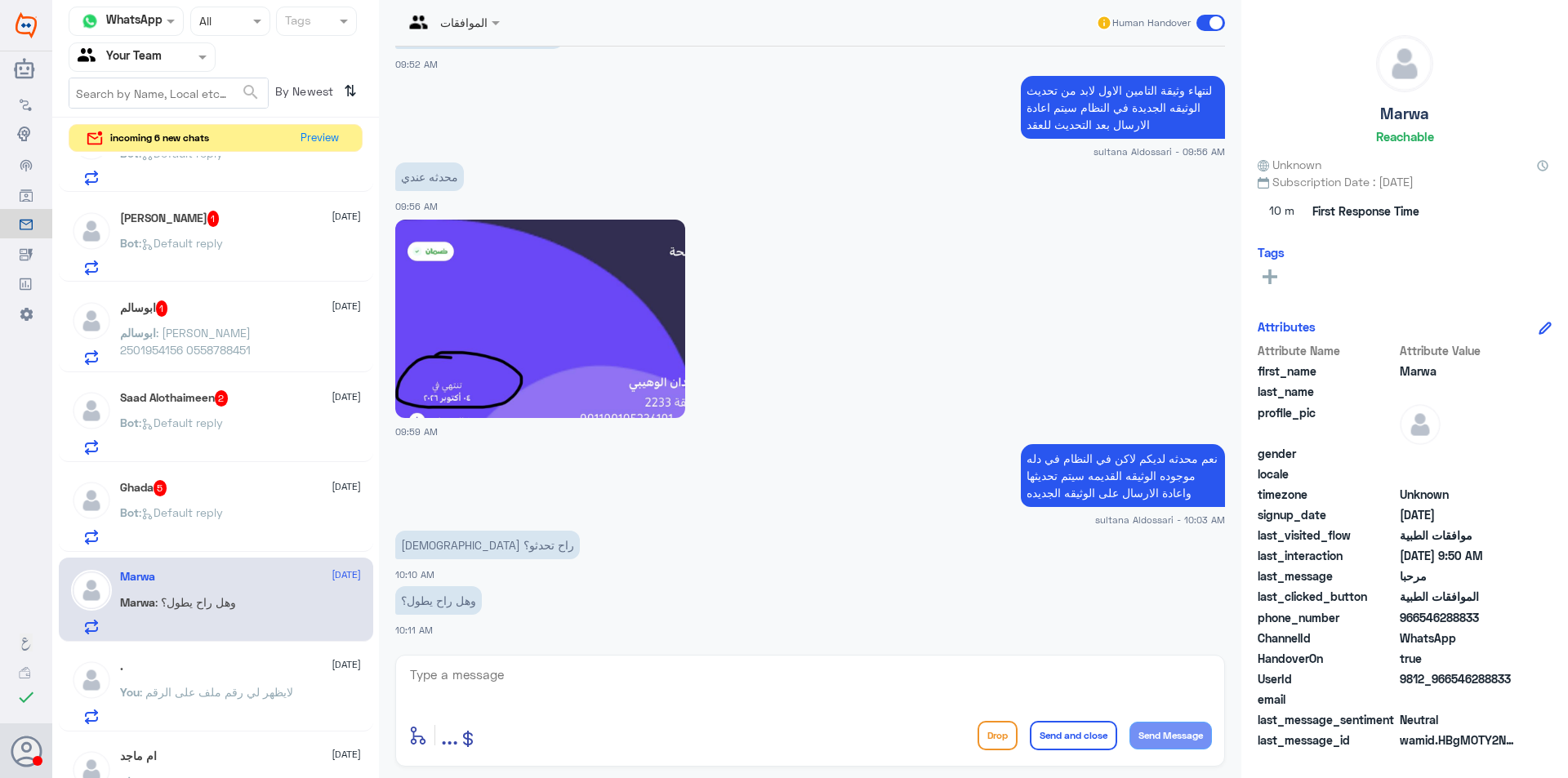
scroll to position [163, 0]
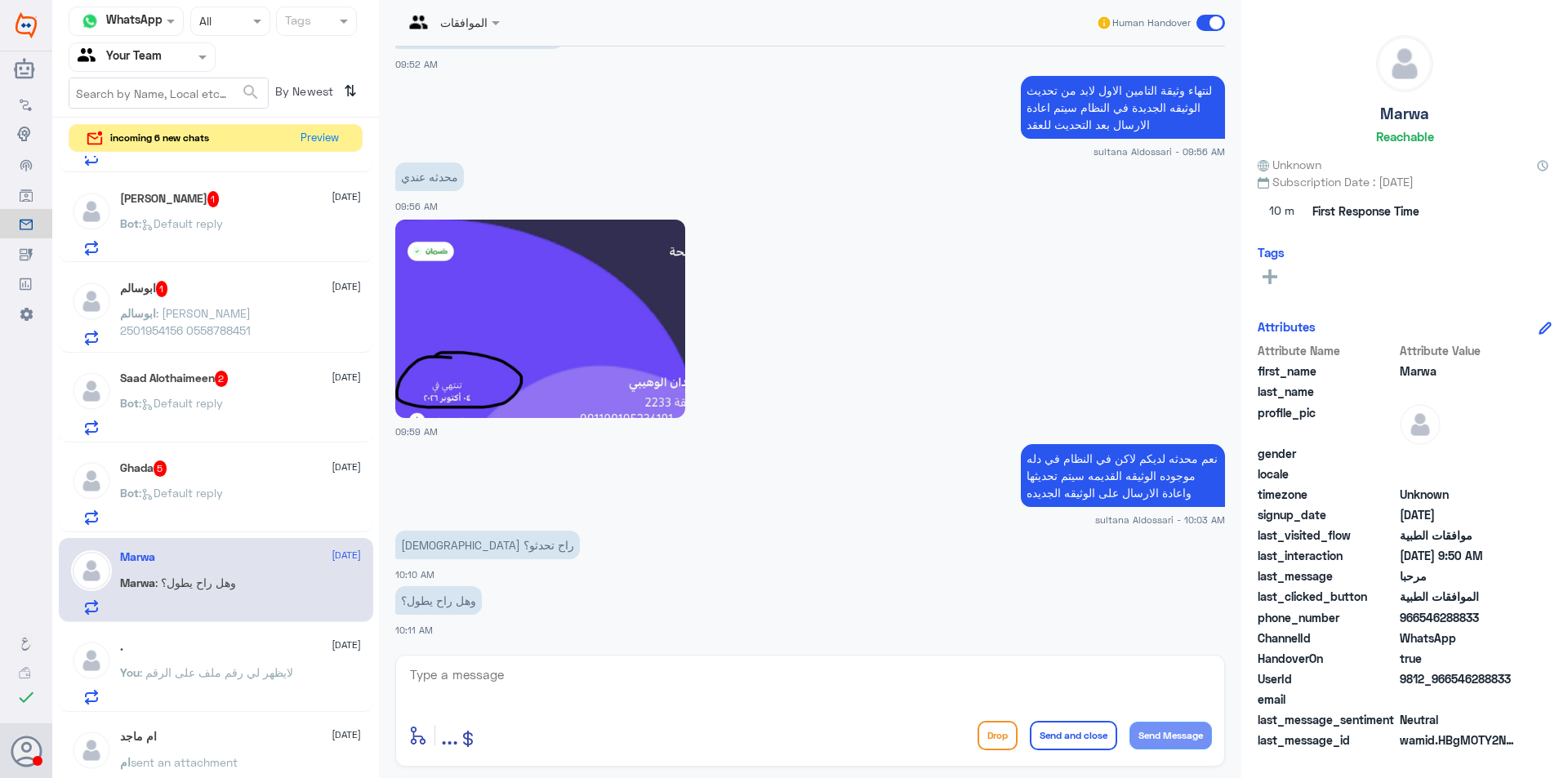
click at [229, 502] on div "Bot : Default reply" at bounding box center [240, 507] width 241 height 37
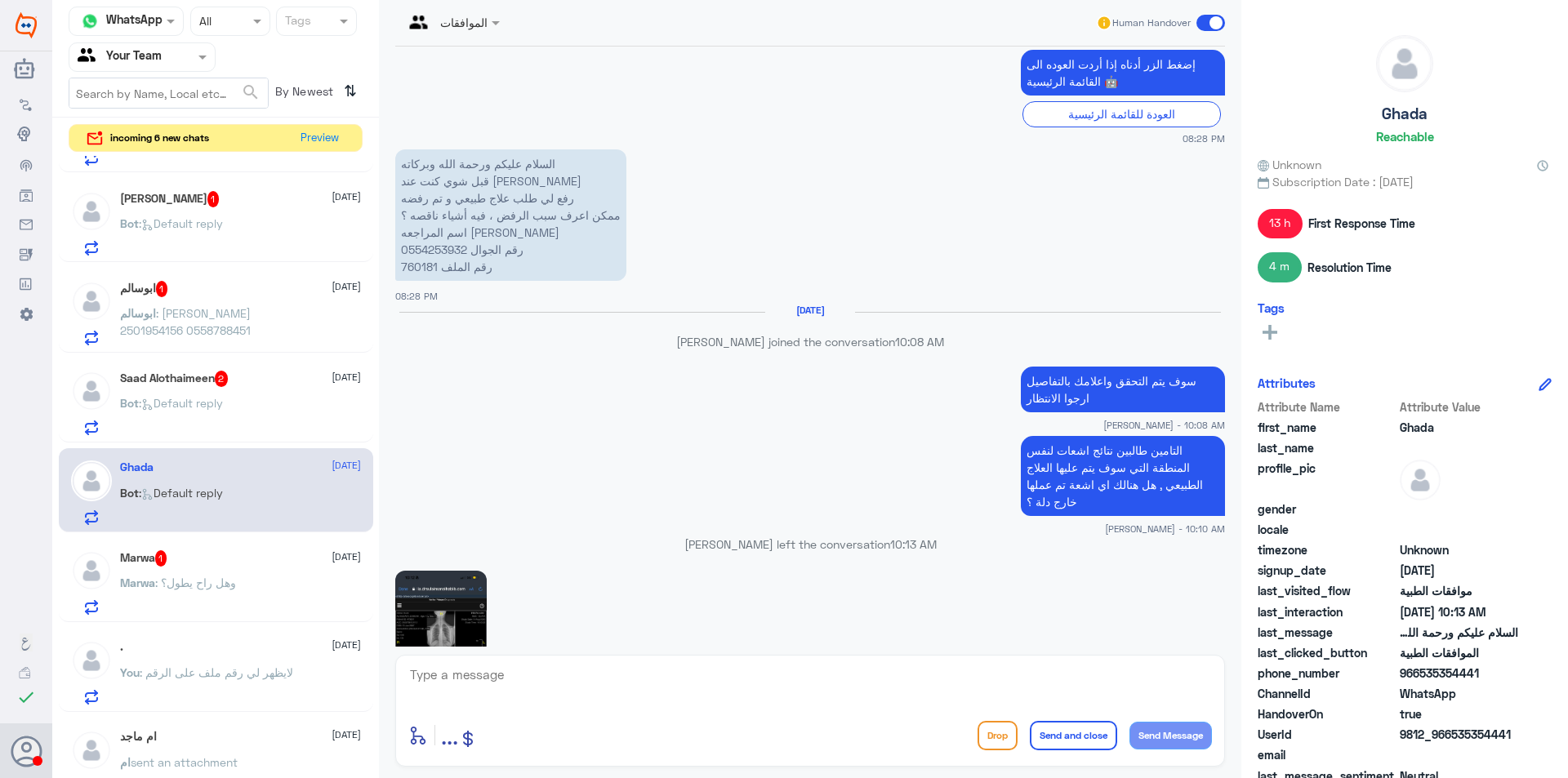
scroll to position [611, 0]
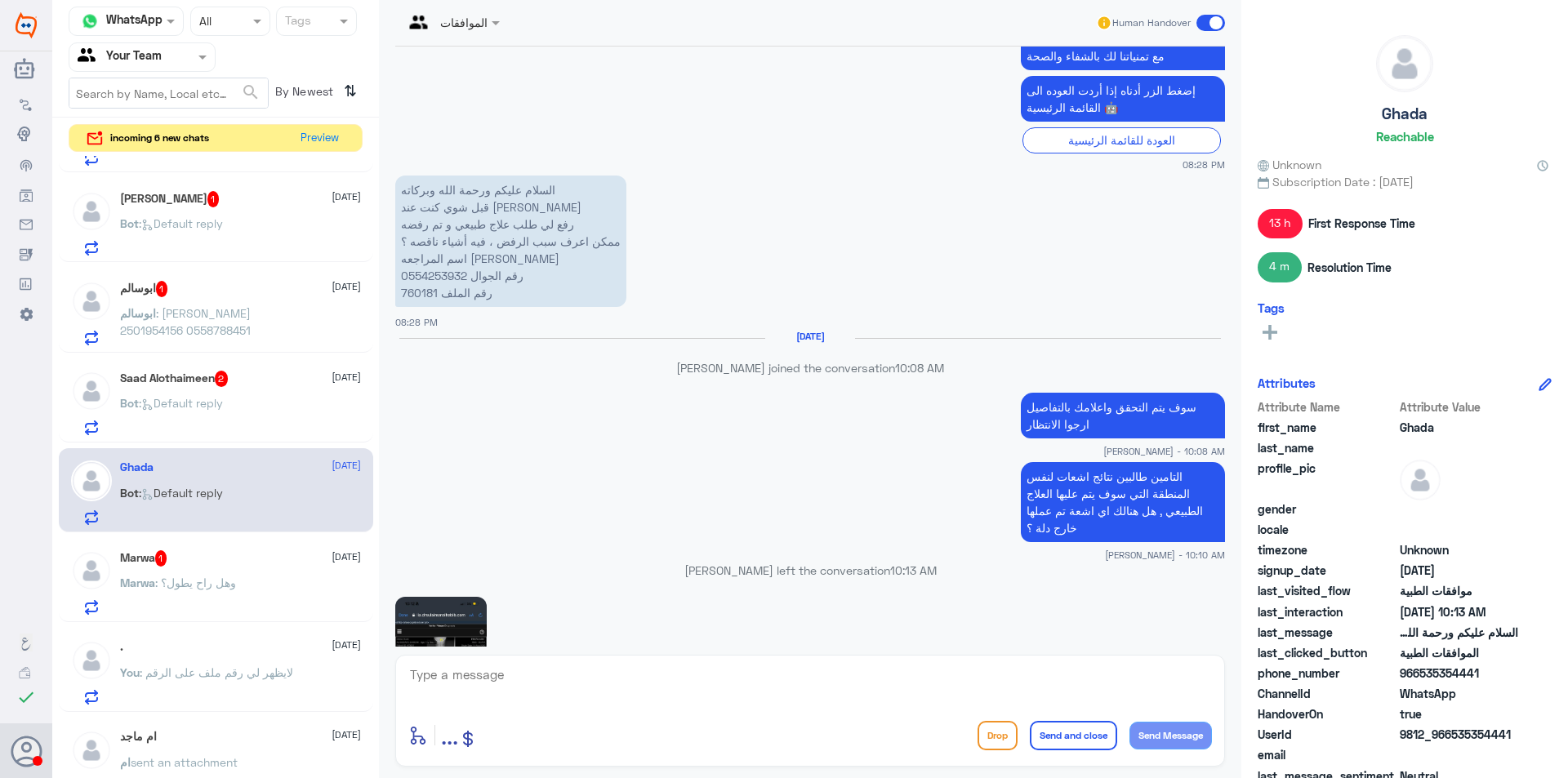
click at [423, 293] on p "السلام عليكم ورحمة الله وبركاته قبل شوي كنت عند [PERSON_NAME] رفع لي طلب علاج ط…" at bounding box center [510, 241] width 231 height 131
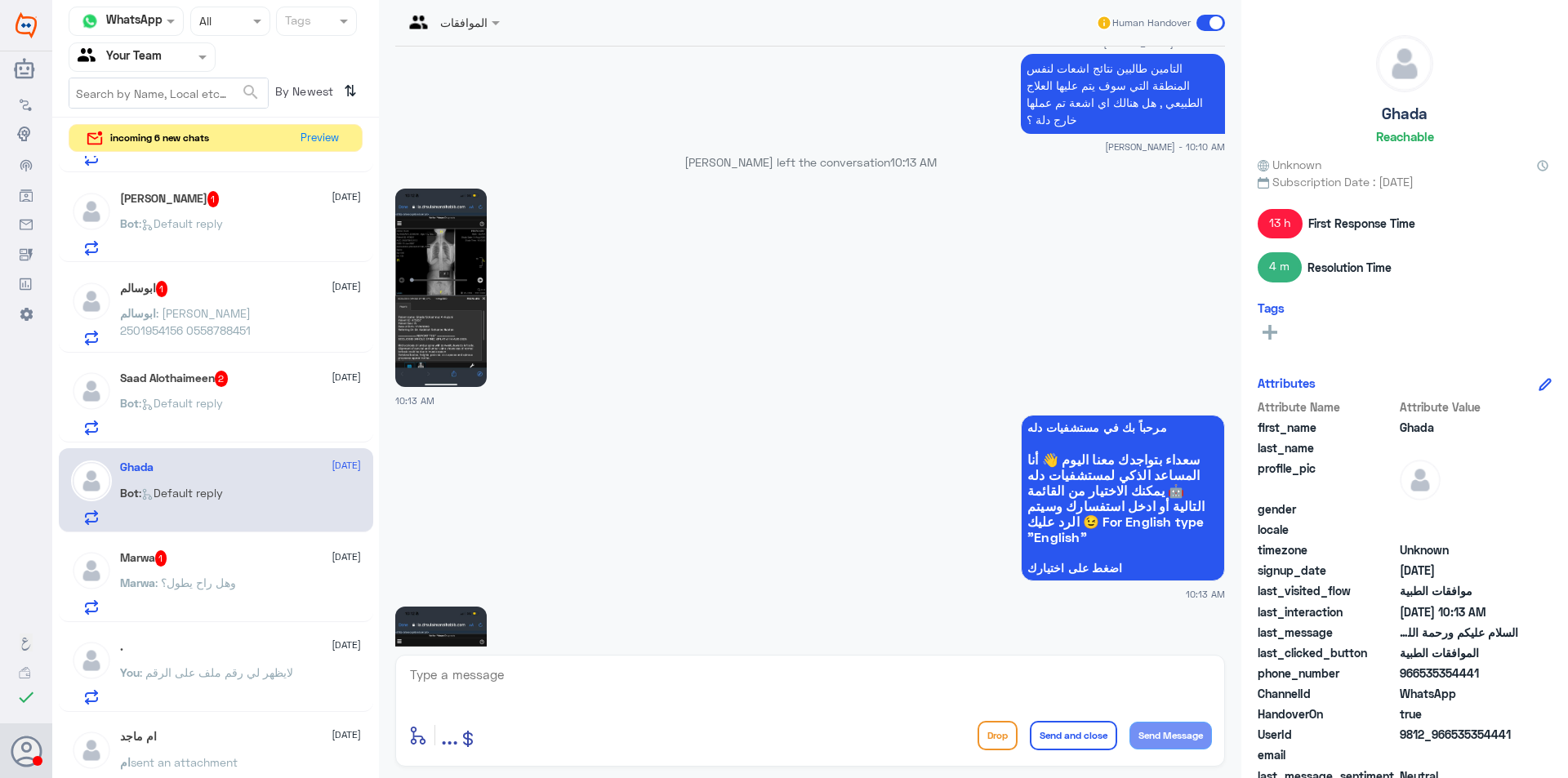
click at [418, 295] on img at bounding box center [441, 288] width 92 height 198
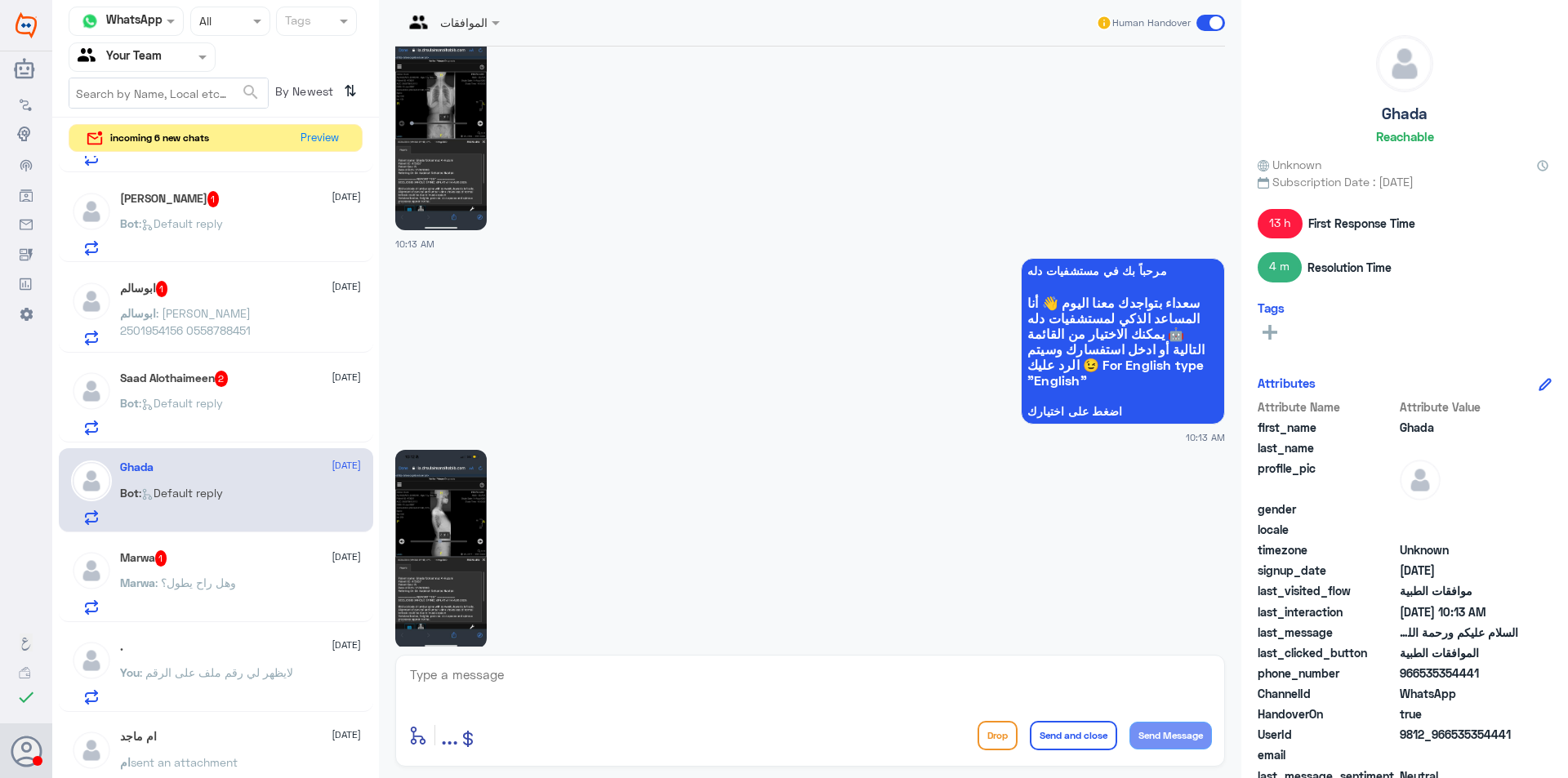
scroll to position [1183, 0]
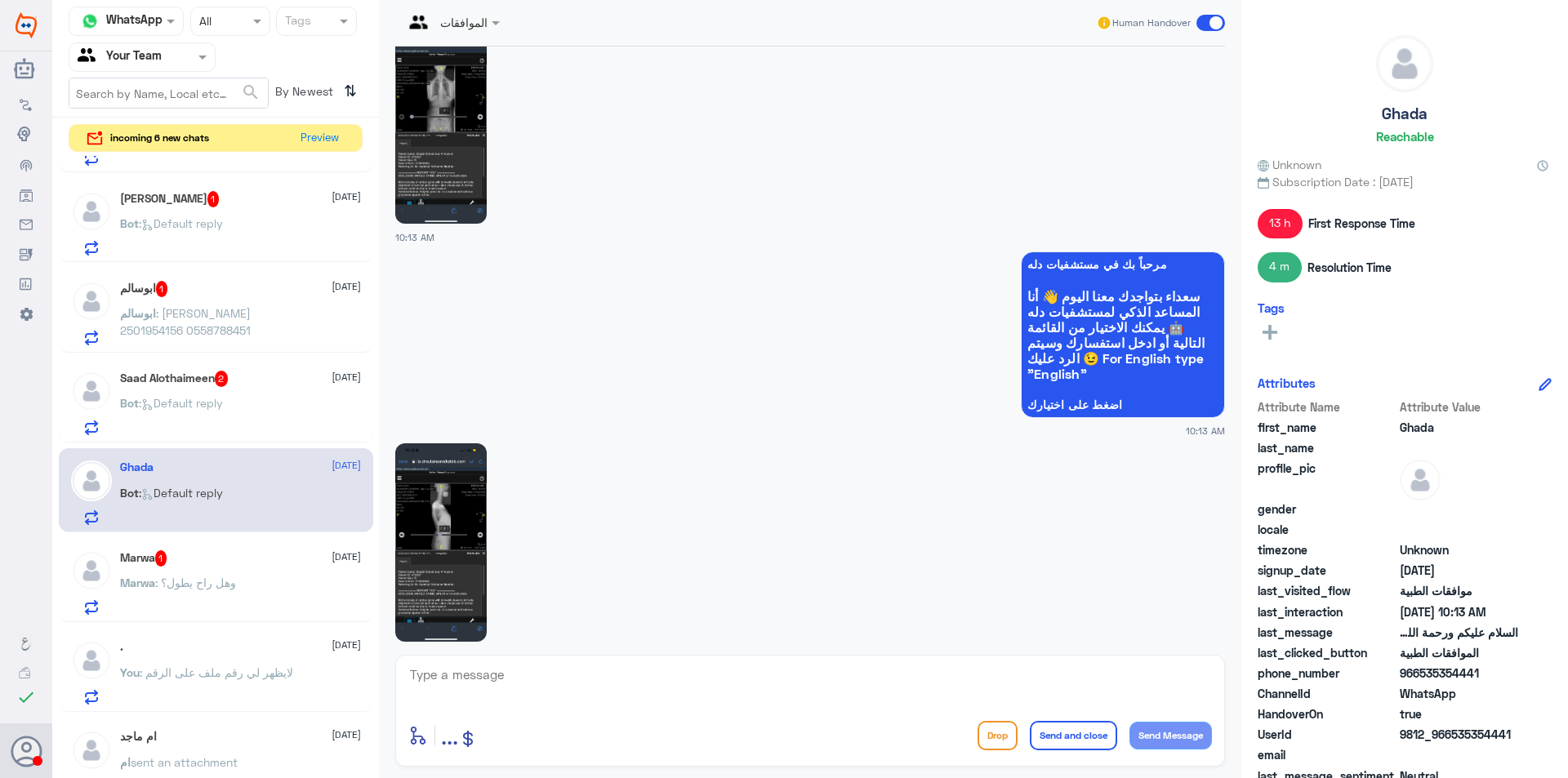
click at [475, 481] on img at bounding box center [441, 542] width 92 height 198
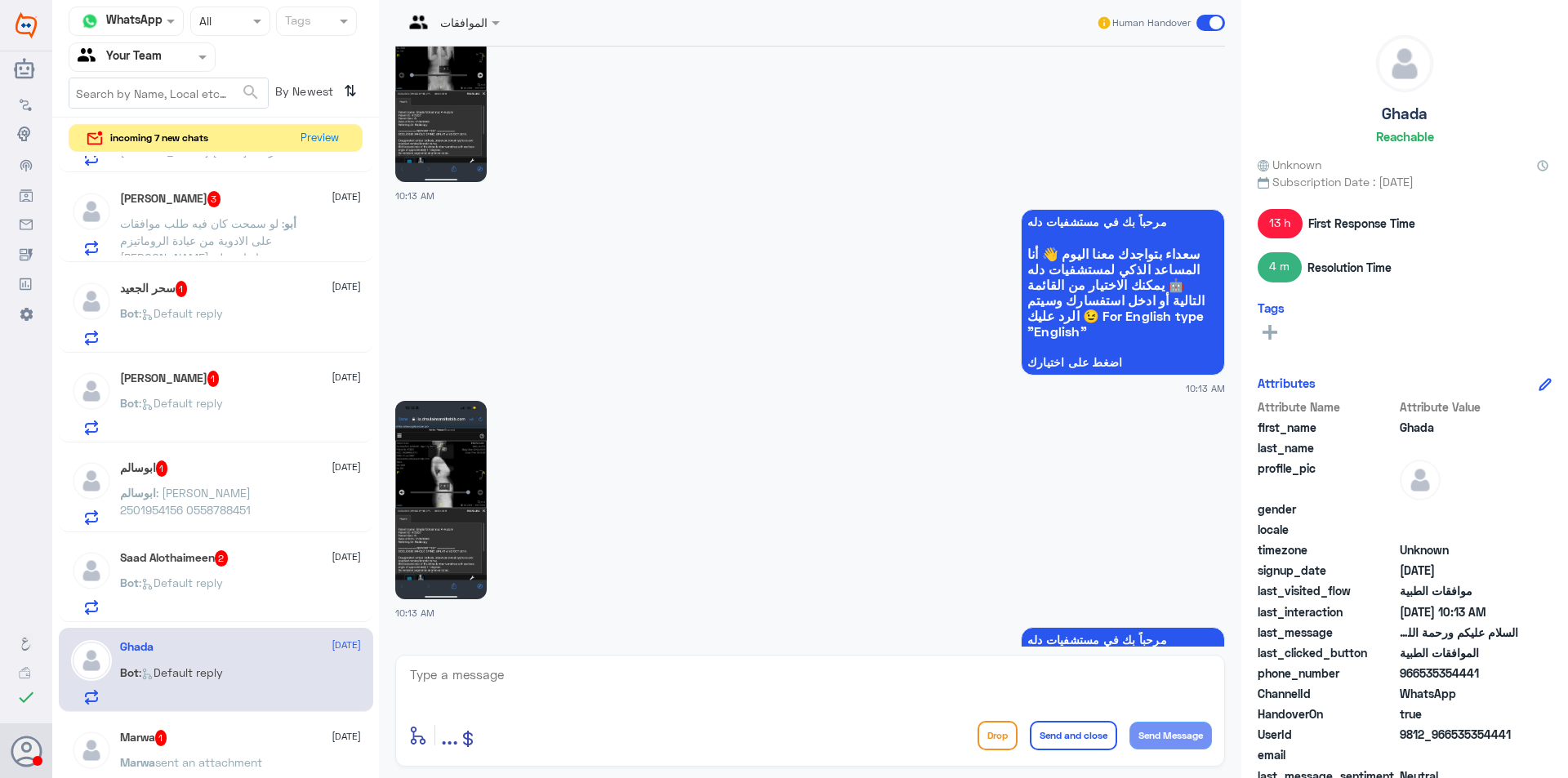
scroll to position [2653, 0]
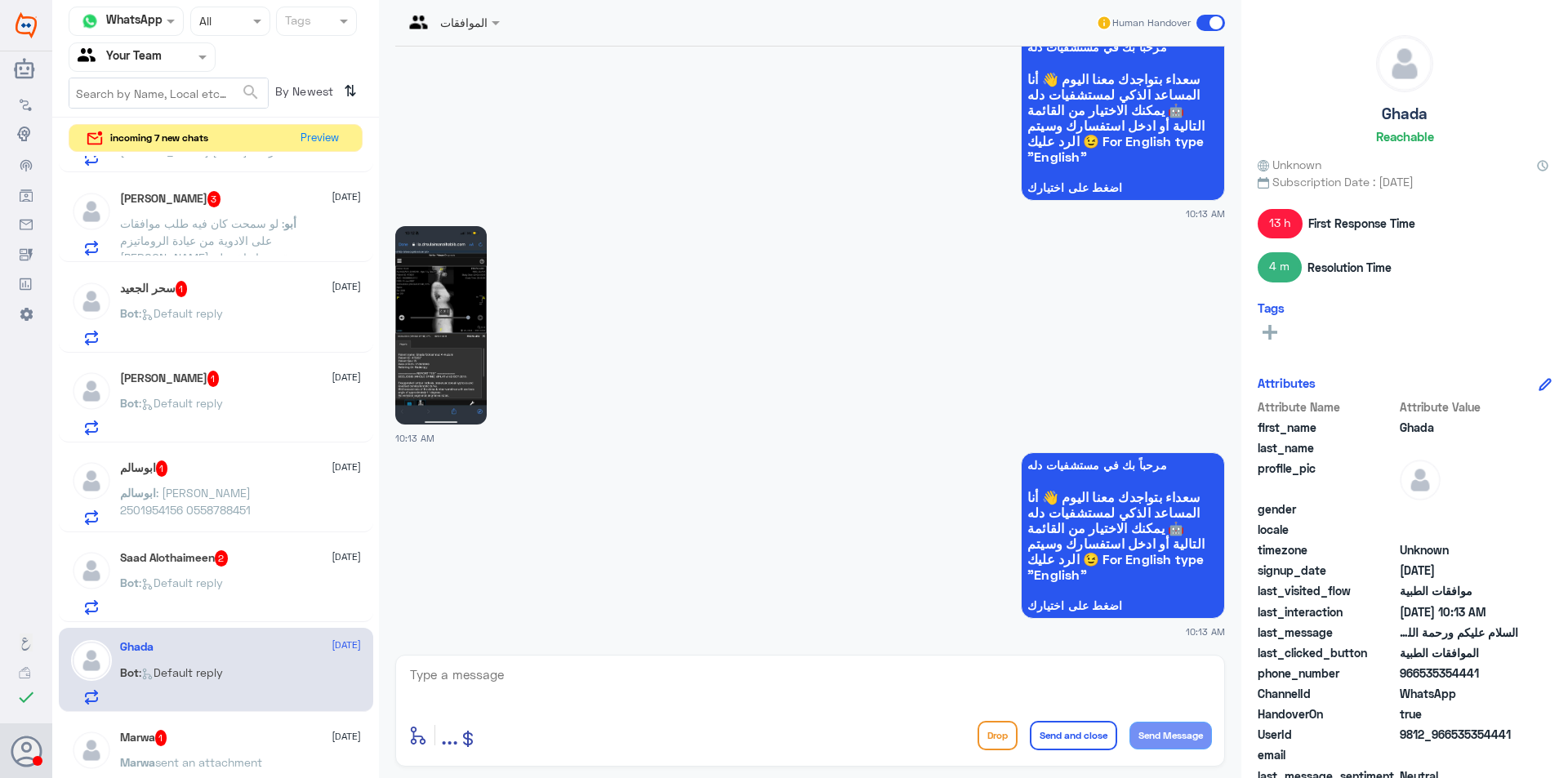
click at [684, 690] on textarea at bounding box center [811, 684] width 804 height 40
type textarea "تم الارفاق طلبك قيد الاجراء لدى التامين"
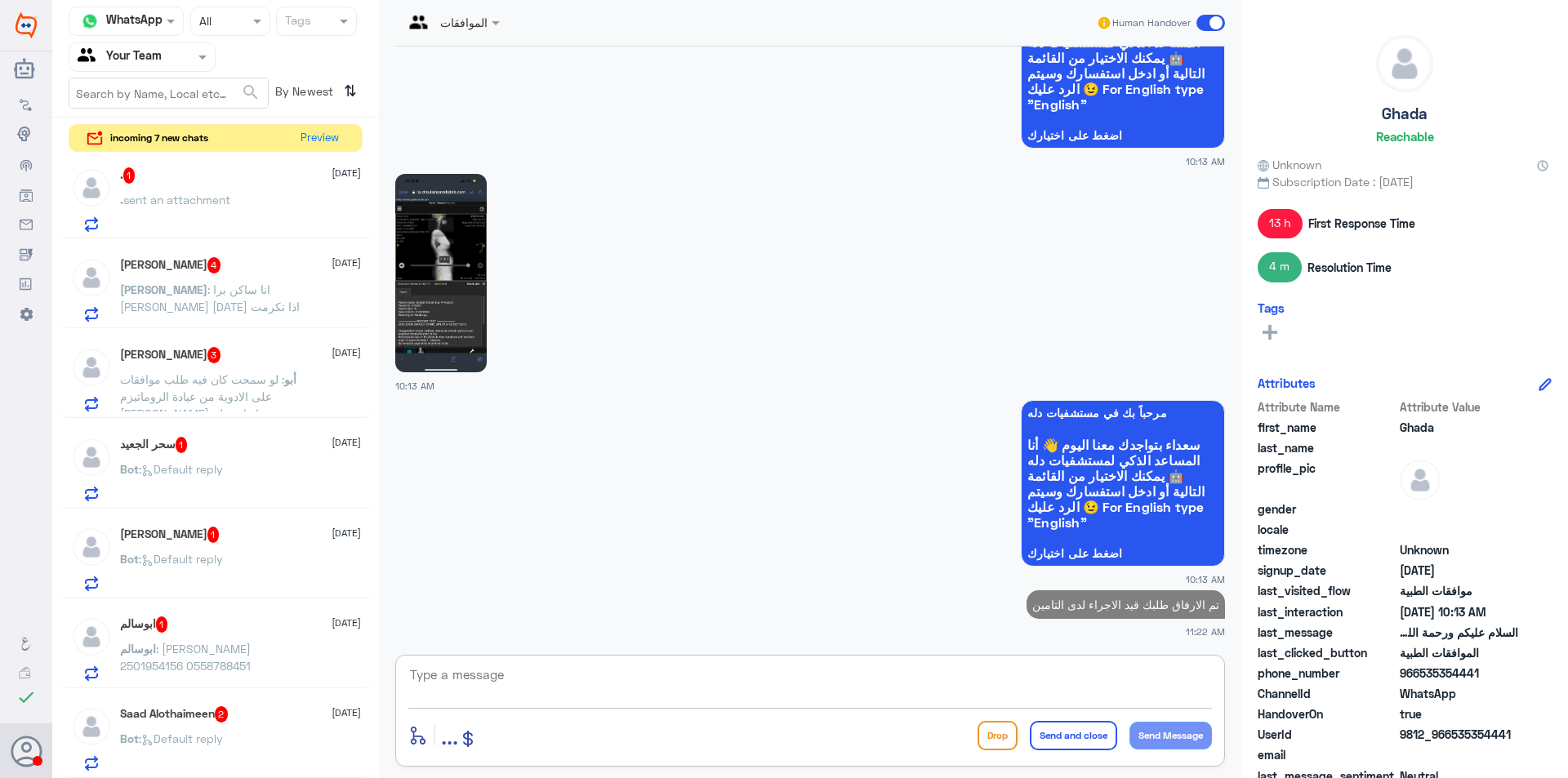
scroll to position [0, 0]
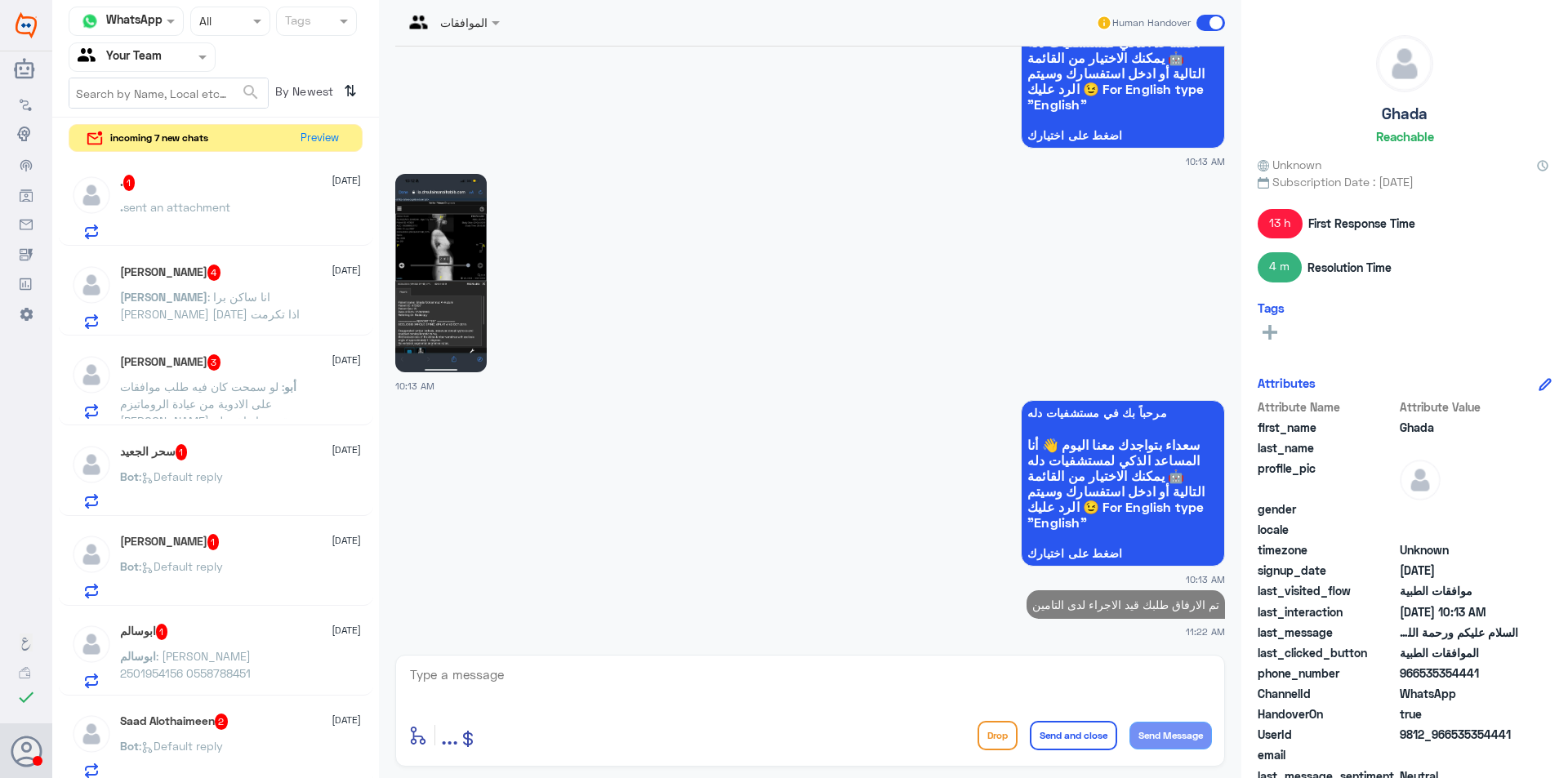
click at [246, 197] on div ". 1 [DATE] . sent an attachment" at bounding box center [240, 207] width 241 height 64
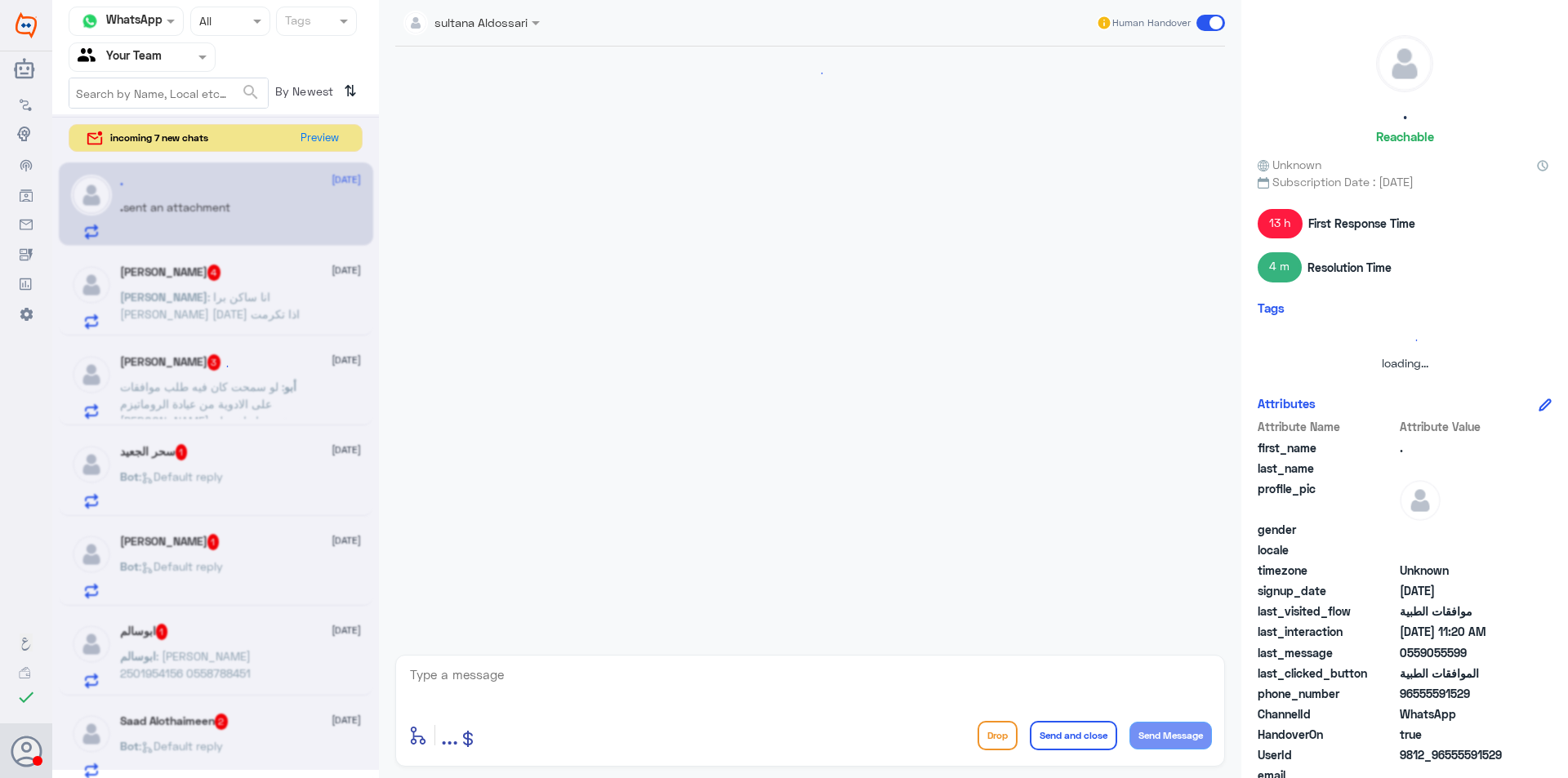
scroll to position [1182, 0]
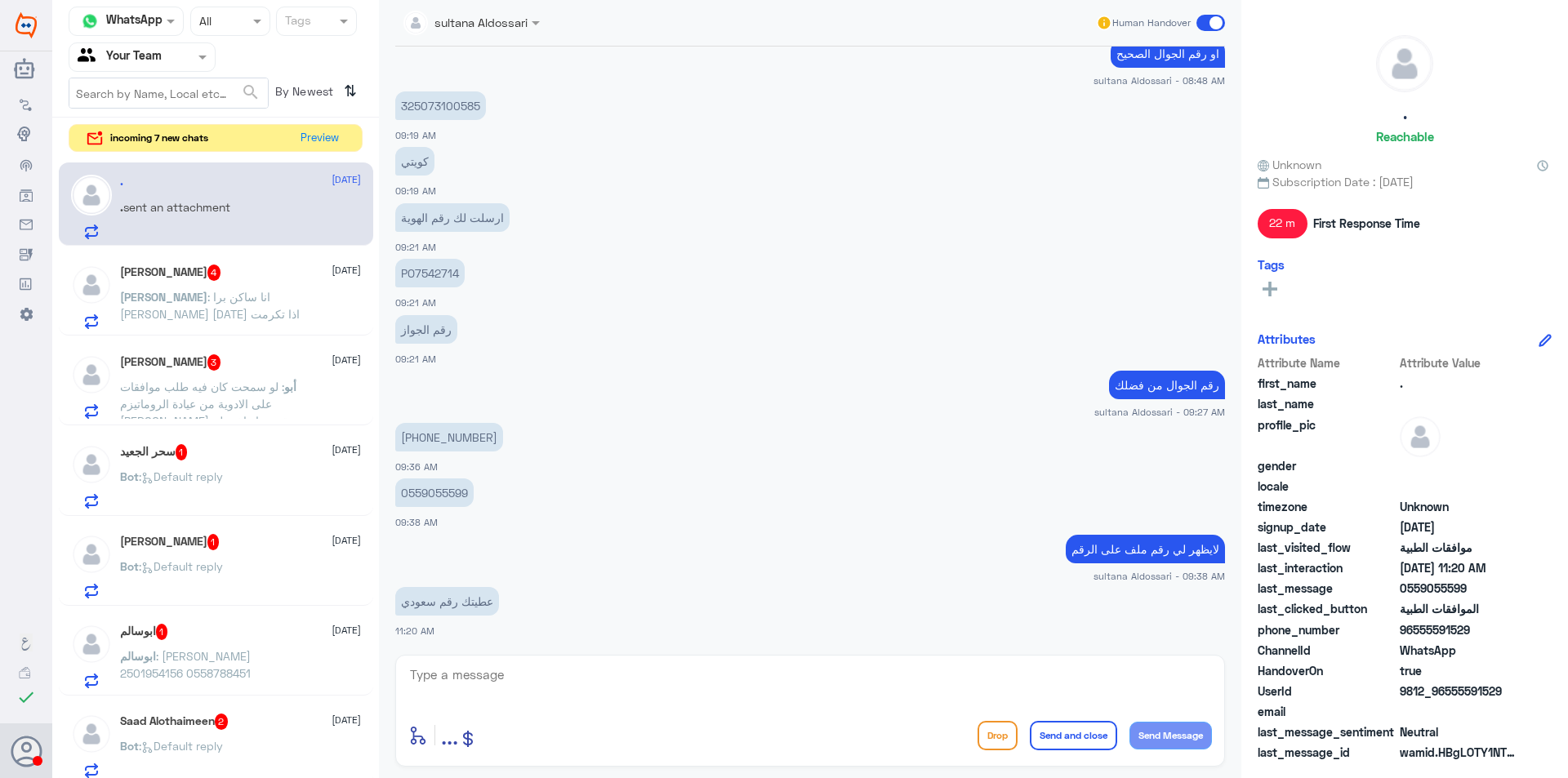
click at [665, 661] on div "enter flow name ... Drop Send and close Send Message" at bounding box center [810, 711] width 830 height 112
click at [666, 678] on textarea at bounding box center [811, 684] width 804 height 40
type textarea "ماظهر لي ملف في دله النخيل"
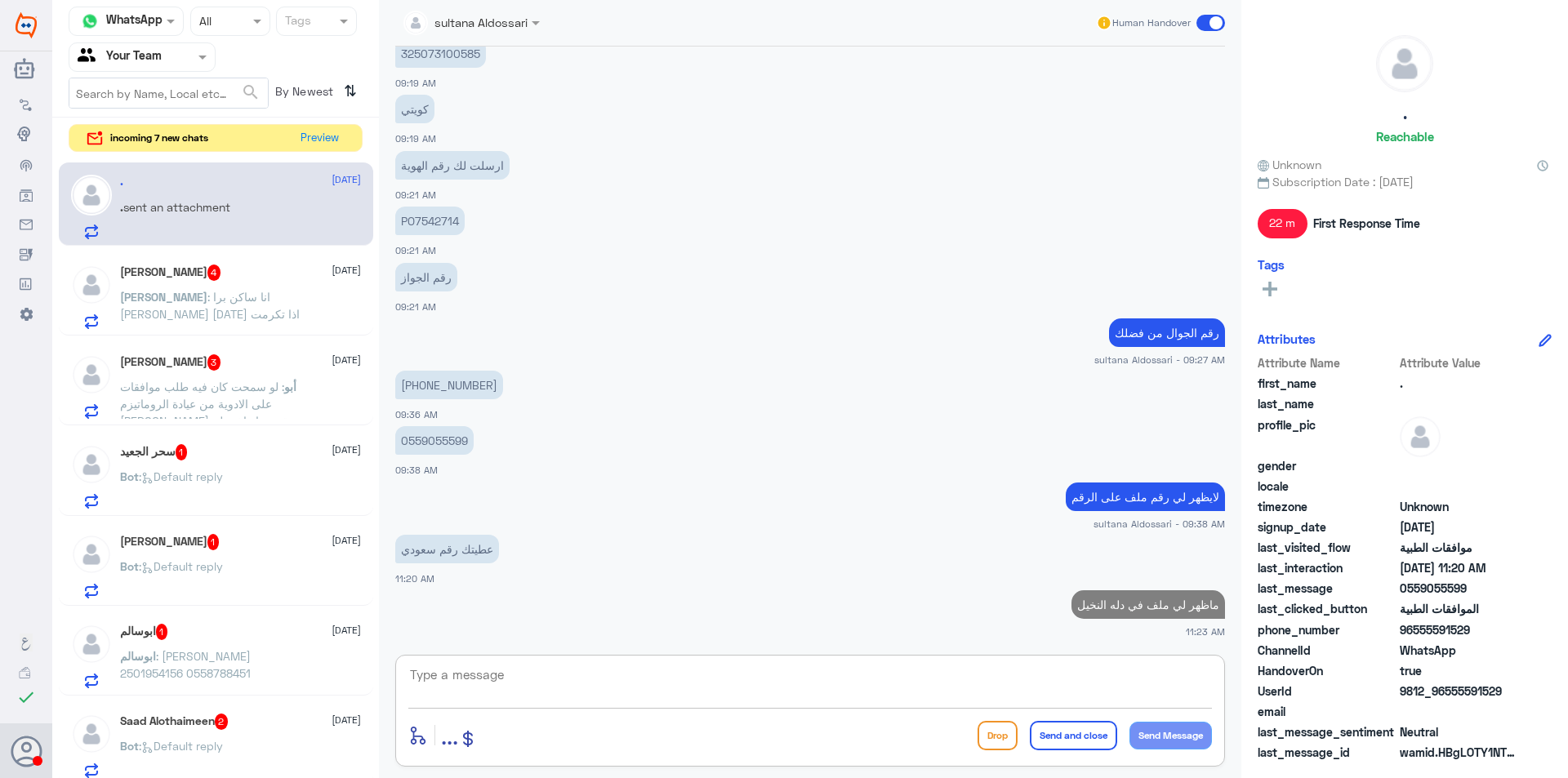
click at [290, 289] on p "[PERSON_NAME] : انا ساكن برا [PERSON_NAME] [DATE] اذا تكرمت" at bounding box center [212, 309] width 184 height 41
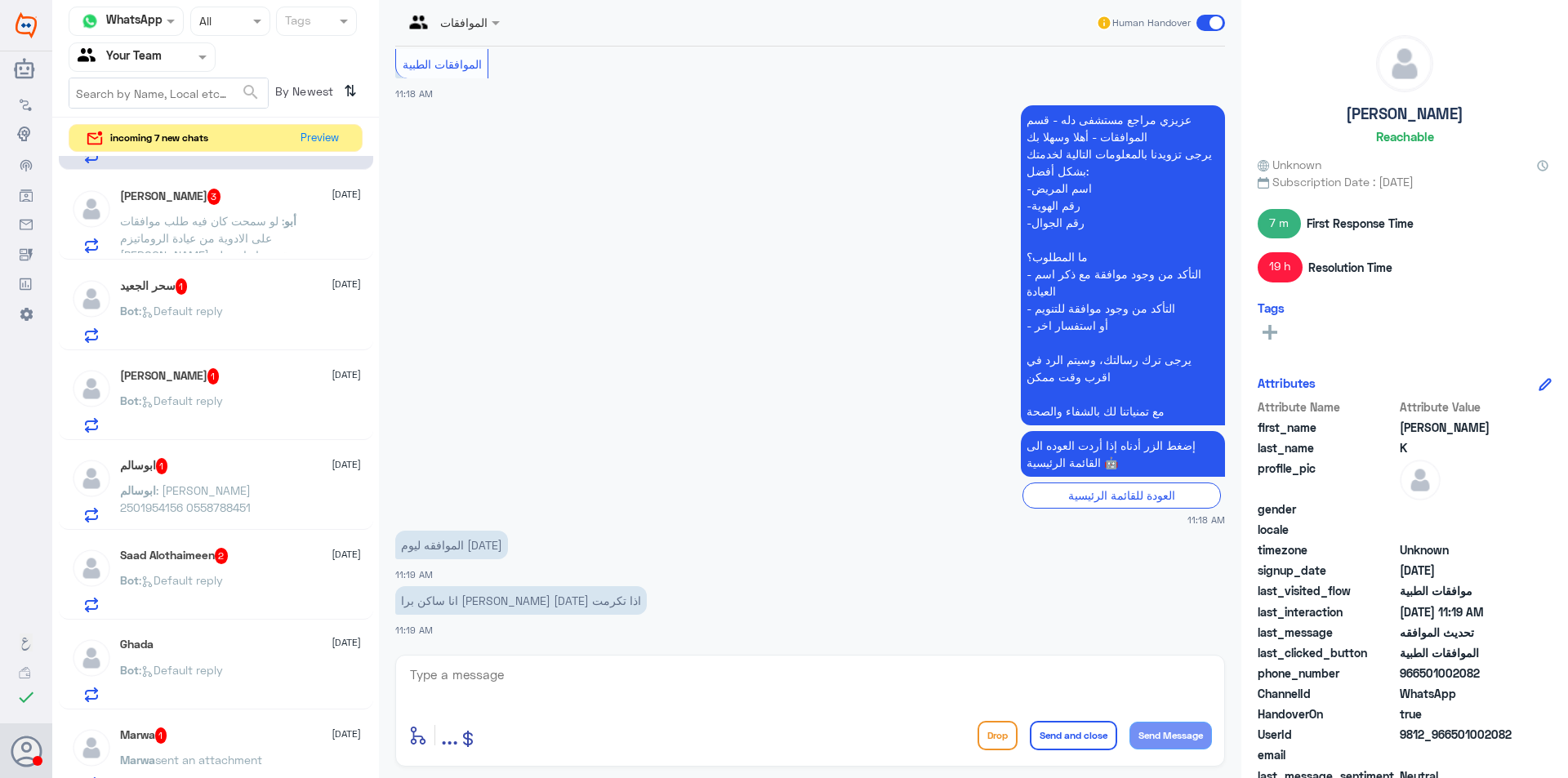
scroll to position [490, 0]
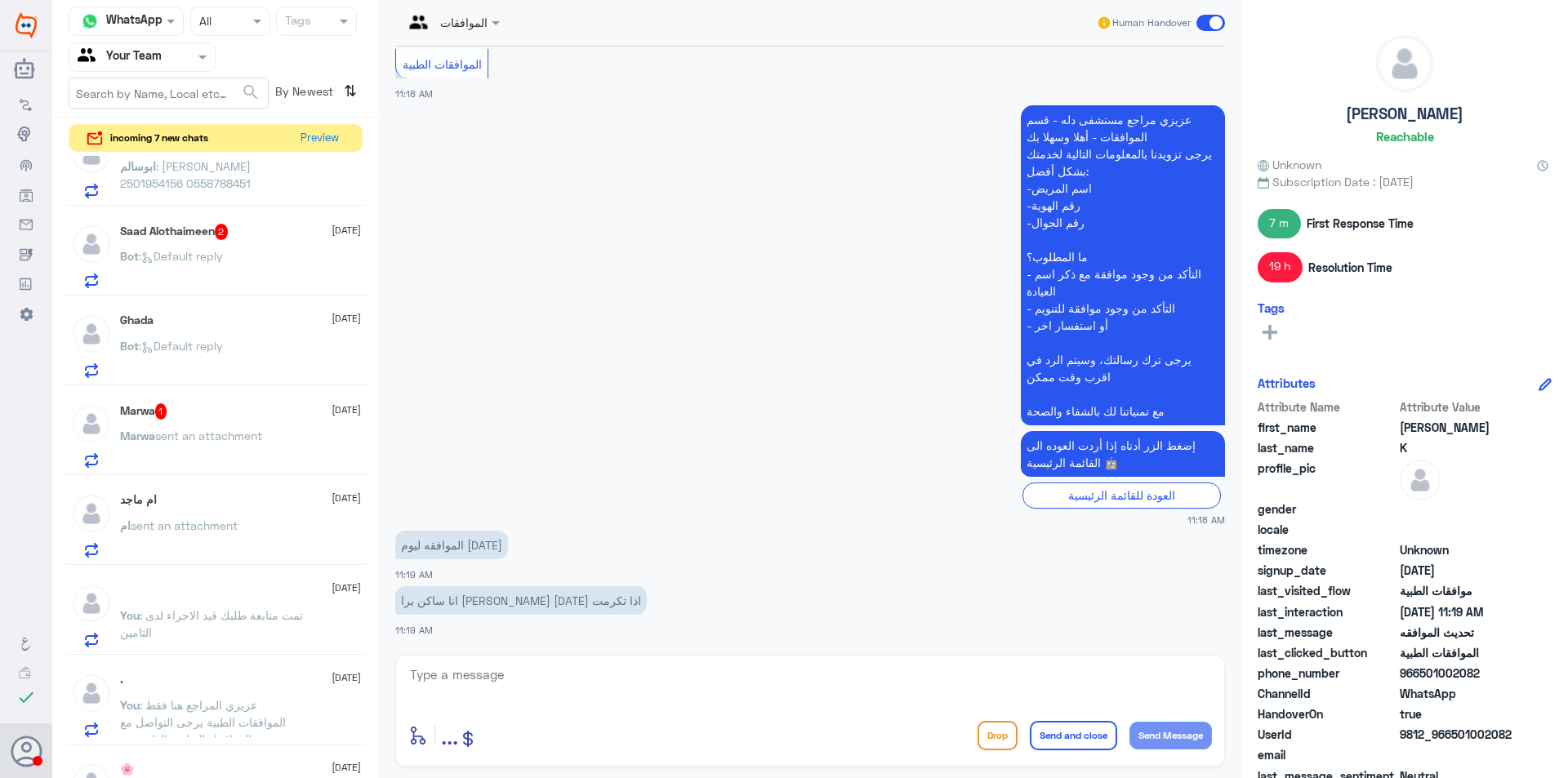
click at [239, 417] on div "Marwa 1 [DATE]" at bounding box center [240, 411] width 241 height 16
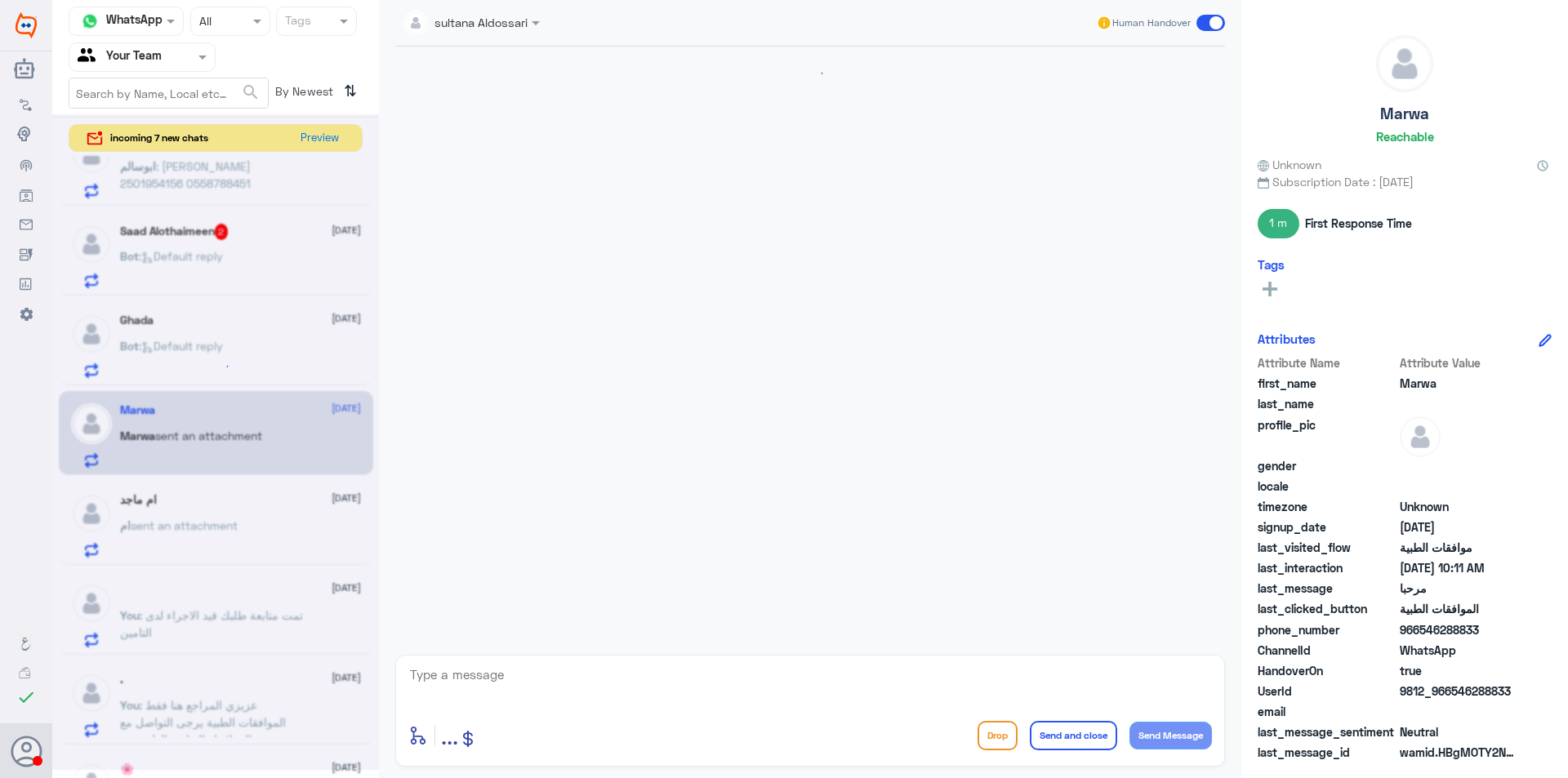
scroll to position [1029, 0]
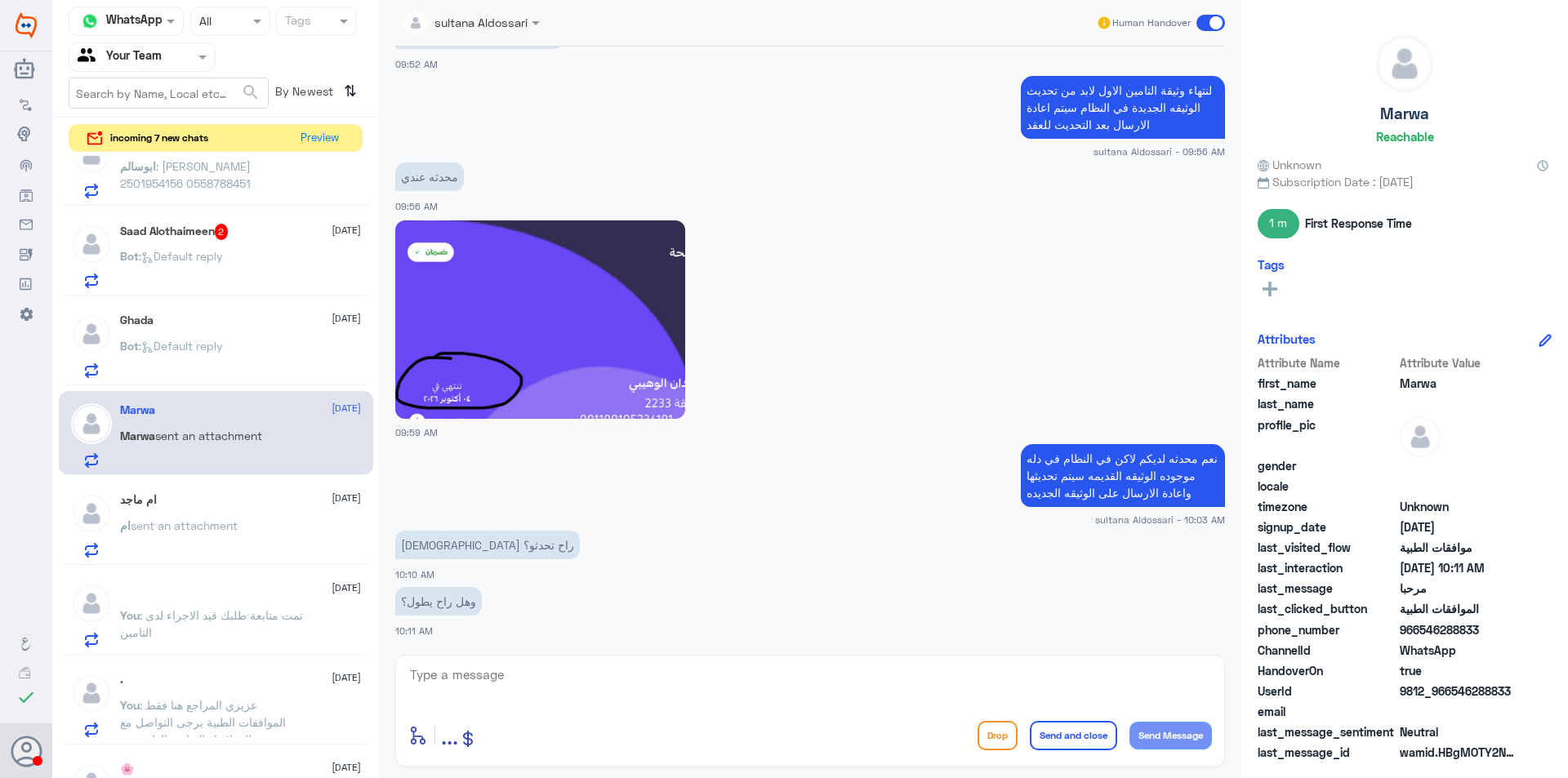
click at [238, 355] on div "Bot : Default reply" at bounding box center [240, 360] width 241 height 37
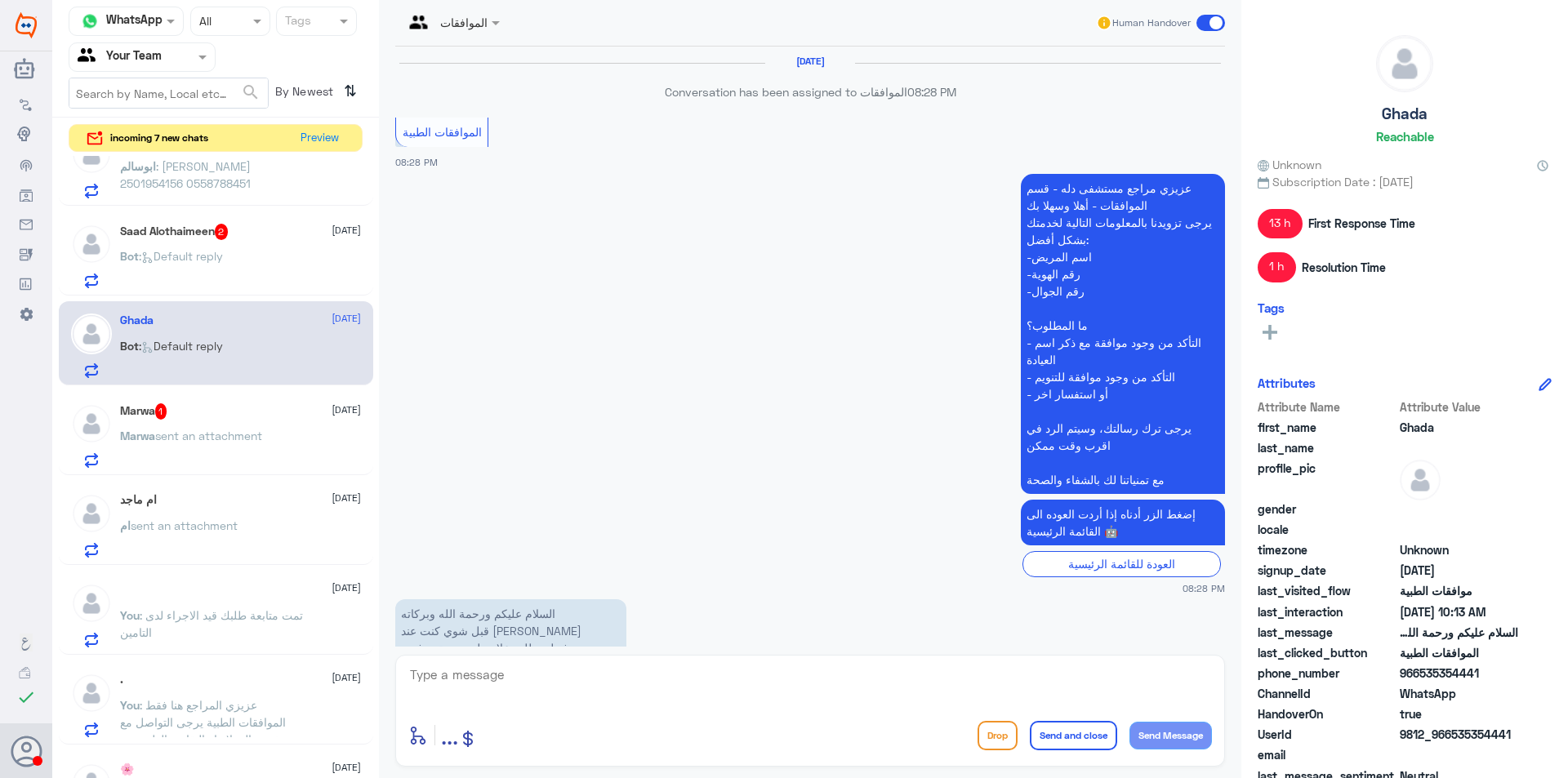
scroll to position [2518, 0]
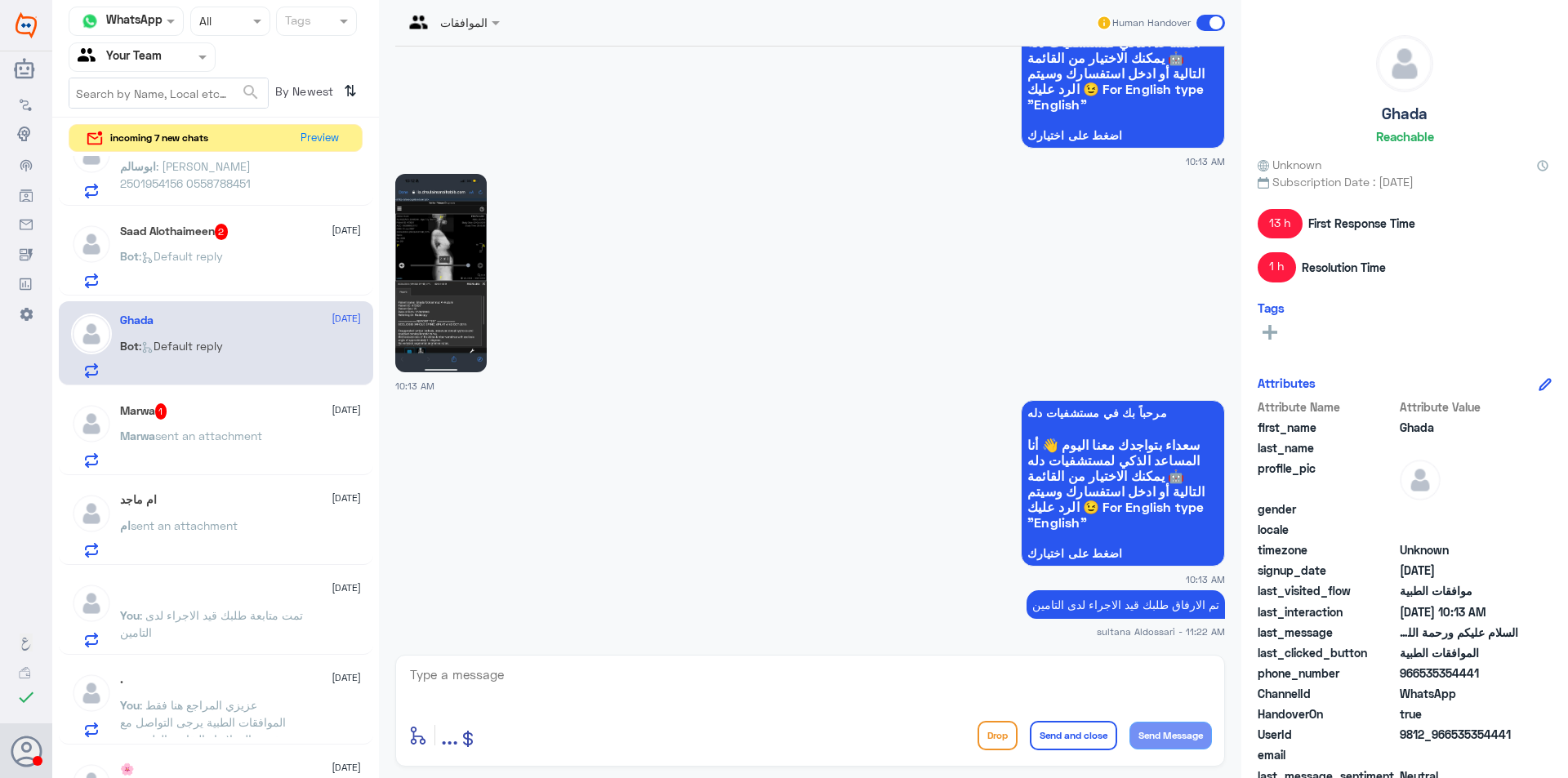
click at [253, 254] on div "Bot : Default reply" at bounding box center [240, 270] width 241 height 37
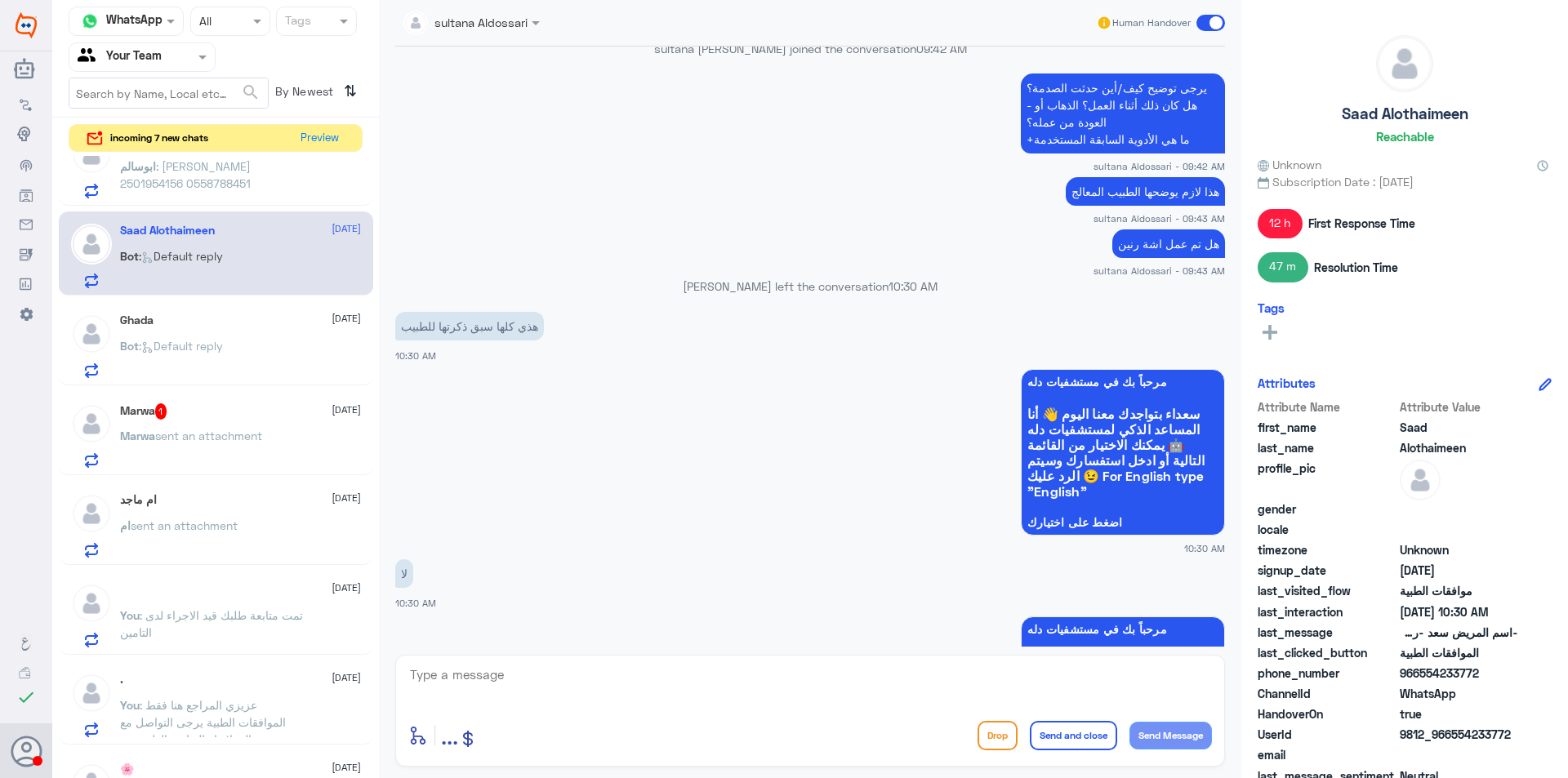
scroll to position [1123, 0]
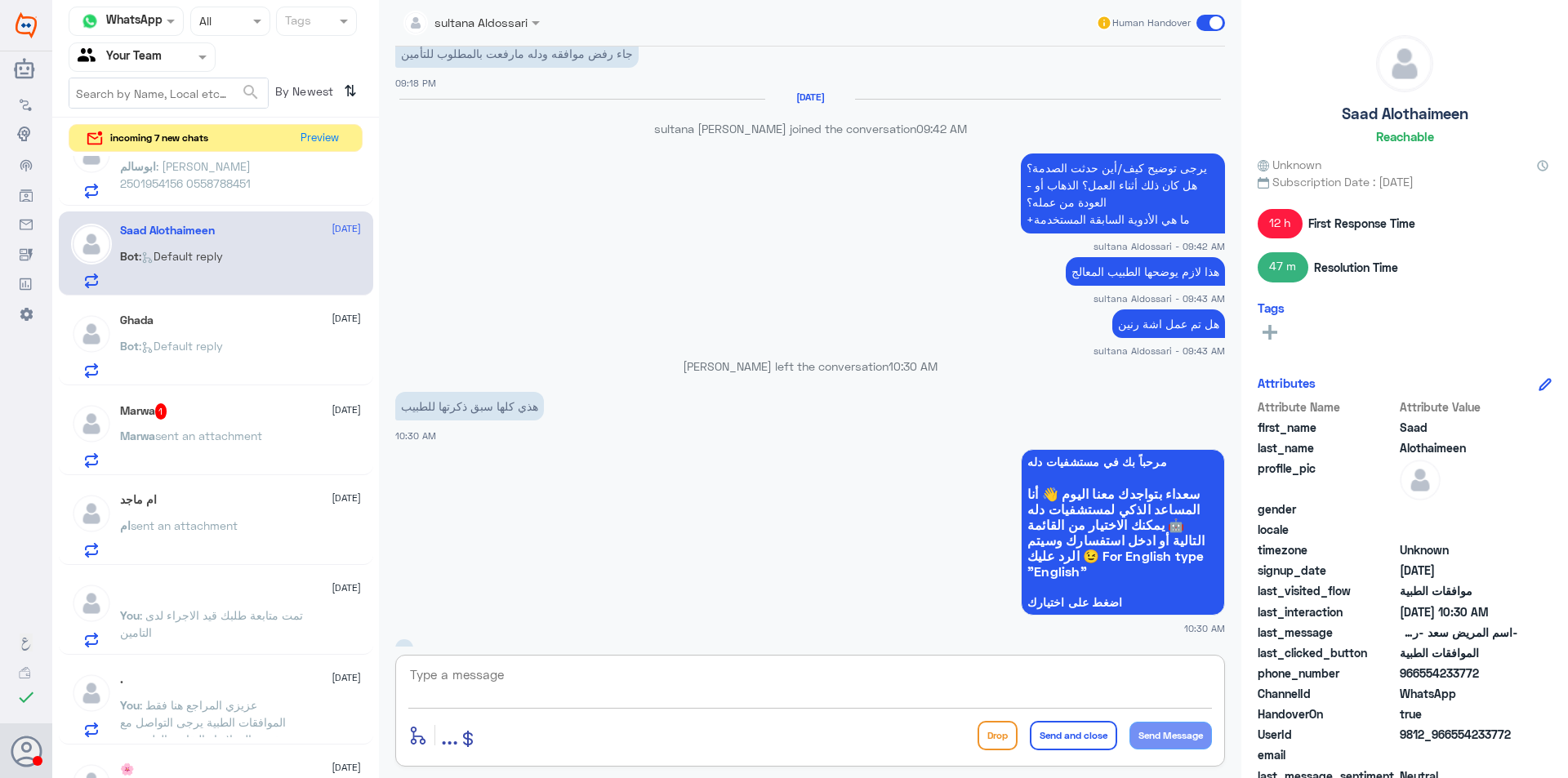
click at [714, 685] on textarea at bounding box center [811, 684] width 804 height 40
type textarea "تم اضافة التقرير لشركة التامين مرة اخرى للمتابعه"
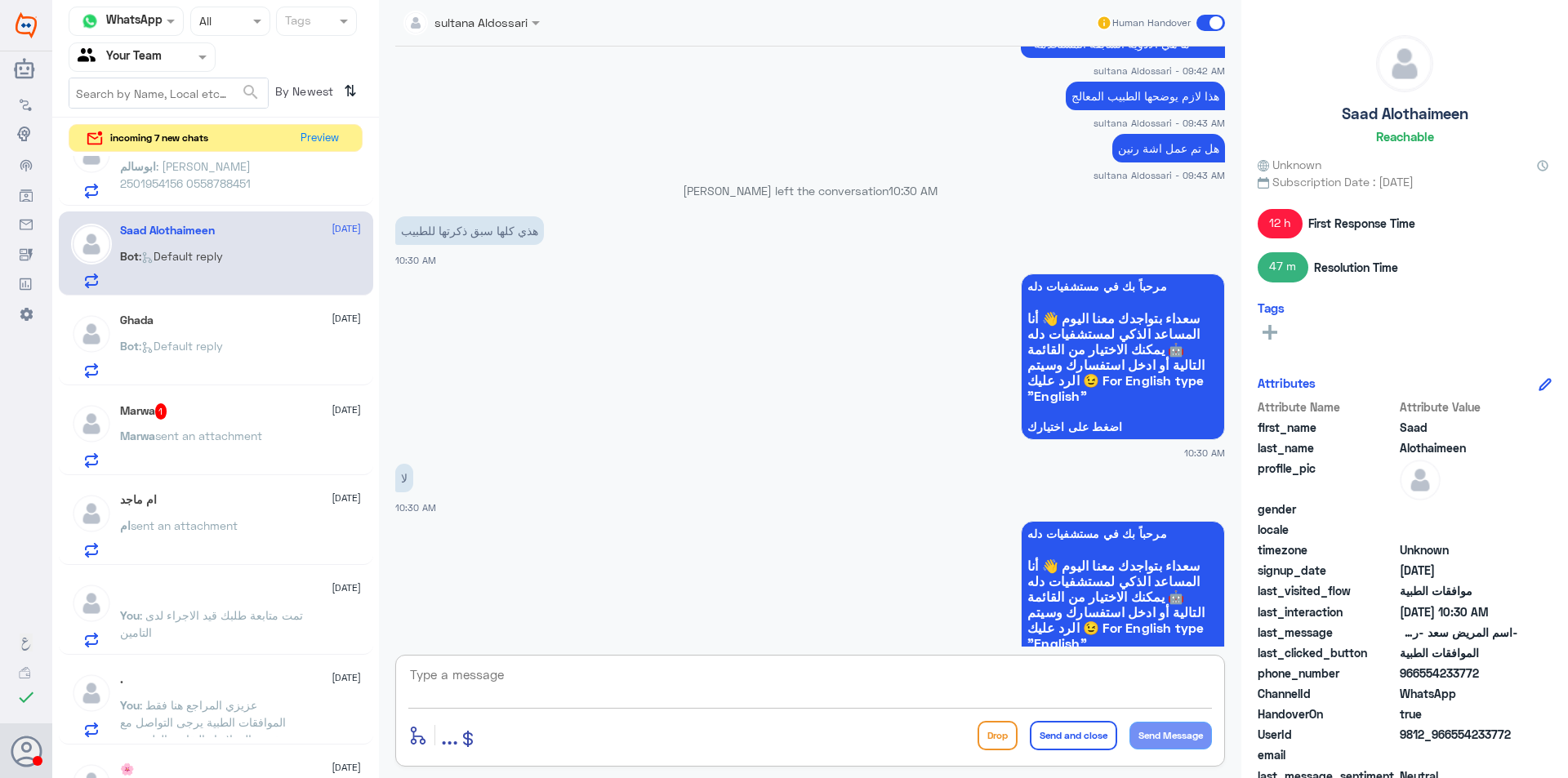
scroll to position [947, 0]
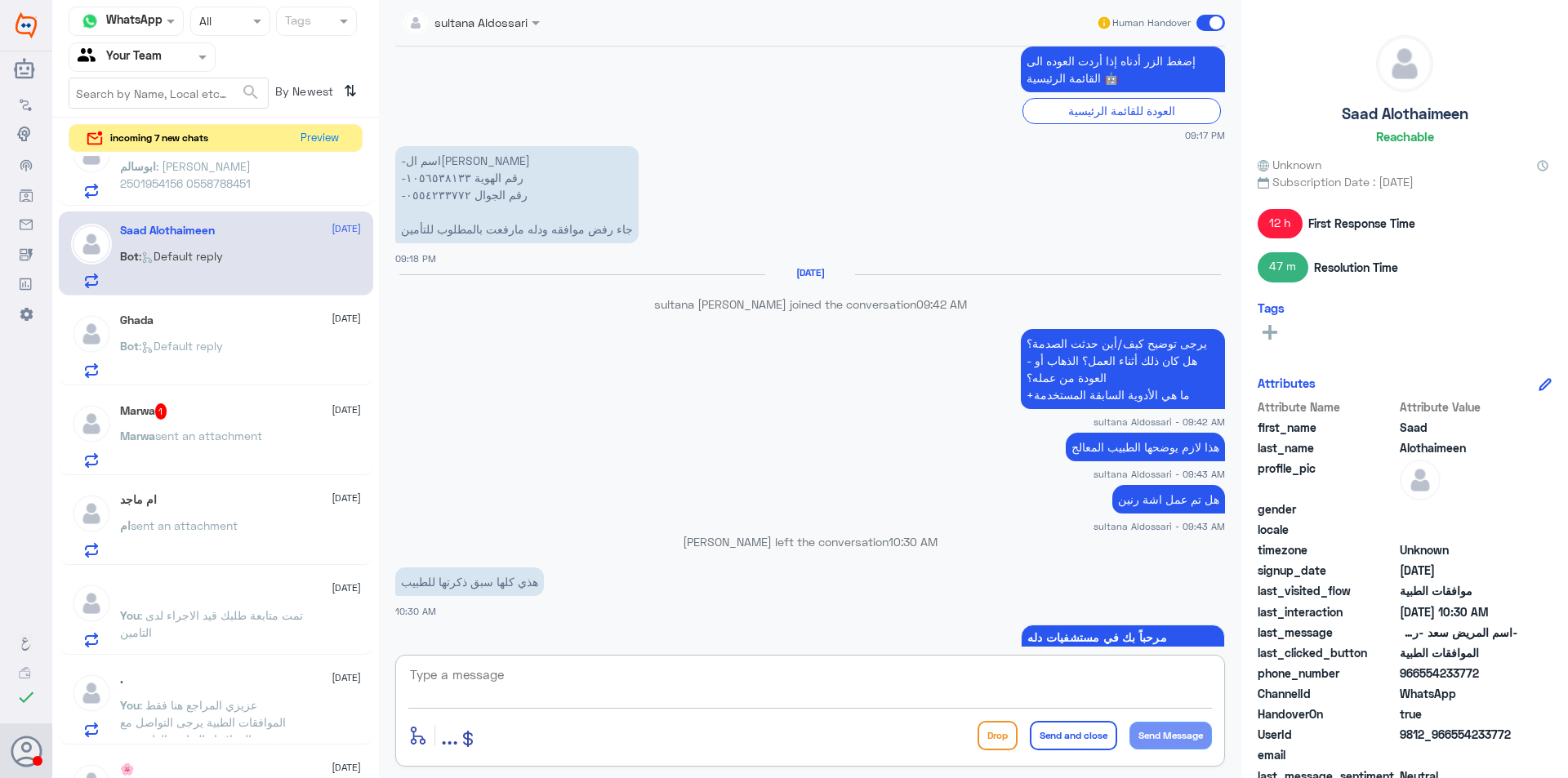
click at [432, 181] on p "-اسم المريض سعد -رقم الهوية ١٠٥٦٥٣٨١٣٣ -رقم الجوال ٠٥٥٤٢٣٣٧٧٢ جاء رفض موافقه ود…" at bounding box center [516, 194] width 243 height 97
click at [442, 665] on textarea at bounding box center [811, 684] width 804 height 40
type textarea "1"
drag, startPoint x: 465, startPoint y: 678, endPoint x: 362, endPoint y: 662, distance: 104.2
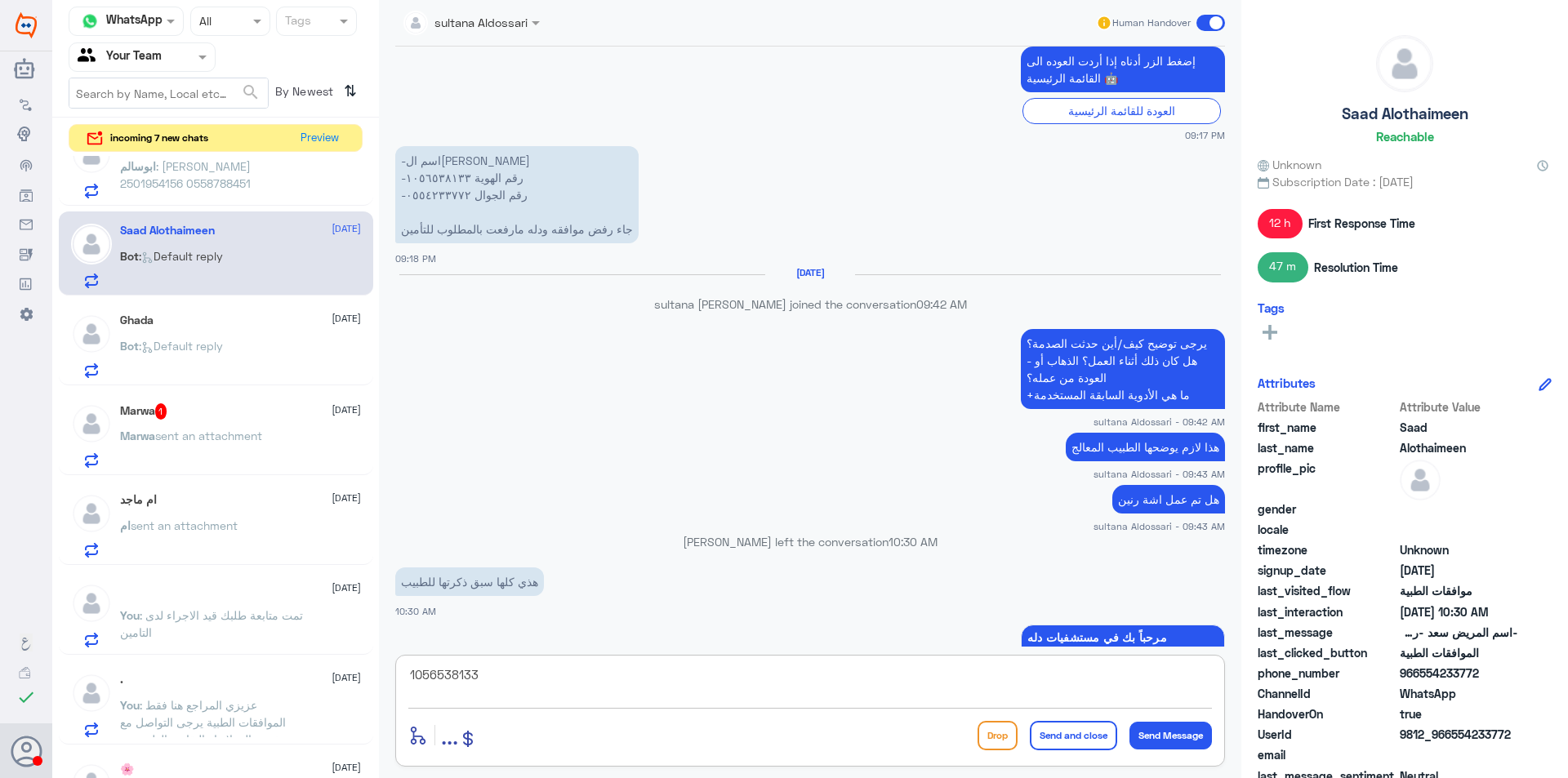
click at [375, 668] on div "Channel WhatsApp Status × All Tags Agent Filter Your Team search By Newest ⇅ in…" at bounding box center [810, 392] width 1516 height 783
type textarea "1056538133"
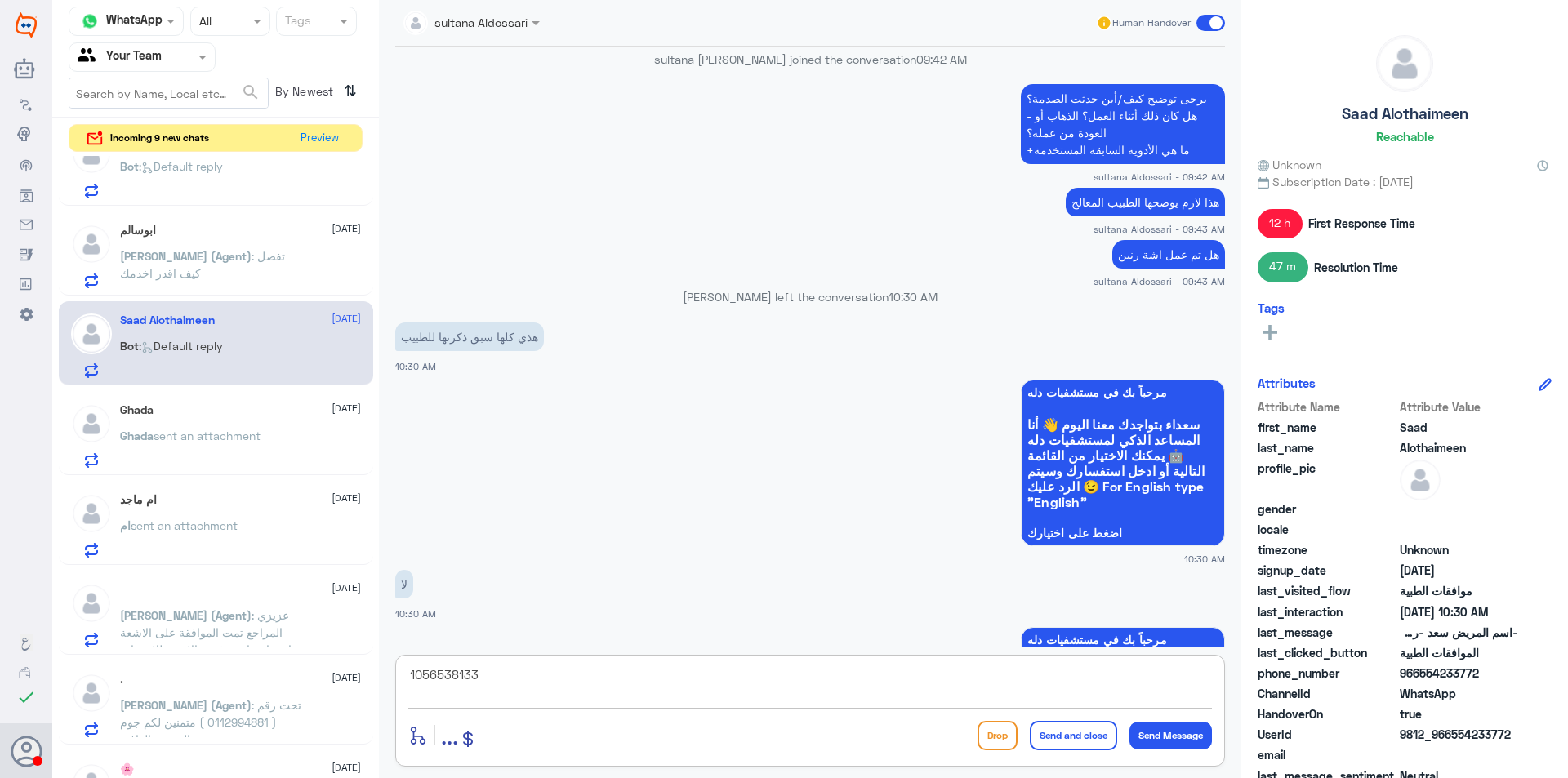
scroll to position [1437, 0]
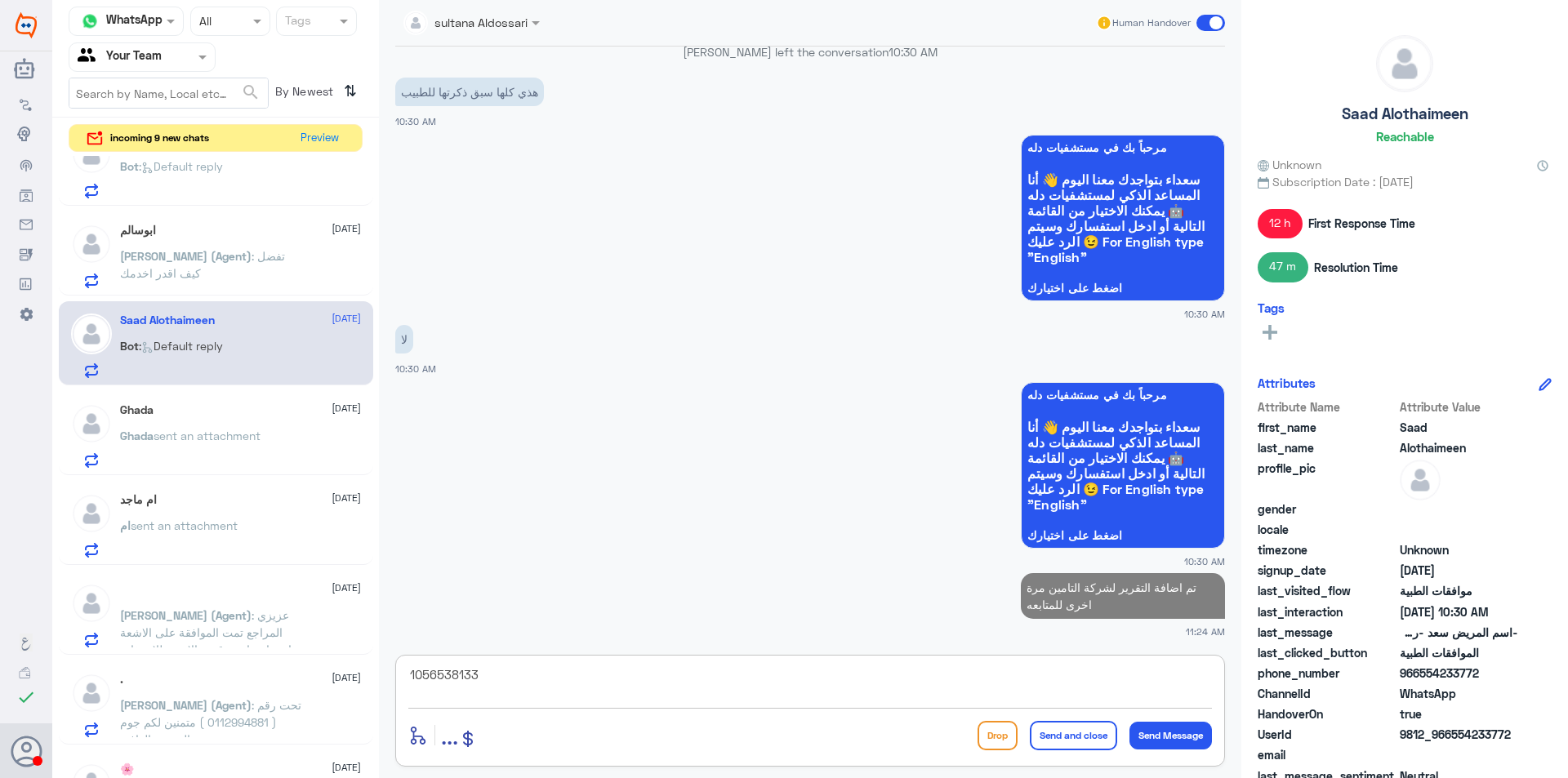
click at [565, 664] on textarea "1056538133" at bounding box center [811, 684] width 804 height 40
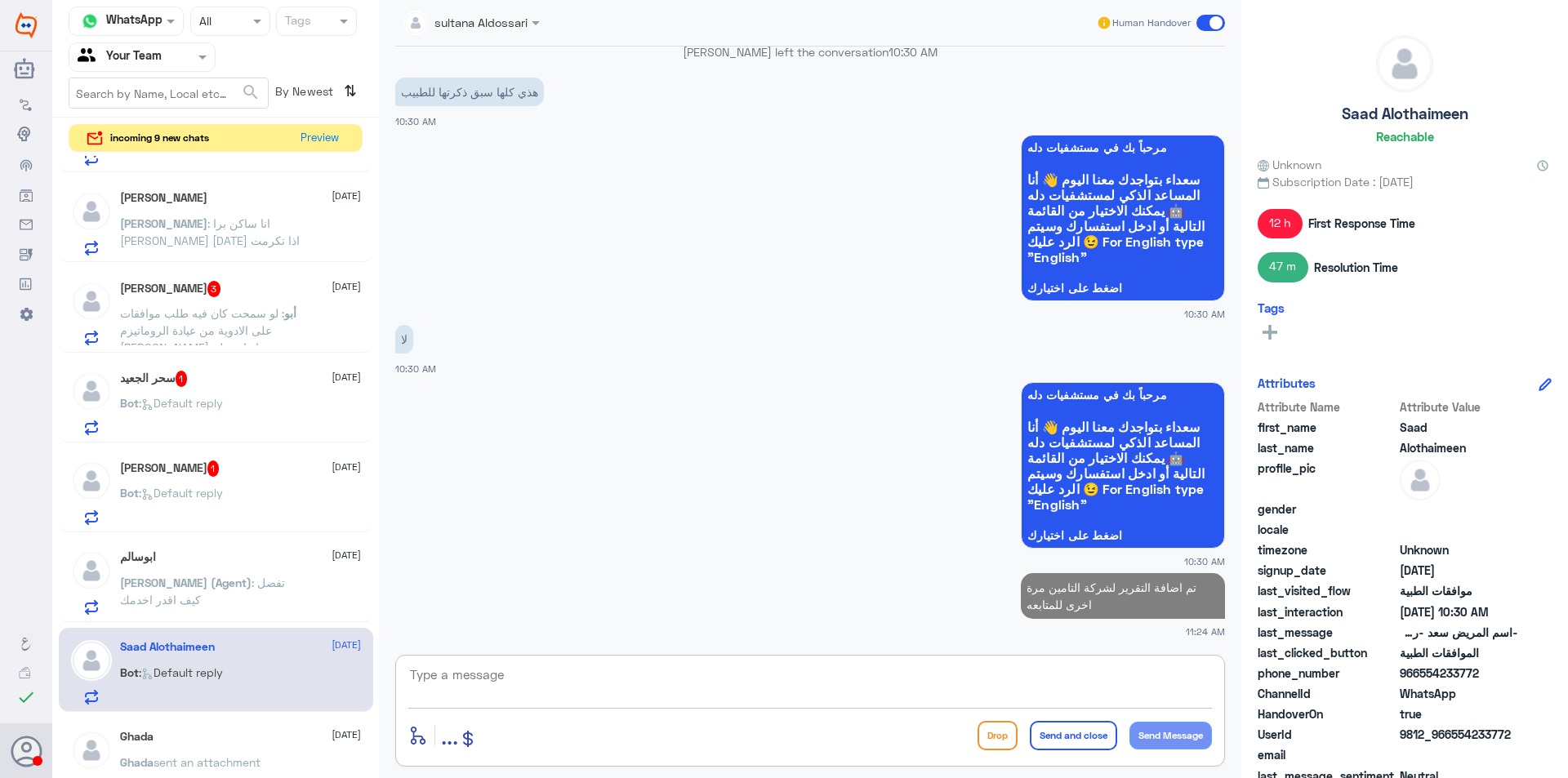
scroll to position [0, 0]
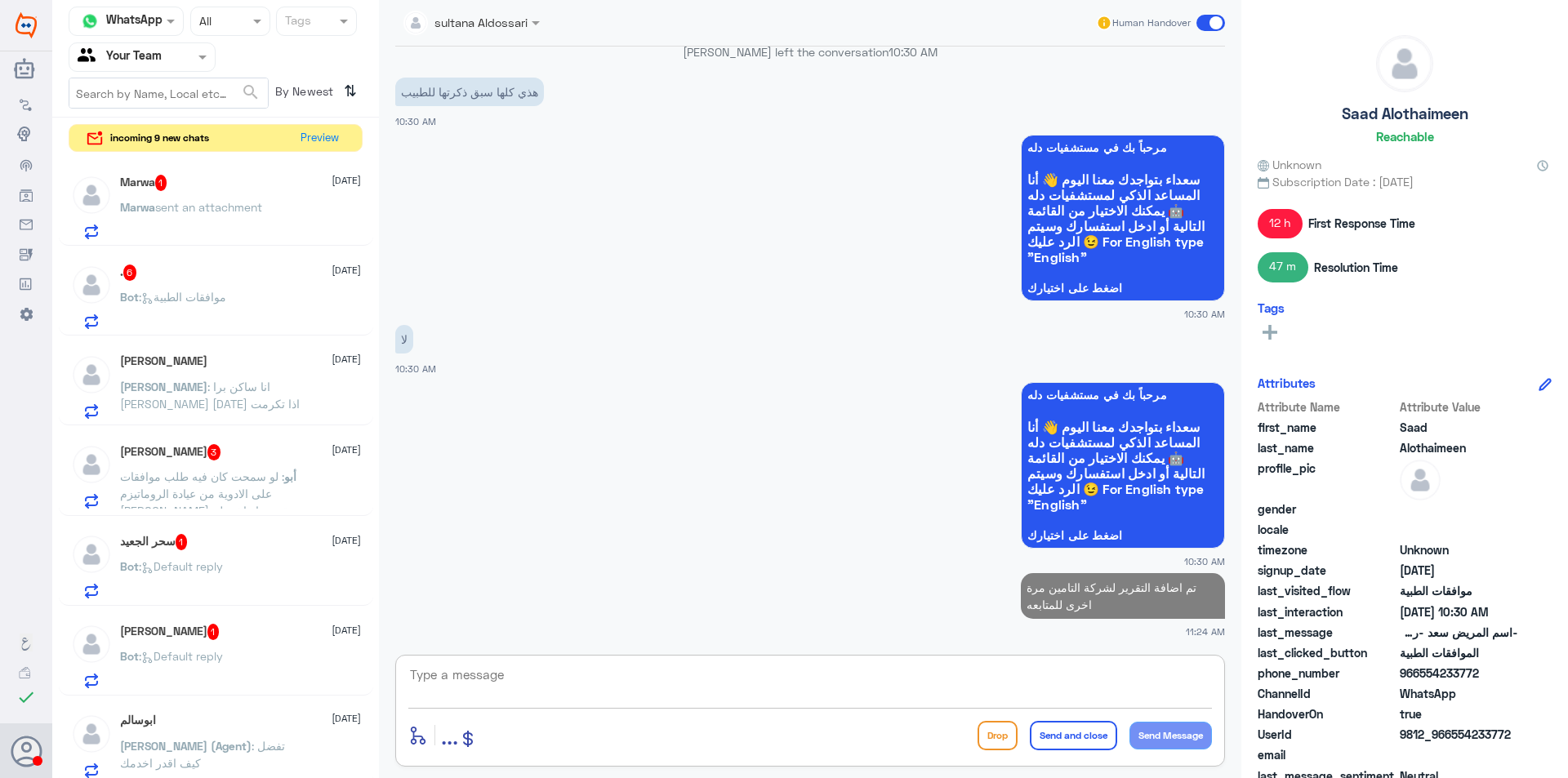
click at [260, 184] on div "Marwa 1 [DATE]" at bounding box center [240, 183] width 241 height 16
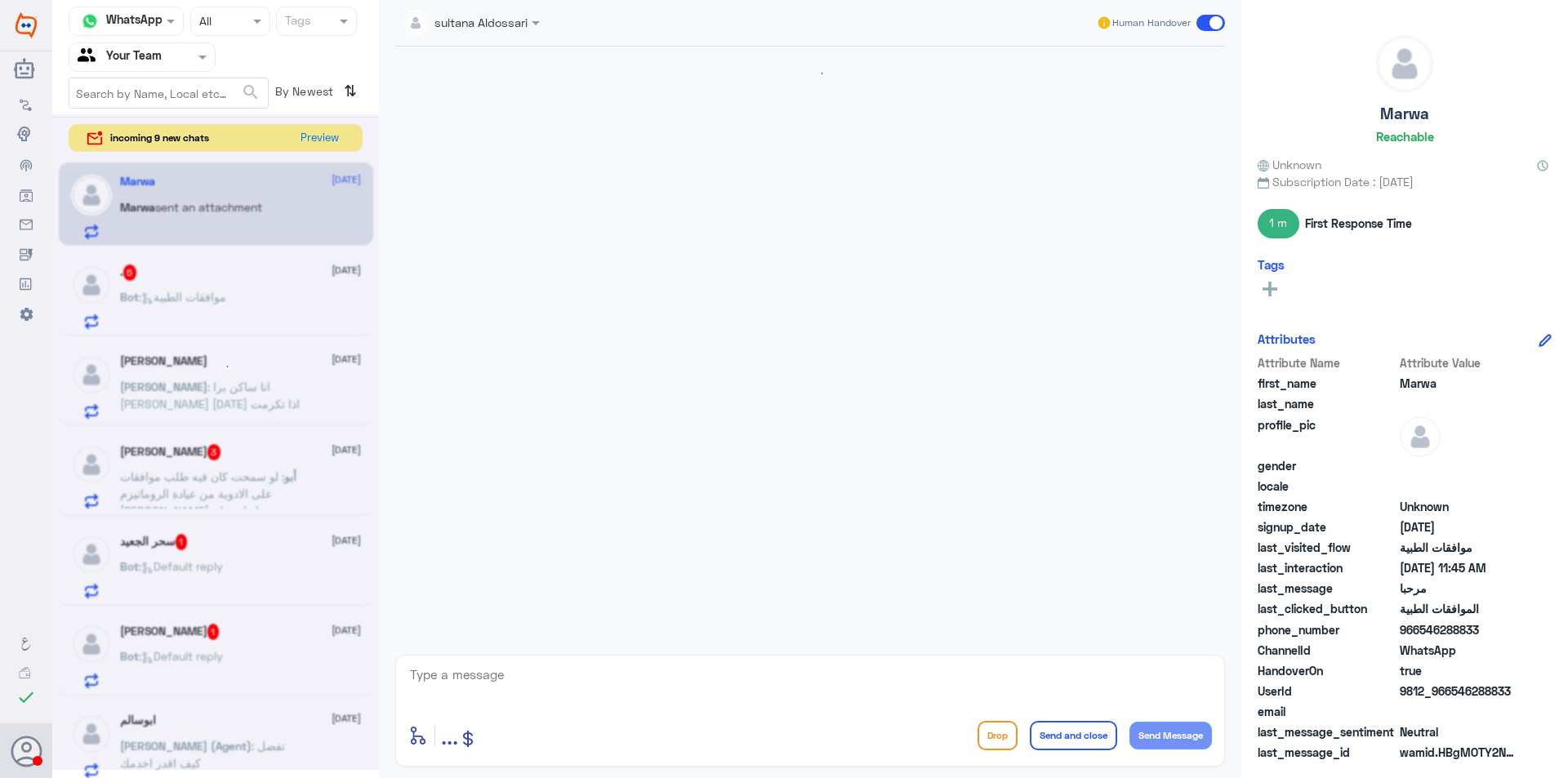
scroll to position [1305, 0]
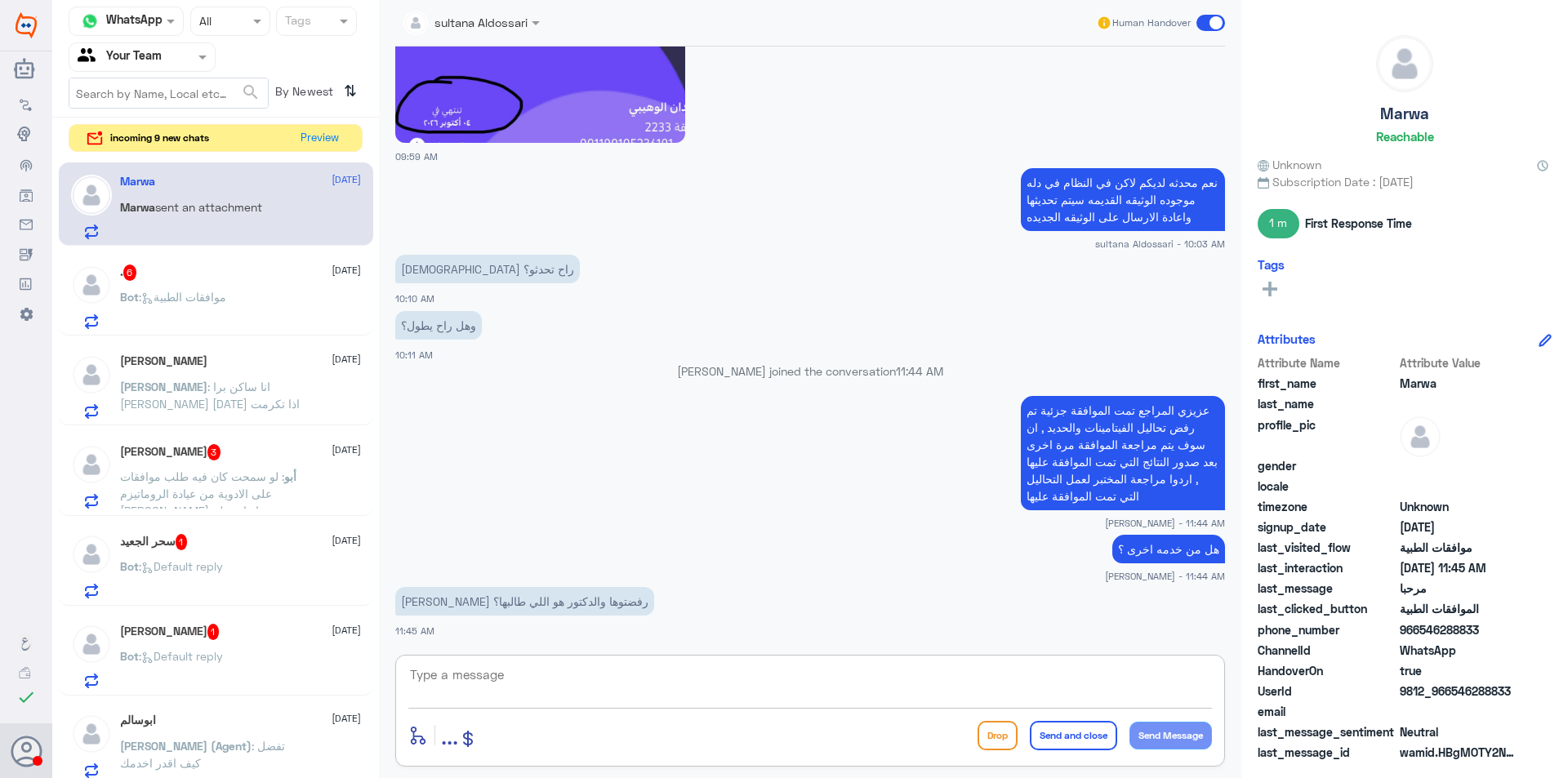
click at [580, 681] on textarea at bounding box center [811, 684] width 804 height 40
type textarea "h"
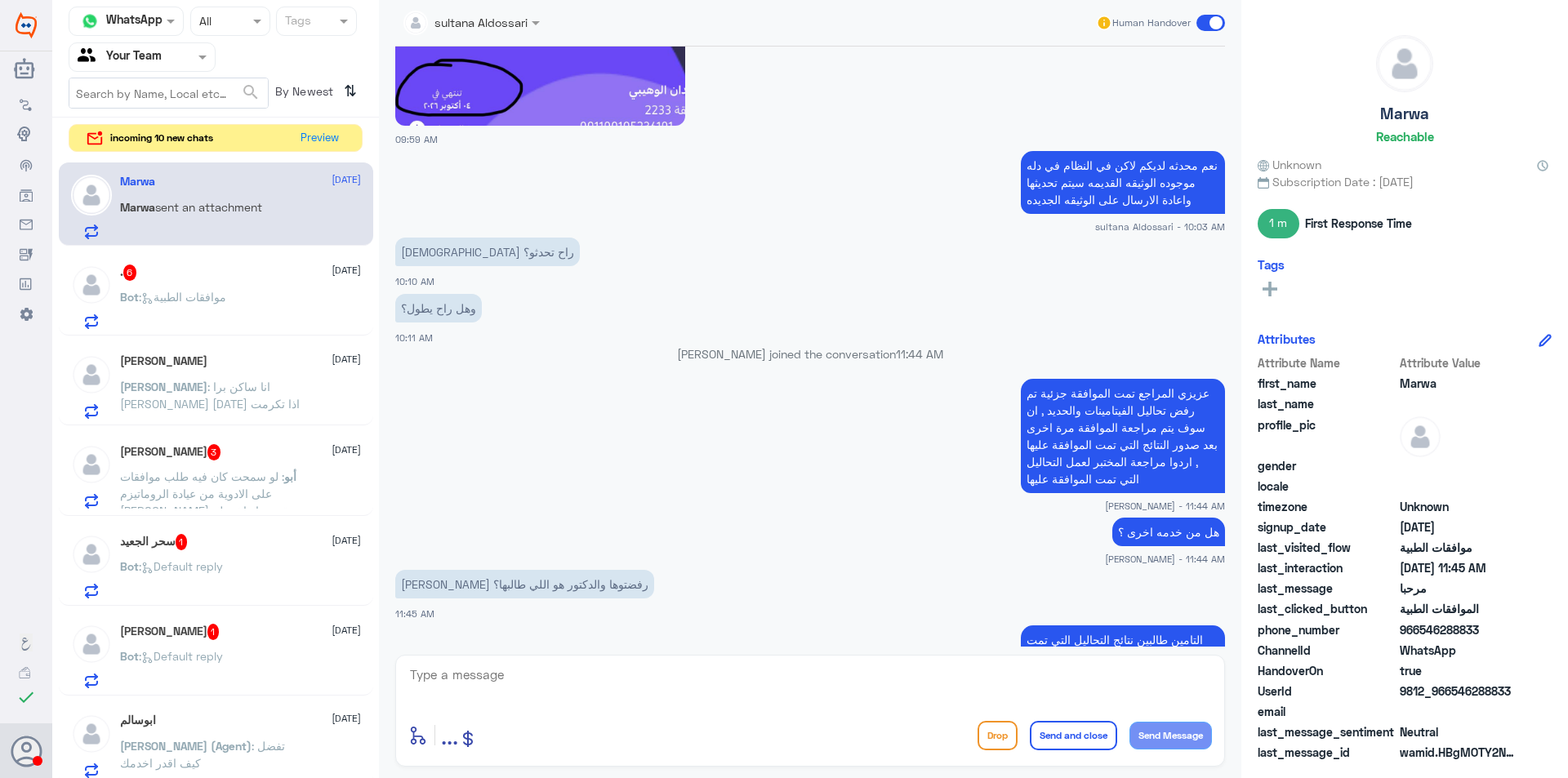
scroll to position [1462, 0]
